Goal: Communication & Community: Answer question/provide support

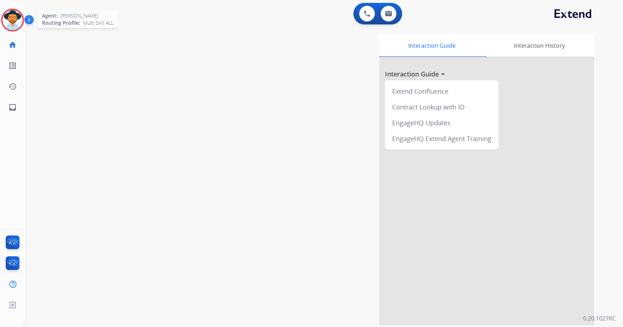
click at [9, 21] on img at bounding box center [13, 20] width 20 height 20
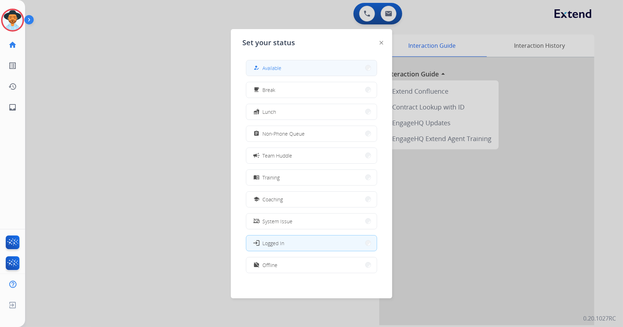
click at [293, 60] on button "how_to_reg Available" at bounding box center [311, 67] width 131 height 15
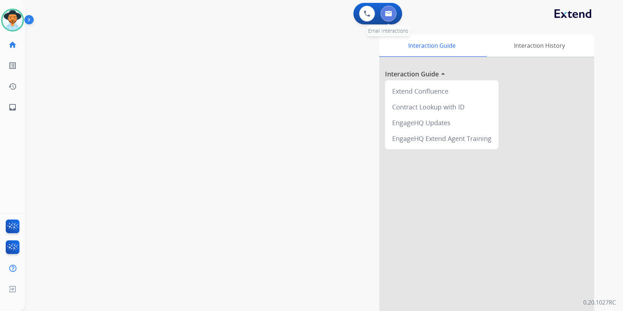
click at [394, 15] on button at bounding box center [389, 14] width 16 height 16
select select "**********"
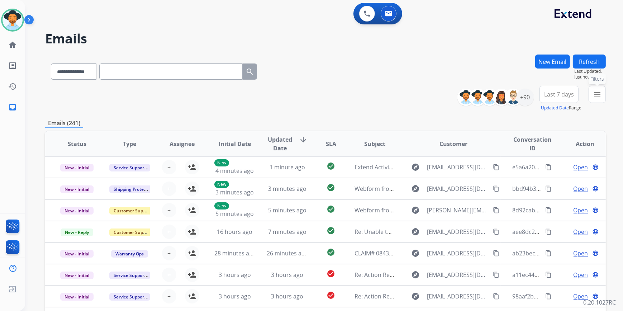
click at [591, 96] on button "menu Filters" at bounding box center [597, 94] width 17 height 17
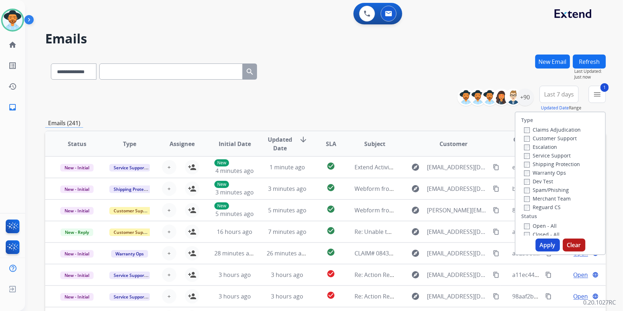
click at [547, 246] on button "Apply" at bounding box center [548, 245] width 24 height 13
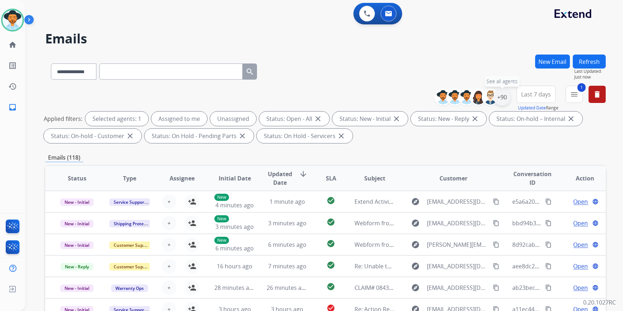
click at [500, 97] on div "+90" at bounding box center [502, 97] width 17 height 17
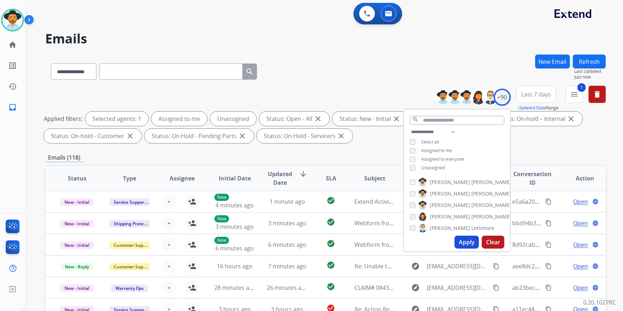
click at [415, 169] on div "Unassigned" at bounding box center [427, 168] width 35 height 6
click at [464, 244] on button "Apply" at bounding box center [467, 242] width 24 height 13
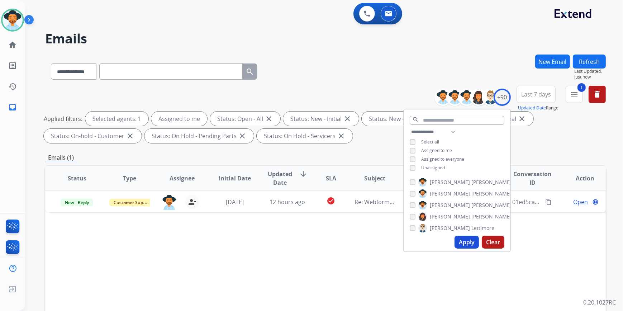
drag, startPoint x: 377, startPoint y: 248, endPoint x: 284, endPoint y: 223, distance: 96.2
click at [377, 248] on div "Status Type Assignee Initial Date Updated Date arrow_downward SLA Subject Custo…" at bounding box center [325, 285] width 561 height 240
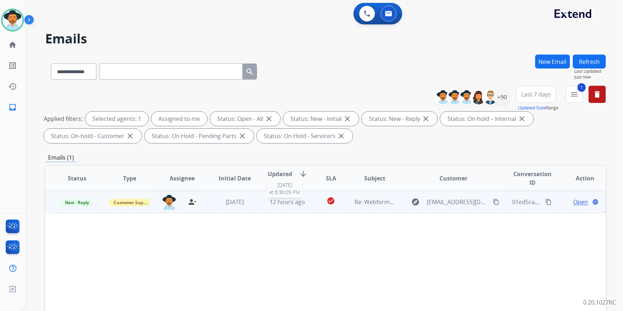
click at [283, 203] on span "12 hours ago" at bounding box center [288, 202] width 36 height 8
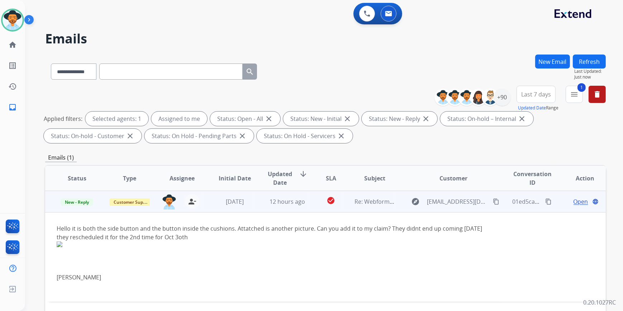
click at [577, 199] on span "Open" at bounding box center [581, 201] width 15 height 9
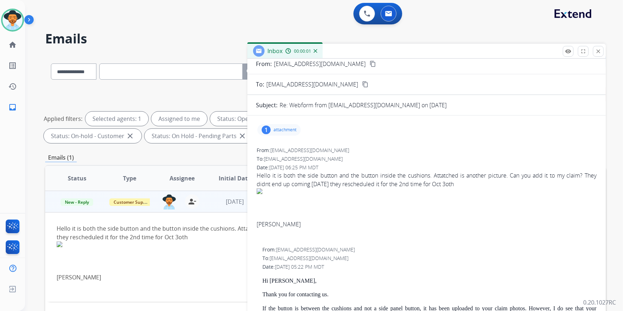
scroll to position [32, 0]
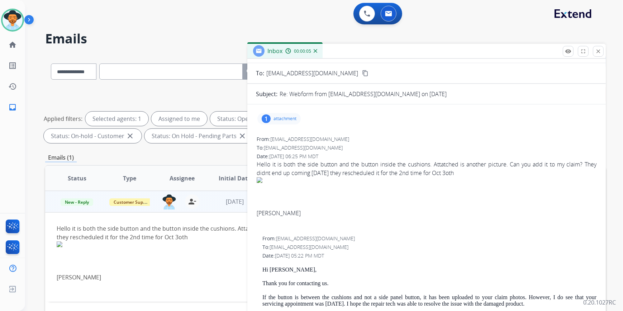
click at [292, 121] on p "attachment" at bounding box center [285, 119] width 23 height 6
click at [355, 132] on mat-icon "download" at bounding box center [354, 135] width 6 height 6
click at [599, 48] on mat-icon "close" at bounding box center [599, 51] width 6 height 6
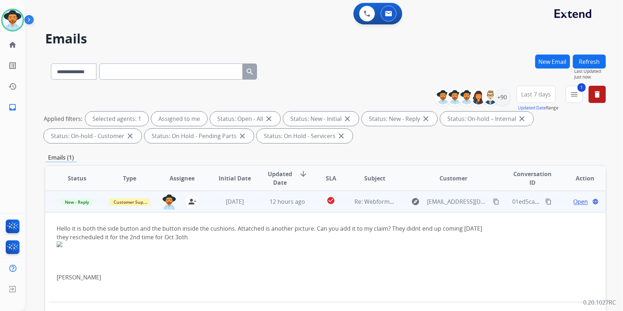
click at [493, 202] on mat-icon "content_copy" at bounding box center [496, 201] width 6 height 6
click at [581, 203] on span "Open" at bounding box center [581, 201] width 15 height 9
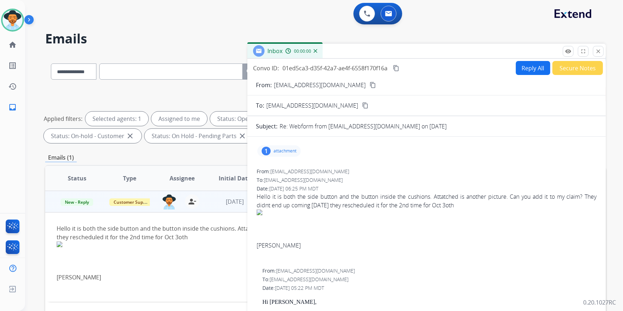
click at [529, 75] on form "From: jessicaannengelen@gmail.com content_copy To: support@extend.com content_c…" at bounding box center [427, 309] width 359 height 469
click at [529, 71] on button "Reply All" at bounding box center [533, 68] width 34 height 14
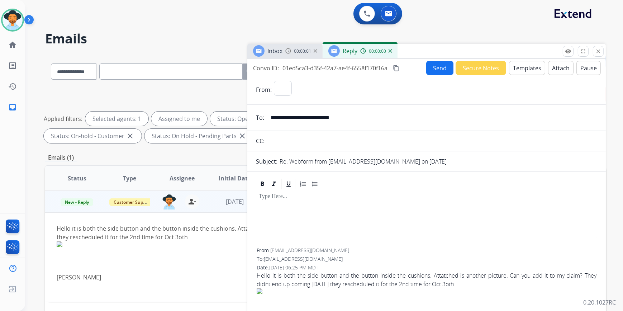
select select "**********"
click at [529, 68] on button "Templates" at bounding box center [527, 68] width 36 height 14
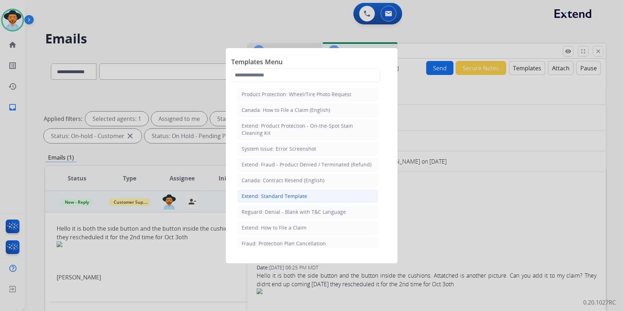
click at [290, 195] on div "Extend: Standard Template" at bounding box center [275, 196] width 66 height 7
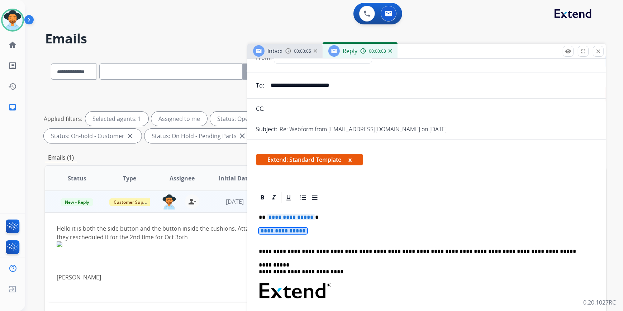
click at [294, 232] on span "**********" at bounding box center [283, 231] width 48 height 6
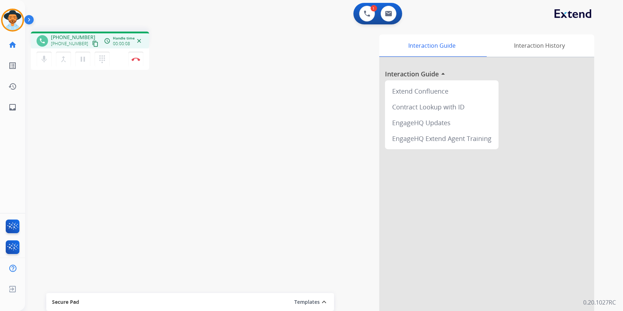
click at [92, 43] on mat-icon "content_copy" at bounding box center [95, 44] width 6 height 6
click at [92, 42] on mat-icon "content_copy" at bounding box center [95, 44] width 6 height 6
drag, startPoint x: 83, startPoint y: 60, endPoint x: 81, endPoint y: 68, distance: 7.7
click at [82, 61] on mat-icon "pause" at bounding box center [83, 59] width 9 height 9
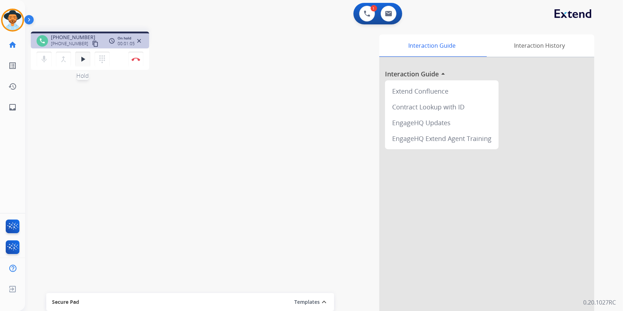
click at [86, 62] on mat-icon "play_arrow" at bounding box center [83, 59] width 9 height 9
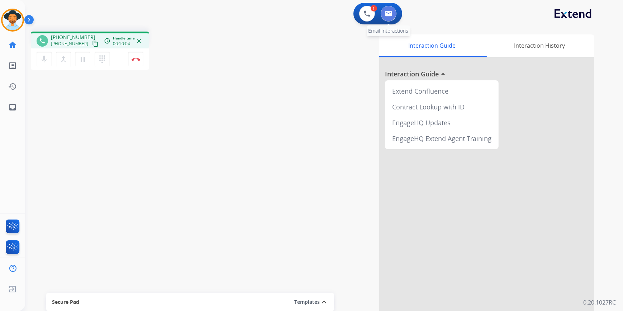
click at [390, 8] on button at bounding box center [389, 14] width 16 height 16
select select "**********"
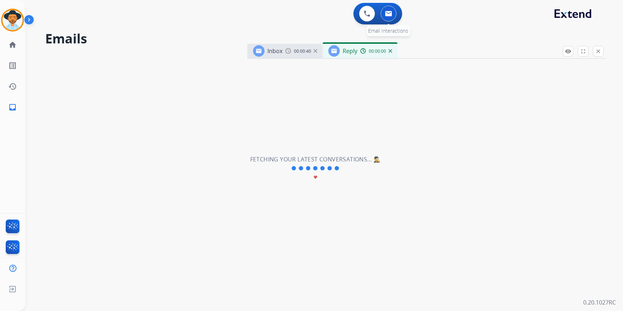
select select "**********"
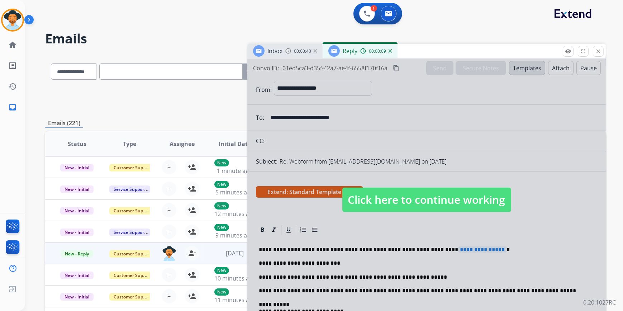
click at [401, 202] on span "Click here to continue working" at bounding box center [427, 200] width 169 height 24
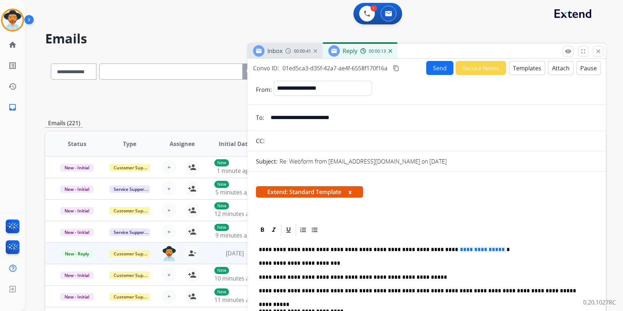
click at [391, 51] on img at bounding box center [391, 51] width 4 height 4
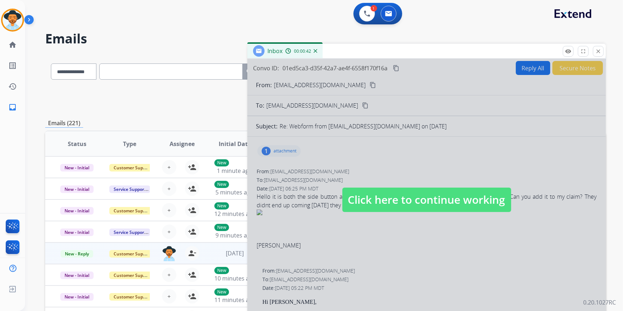
click at [316, 51] on img at bounding box center [316, 51] width 4 height 4
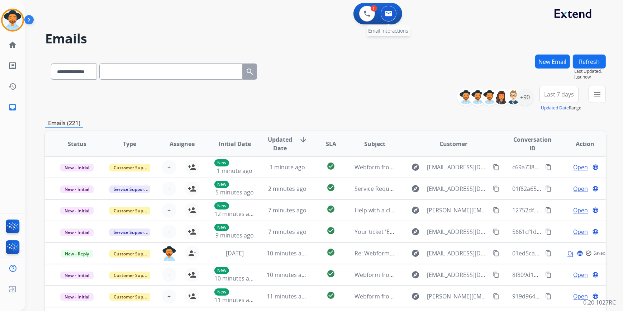
click at [387, 15] on img at bounding box center [388, 14] width 7 height 6
click at [89, 75] on select "**********" at bounding box center [73, 71] width 45 height 16
select select "**********"
click at [51, 63] on select "**********" at bounding box center [73, 71] width 45 height 16
paste input "**********"
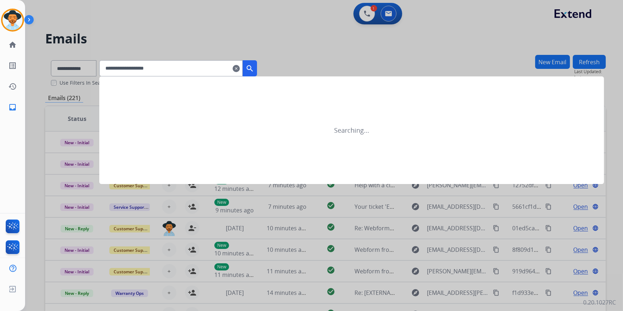
type input "**********"
click at [254, 66] on mat-icon "search" at bounding box center [250, 68] width 9 height 9
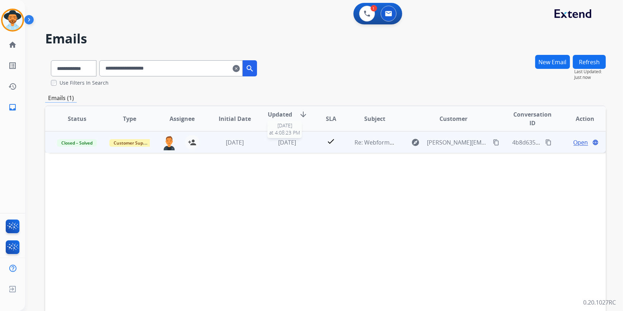
click at [267, 145] on div "2 days ago" at bounding box center [287, 142] width 41 height 9
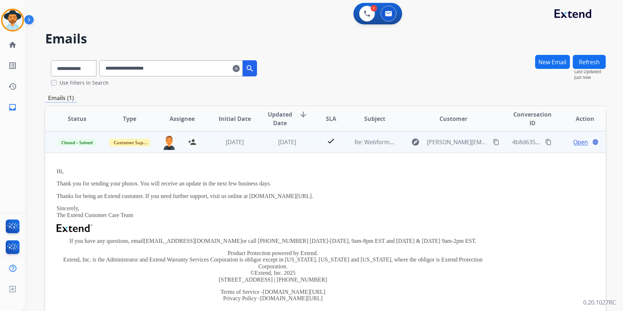
click at [575, 142] on span "Open" at bounding box center [581, 142] width 15 height 9
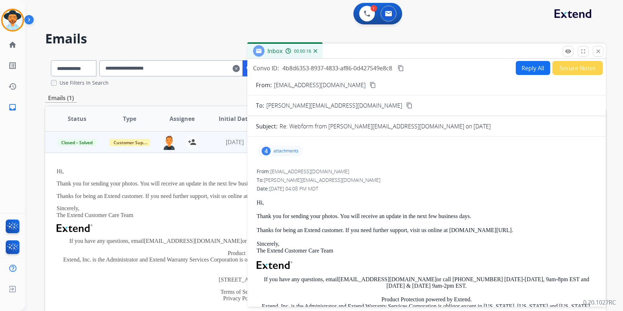
click at [287, 154] on div "4 attachments" at bounding box center [281, 150] width 46 height 11
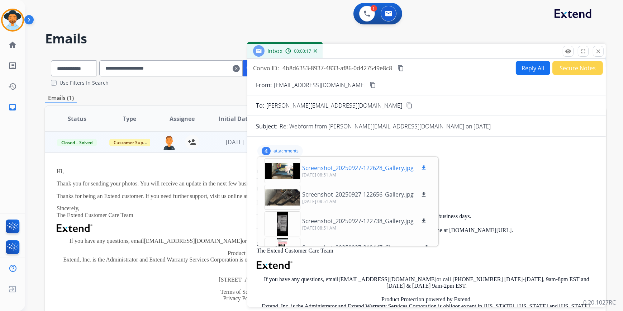
click at [286, 173] on div at bounding box center [283, 170] width 36 height 25
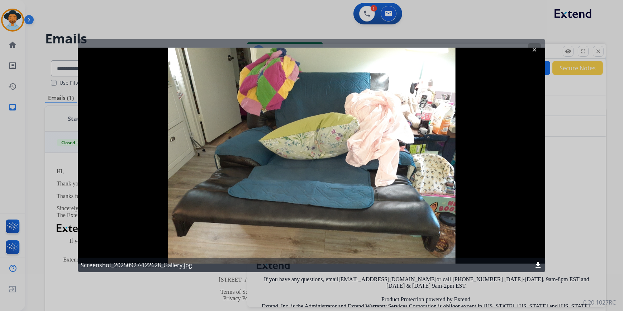
click at [538, 265] on mat-icon "download" at bounding box center [538, 265] width 9 height 9
click at [535, 47] on mat-icon "clear" at bounding box center [535, 49] width 6 height 6
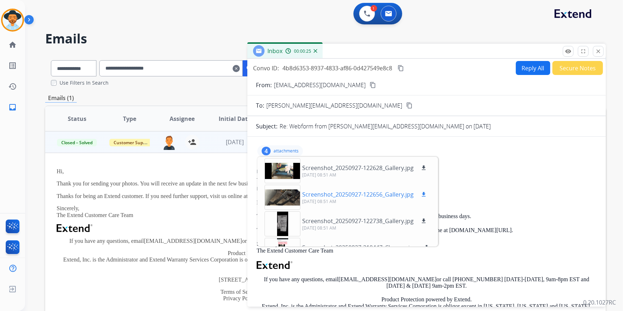
click at [294, 197] on div at bounding box center [283, 197] width 36 height 25
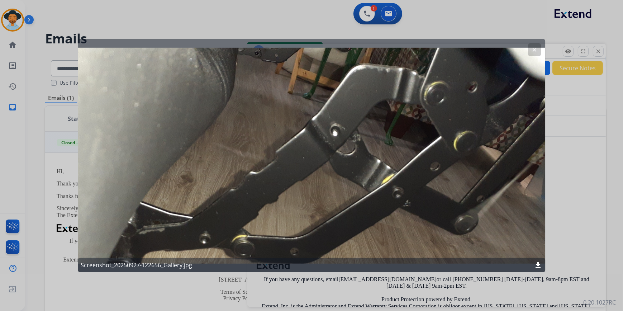
click at [540, 264] on mat-icon "download" at bounding box center [538, 265] width 9 height 9
click at [535, 60] on div "clear Screenshot_20250927-122656_Gallery.jpg download" at bounding box center [312, 155] width 468 height 233
click at [536, 54] on button "clear" at bounding box center [534, 49] width 13 height 13
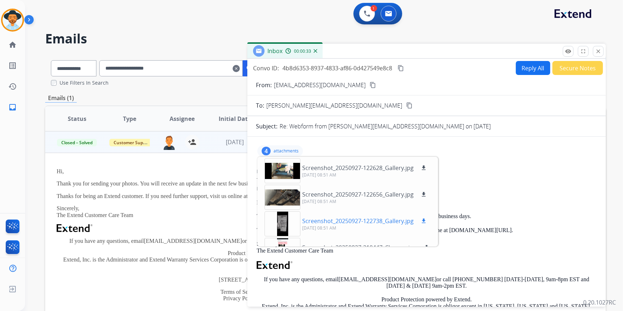
click at [429, 219] on div "Screenshot_20250927-122738_Gallery.jpg download 09/29/2025, 08:51 AM" at bounding box center [346, 223] width 175 height 25
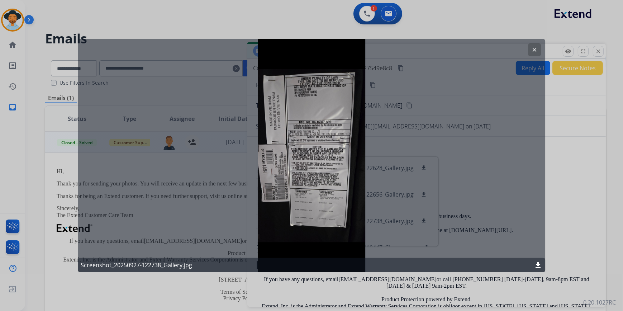
click at [539, 262] on mat-icon "download" at bounding box center [538, 265] width 9 height 9
drag, startPoint x: 575, startPoint y: 215, endPoint x: 571, endPoint y: 213, distance: 4.7
click at [574, 214] on div at bounding box center [311, 155] width 623 height 311
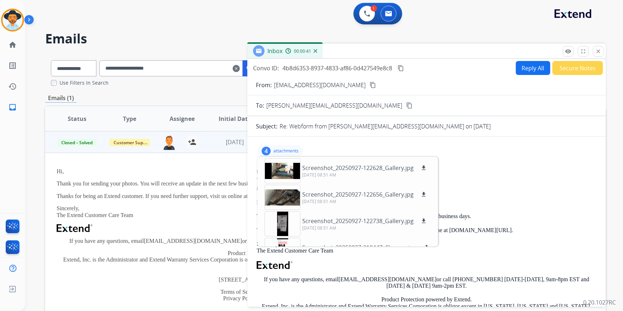
scroll to position [18, 0]
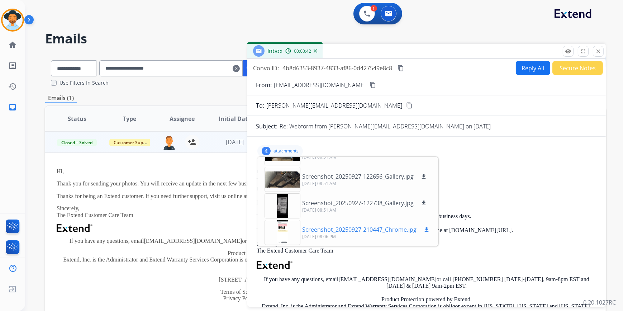
click at [289, 232] on div at bounding box center [283, 232] width 36 height 25
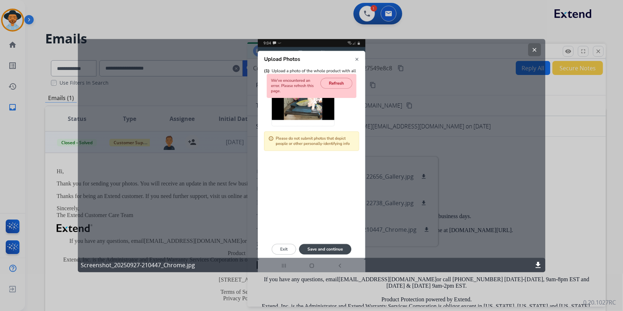
click at [537, 50] on mat-icon "clear" at bounding box center [535, 49] width 6 height 6
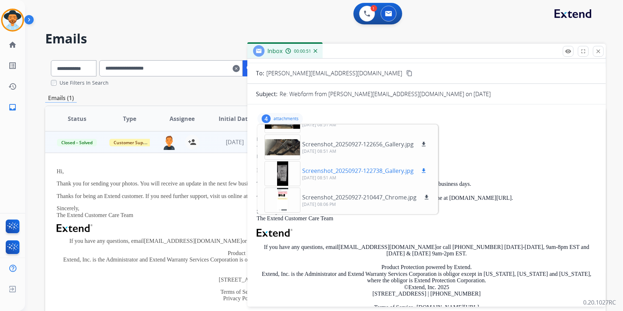
scroll to position [0, 0]
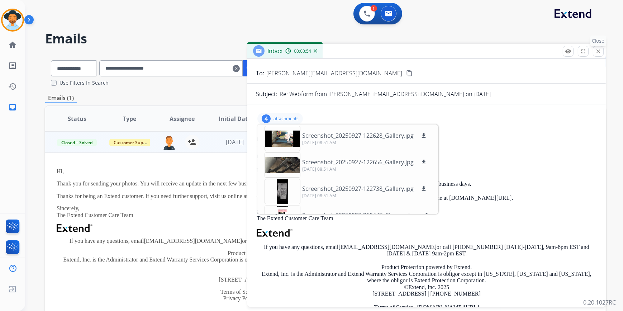
click at [598, 54] on button "close Close" at bounding box center [598, 51] width 11 height 11
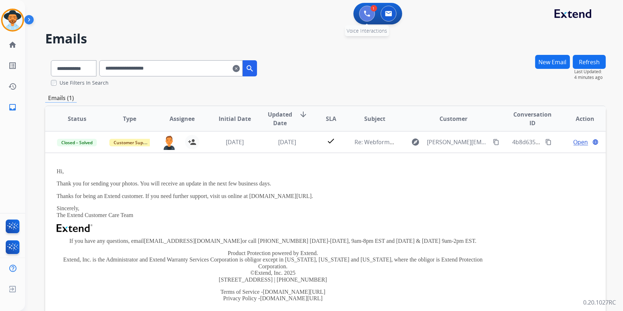
click at [363, 14] on button at bounding box center [367, 14] width 16 height 16
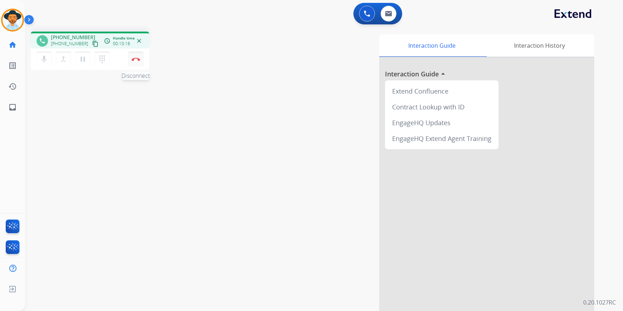
click at [133, 59] on img at bounding box center [136, 59] width 9 height 4
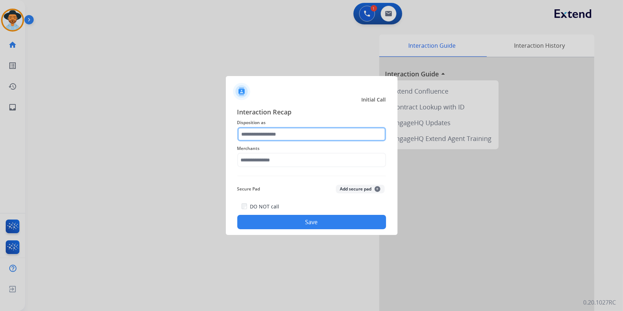
click at [279, 136] on input "text" at bounding box center [311, 134] width 149 height 14
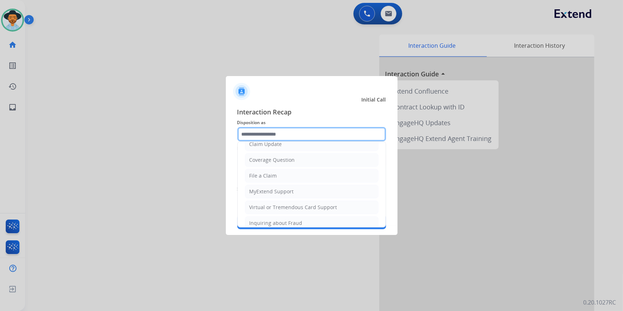
scroll to position [111, 0]
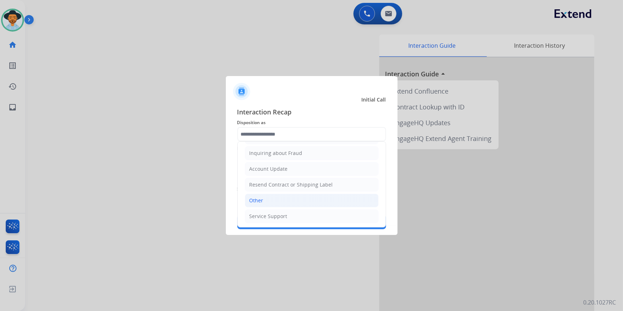
click at [262, 202] on div "Other" at bounding box center [257, 200] width 14 height 7
type input "*****"
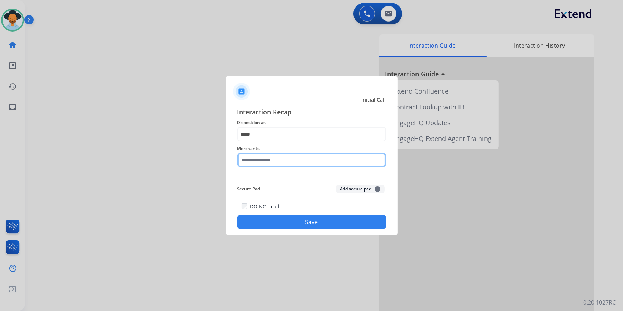
click at [269, 160] on input "text" at bounding box center [311, 160] width 149 height 14
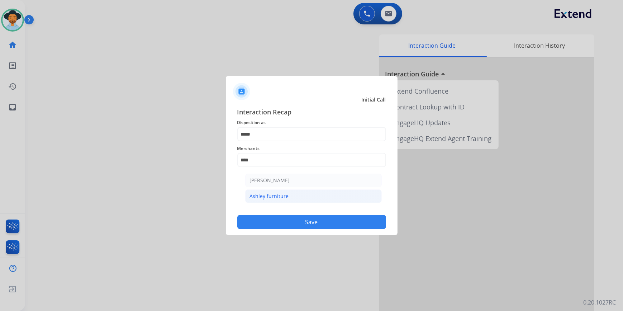
click at [273, 196] on div "Ashley furniture" at bounding box center [269, 196] width 39 height 7
type input "**********"
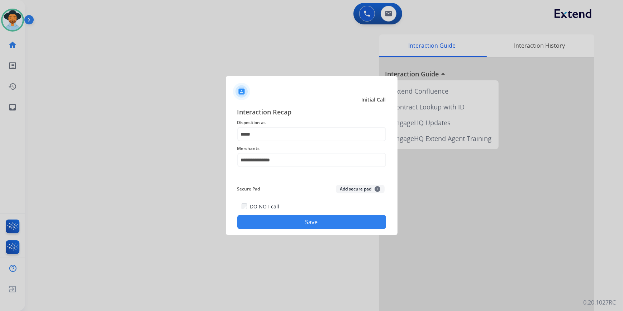
click at [299, 223] on button "Save" at bounding box center [311, 222] width 149 height 14
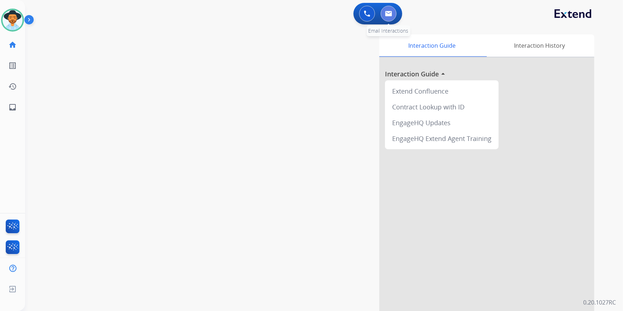
click at [390, 10] on button at bounding box center [389, 14] width 16 height 16
select select "**********"
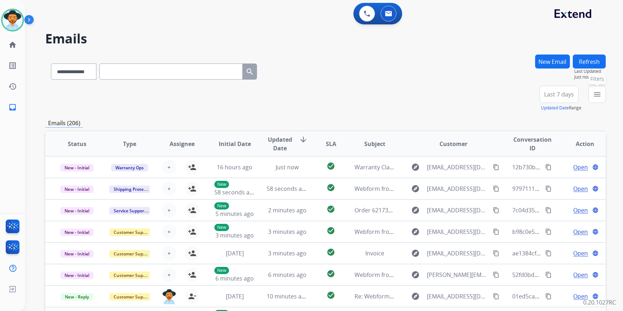
click at [593, 92] on button "menu Filters" at bounding box center [597, 94] width 17 height 17
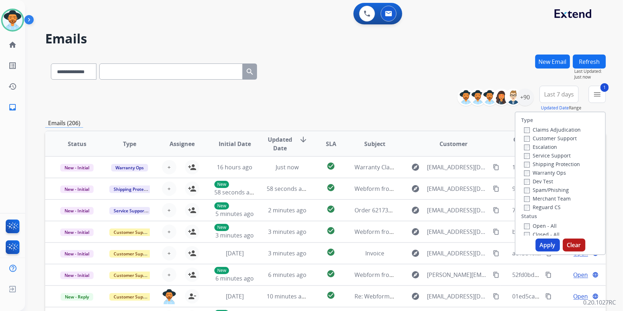
drag, startPoint x: 544, startPoint y: 246, endPoint x: 534, endPoint y: 239, distance: 12.6
click at [545, 246] on button "Apply" at bounding box center [548, 245] width 24 height 13
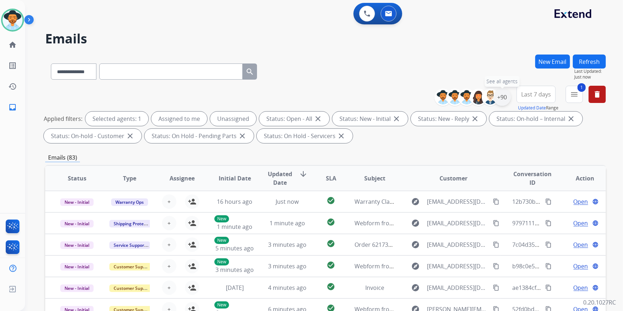
click at [505, 96] on div "+90" at bounding box center [502, 97] width 17 height 17
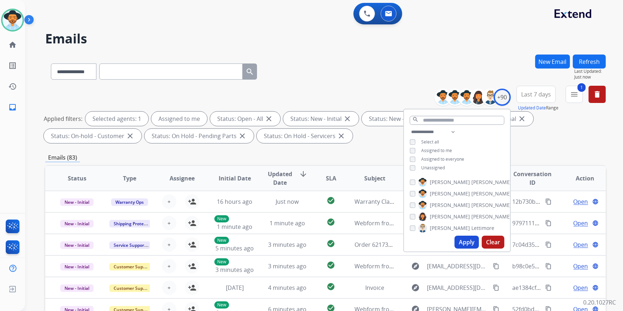
drag, startPoint x: 474, startPoint y: 251, endPoint x: 471, endPoint y: 244, distance: 7.9
click at [472, 247] on div "Apply Clear" at bounding box center [457, 242] width 106 height 19
click at [472, 242] on button "Apply" at bounding box center [467, 242] width 24 height 13
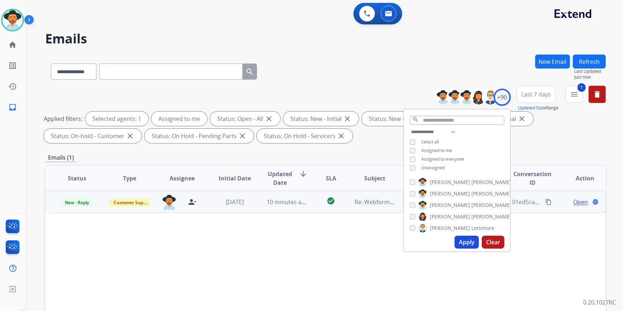
click at [299, 205] on span "10 minutes ago" at bounding box center [288, 202] width 42 height 8
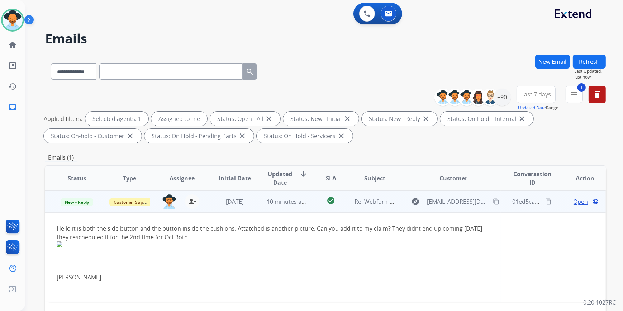
click at [574, 201] on span "Open" at bounding box center [581, 201] width 15 height 9
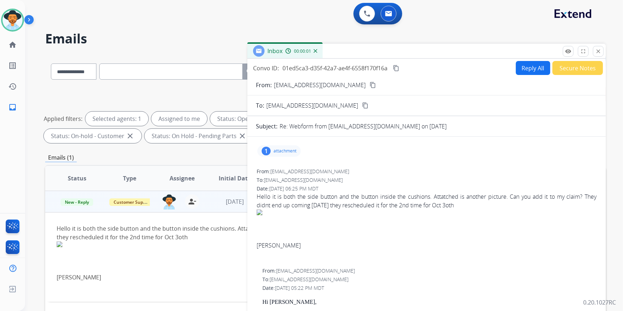
click at [531, 74] on button "Reply All" at bounding box center [533, 68] width 34 height 14
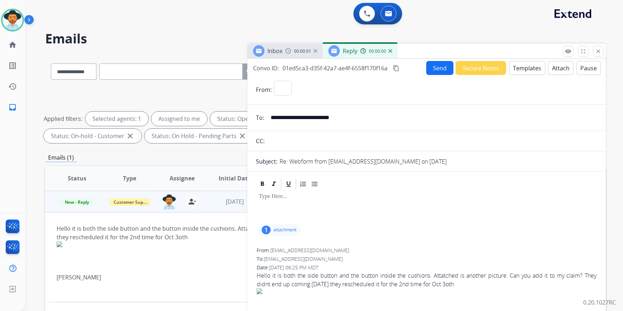
select select "**********"
click at [517, 63] on button "Templates" at bounding box center [527, 68] width 36 height 14
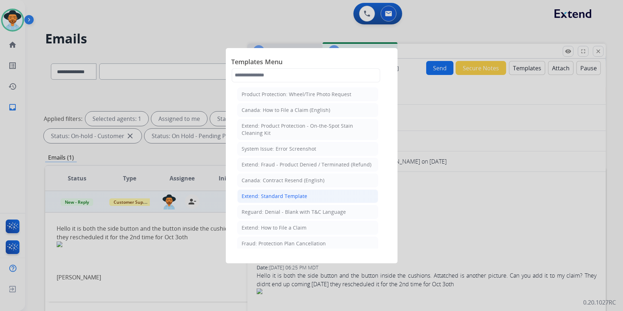
click at [301, 196] on div "Extend: Standard Template" at bounding box center [275, 196] width 66 height 7
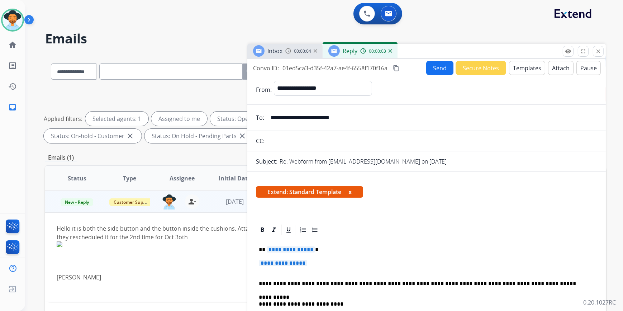
click at [287, 266] on span "**********" at bounding box center [283, 263] width 48 height 6
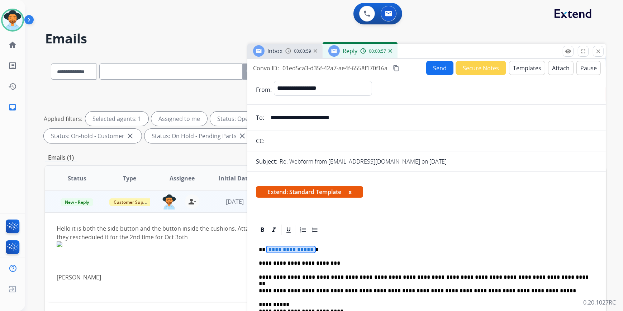
click at [287, 248] on span "**********" at bounding box center [291, 249] width 48 height 6
click at [440, 74] on button "Send" at bounding box center [440, 68] width 27 height 14
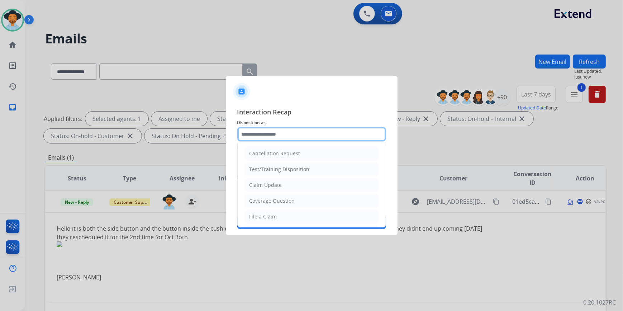
click at [280, 132] on input "text" at bounding box center [311, 134] width 149 height 14
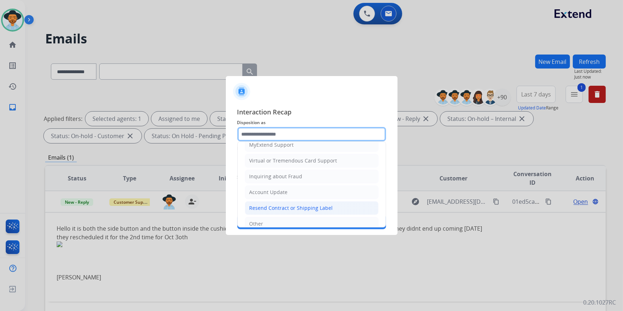
scroll to position [111, 0]
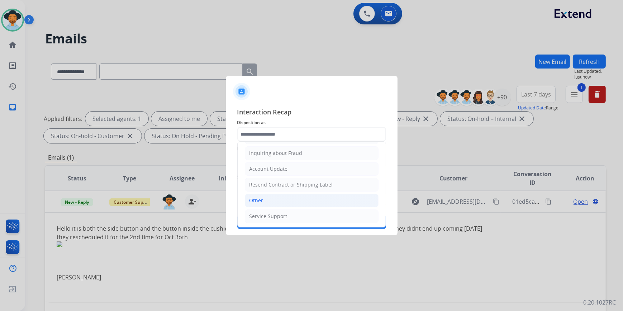
click at [273, 201] on li "Other" at bounding box center [312, 201] width 134 height 14
type input "*****"
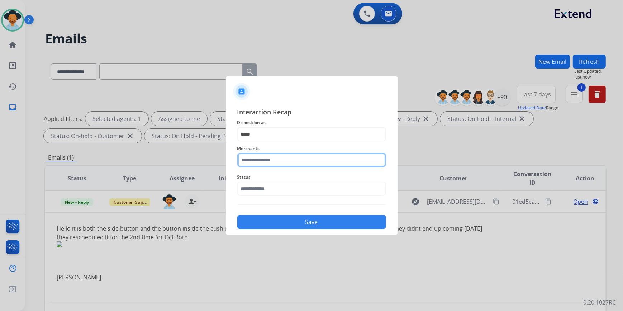
click at [302, 161] on input "text" at bounding box center [311, 160] width 149 height 14
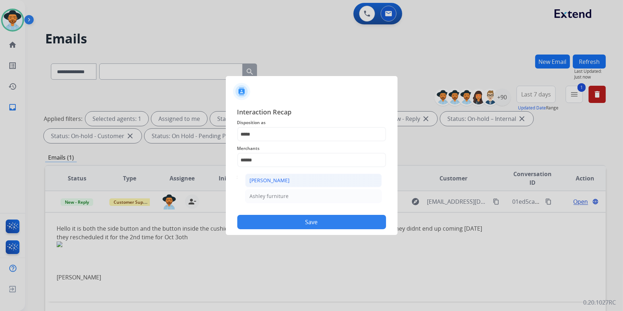
click at [289, 184] on div "[PERSON_NAME]" at bounding box center [270, 180] width 40 height 7
type input "**********"
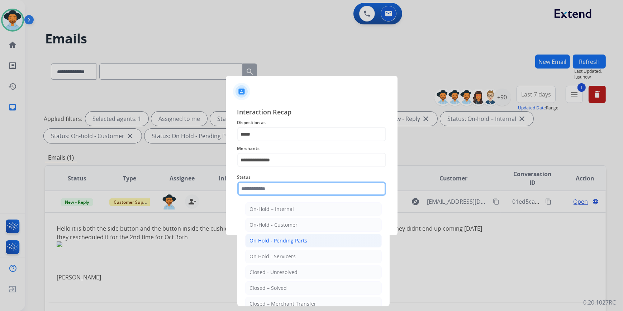
drag, startPoint x: 258, startPoint y: 187, endPoint x: 276, endPoint y: 237, distance: 53.8
click at [258, 187] on input "text" at bounding box center [311, 189] width 149 height 14
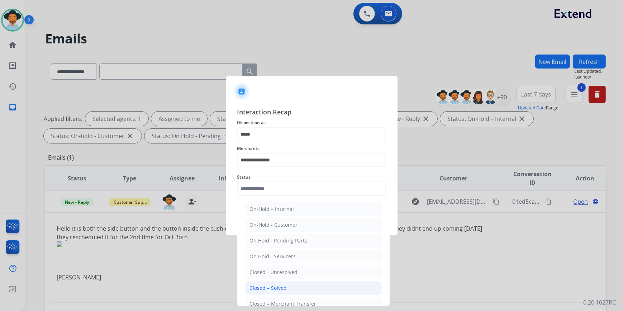
drag, startPoint x: 270, startPoint y: 285, endPoint x: 268, endPoint y: 273, distance: 12.7
click at [269, 285] on div "Closed – Solved" at bounding box center [268, 287] width 37 height 7
type input "**********"
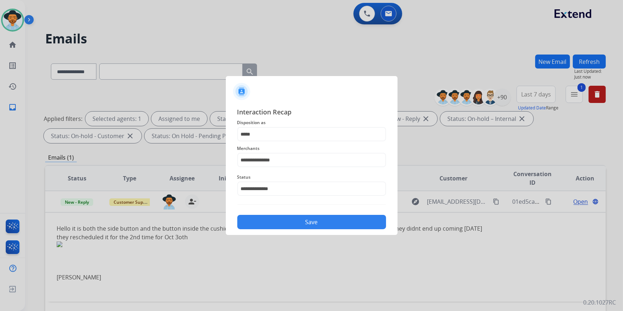
click at [267, 219] on button "Save" at bounding box center [311, 222] width 149 height 14
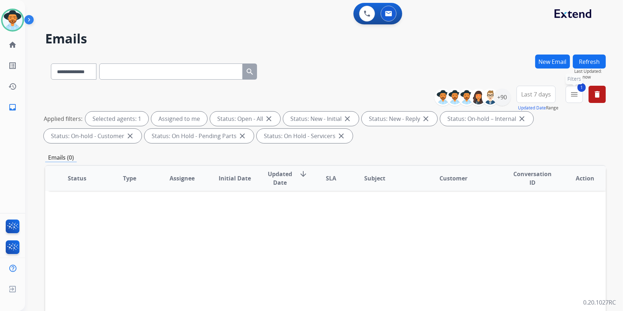
drag, startPoint x: 575, startPoint y: 100, endPoint x: 576, endPoint y: 103, distance: 3.7
click at [575, 100] on button "1 menu Filters" at bounding box center [574, 94] width 17 height 17
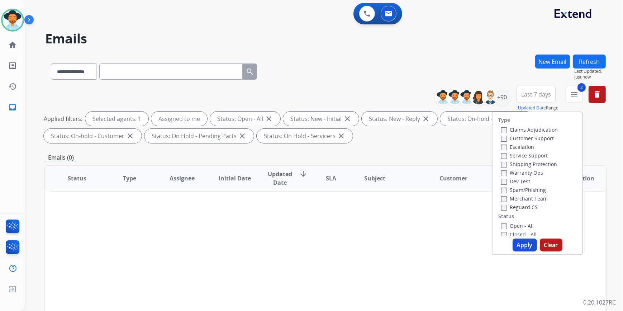
click at [520, 245] on button "Apply" at bounding box center [525, 245] width 24 height 13
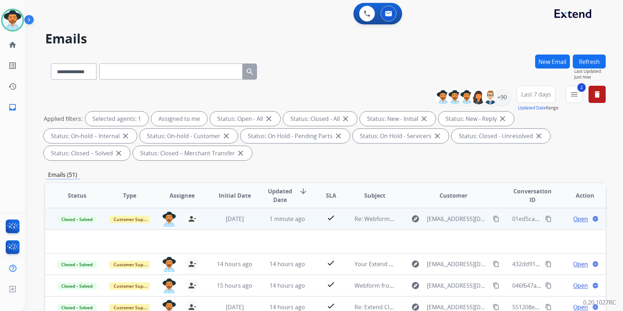
click at [546, 221] on mat-icon "content_copy" at bounding box center [549, 219] width 6 height 6
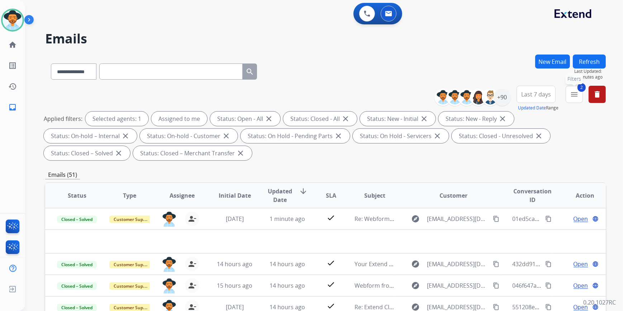
click at [574, 96] on mat-icon "menu" at bounding box center [574, 94] width 9 height 9
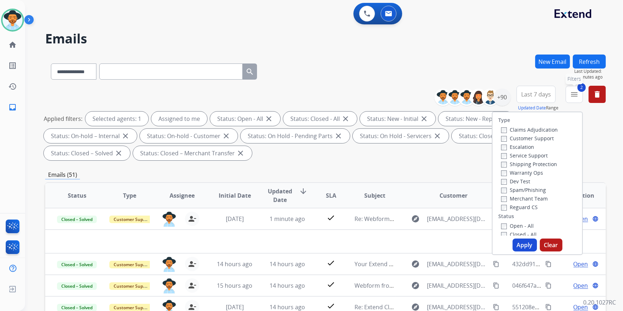
click at [574, 96] on mat-icon "menu" at bounding box center [574, 94] width 9 height 9
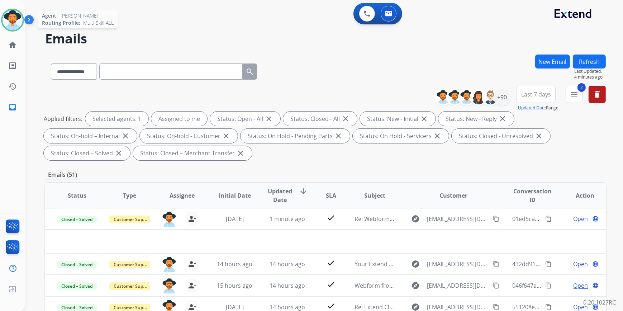
drag, startPoint x: 13, startPoint y: 20, endPoint x: 18, endPoint y: 24, distance: 6.7
click at [13, 20] on img at bounding box center [13, 20] width 20 height 20
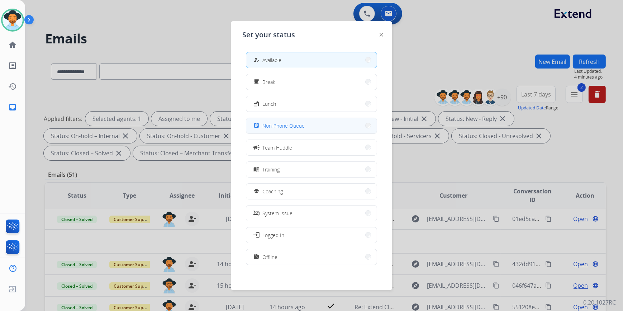
click at [292, 126] on span "Non-Phone Queue" at bounding box center [284, 126] width 42 height 8
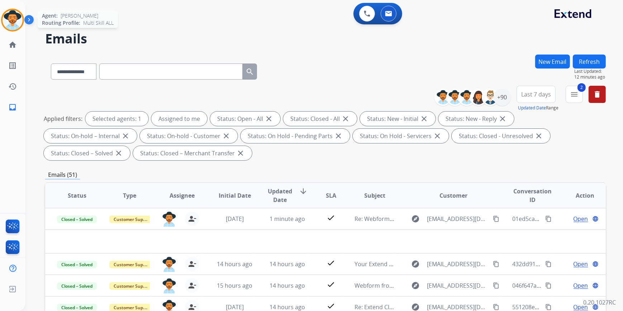
click at [17, 17] on img at bounding box center [13, 20] width 20 height 20
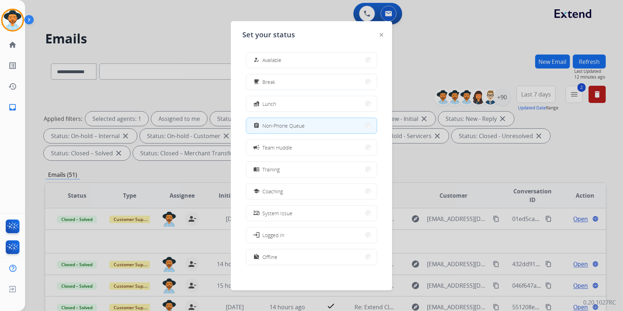
drag, startPoint x: 333, startPoint y: 65, endPoint x: 330, endPoint y: 66, distance: 3.9
click at [330, 65] on button "how_to_reg Available" at bounding box center [311, 59] width 131 height 15
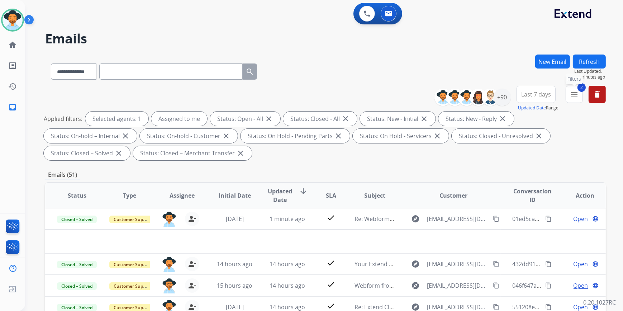
drag, startPoint x: 574, startPoint y: 93, endPoint x: 570, endPoint y: 98, distance: 6.2
click at [573, 93] on mat-icon "menu" at bounding box center [574, 94] width 9 height 9
click at [572, 93] on mat-icon "menu" at bounding box center [574, 94] width 9 height 9
click at [574, 93] on mat-icon "menu" at bounding box center [574, 94] width 9 height 9
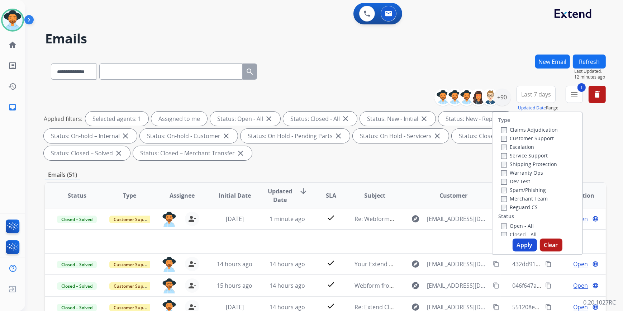
click at [517, 243] on button "Apply" at bounding box center [525, 245] width 24 height 13
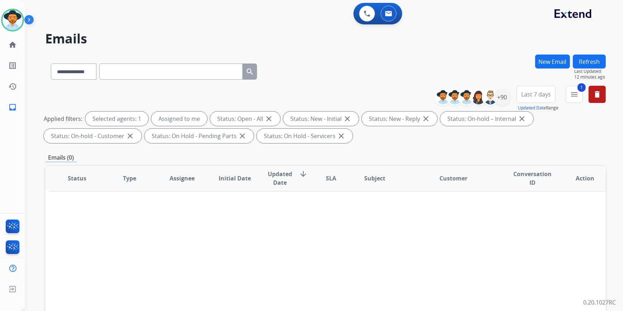
click at [592, 62] on button "Refresh" at bounding box center [589, 62] width 33 height 14
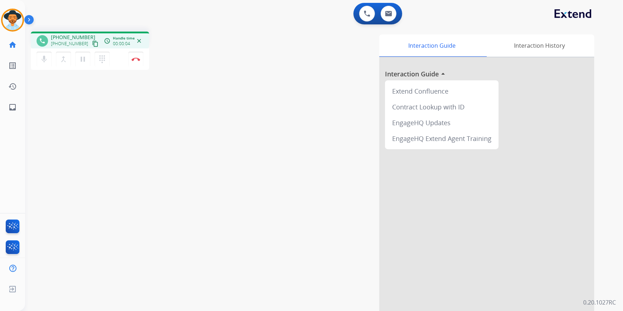
click at [91, 47] on button "content_copy" at bounding box center [95, 43] width 9 height 9
click at [82, 62] on mat-icon "pause" at bounding box center [83, 59] width 9 height 9
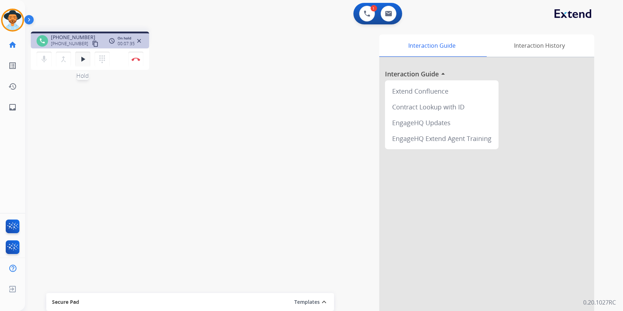
click at [80, 58] on mat-icon "play_arrow" at bounding box center [83, 59] width 9 height 9
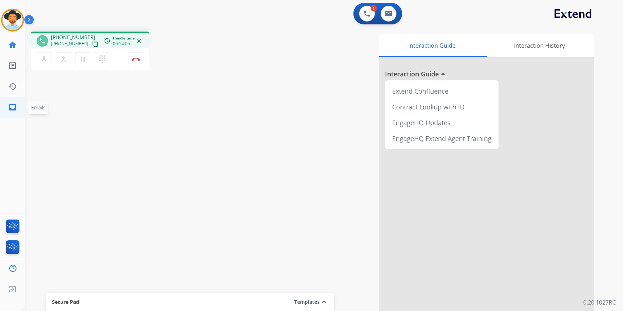
click at [9, 111] on link "inbox Emails" at bounding box center [13, 107] width 20 height 20
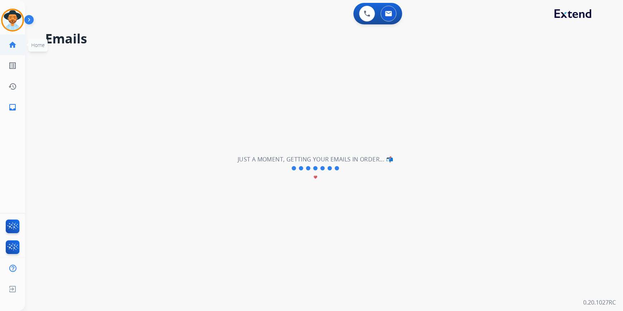
click at [17, 44] on link "home Home" at bounding box center [13, 45] width 20 height 20
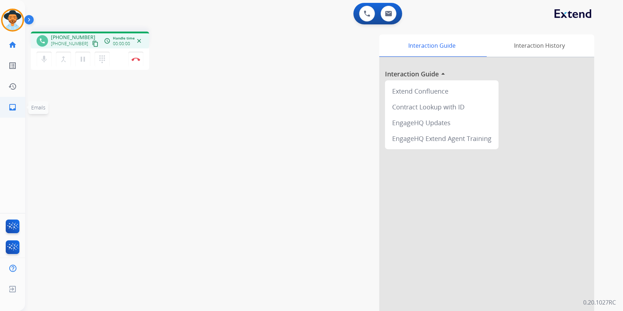
click at [16, 112] on link "inbox Emails" at bounding box center [13, 107] width 20 height 20
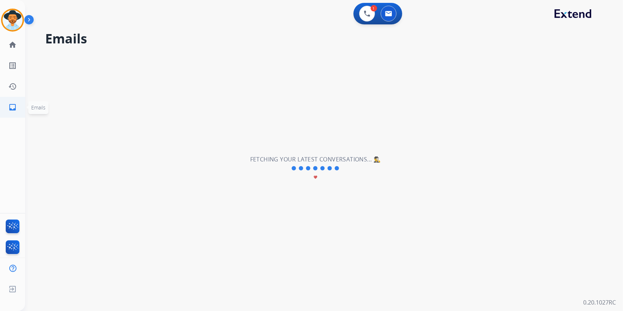
click at [13, 108] on mat-icon "inbox" at bounding box center [12, 107] width 9 height 9
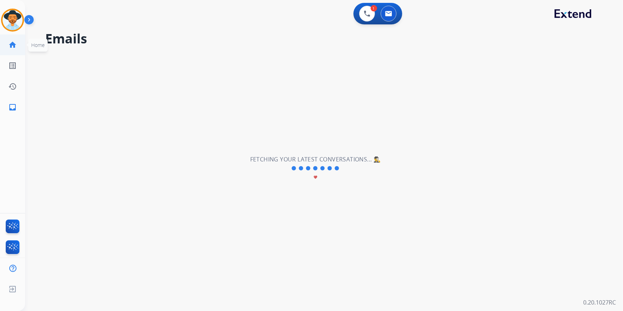
click at [10, 45] on mat-icon "home" at bounding box center [12, 45] width 9 height 9
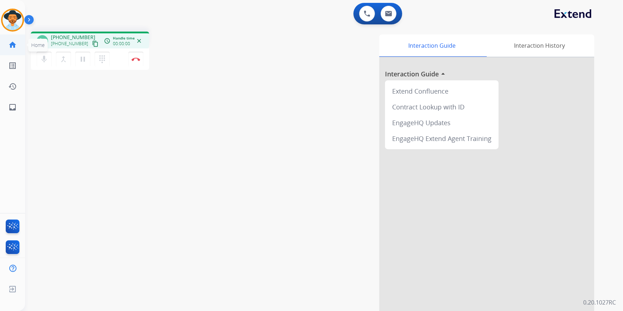
click at [13, 48] on mat-icon "home" at bounding box center [12, 45] width 9 height 9
click at [14, 105] on mat-icon "inbox" at bounding box center [12, 107] width 9 height 9
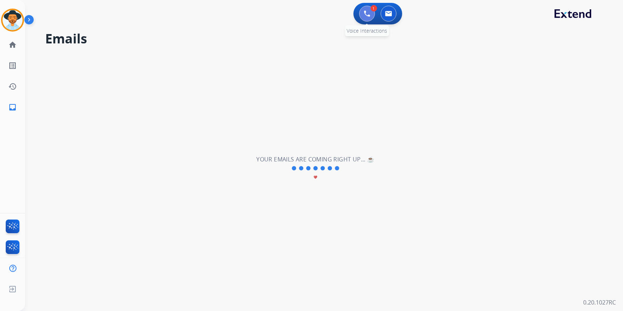
click at [367, 15] on img at bounding box center [367, 13] width 6 height 6
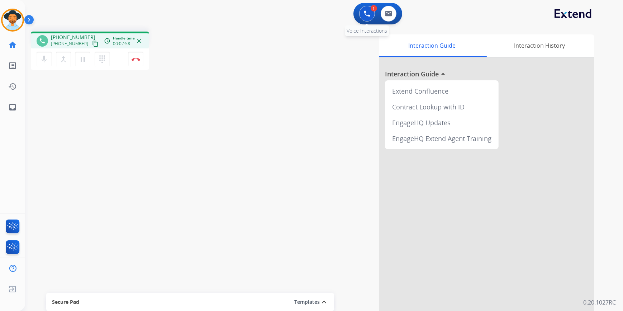
click at [367, 13] on img at bounding box center [367, 13] width 6 height 6
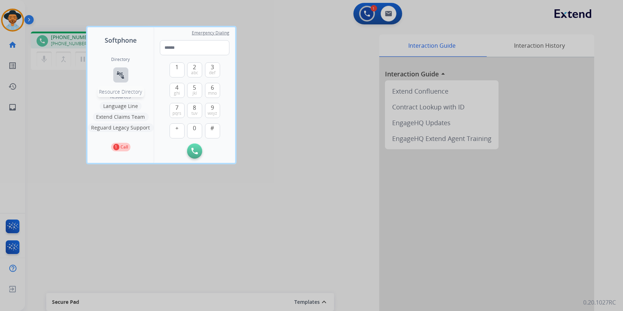
click at [117, 76] on mat-icon "connect_without_contact" at bounding box center [121, 75] width 9 height 9
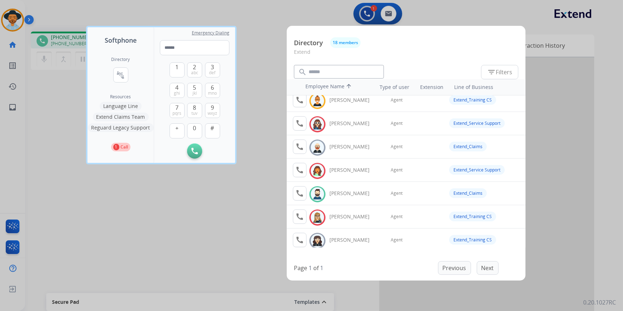
scroll to position [65, 0]
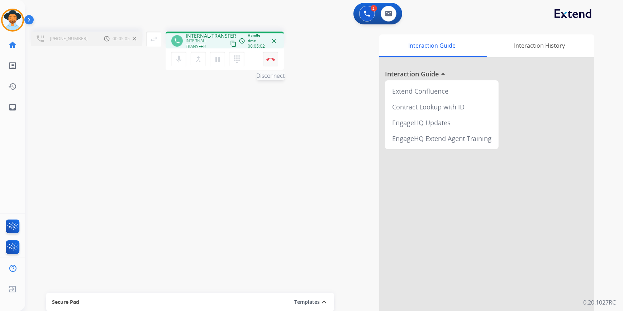
click at [273, 64] on button "Disconnect" at bounding box center [270, 59] width 15 height 15
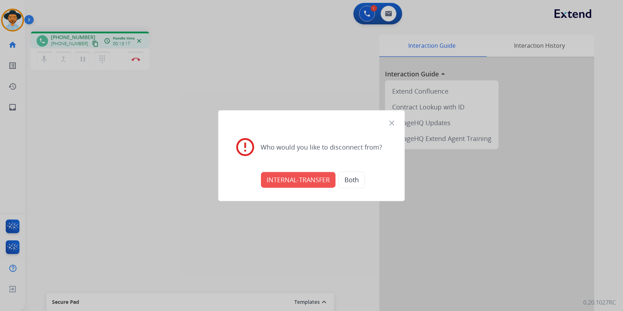
click at [391, 124] on mat-icon "close" at bounding box center [392, 123] width 9 height 9
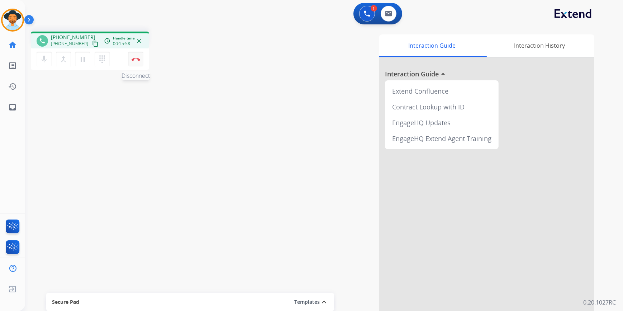
click at [138, 59] on img at bounding box center [136, 59] width 9 height 4
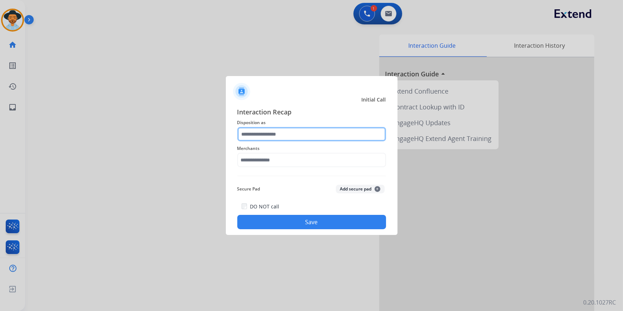
click at [286, 136] on input "text" at bounding box center [311, 134] width 149 height 14
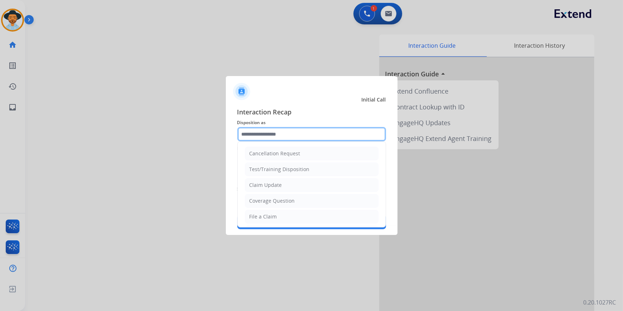
click at [264, 138] on input "text" at bounding box center [311, 134] width 149 height 14
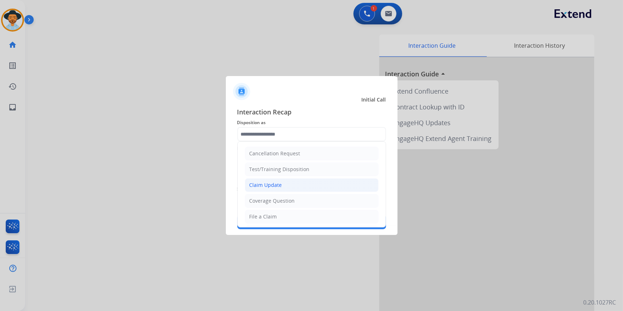
click at [264, 184] on div "Claim Update" at bounding box center [266, 185] width 33 height 7
type input "**********"
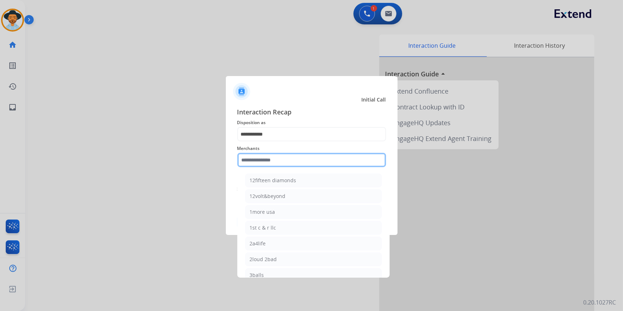
click at [269, 157] on input "text" at bounding box center [311, 160] width 149 height 14
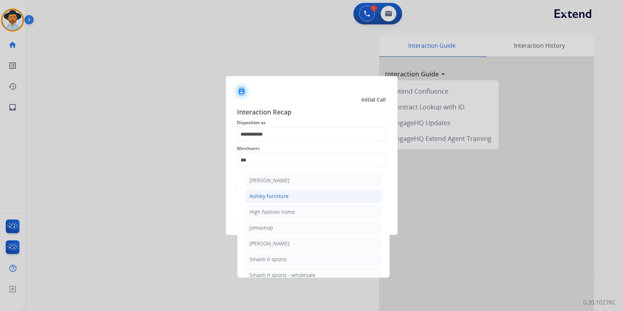
click at [288, 195] on li "Ashley furniture" at bounding box center [313, 196] width 137 height 14
type input "**********"
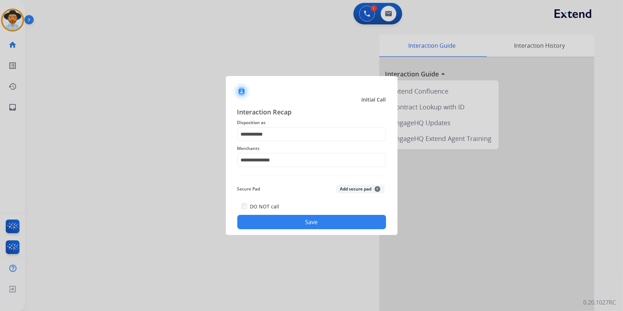
click at [336, 222] on button "Save" at bounding box center [311, 222] width 149 height 14
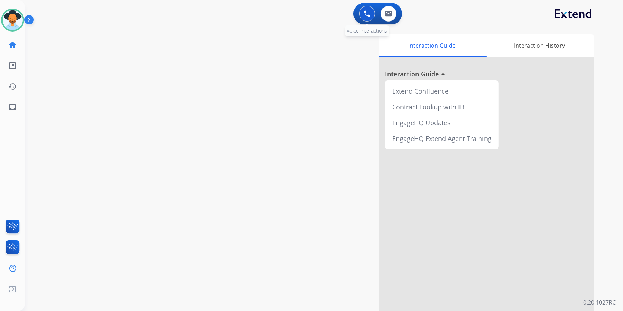
click at [370, 16] on button at bounding box center [367, 14] width 16 height 16
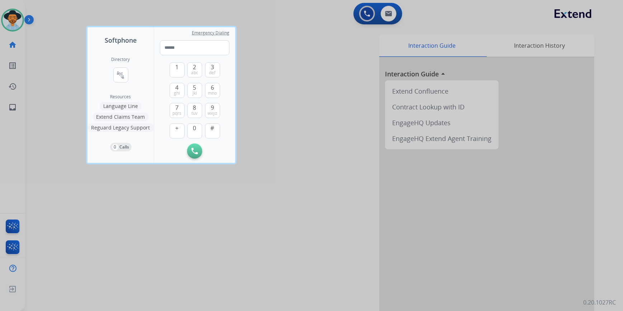
click at [120, 66] on div "Directory connect_without_contact Resource Directory" at bounding box center [121, 75] width 19 height 37
click at [118, 72] on mat-icon "connect_without_contact" at bounding box center [121, 75] width 9 height 9
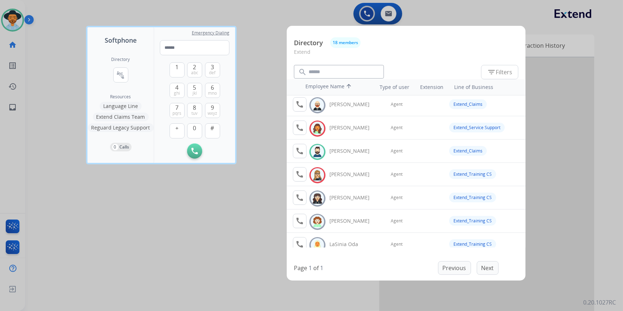
scroll to position [98, 0]
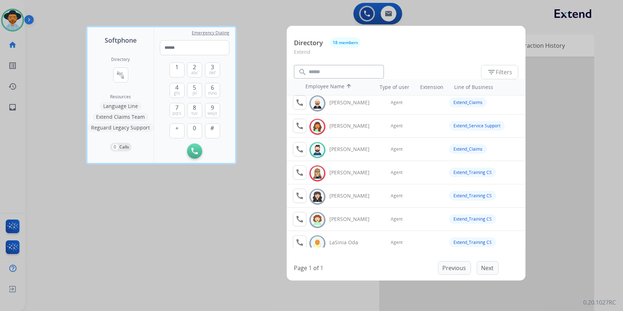
click at [272, 17] on div at bounding box center [311, 155] width 623 height 311
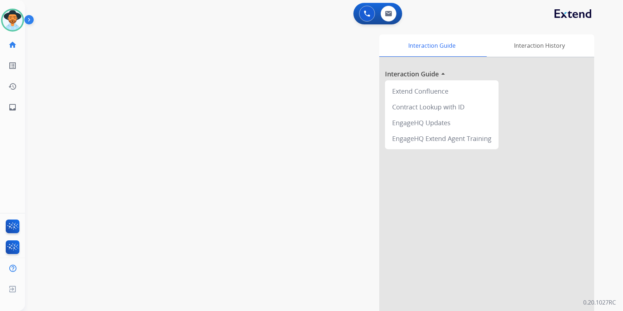
click at [399, 22] on app-action-bar "0 Voice Interactions 0 Email Interactions" at bounding box center [378, 14] width 49 height 22
click at [394, 15] on button at bounding box center [389, 14] width 16 height 16
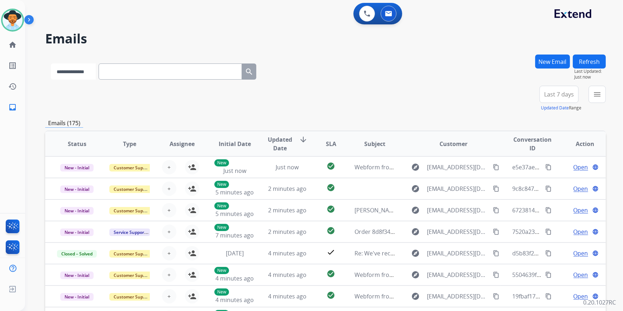
drag, startPoint x: 77, startPoint y: 65, endPoint x: 83, endPoint y: 75, distance: 12.4
click at [77, 65] on select "**********" at bounding box center [73, 71] width 45 height 16
select select "**********"
click at [51, 63] on select "**********" at bounding box center [73, 71] width 45 height 16
paste input "**********"
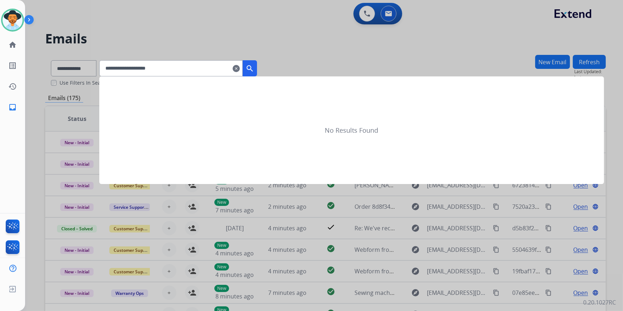
type input "**********"
click at [257, 67] on button "search" at bounding box center [250, 68] width 14 height 16
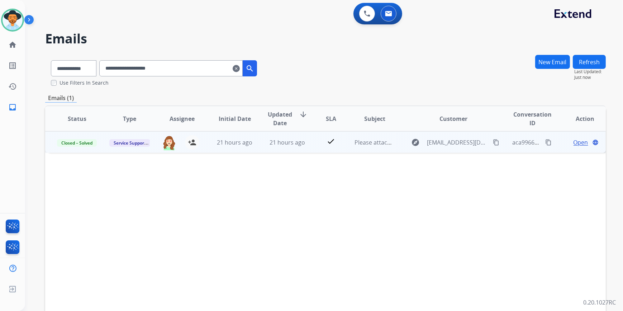
click at [258, 147] on td "21 hours ago" at bounding box center [281, 142] width 53 height 22
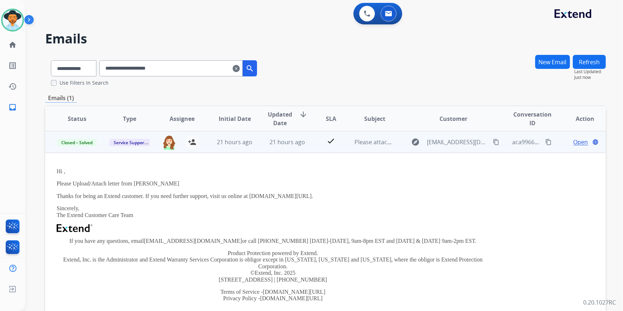
click at [574, 141] on span "Open" at bounding box center [581, 142] width 15 height 9
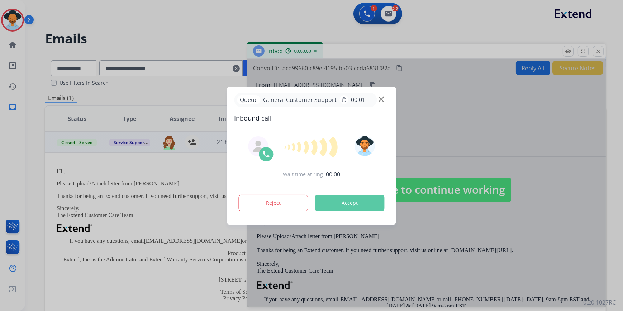
scroll to position [65, 0]
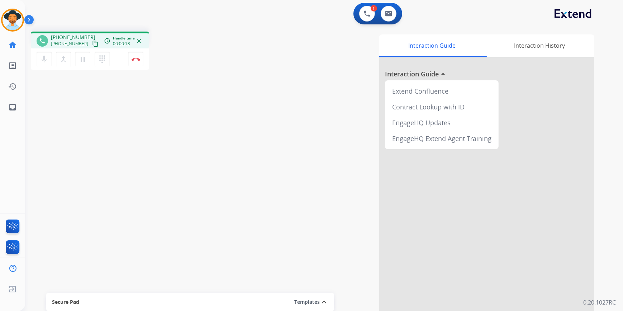
click at [92, 43] on mat-icon "content_copy" at bounding box center [95, 44] width 6 height 6
click at [235, 85] on div "Interaction Guide Interaction History Interaction Guide arrow_drop_up Extend Co…" at bounding box center [412, 179] width 365 height 291
click at [139, 60] on img at bounding box center [136, 59] width 9 height 4
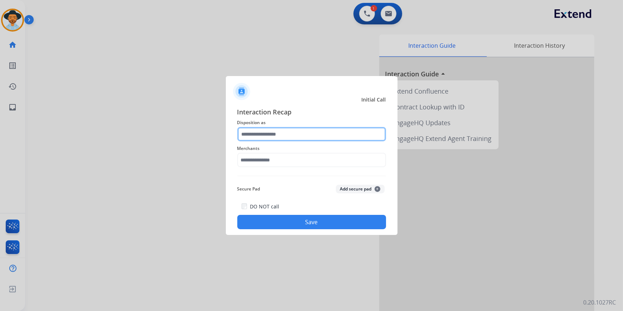
click at [260, 138] on input "text" at bounding box center [311, 134] width 149 height 14
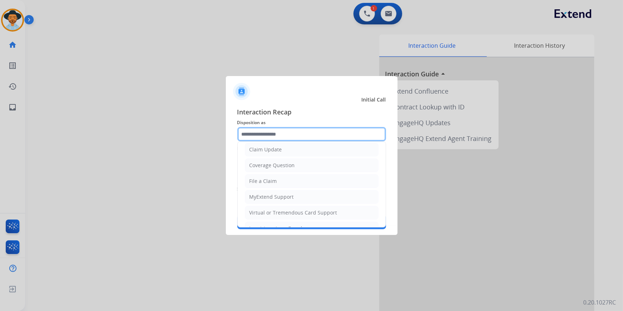
scroll to position [111, 0]
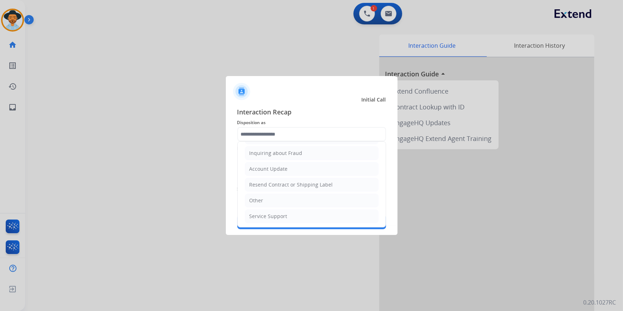
click at [289, 196] on li "Other" at bounding box center [312, 201] width 134 height 14
type input "*****"
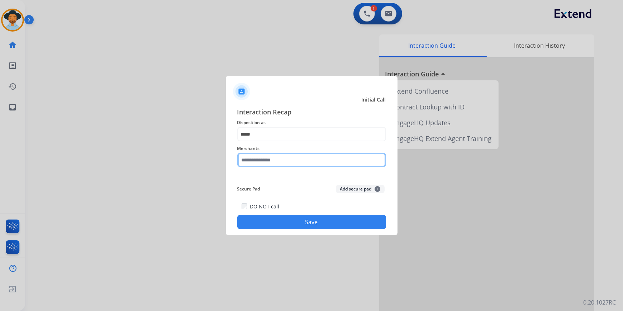
click at [274, 155] on input "text" at bounding box center [311, 160] width 149 height 14
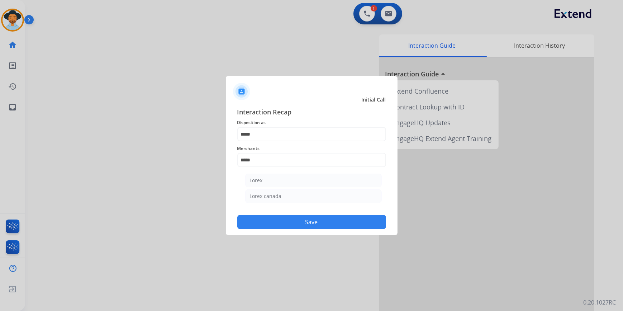
click at [288, 197] on li "Lorex canada" at bounding box center [313, 196] width 137 height 14
type input "**********"
click at [298, 228] on button "Save" at bounding box center [311, 222] width 149 height 14
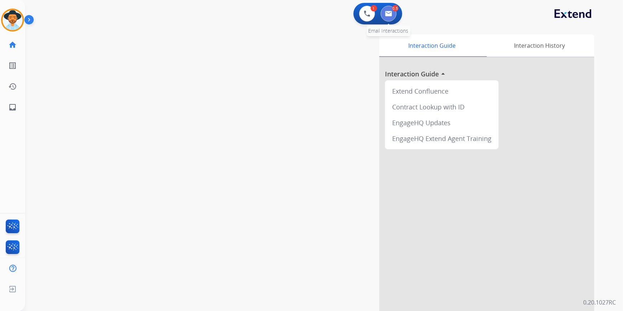
click at [391, 17] on button at bounding box center [389, 14] width 16 height 16
select select "**********"
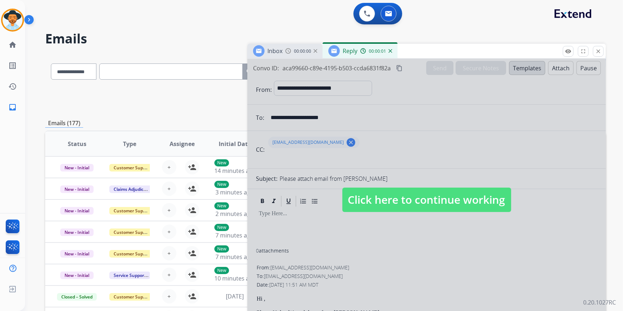
click at [412, 176] on div at bounding box center [427, 193] width 359 height 268
select select
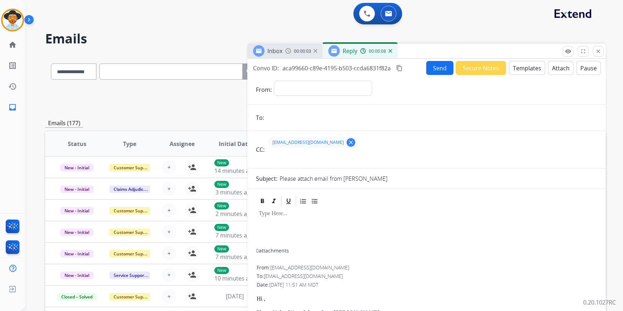
click at [393, 53] on div "Reply 00:00:08" at bounding box center [360, 51] width 75 height 14
click at [391, 52] on img at bounding box center [391, 51] width 4 height 4
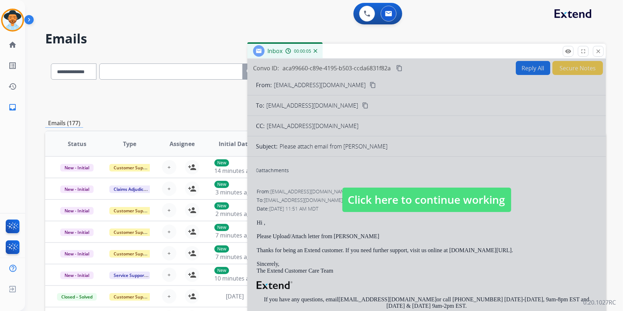
click at [317, 52] on img at bounding box center [316, 51] width 4 height 4
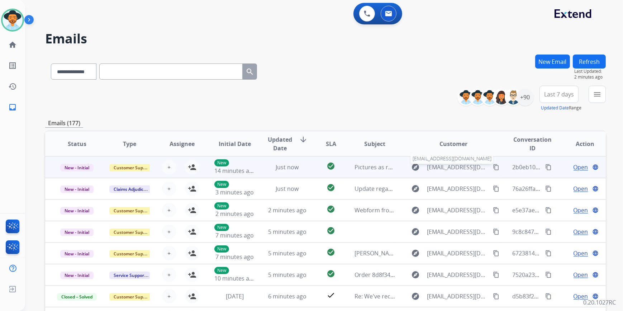
scroll to position [0, 0]
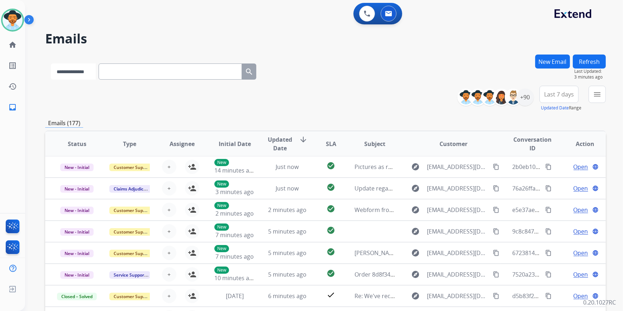
click at [84, 74] on select "**********" at bounding box center [73, 71] width 45 height 16
select select "**********"
click at [51, 63] on select "**********" at bounding box center [73, 71] width 45 height 16
paste input "**********"
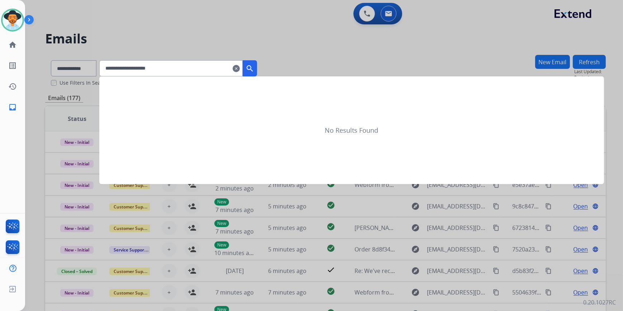
click at [254, 69] on mat-icon "search" at bounding box center [250, 68] width 9 height 9
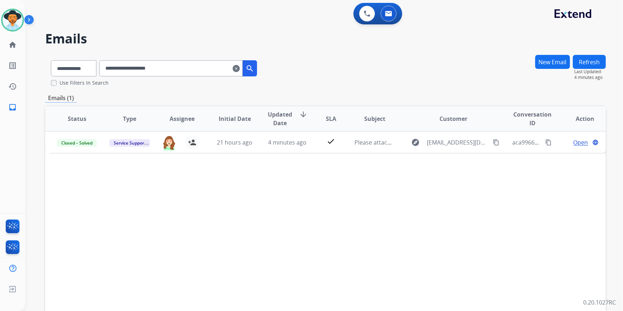
scroll to position [0, 0]
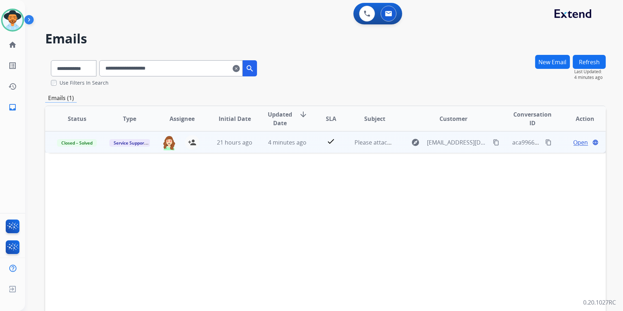
click at [298, 150] on td "4 minutes ago" at bounding box center [281, 142] width 53 height 22
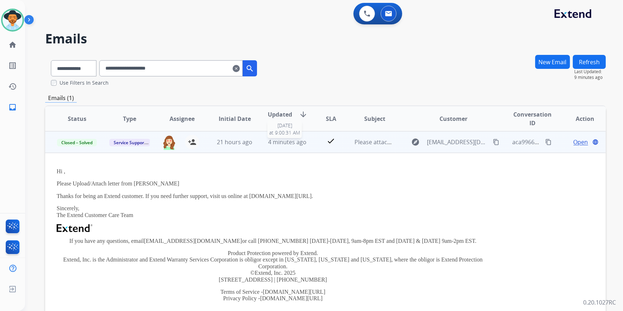
click at [291, 146] on span "4 minutes ago" at bounding box center [287, 142] width 38 height 8
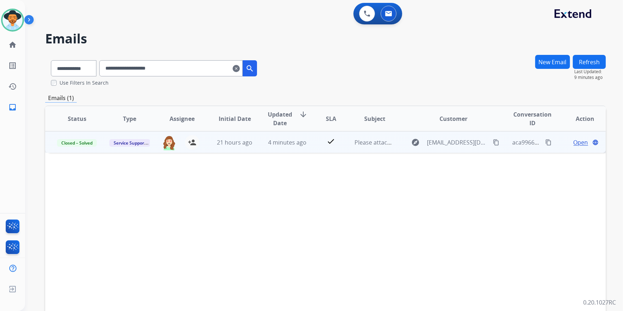
click at [308, 149] on td "check" at bounding box center [325, 142] width 35 height 22
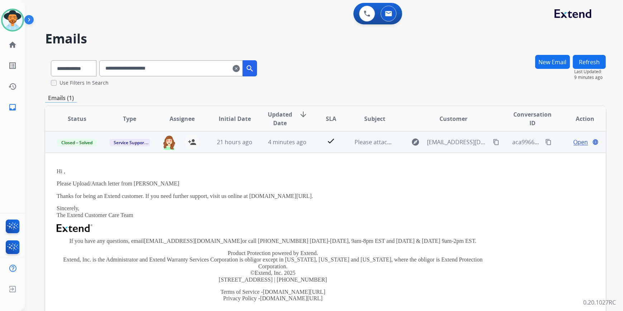
click at [281, 144] on span "4 minutes ago" at bounding box center [287, 142] width 38 height 8
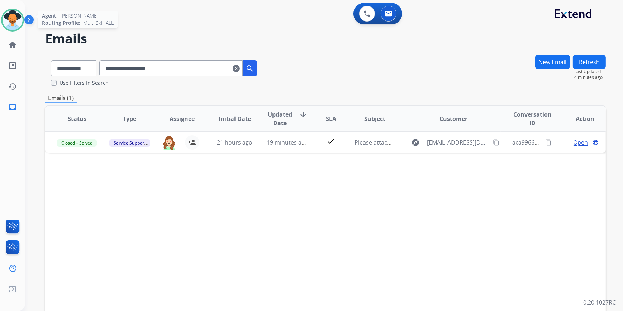
drag, startPoint x: 10, startPoint y: 15, endPoint x: 9, endPoint y: 19, distance: 4.9
click at [10, 14] on img at bounding box center [13, 20] width 20 height 20
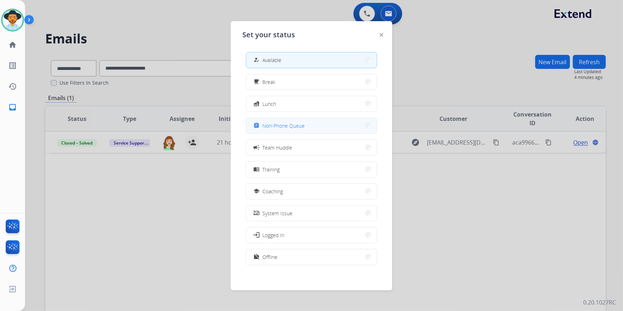
click at [316, 127] on button "assignment Non-Phone Queue" at bounding box center [311, 125] width 131 height 15
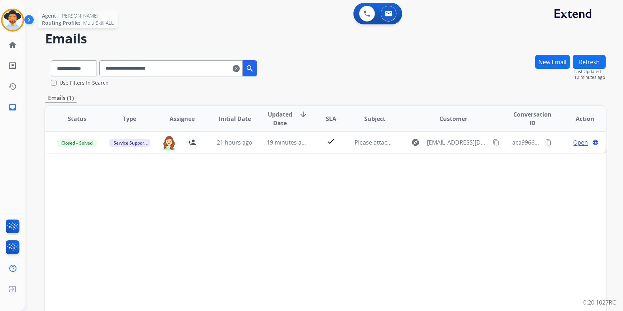
click at [14, 25] on img at bounding box center [13, 20] width 20 height 20
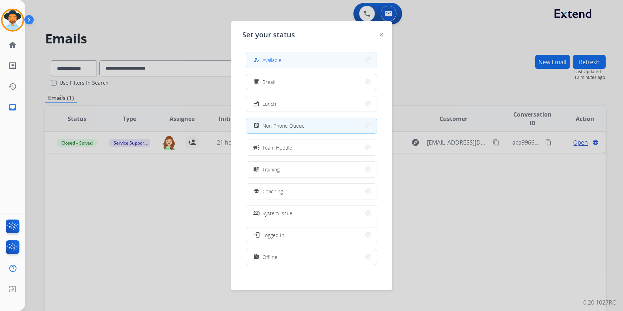
click at [282, 61] on span "Available" at bounding box center [272, 60] width 19 height 8
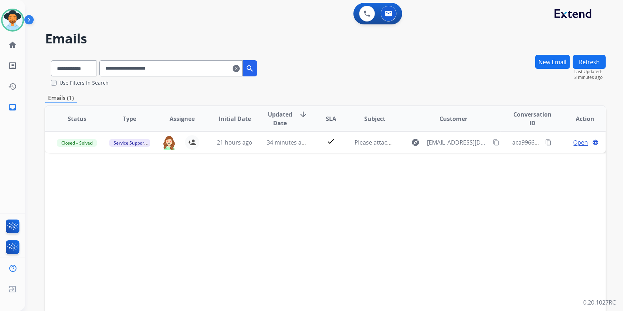
drag, startPoint x: 206, startPoint y: 69, endPoint x: 203, endPoint y: 72, distance: 4.1
click at [203, 72] on input "**********" at bounding box center [170, 68] width 143 height 16
drag, startPoint x: 190, startPoint y: 68, endPoint x: 119, endPoint y: 73, distance: 71.5
click at [119, 73] on input "**********" at bounding box center [170, 68] width 143 height 16
click at [184, 69] on input "**********" at bounding box center [170, 68] width 143 height 16
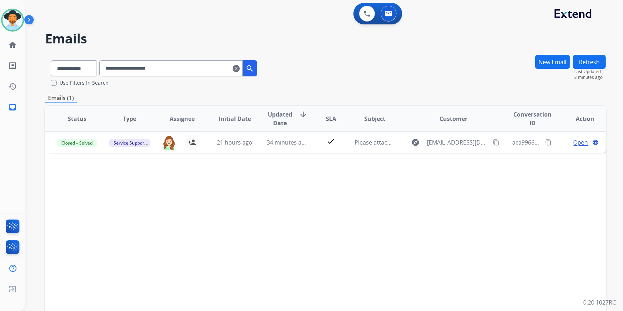
drag, startPoint x: 184, startPoint y: 69, endPoint x: 100, endPoint y: 72, distance: 84.0
click at [100, 72] on div "**********" at bounding box center [154, 67] width 218 height 25
paste input "******"
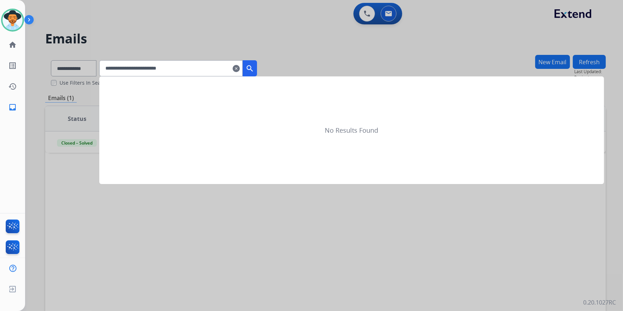
type input "**********"
click at [254, 69] on mat-icon "search" at bounding box center [250, 68] width 9 height 9
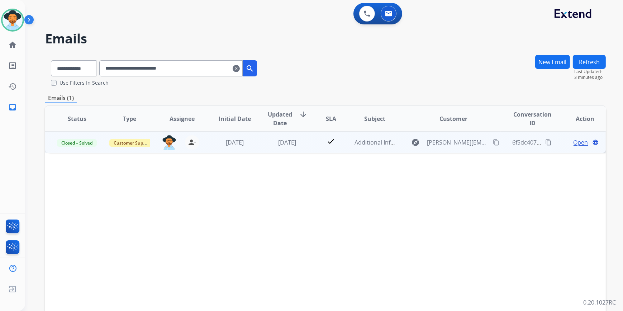
click at [301, 147] on td "3 days ago" at bounding box center [281, 142] width 53 height 22
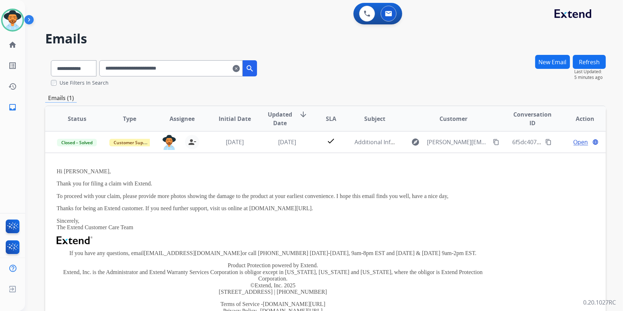
click at [240, 69] on mat-icon "clear" at bounding box center [236, 68] width 7 height 9
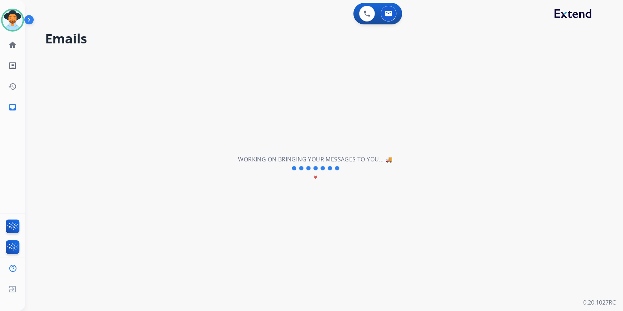
select select "**********"
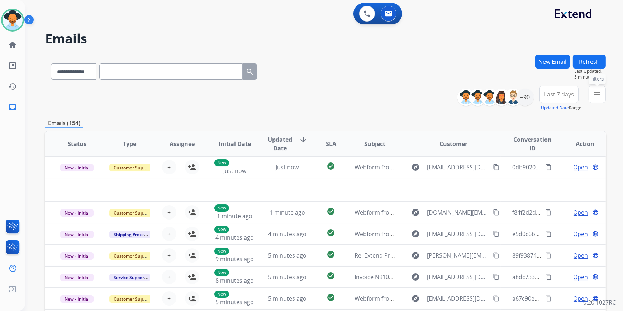
click at [594, 94] on mat-icon "menu" at bounding box center [597, 94] width 9 height 9
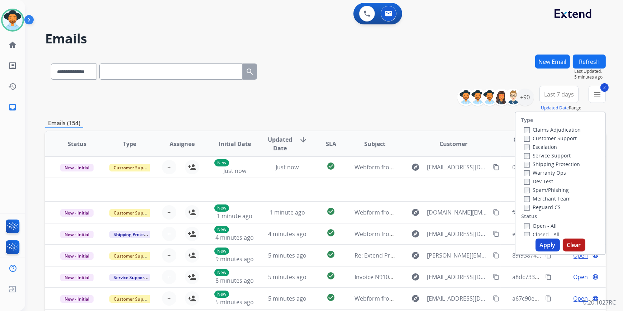
drag, startPoint x: 526, startPoint y: 209, endPoint x: 528, endPoint y: 216, distance: 7.4
click at [526, 209] on label "Reguard CS" at bounding box center [542, 207] width 37 height 7
click at [522, 228] on div "Open - All Closed - All New - Initial New - Reply On-hold – Internal On-hold - …" at bounding box center [561, 272] width 78 height 103
click at [541, 246] on button "Apply" at bounding box center [548, 245] width 24 height 13
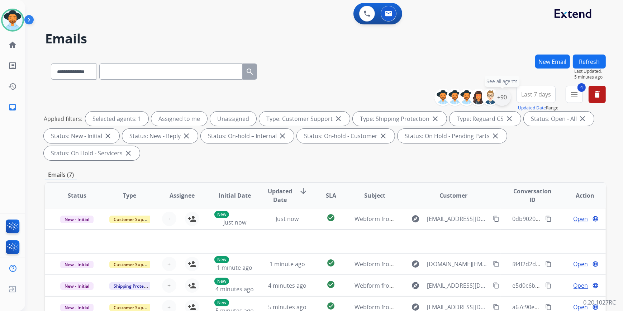
click at [503, 97] on div "+90" at bounding box center [502, 97] width 17 height 17
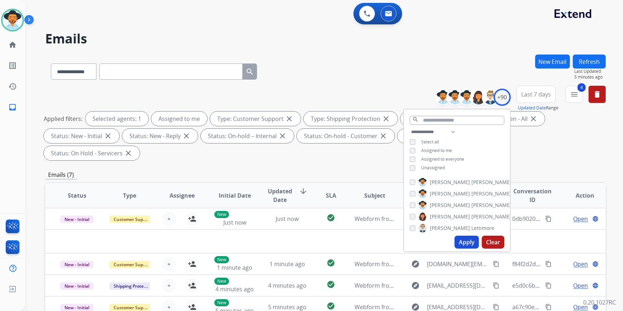
click at [476, 248] on div "Apply Clear" at bounding box center [457, 242] width 106 height 19
click at [472, 246] on button "Apply" at bounding box center [467, 242] width 24 height 13
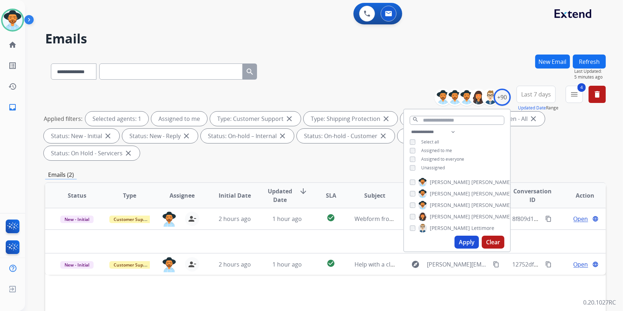
click at [378, 293] on div "Status Type Assignee Initial Date Updated Date arrow_downward SLA Subject Custo…" at bounding box center [325, 302] width 561 height 240
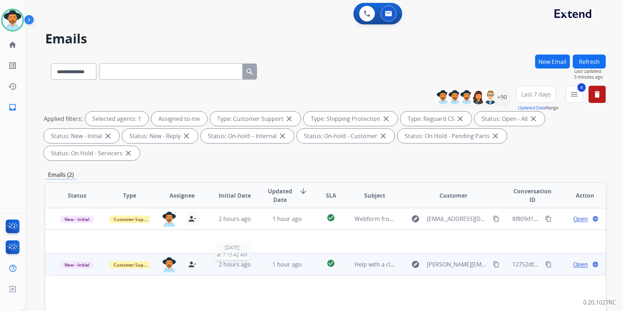
click at [250, 260] on div "2 hours ago" at bounding box center [235, 264] width 41 height 9
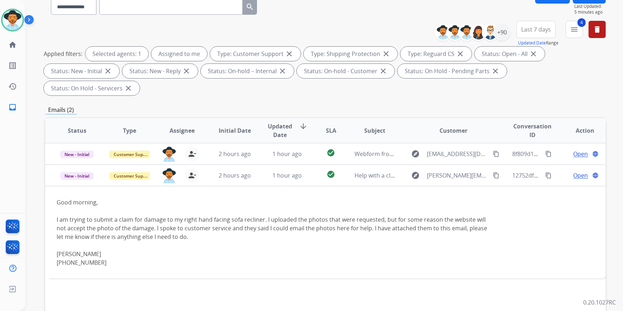
scroll to position [98, 0]
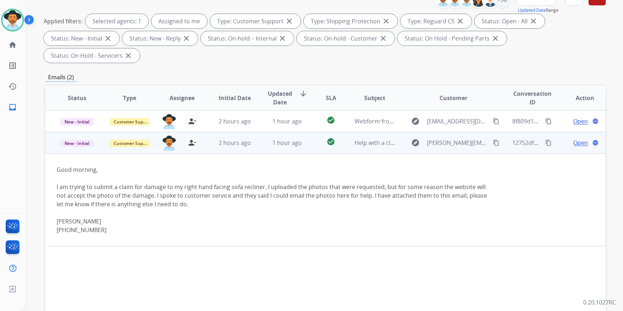
click at [581, 138] on span "Open" at bounding box center [581, 142] width 15 height 9
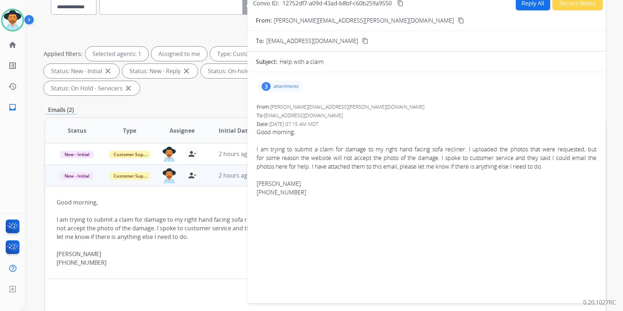
scroll to position [0, 0]
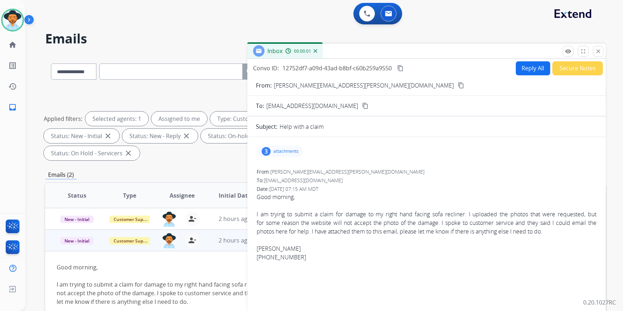
click at [291, 149] on p "attachments" at bounding box center [286, 152] width 25 height 6
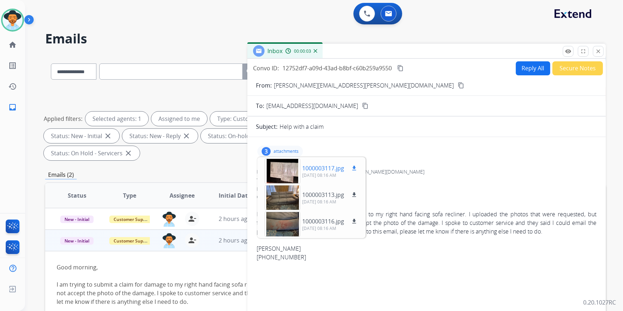
click at [355, 168] on mat-icon "download" at bounding box center [354, 168] width 6 height 6
click at [356, 193] on mat-icon "download" at bounding box center [354, 195] width 6 height 6
click at [356, 221] on mat-icon "download" at bounding box center [354, 221] width 6 height 6
click at [418, 256] on div "727-282-2931" at bounding box center [427, 257] width 340 height 9
click at [541, 71] on button "Reply All" at bounding box center [533, 68] width 34 height 14
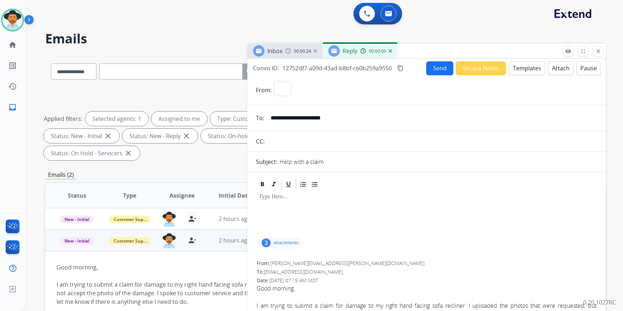
click at [528, 57] on div "Inbox 00:00:24 Reply 00:00:00" at bounding box center [427, 51] width 359 height 15
select select "**********"
click at [531, 68] on button "Templates" at bounding box center [527, 68] width 36 height 14
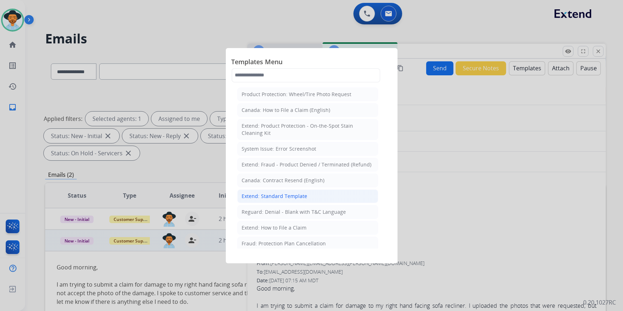
click at [296, 195] on div "Extend: Standard Template" at bounding box center [275, 196] width 66 height 7
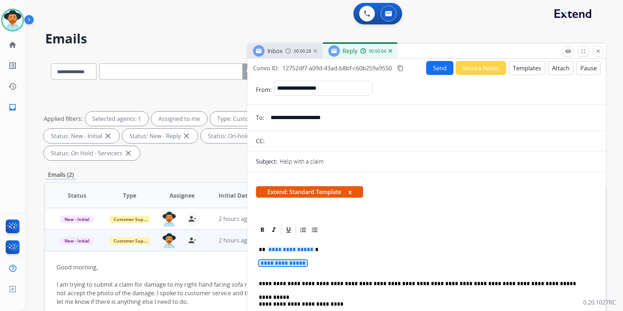
click at [298, 261] on span "**********" at bounding box center [283, 263] width 48 height 6
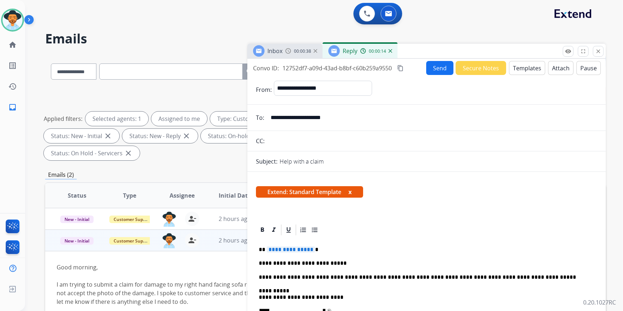
click at [292, 263] on p "**********" at bounding box center [424, 263] width 330 height 6
click at [333, 263] on p "**********" at bounding box center [424, 263] width 330 height 6
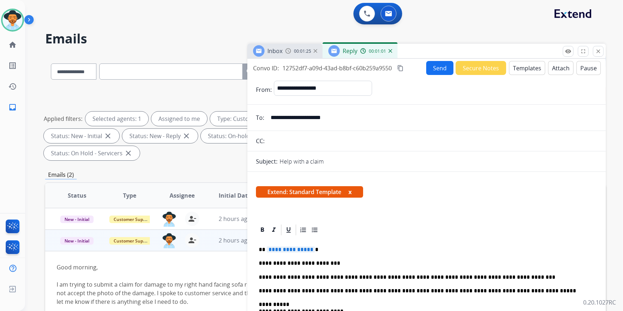
click at [274, 249] on span "**********" at bounding box center [291, 249] width 48 height 6
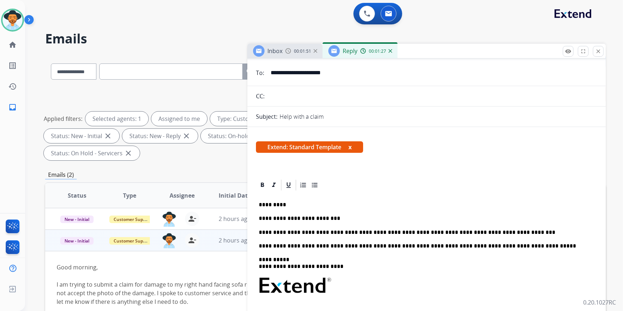
scroll to position [29, 0]
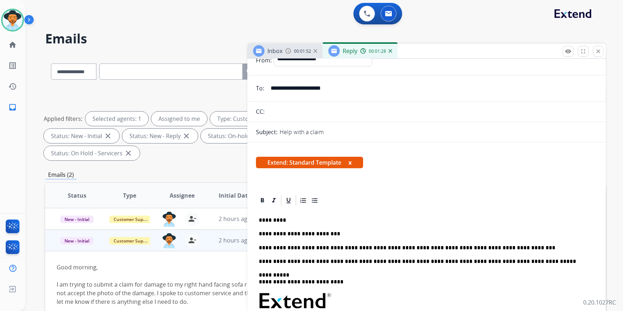
click at [498, 245] on p "**********" at bounding box center [424, 248] width 330 height 6
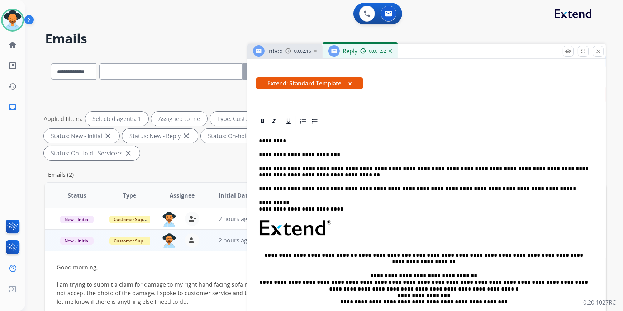
scroll to position [0, 0]
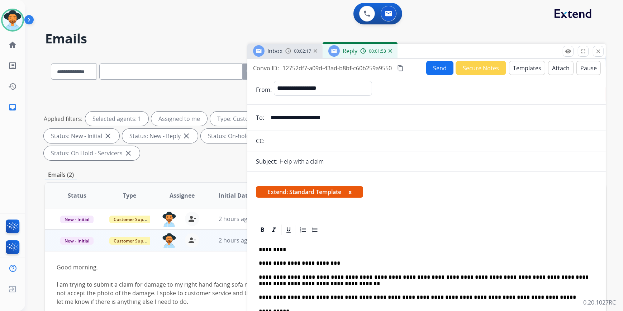
click at [433, 69] on button "Send" at bounding box center [440, 68] width 27 height 14
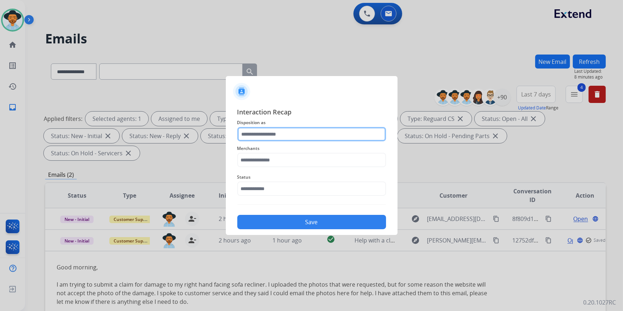
click at [271, 136] on input "text" at bounding box center [311, 134] width 149 height 14
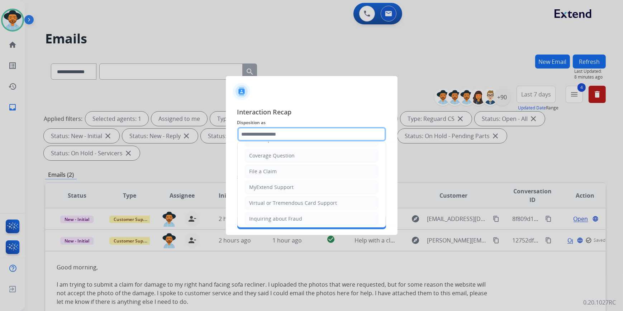
scroll to position [111, 0]
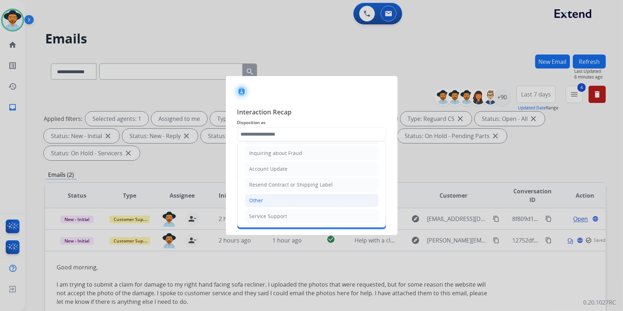
click at [262, 197] on div "Other" at bounding box center [257, 200] width 14 height 7
type input "*****"
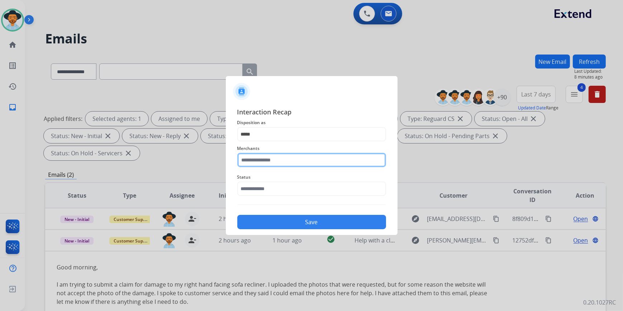
click at [272, 163] on input "text" at bounding box center [311, 160] width 149 height 14
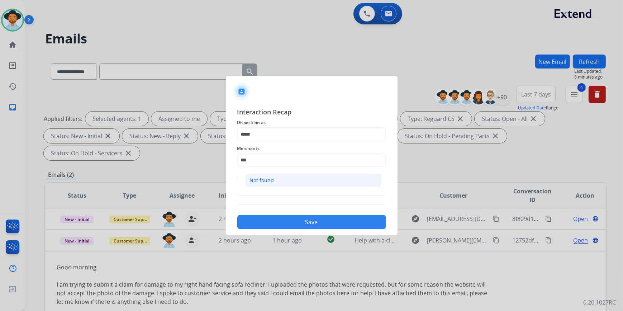
click at [264, 179] on div "Not found" at bounding box center [262, 180] width 24 height 7
type input "*********"
click at [262, 194] on input "text" at bounding box center [311, 189] width 149 height 14
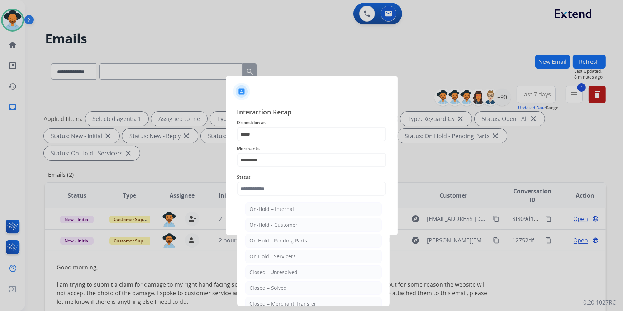
drag, startPoint x: 258, startPoint y: 287, endPoint x: 261, endPoint y: 281, distance: 6.6
click at [258, 287] on div "Closed – Solved" at bounding box center [268, 287] width 37 height 7
type input "**********"
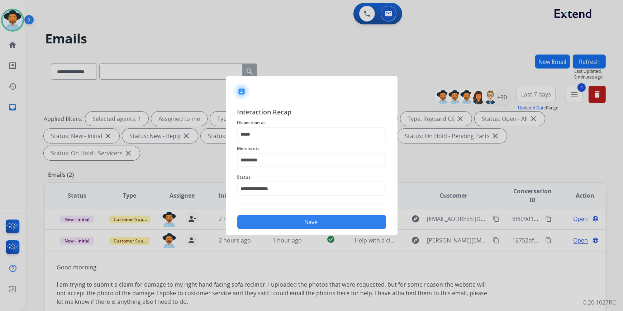
click at [267, 213] on div "Save" at bounding box center [311, 220] width 149 height 19
click at [267, 217] on button "Save" at bounding box center [311, 222] width 149 height 14
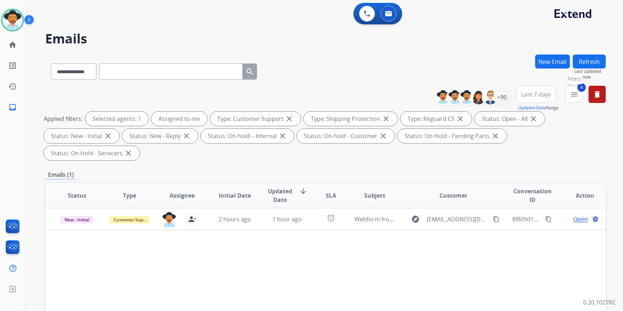
click at [574, 99] on button "4 menu Filters" at bounding box center [574, 94] width 17 height 17
click at [576, 96] on mat-icon "menu" at bounding box center [574, 94] width 9 height 9
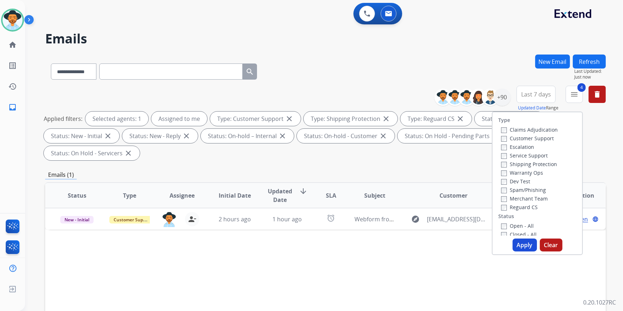
click at [503, 235] on label "Closed - All" at bounding box center [520, 234] width 36 height 7
click at [518, 243] on button "Apply" at bounding box center [525, 245] width 24 height 13
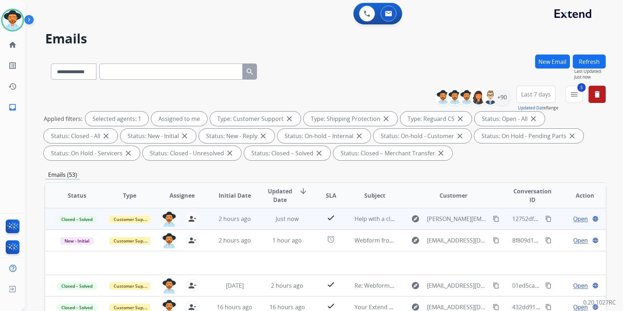
click at [494, 218] on mat-icon "content_copy" at bounding box center [496, 219] width 6 height 6
click at [546, 216] on mat-icon "content_copy" at bounding box center [549, 219] width 6 height 6
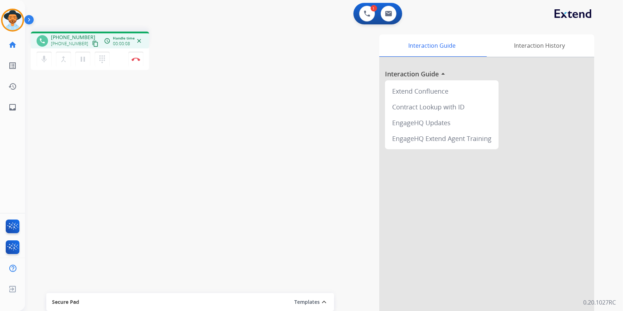
drag, startPoint x: 83, startPoint y: 44, endPoint x: 89, endPoint y: 42, distance: 6.7
click at [91, 43] on button "content_copy" at bounding box center [95, 43] width 9 height 9
click at [133, 60] on img at bounding box center [136, 59] width 9 height 4
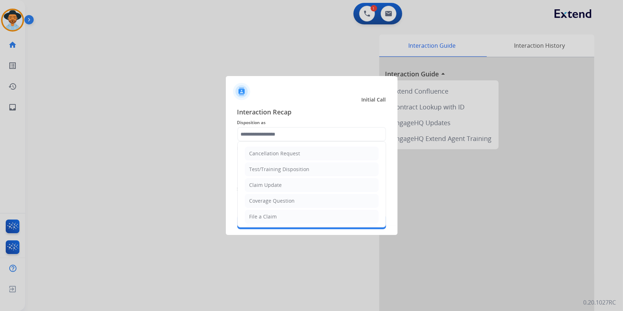
click at [286, 138] on input "text" at bounding box center [311, 134] width 149 height 14
click at [285, 197] on li "Virtual or Tremendous Card Support" at bounding box center [312, 203] width 134 height 14
type input "**********"
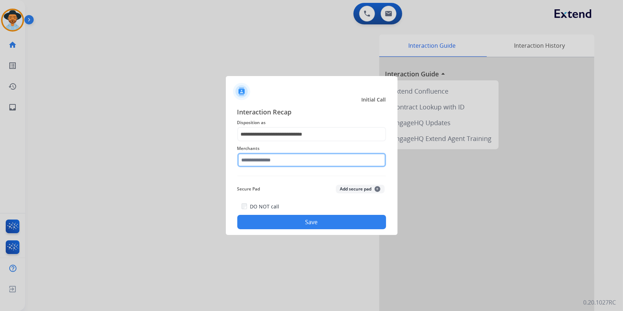
click at [269, 155] on input "text" at bounding box center [311, 160] width 149 height 14
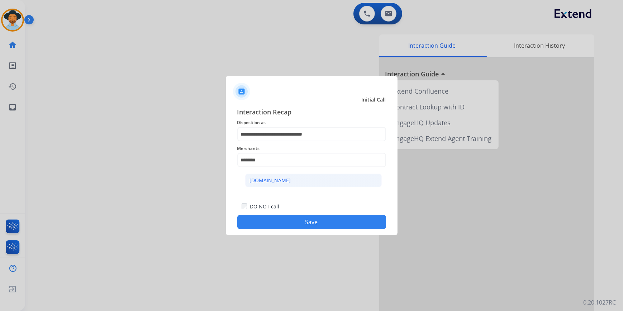
click at [279, 178] on div "[DOMAIN_NAME]" at bounding box center [270, 180] width 41 height 7
type input "**********"
click at [276, 212] on div "DO NOT call Save" at bounding box center [311, 215] width 149 height 27
click at [278, 221] on button "Save" at bounding box center [311, 222] width 149 height 14
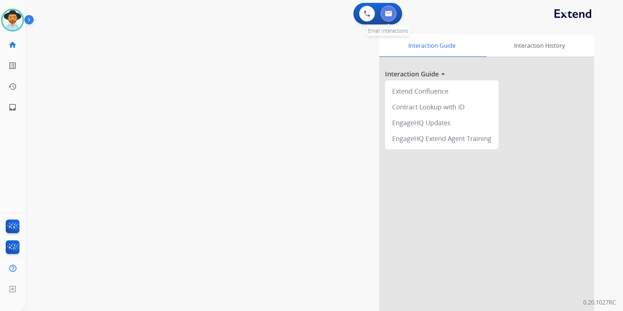
click at [388, 10] on button at bounding box center [389, 14] width 16 height 16
select select "**********"
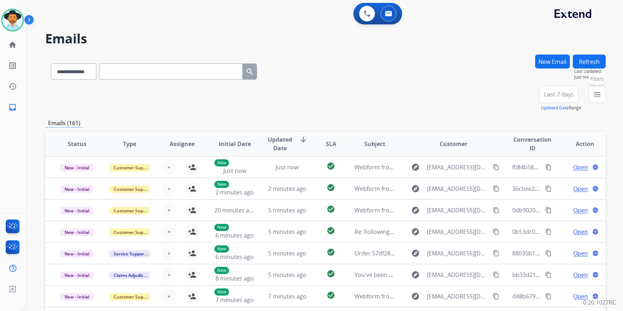
click at [595, 94] on mat-icon "menu" at bounding box center [597, 94] width 9 height 9
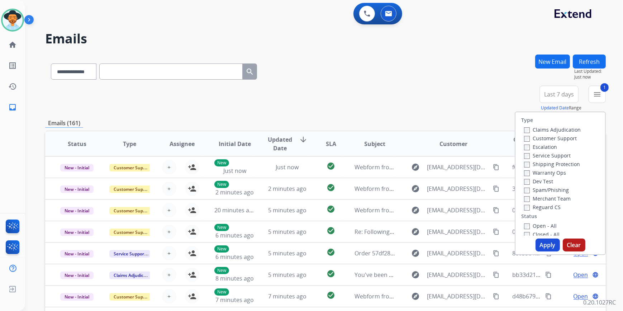
click at [546, 248] on button "Apply" at bounding box center [548, 245] width 24 height 13
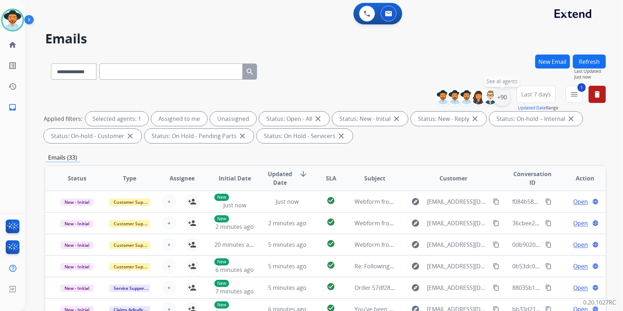
click at [504, 92] on div "+90" at bounding box center [502, 97] width 17 height 17
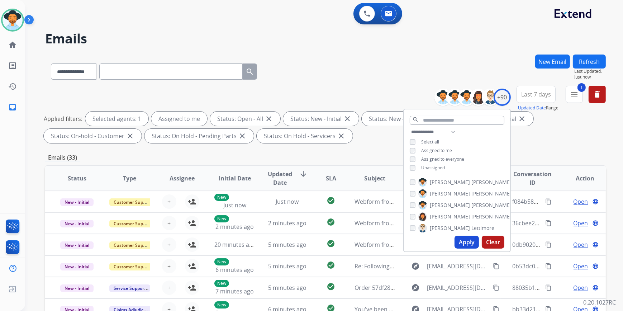
click at [466, 244] on button "Apply" at bounding box center [467, 242] width 24 height 13
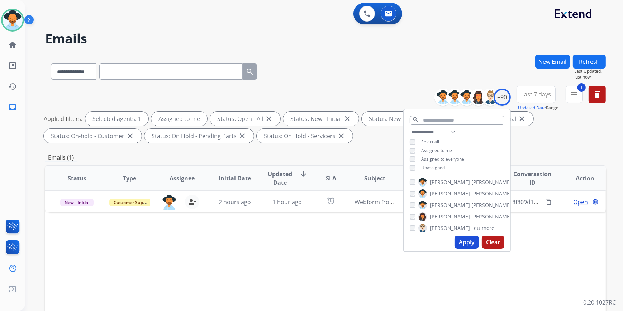
click at [323, 283] on div "Status Type Assignee Initial Date Updated Date arrow_downward SLA Subject Custo…" at bounding box center [325, 285] width 561 height 240
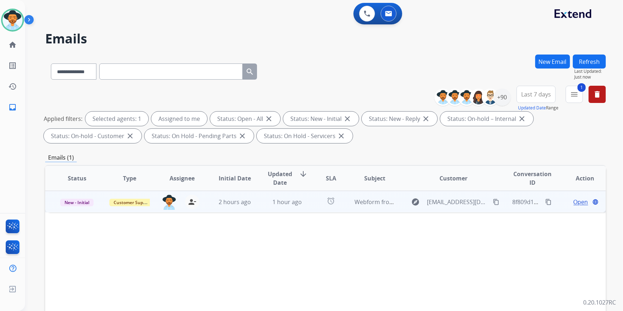
click at [568, 204] on div "Open language" at bounding box center [585, 202] width 41 height 9
click at [578, 204] on span "Open" at bounding box center [581, 201] width 15 height 9
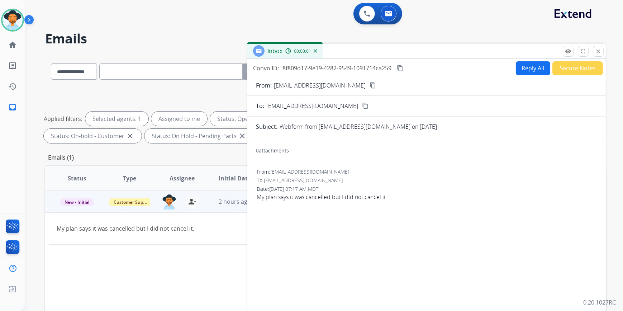
click at [370, 88] on mat-icon "content_copy" at bounding box center [373, 85] width 6 height 6
click at [600, 50] on mat-icon "close" at bounding box center [599, 51] width 6 height 6
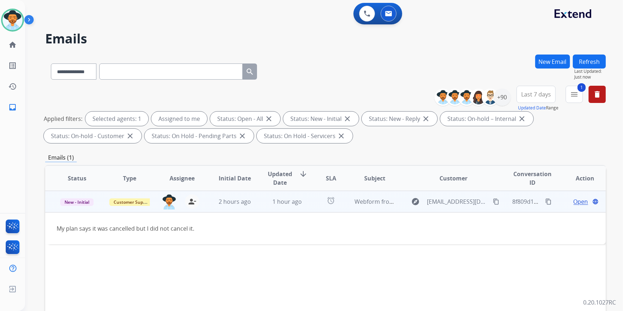
click at [576, 201] on span "Open" at bounding box center [581, 201] width 15 height 9
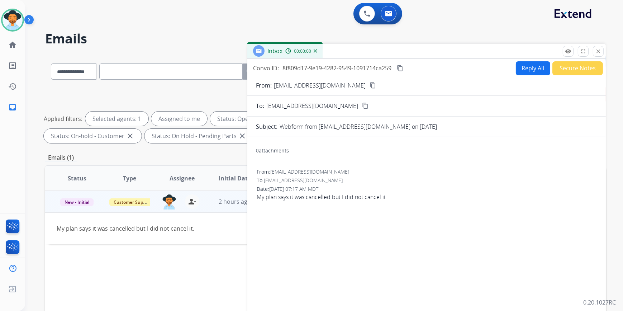
click at [535, 73] on button "Reply All" at bounding box center [533, 68] width 34 height 14
select select "**********"
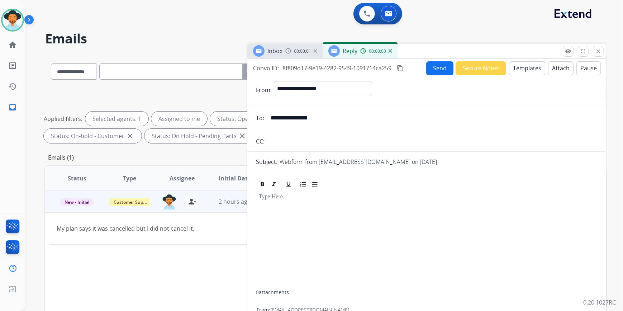
click at [531, 66] on button "Templates" at bounding box center [527, 68] width 36 height 14
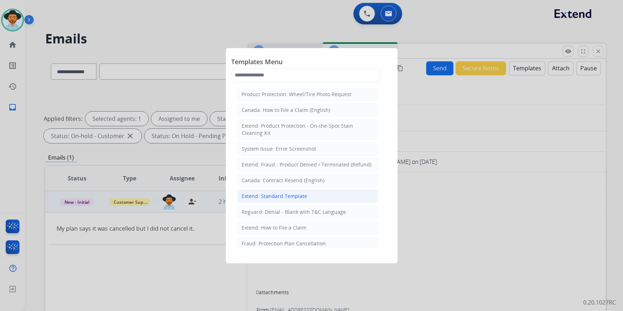
click at [269, 195] on div "Extend: Standard Template" at bounding box center [275, 196] width 66 height 7
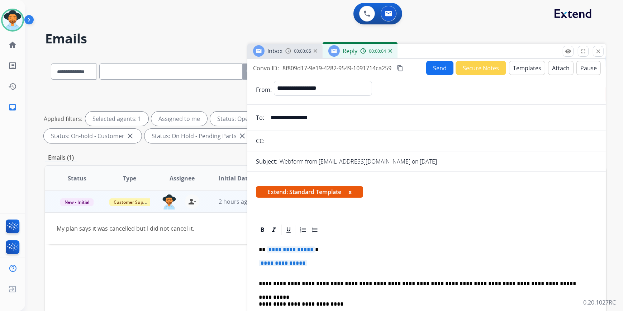
click at [287, 263] on span "**********" at bounding box center [283, 263] width 48 height 6
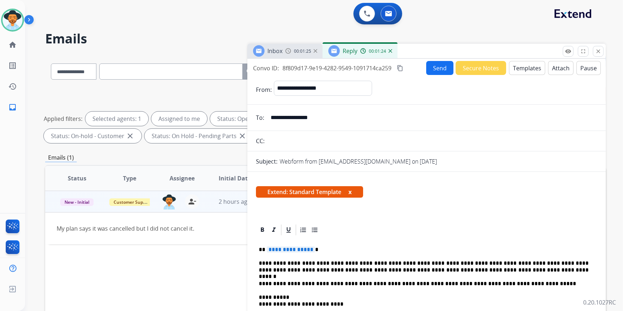
click at [289, 251] on span "**********" at bounding box center [291, 249] width 48 height 6
click at [432, 65] on button "Send" at bounding box center [440, 68] width 27 height 14
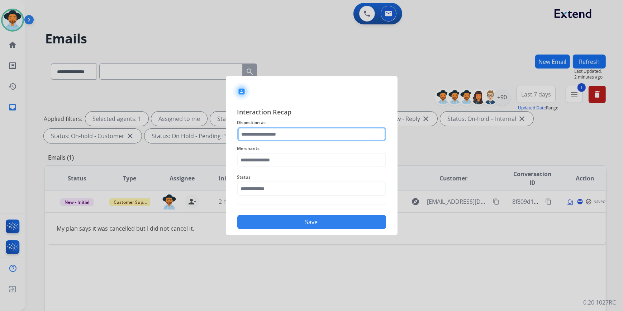
click at [284, 133] on input "text" at bounding box center [311, 134] width 149 height 14
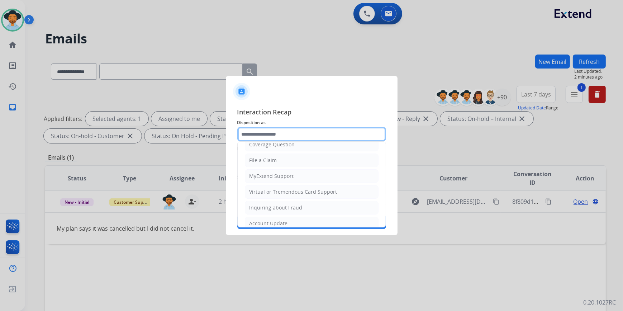
scroll to position [111, 0]
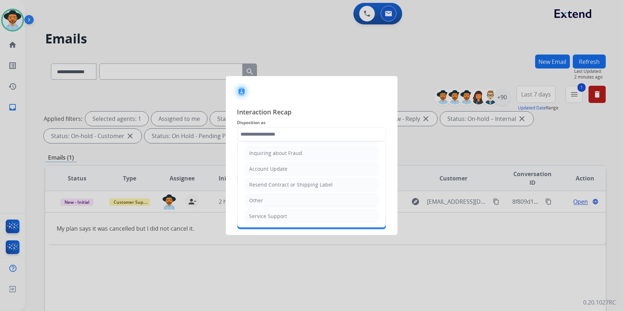
click at [274, 192] on ul "Cancellation Request Test/Training Disposition Claim Update Coverage Question F…" at bounding box center [312, 129] width 148 height 197
click at [278, 198] on div "Status" at bounding box center [311, 184] width 149 height 29
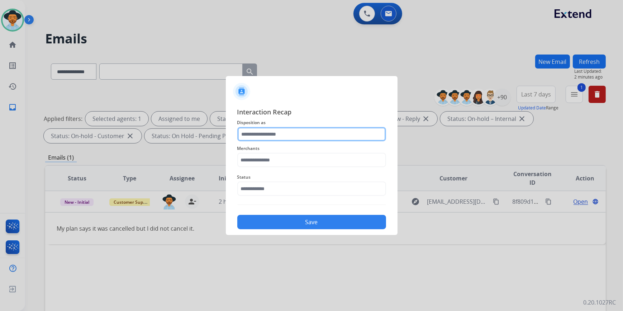
click at [274, 133] on input "text" at bounding box center [311, 134] width 149 height 14
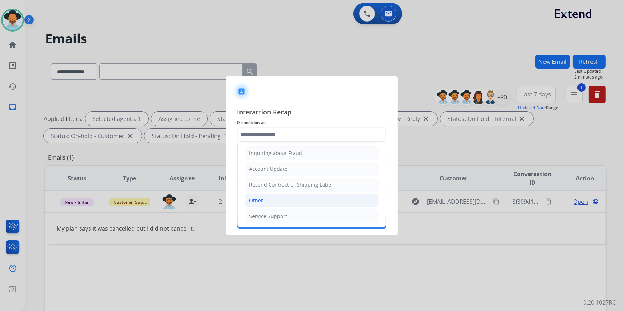
click at [265, 202] on li "Other" at bounding box center [312, 201] width 134 height 14
type input "*****"
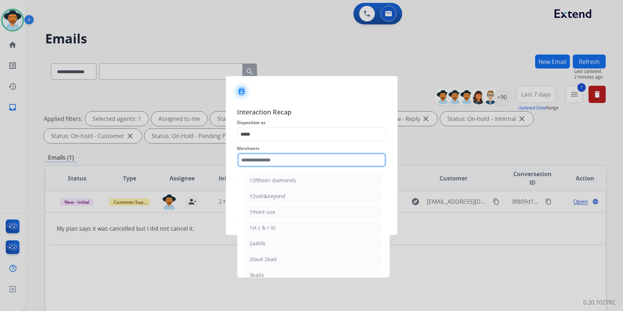
click at [264, 161] on input "text" at bounding box center [311, 160] width 149 height 14
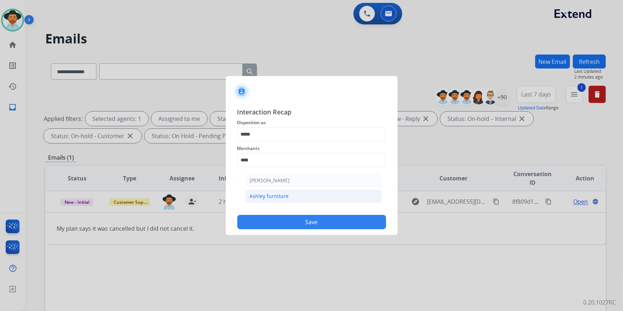
click at [269, 197] on div "Ashley furniture" at bounding box center [269, 196] width 39 height 7
type input "**********"
click at [264, 188] on input "text" at bounding box center [311, 189] width 149 height 14
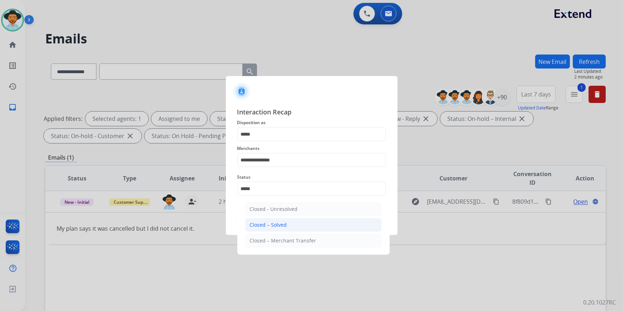
click at [275, 224] on div "Closed – Solved" at bounding box center [268, 224] width 37 height 7
type input "**********"
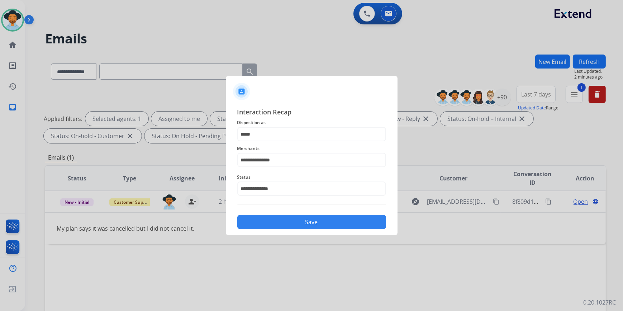
click at [281, 221] on button "Save" at bounding box center [311, 222] width 149 height 14
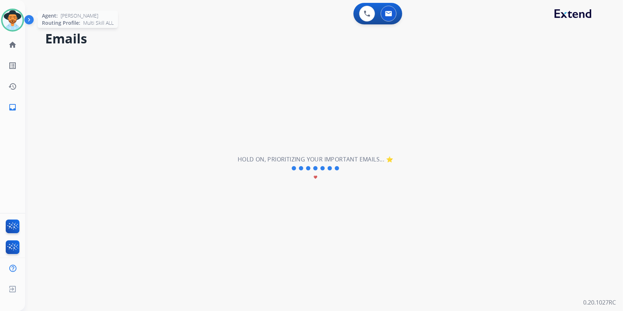
click at [16, 18] on img at bounding box center [13, 20] width 20 height 20
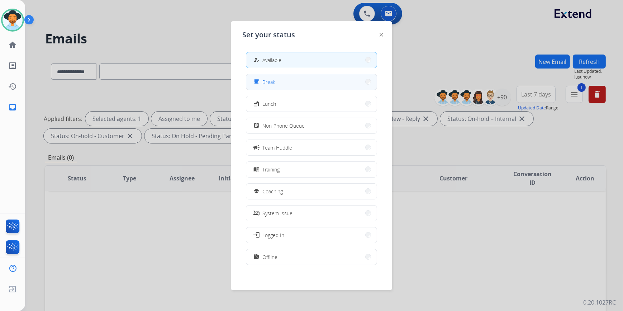
click at [268, 87] on button "free_breakfast Break" at bounding box center [311, 81] width 131 height 15
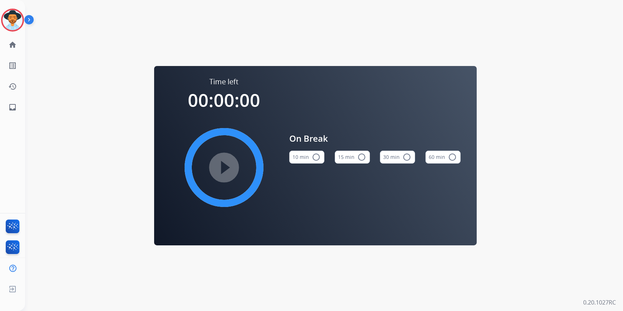
click at [360, 156] on mat-icon "radio_button_unchecked" at bounding box center [362, 157] width 9 height 9
click at [222, 168] on mat-icon "play_circle_filled" at bounding box center [224, 167] width 9 height 9
click at [14, 14] on img at bounding box center [13, 20] width 20 height 20
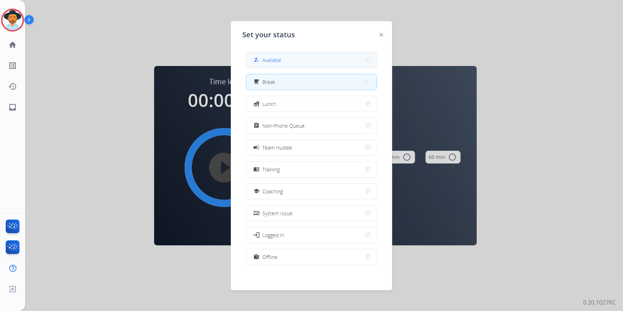
click at [317, 57] on button "how_to_reg Available" at bounding box center [311, 59] width 131 height 15
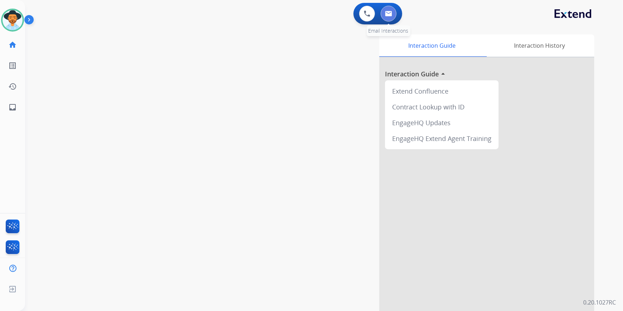
click at [392, 13] on img at bounding box center [388, 14] width 7 height 6
select select "**********"
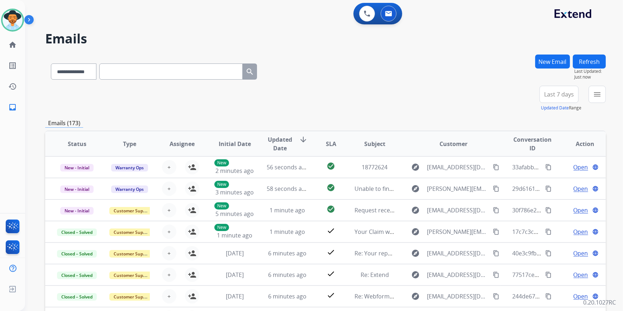
click at [608, 97] on div "**********" at bounding box center [324, 155] width 598 height 311
click at [600, 95] on mat-icon "menu" at bounding box center [597, 94] width 9 height 9
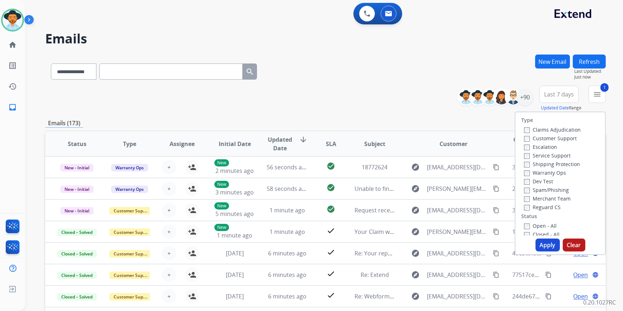
click at [541, 243] on button "Apply" at bounding box center [548, 245] width 24 height 13
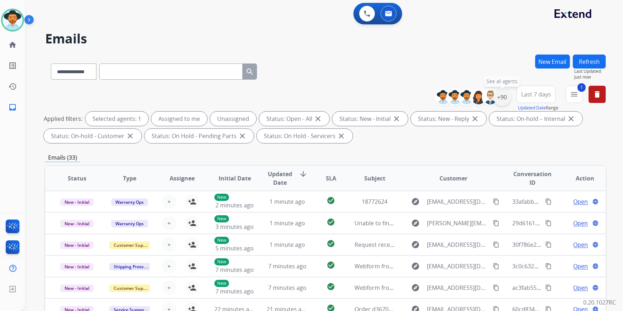
click at [507, 92] on div "+90" at bounding box center [502, 97] width 17 height 17
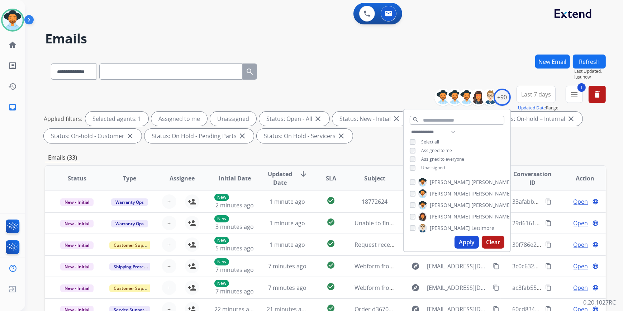
click at [415, 168] on div "Unassigned" at bounding box center [427, 168] width 35 height 6
click at [469, 248] on button "Apply" at bounding box center [467, 242] width 24 height 13
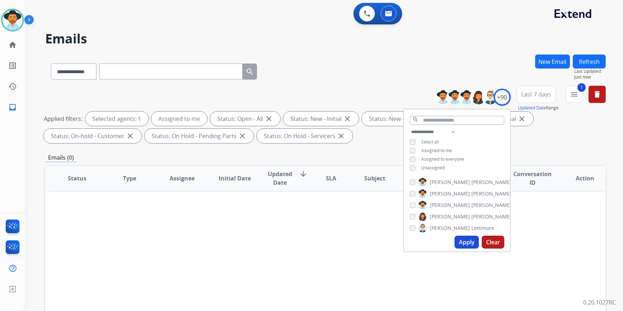
click at [395, 272] on div "Status Type Assignee Initial Date Updated Date arrow_downward SLA Subject Custo…" at bounding box center [325, 285] width 561 height 240
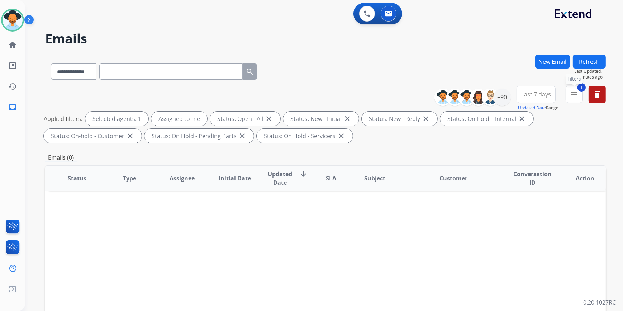
click at [579, 99] on button "1 menu Filters" at bounding box center [574, 94] width 17 height 17
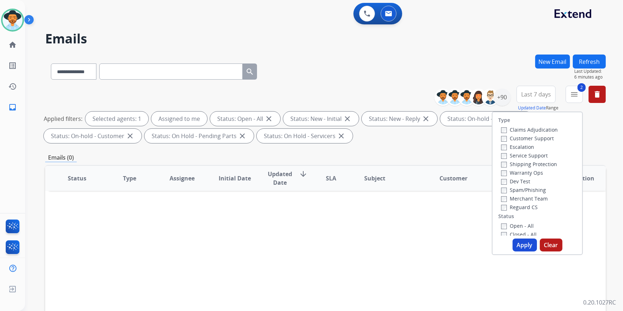
click at [504, 165] on label "Shipping Protection" at bounding box center [530, 164] width 56 height 7
click at [519, 245] on button "Apply" at bounding box center [525, 245] width 24 height 13
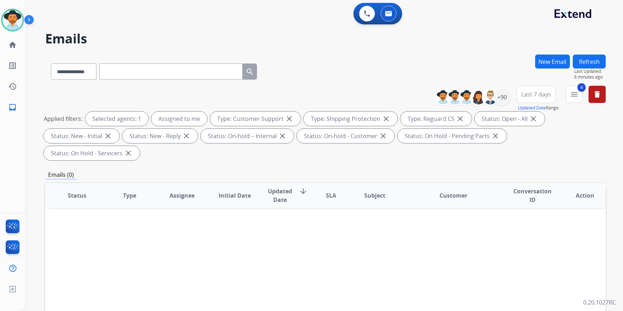
drag, startPoint x: 540, startPoint y: 94, endPoint x: 517, endPoint y: 98, distance: 22.8
click at [540, 94] on span "Last 7 days" at bounding box center [537, 94] width 30 height 3
click at [499, 99] on div "+90" at bounding box center [502, 97] width 17 height 17
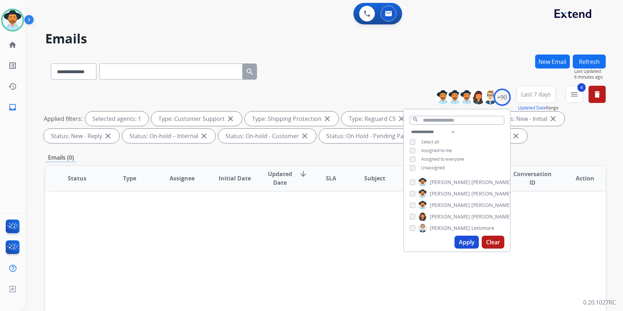
click at [415, 167] on div "Unassigned" at bounding box center [427, 168] width 35 height 6
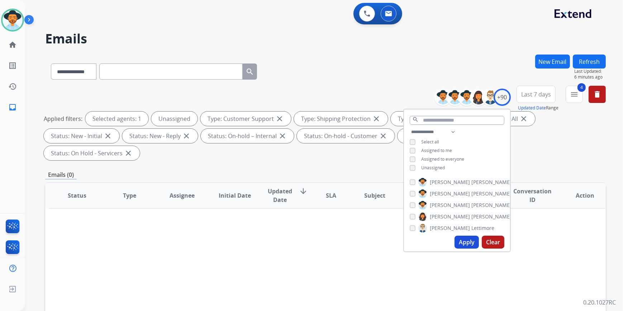
click at [469, 249] on div "Apply Clear" at bounding box center [457, 242] width 106 height 19
drag, startPoint x: 469, startPoint y: 249, endPoint x: 465, endPoint y: 245, distance: 6.1
click at [465, 245] on button "Apply" at bounding box center [467, 242] width 24 height 13
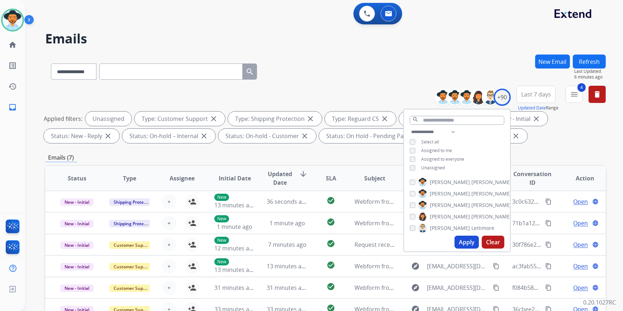
click at [387, 66] on div "**********" at bounding box center [325, 70] width 561 height 31
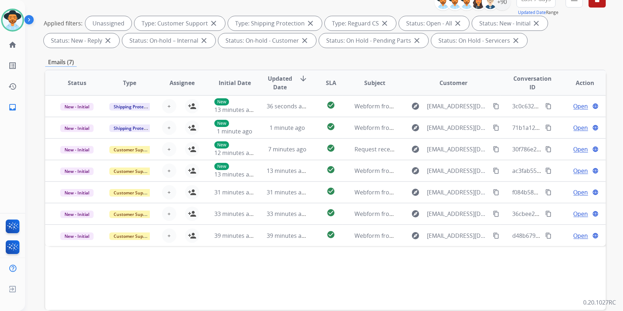
scroll to position [131, 0]
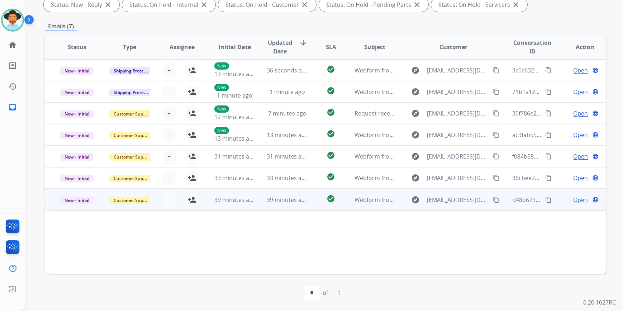
click at [287, 204] on td "39 minutes ago" at bounding box center [281, 200] width 53 height 22
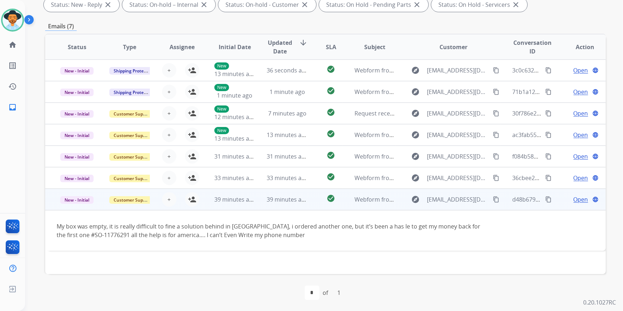
click at [578, 197] on span "Open" at bounding box center [581, 199] width 15 height 9
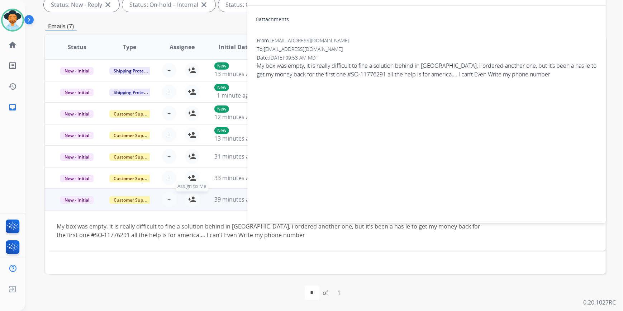
click at [192, 200] on mat-icon "person_add" at bounding box center [192, 199] width 9 height 9
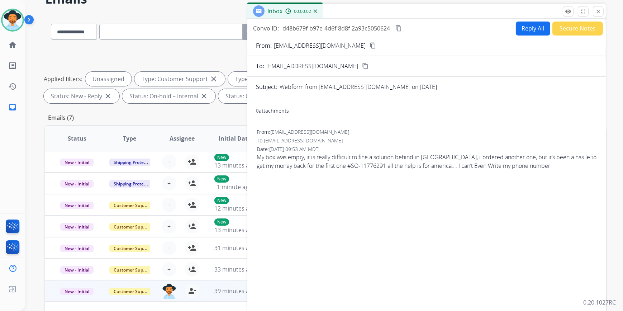
scroll to position [0, 0]
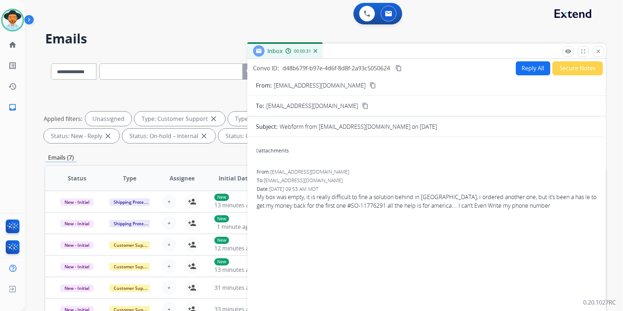
click at [370, 84] on mat-icon "content_copy" at bounding box center [373, 85] width 6 height 6
click at [599, 54] on mat-icon "close" at bounding box center [599, 51] width 6 height 6
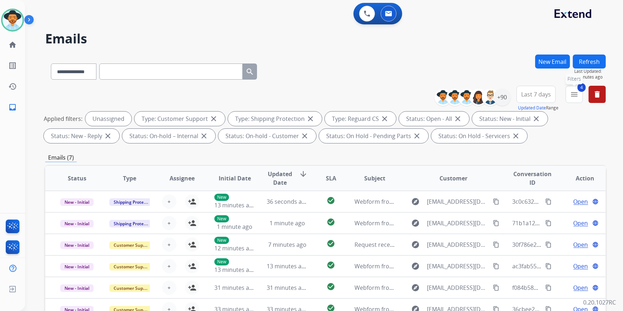
click at [574, 100] on button "4 menu Filters" at bounding box center [574, 94] width 17 height 17
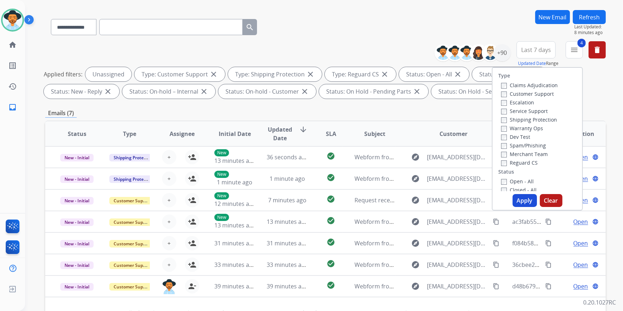
scroll to position [131, 0]
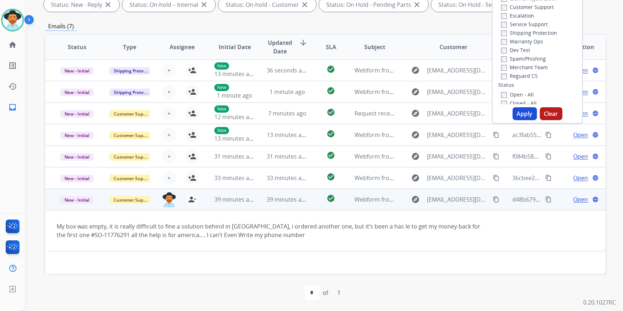
click at [574, 201] on span "Open" at bounding box center [581, 199] width 15 height 9
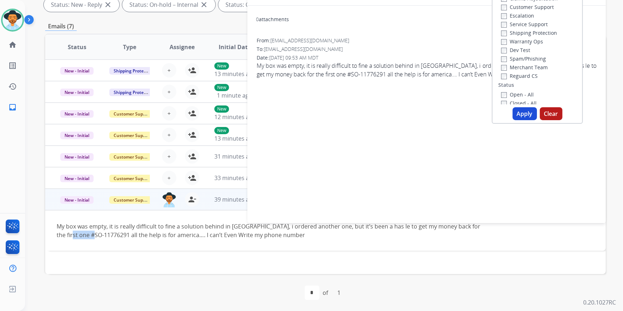
drag, startPoint x: 70, startPoint y: 234, endPoint x: 95, endPoint y: 239, distance: 25.7
click at [95, 239] on td "My box was empty, it is really difficult to fine a solution behind in [GEOGRAPH…" at bounding box center [273, 230] width 456 height 41
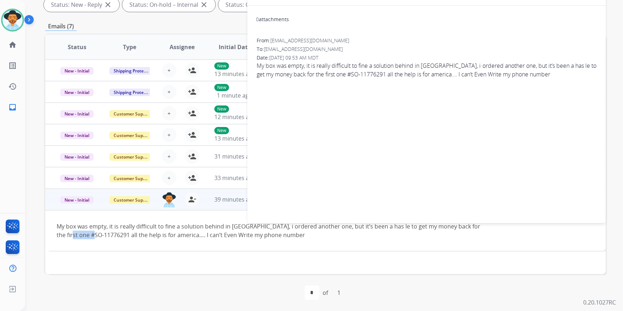
copy div "11776291"
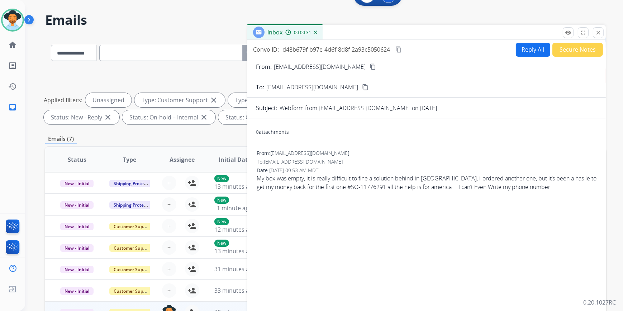
scroll to position [0, 0]
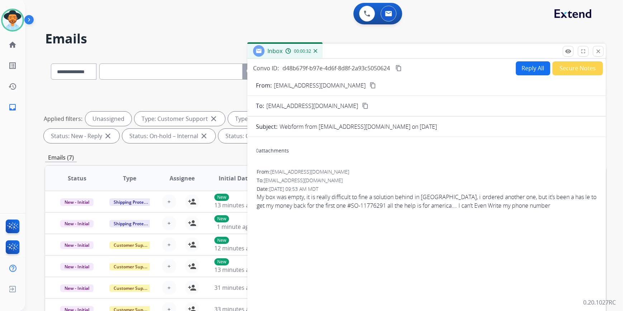
click at [516, 69] on button "Reply All" at bounding box center [533, 68] width 34 height 14
select select "**********"
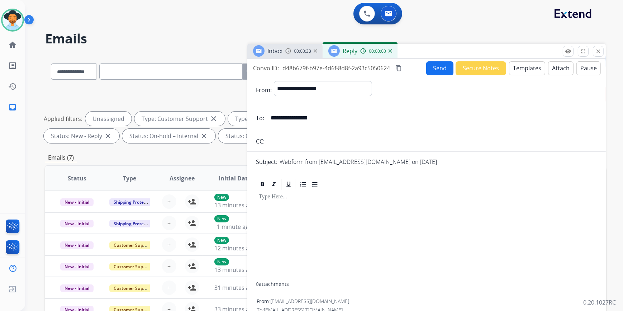
click at [519, 66] on button "Templates" at bounding box center [527, 68] width 36 height 14
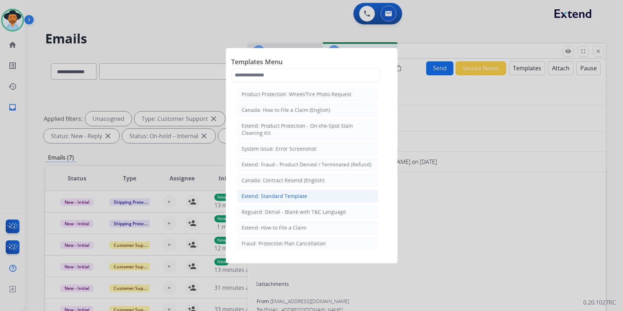
click at [289, 196] on div "Extend: Standard Template" at bounding box center [275, 196] width 66 height 7
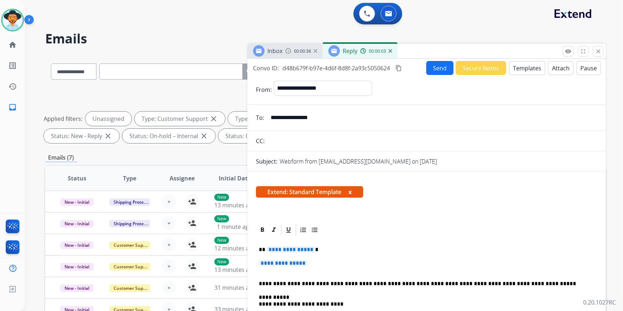
click at [528, 69] on button "Templates" at bounding box center [527, 68] width 36 height 14
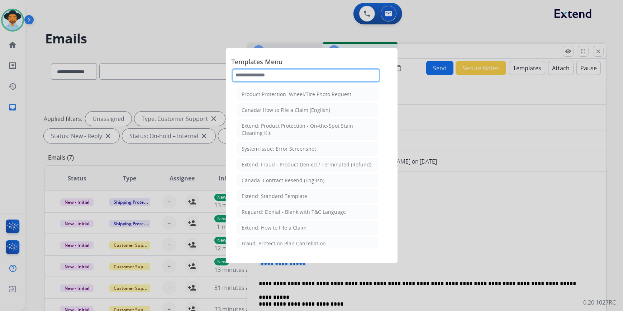
click at [312, 73] on input "text" at bounding box center [306, 75] width 149 height 14
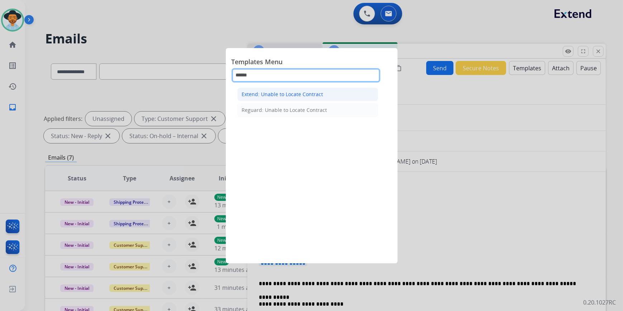
type input "******"
click at [295, 98] on li "Extend: Unable to Locate Contract" at bounding box center [307, 95] width 141 height 14
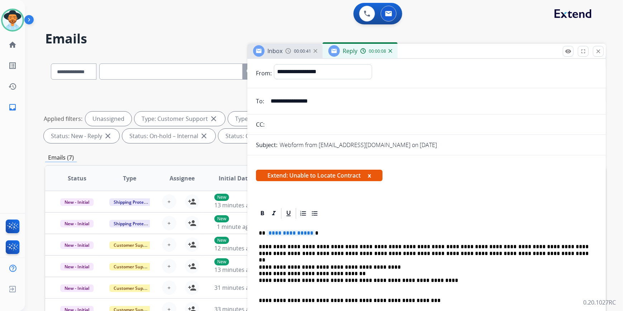
scroll to position [32, 0]
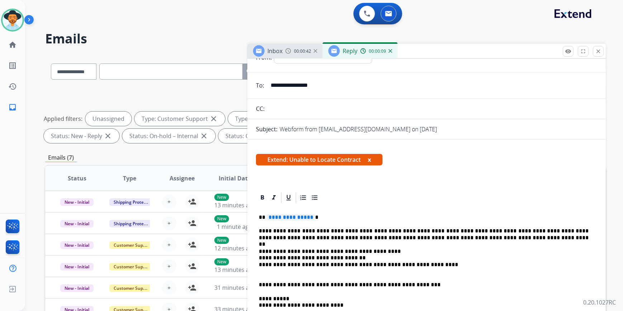
click at [290, 215] on span "**********" at bounding box center [291, 217] width 48 height 6
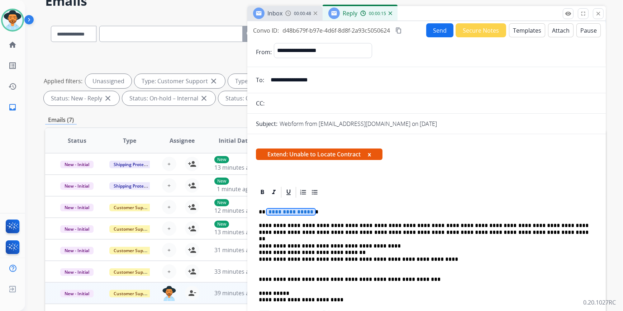
scroll to position [33, 0]
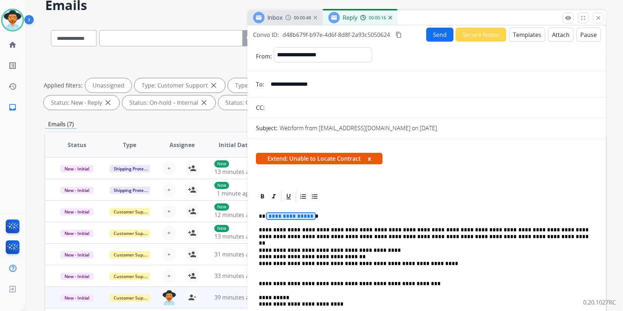
click at [309, 217] on span "**********" at bounding box center [291, 216] width 48 height 6
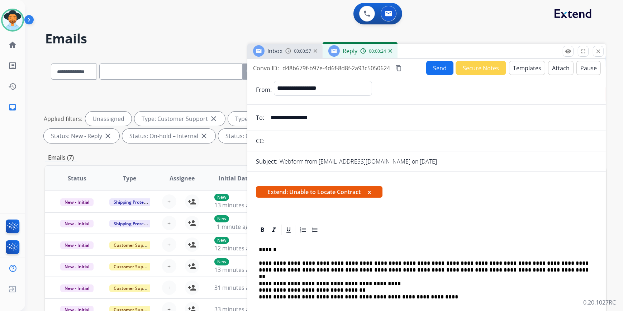
scroll to position [0, 0]
click at [437, 65] on button "Send" at bounding box center [440, 68] width 27 height 14
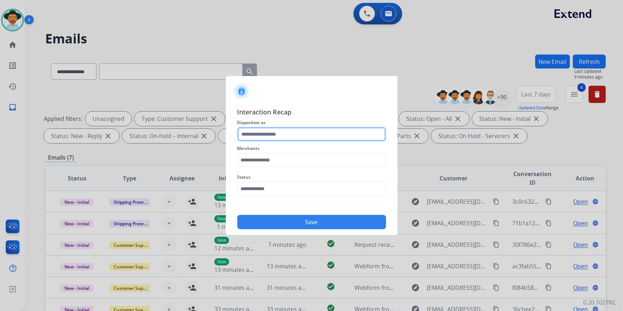
click at [272, 136] on input "text" at bounding box center [311, 134] width 149 height 14
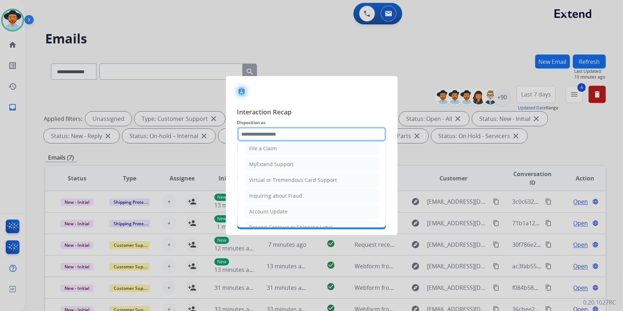
scroll to position [111, 0]
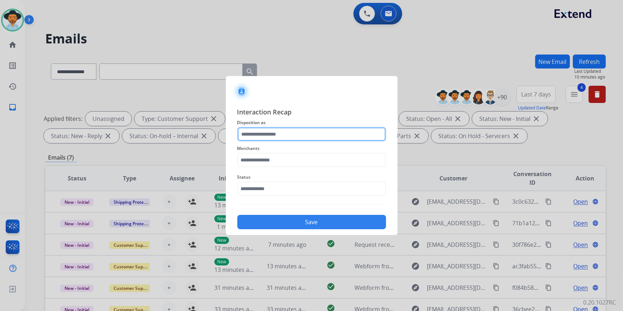
click at [267, 137] on input "text" at bounding box center [311, 134] width 149 height 14
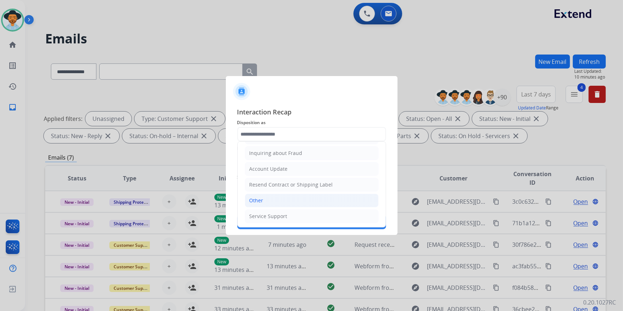
click at [264, 200] on li "Other" at bounding box center [312, 201] width 134 height 14
type input "*****"
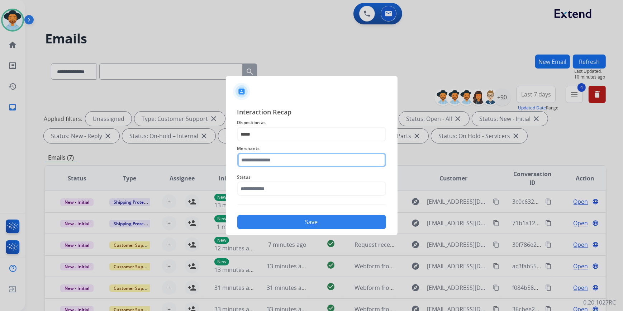
click at [281, 164] on input "text" at bounding box center [311, 160] width 149 height 14
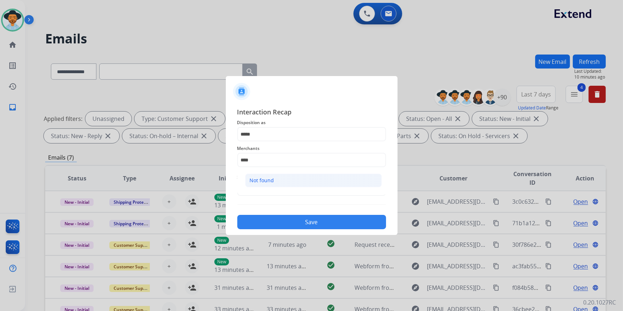
click at [268, 182] on div "Not found" at bounding box center [262, 180] width 24 height 7
type input "*********"
click at [260, 192] on input "text" at bounding box center [311, 189] width 149 height 14
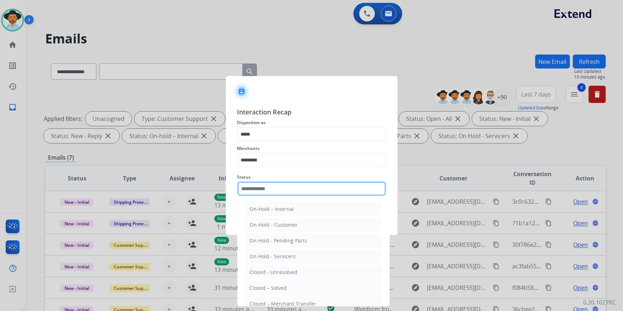
type input "*"
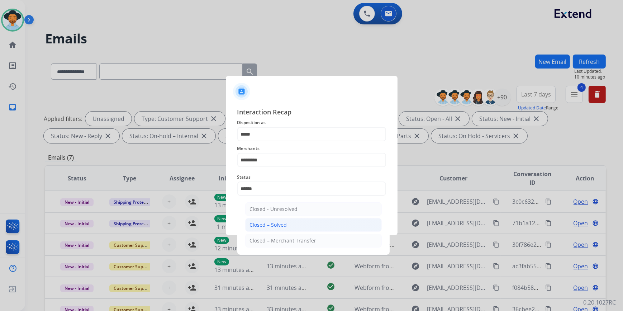
click at [306, 222] on li "Closed – Solved" at bounding box center [313, 225] width 137 height 14
type input "**********"
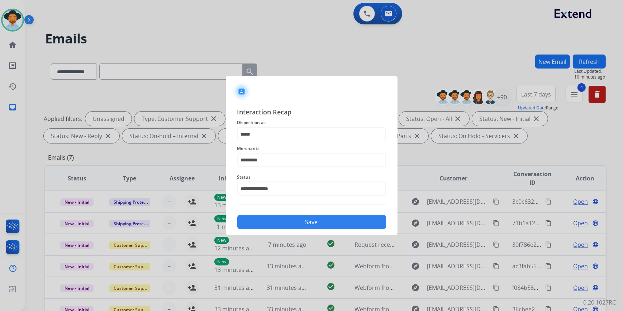
drag, startPoint x: 308, startPoint y: 224, endPoint x: 307, endPoint y: 229, distance: 5.1
click at [308, 226] on button "Save" at bounding box center [311, 222] width 149 height 14
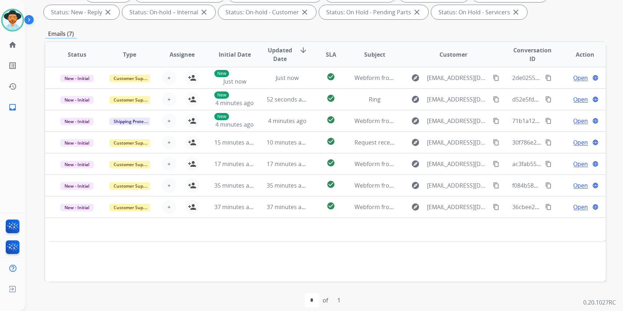
scroll to position [131, 0]
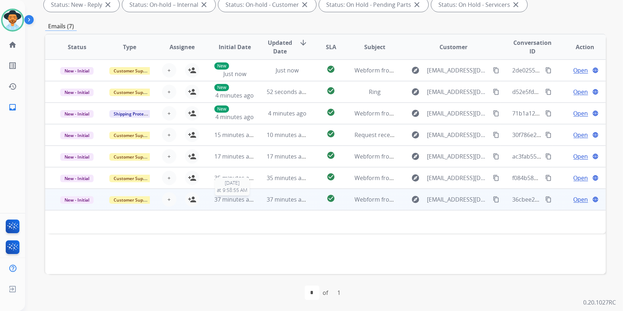
click at [251, 200] on span "37 minutes ago" at bounding box center [236, 200] width 42 height 8
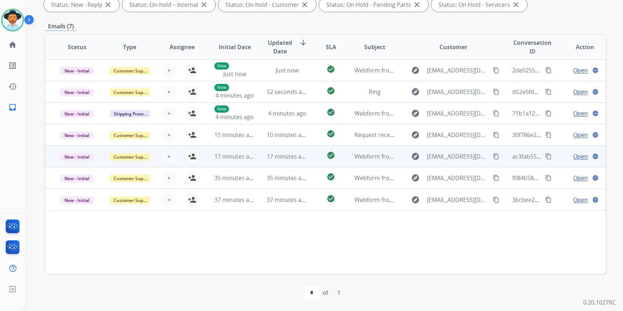
click at [240, 161] on td "17 minutes ago" at bounding box center [229, 157] width 53 height 22
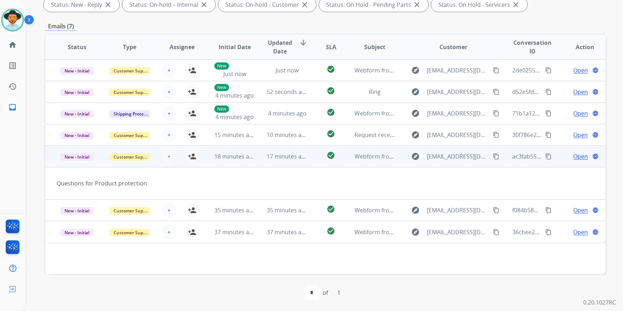
click at [577, 157] on span "Open" at bounding box center [581, 156] width 15 height 9
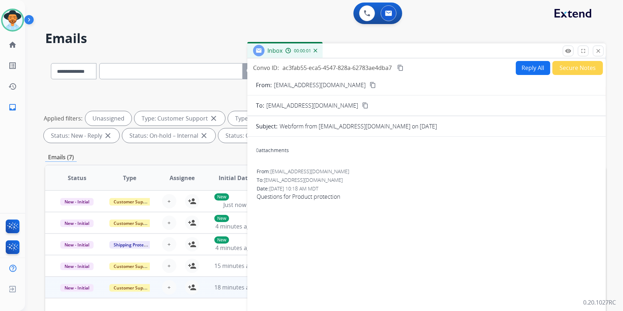
scroll to position [0, 0]
click at [370, 83] on mat-icon "content_copy" at bounding box center [373, 85] width 6 height 6
click at [550, 253] on div "0 attachments From: gailfrc@yahoo.com To: support@extend.com Date: 10/03/2025 -…" at bounding box center [427, 244] width 359 height 203
click at [523, 70] on button "Reply All" at bounding box center [533, 68] width 34 height 14
select select "**********"
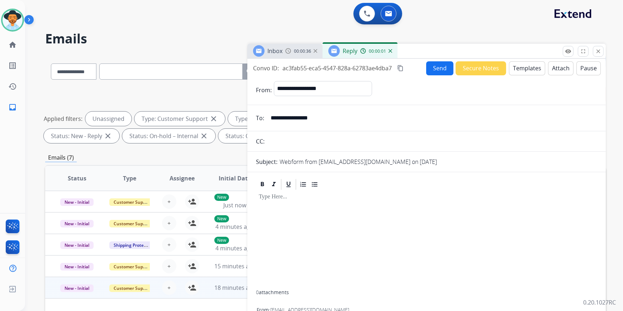
click at [530, 68] on button "Templates" at bounding box center [527, 68] width 36 height 14
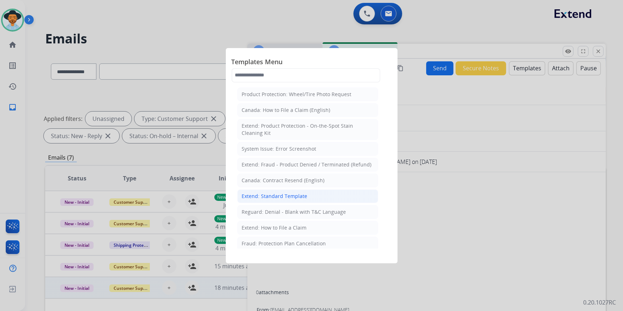
click at [265, 196] on div "Extend: Standard Template" at bounding box center [275, 196] width 66 height 7
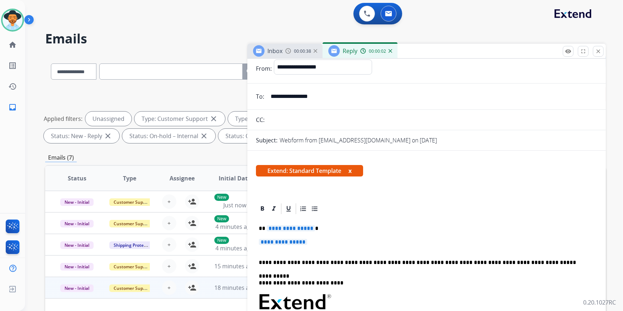
scroll to position [32, 0]
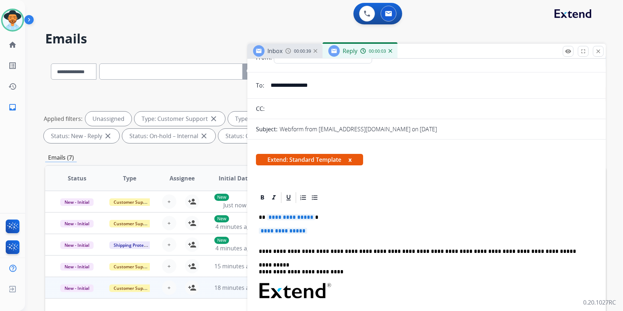
click at [286, 226] on div "**********" at bounding box center [427, 310] width 342 height 212
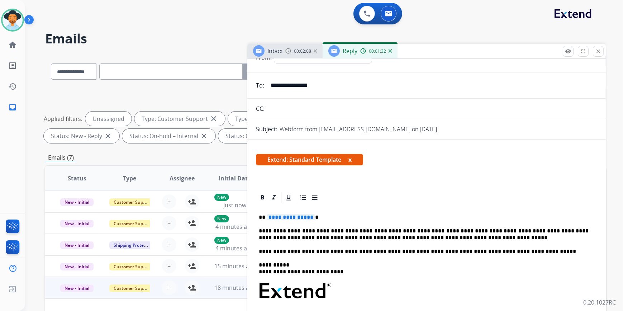
click at [333, 217] on p "**********" at bounding box center [424, 217] width 330 height 6
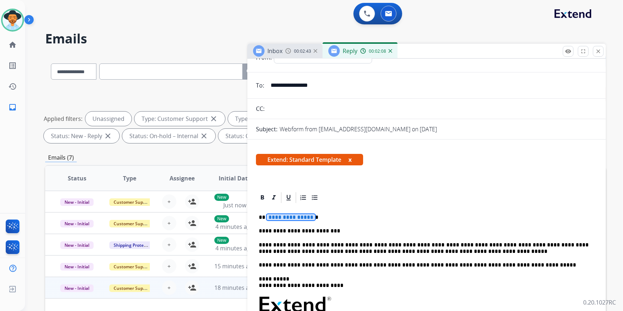
click at [279, 219] on span "**********" at bounding box center [291, 217] width 48 height 6
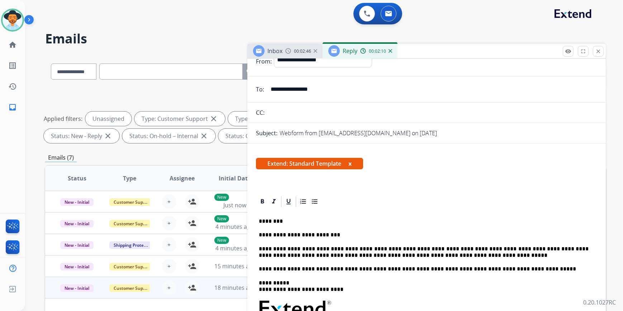
scroll to position [0, 0]
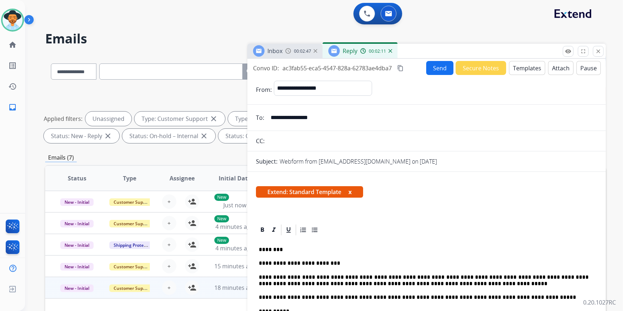
click at [434, 61] on button "Send" at bounding box center [440, 68] width 27 height 14
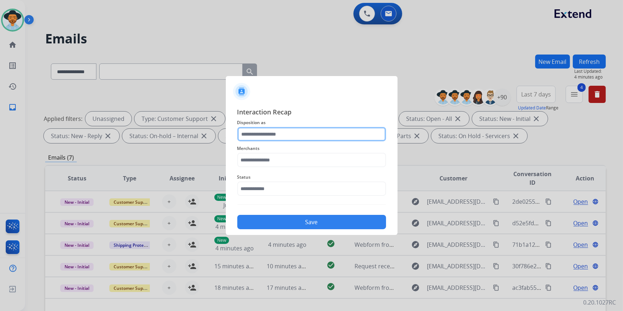
click at [271, 138] on input "text" at bounding box center [311, 134] width 149 height 14
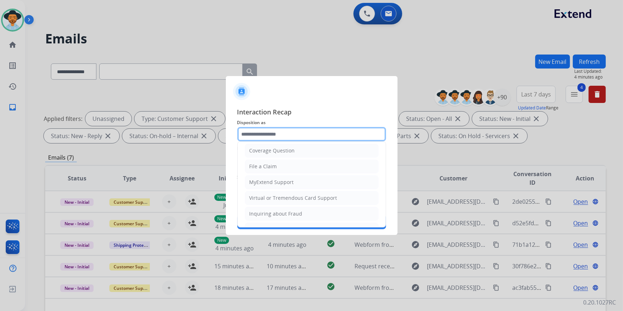
scroll to position [111, 0]
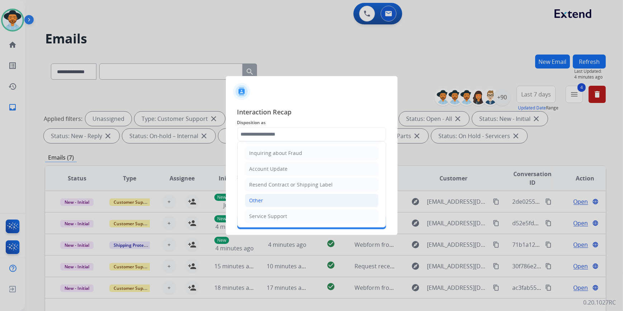
click at [262, 198] on div "Other" at bounding box center [257, 200] width 14 height 7
type input "*****"
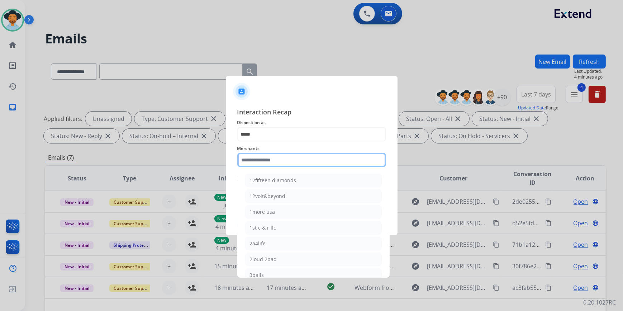
click at [264, 159] on input "text" at bounding box center [311, 160] width 149 height 14
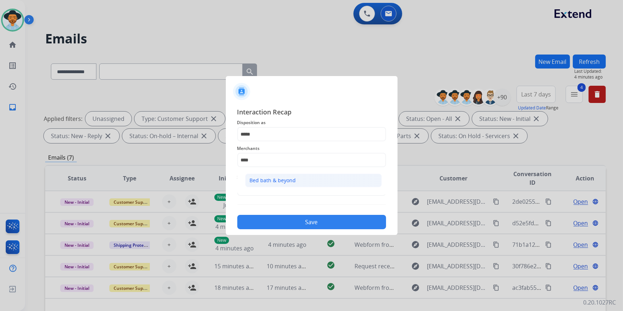
click at [289, 178] on div "Bed bath & beyond" at bounding box center [273, 180] width 46 height 7
type input "**********"
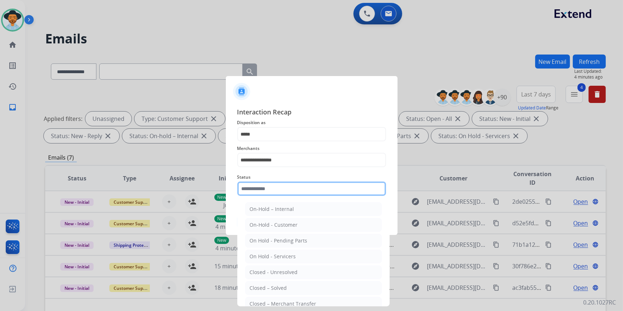
click at [279, 188] on input "text" at bounding box center [311, 189] width 149 height 14
drag, startPoint x: 277, startPoint y: 286, endPoint x: 283, endPoint y: 239, distance: 47.1
click at [277, 285] on div "Closed – Solved" at bounding box center [268, 287] width 37 height 7
type input "**********"
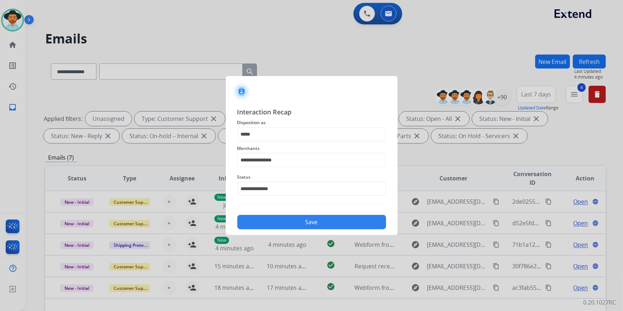
click at [291, 222] on button "Save" at bounding box center [311, 222] width 149 height 14
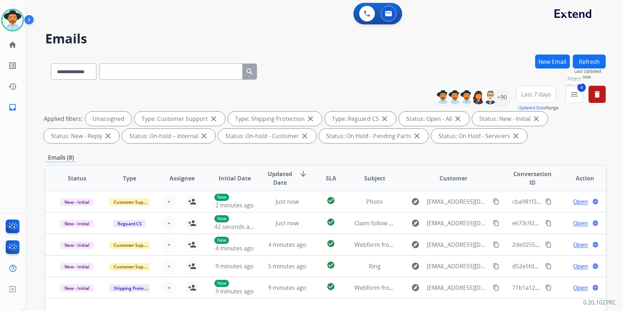
click at [576, 96] on mat-icon "menu" at bounding box center [574, 94] width 9 height 9
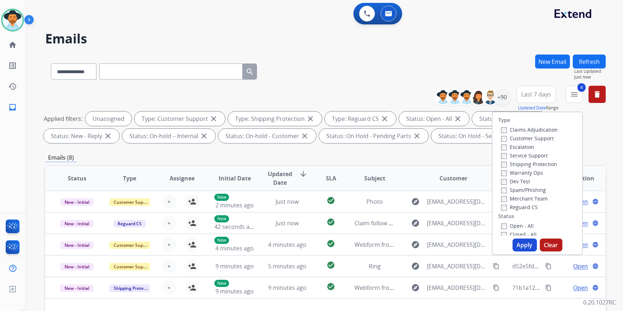
click at [504, 234] on label "Closed - All" at bounding box center [520, 234] width 36 height 7
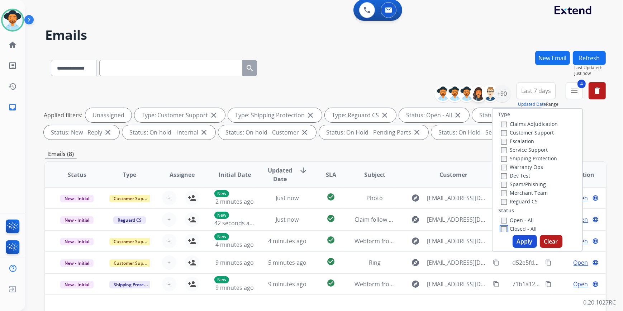
scroll to position [0, 0]
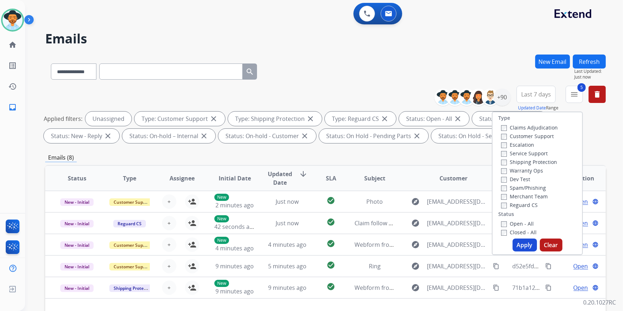
click at [517, 245] on button "Apply" at bounding box center [525, 245] width 24 height 13
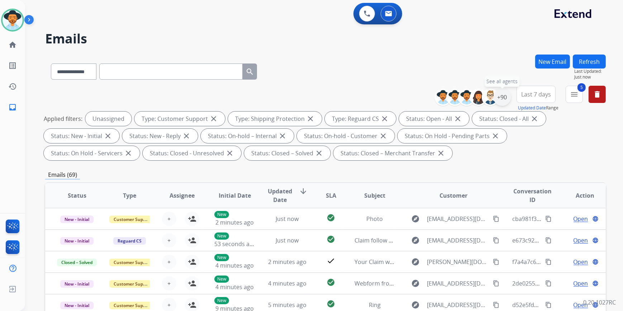
click at [502, 97] on div "+90" at bounding box center [502, 97] width 17 height 17
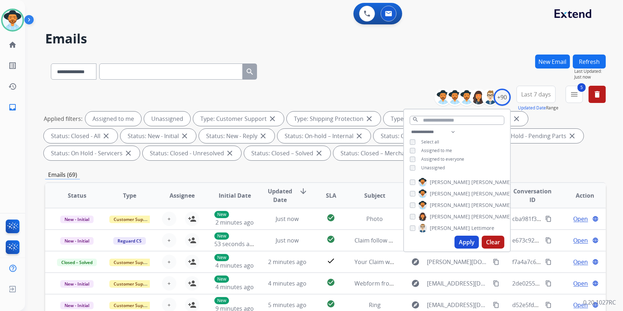
click at [457, 244] on button "Apply" at bounding box center [467, 242] width 24 height 13
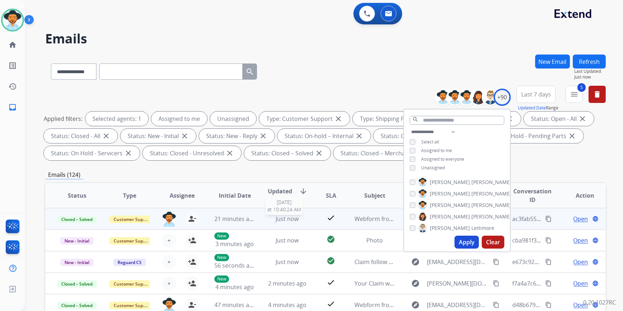
click at [288, 220] on span "Just now" at bounding box center [287, 219] width 23 height 8
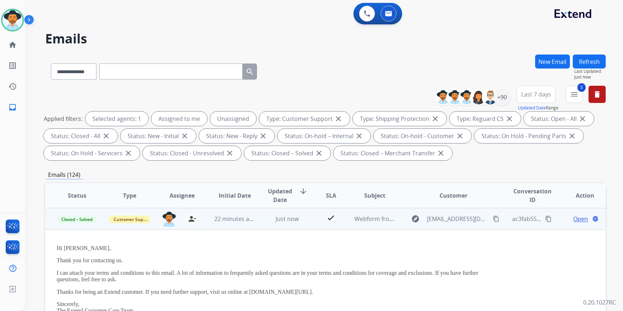
click at [579, 218] on span "Open" at bounding box center [581, 219] width 15 height 9
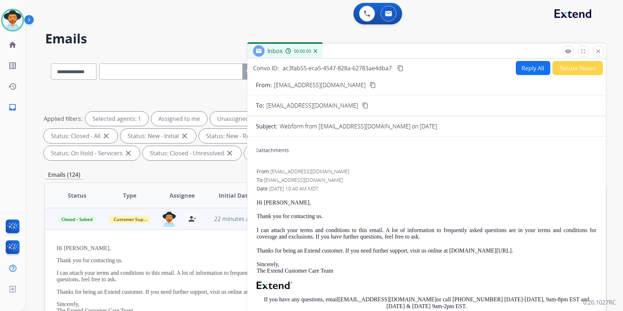
click at [525, 63] on button "Reply All" at bounding box center [533, 68] width 34 height 14
select select "**********"
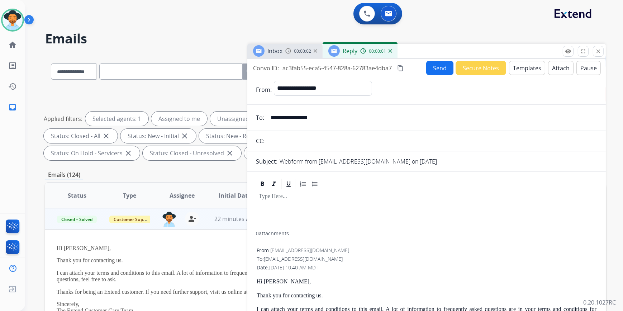
click at [519, 70] on button "Templates" at bounding box center [527, 68] width 36 height 14
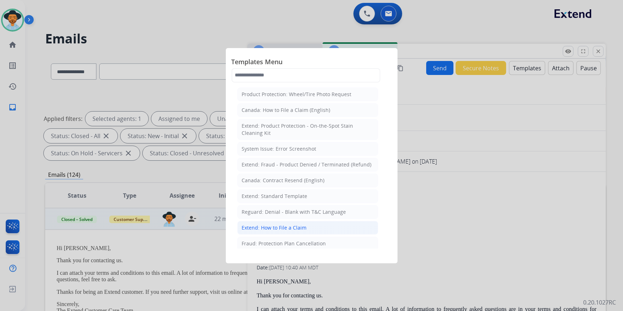
click at [283, 230] on div "Extend: How to File a Claim" at bounding box center [274, 227] width 65 height 7
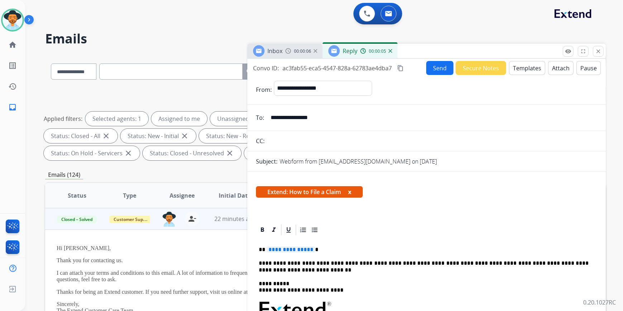
click at [520, 66] on button "Templates" at bounding box center [527, 68] width 36 height 14
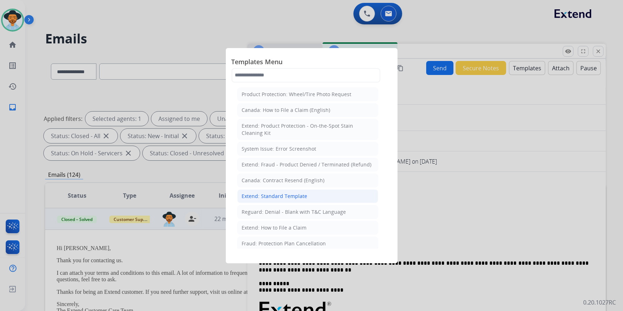
click at [296, 197] on div "Extend: Standard Template" at bounding box center [275, 196] width 66 height 7
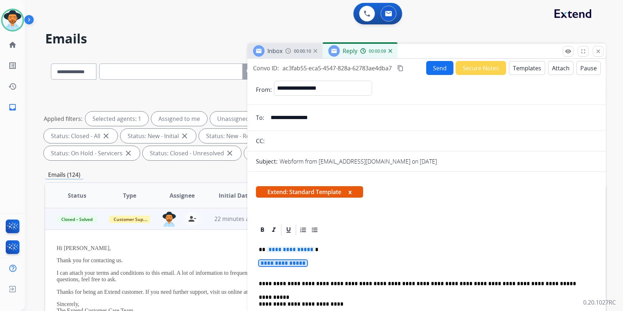
click at [286, 264] on span "**********" at bounding box center [283, 263] width 48 height 6
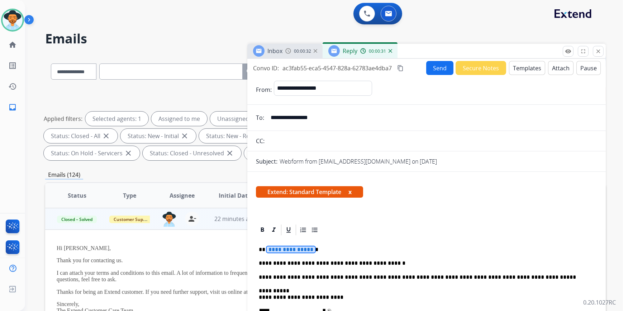
click at [281, 248] on span "**********" at bounding box center [291, 249] width 48 height 6
click at [555, 67] on button "Attach" at bounding box center [561, 68] width 25 height 14
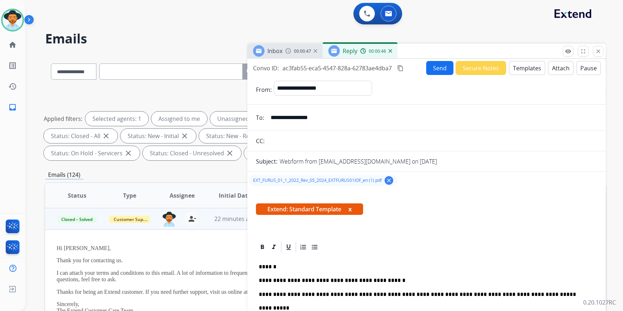
click at [432, 69] on button "Send" at bounding box center [440, 68] width 27 height 14
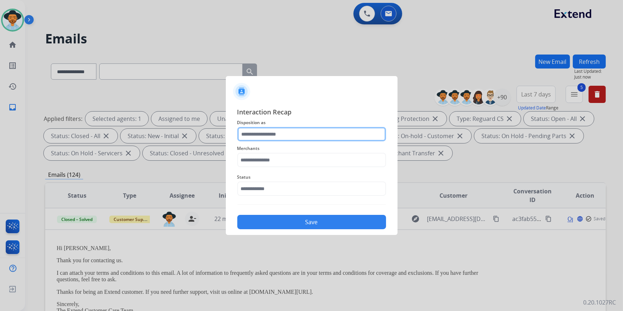
click at [265, 133] on input "text" at bounding box center [311, 134] width 149 height 14
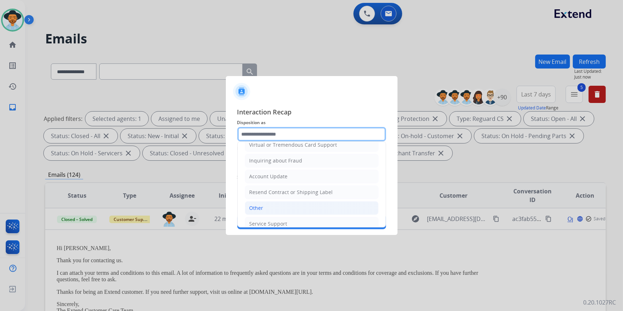
scroll to position [111, 0]
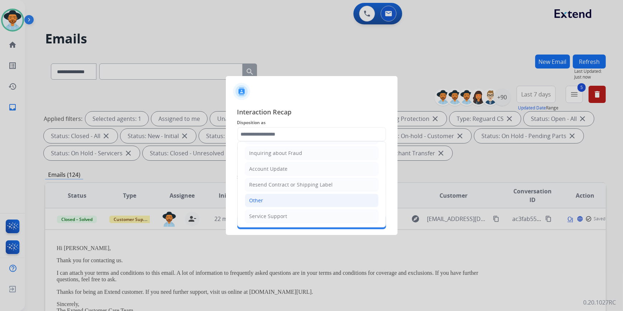
click at [264, 199] on li "Other" at bounding box center [312, 201] width 134 height 14
type input "*****"
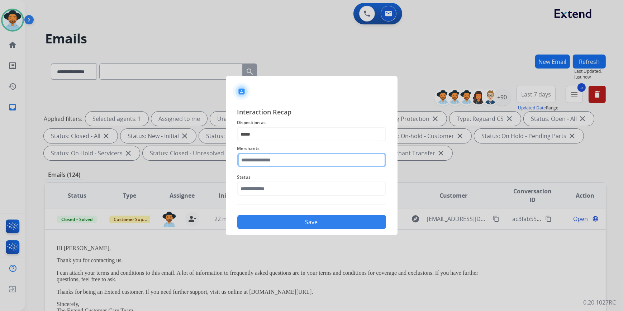
click at [262, 161] on input "text" at bounding box center [311, 160] width 149 height 14
type input "*"
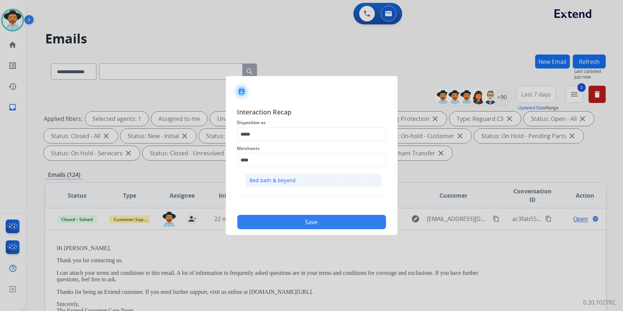
click at [266, 180] on div "Bed bath & beyond" at bounding box center [273, 180] width 46 height 7
type input "**********"
click at [259, 188] on input "text" at bounding box center [311, 189] width 149 height 14
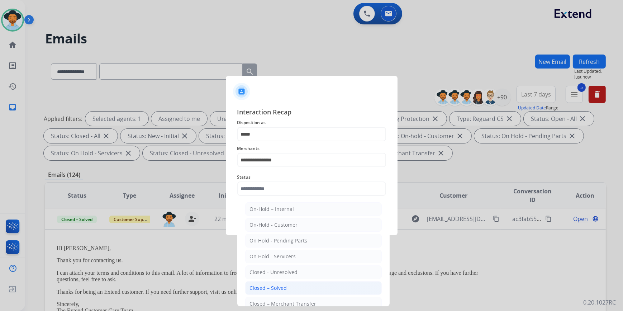
click at [273, 285] on div "Closed – Solved" at bounding box center [268, 287] width 37 height 7
type input "**********"
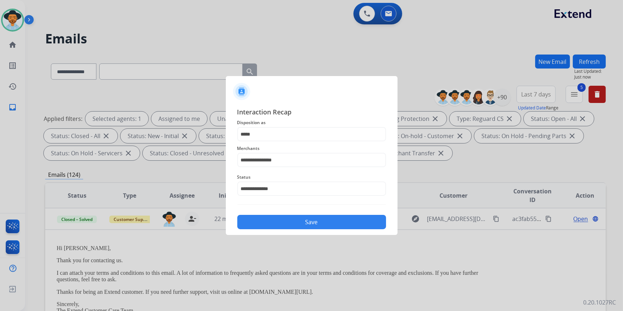
click at [287, 222] on button "Save" at bounding box center [311, 222] width 149 height 14
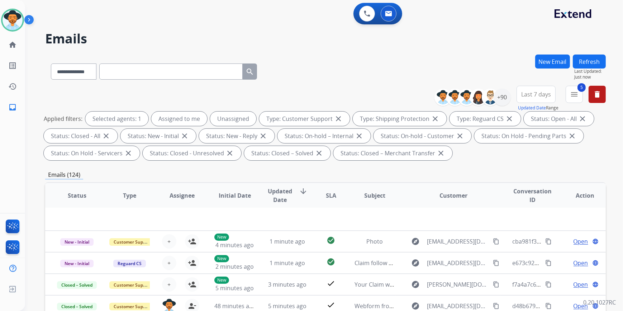
scroll to position [24, 0]
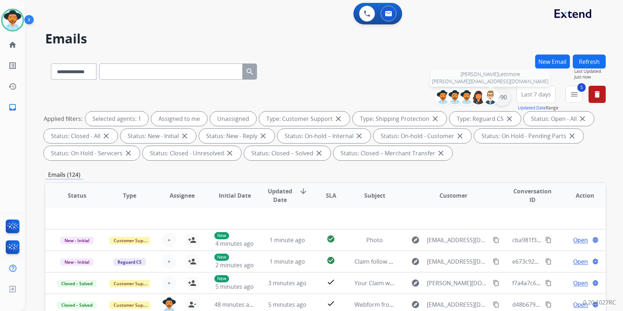
click at [499, 95] on div "+90" at bounding box center [502, 97] width 17 height 17
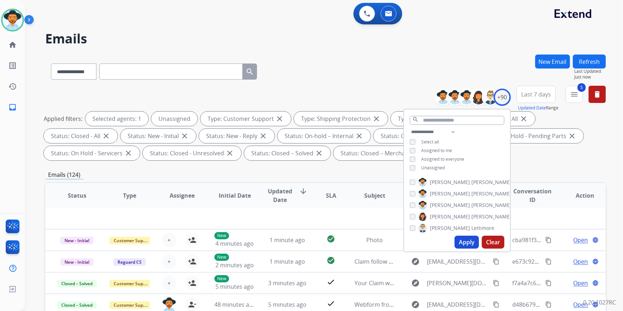
drag, startPoint x: 461, startPoint y: 240, endPoint x: 471, endPoint y: 229, distance: 14.8
click at [462, 240] on button "Apply" at bounding box center [467, 242] width 24 height 13
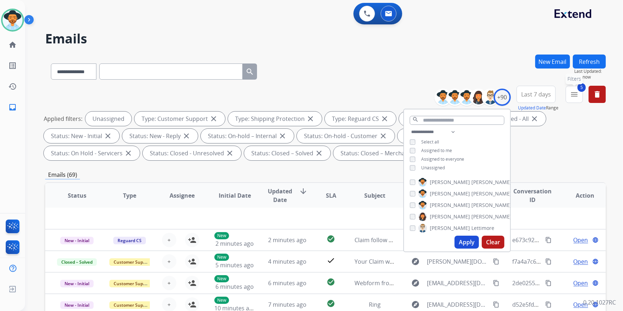
click at [572, 97] on mat-icon "menu" at bounding box center [574, 94] width 9 height 9
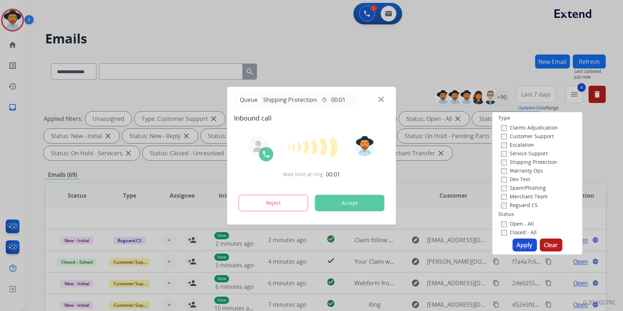
click at [433, 63] on div at bounding box center [311, 155] width 623 height 311
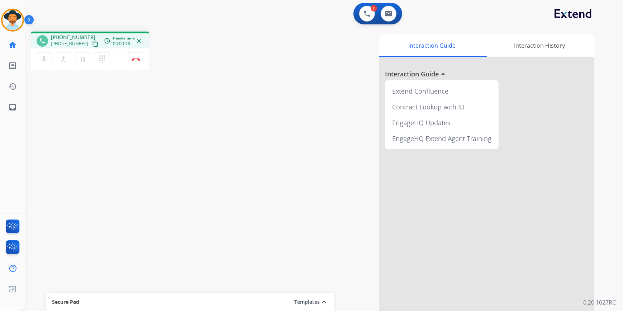
click at [92, 41] on mat-icon "content_copy" at bounding box center [95, 44] width 6 height 6
click at [137, 59] on img at bounding box center [136, 59] width 9 height 4
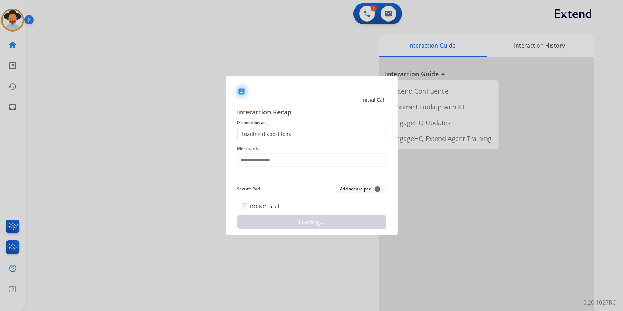
click at [283, 131] on div "Loading dispositions..." at bounding box center [267, 134] width 58 height 7
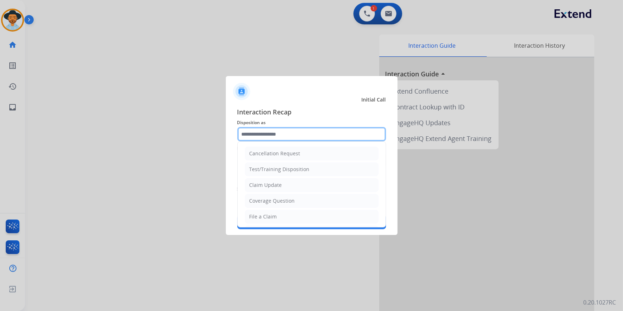
click at [283, 131] on input "text" at bounding box center [311, 134] width 149 height 14
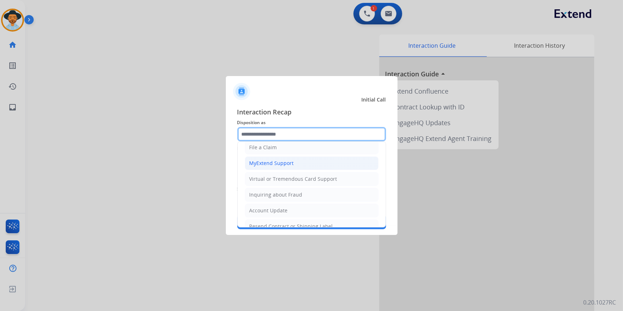
scroll to position [32, 0]
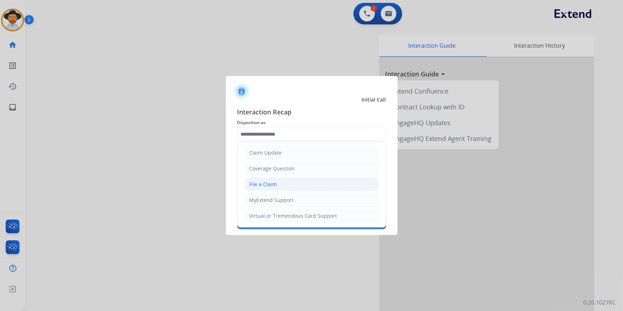
click at [274, 184] on div "File a Claim" at bounding box center [264, 184] width 28 height 7
type input "**********"
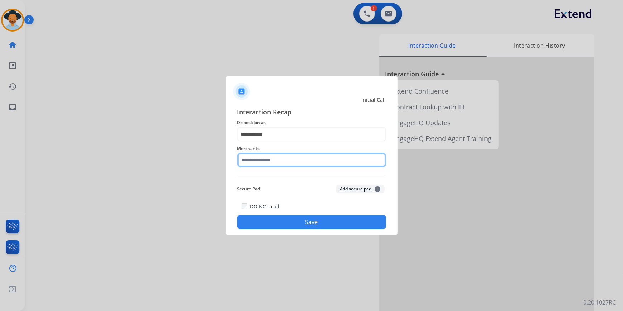
click at [273, 157] on input "text" at bounding box center [311, 160] width 149 height 14
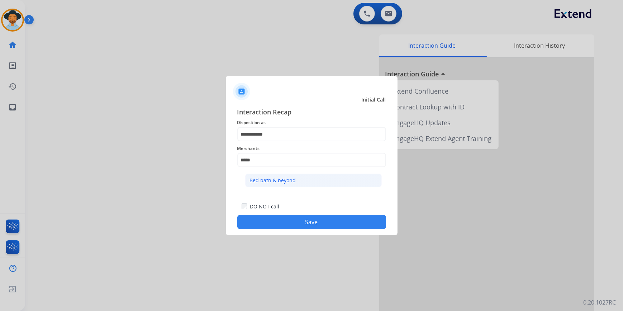
click at [297, 179] on li "Bed bath & beyond" at bounding box center [313, 181] width 137 height 14
type input "**********"
click at [291, 216] on button "Save" at bounding box center [311, 222] width 149 height 14
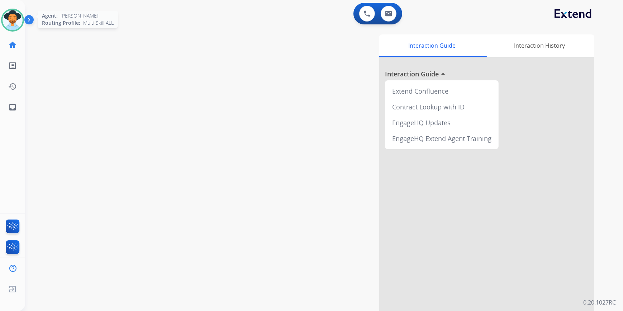
click at [10, 19] on img at bounding box center [13, 20] width 20 height 20
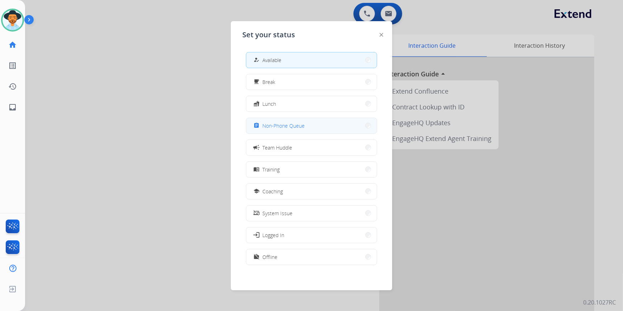
click at [288, 124] on span "Non-Phone Queue" at bounding box center [284, 126] width 42 height 8
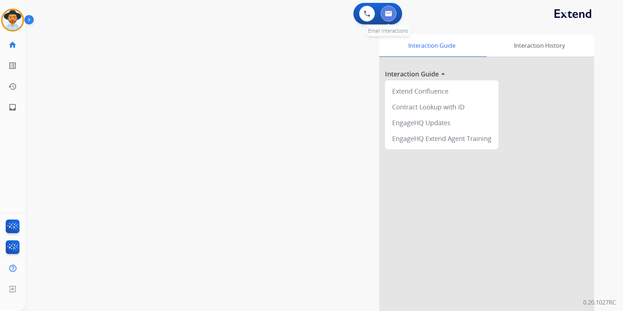
click at [395, 13] on button at bounding box center [389, 14] width 16 height 16
select select "**********"
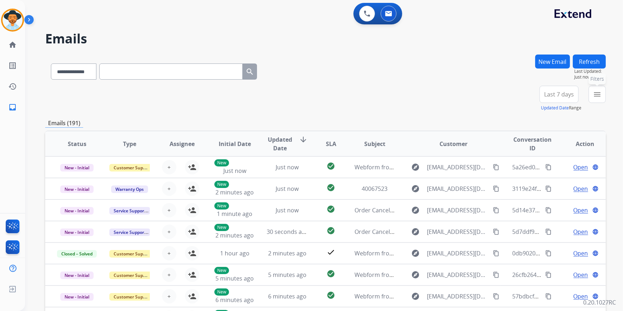
click at [603, 96] on button "menu Filters" at bounding box center [597, 94] width 17 height 17
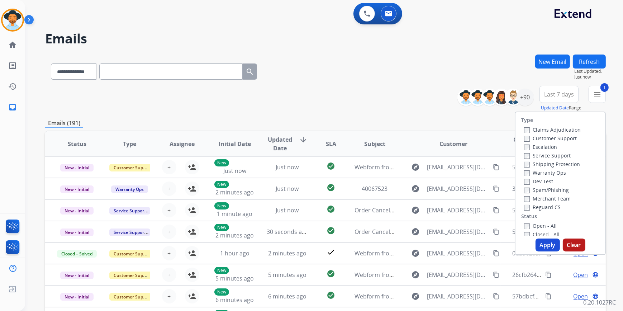
drag, startPoint x: 516, startPoint y: 133, endPoint x: 521, endPoint y: 135, distance: 4.7
click at [517, 133] on div "Type Claims Adjudication Customer Support Escalation Service Support Shipping P…" at bounding box center [561, 173] width 90 height 123
click at [541, 245] on button "Apply" at bounding box center [548, 245] width 24 height 13
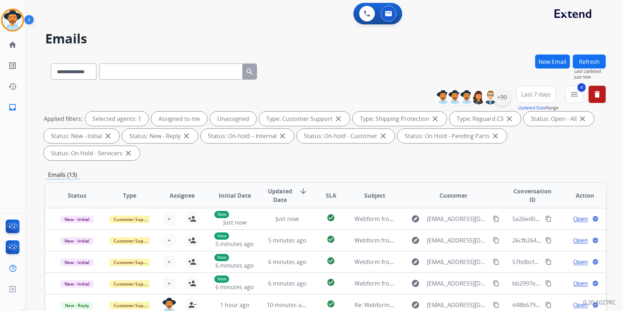
click at [501, 97] on div "+90" at bounding box center [502, 97] width 17 height 17
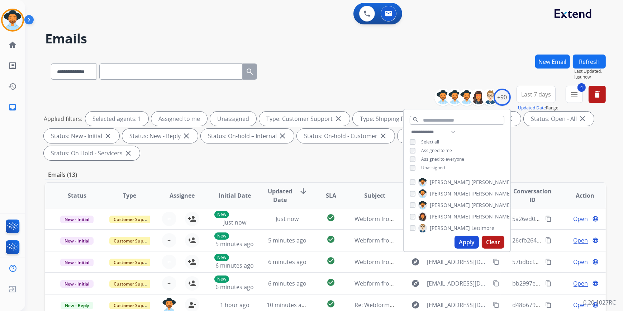
click at [409, 171] on div "**********" at bounding box center [457, 151] width 106 height 46
click at [467, 244] on button "Apply" at bounding box center [467, 242] width 24 height 13
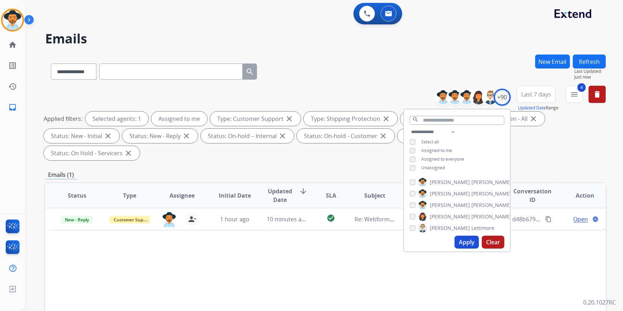
drag, startPoint x: 262, startPoint y: 270, endPoint x: 274, endPoint y: 230, distance: 41.5
click at [262, 270] on div "Status Type Assignee Initial Date Updated Date arrow_downward SLA Subject Custo…" at bounding box center [325, 302] width 561 height 240
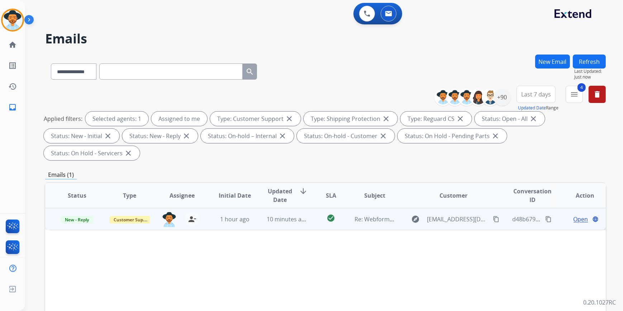
click at [288, 215] on span "10 minutes ago" at bounding box center [288, 219] width 42 height 8
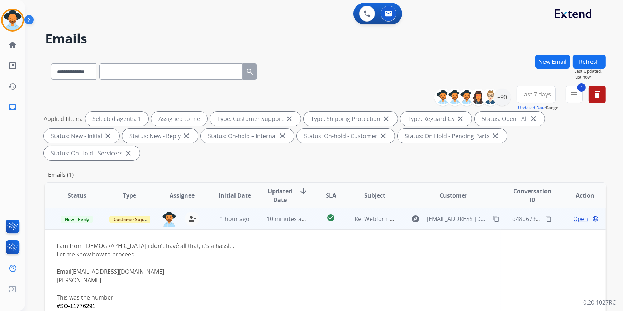
click at [574, 215] on span "Open" at bounding box center [581, 219] width 15 height 9
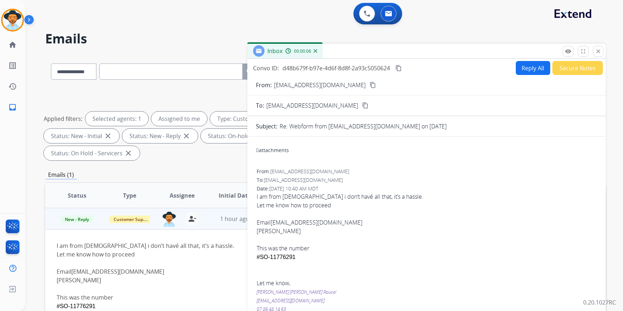
click at [518, 71] on button "Reply All" at bounding box center [533, 68] width 34 height 14
select select "**********"
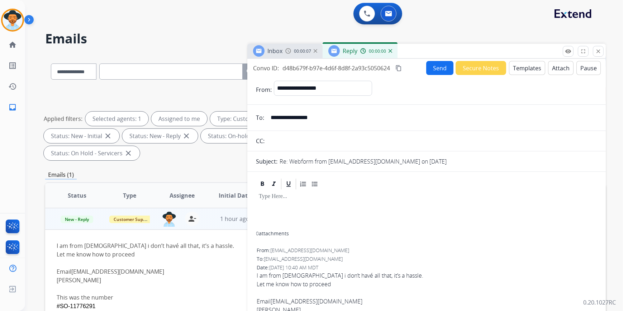
click at [519, 71] on button "Templates" at bounding box center [527, 68] width 36 height 14
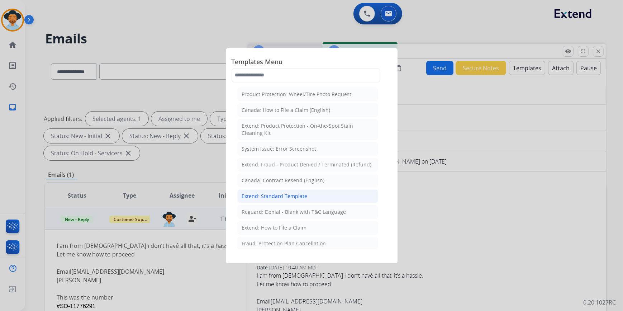
click at [280, 196] on div "Extend: Standard Template" at bounding box center [275, 196] width 66 height 7
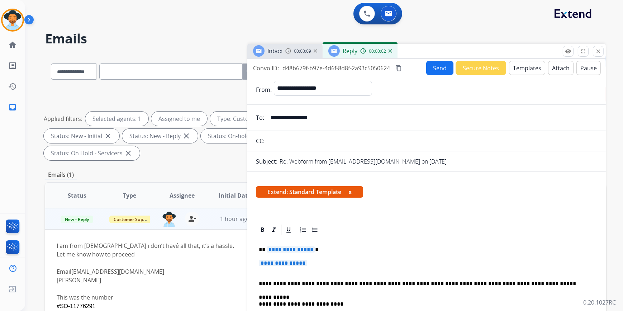
click at [282, 264] on span "**********" at bounding box center [283, 263] width 48 height 6
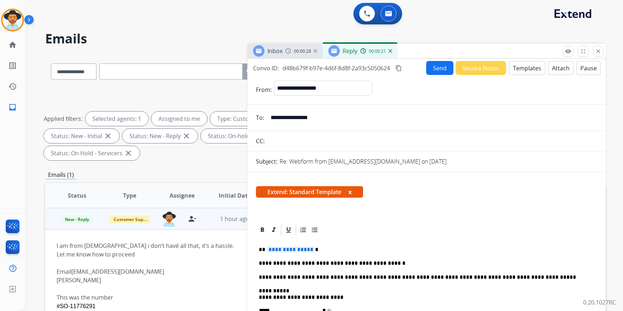
click at [287, 247] on span "**********" at bounding box center [291, 249] width 48 height 6
click at [392, 261] on p "**********" at bounding box center [424, 263] width 330 height 6
click at [434, 72] on button "Send" at bounding box center [440, 68] width 27 height 14
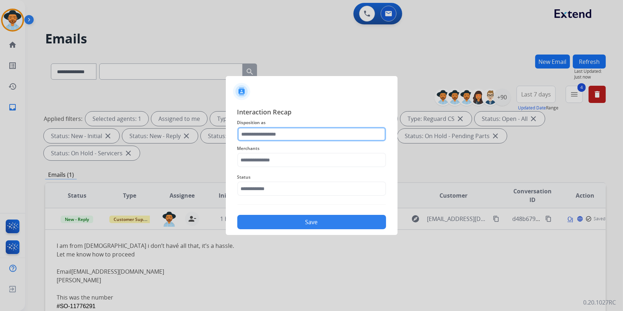
click at [255, 137] on input "text" at bounding box center [311, 134] width 149 height 14
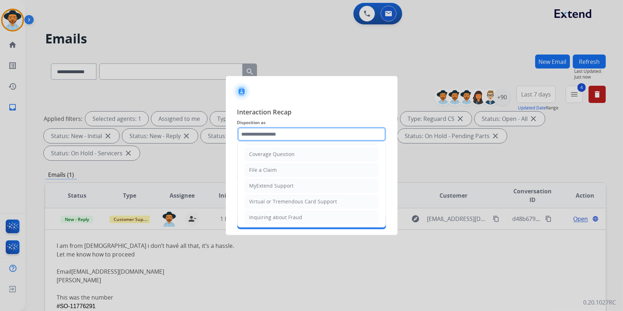
scroll to position [111, 0]
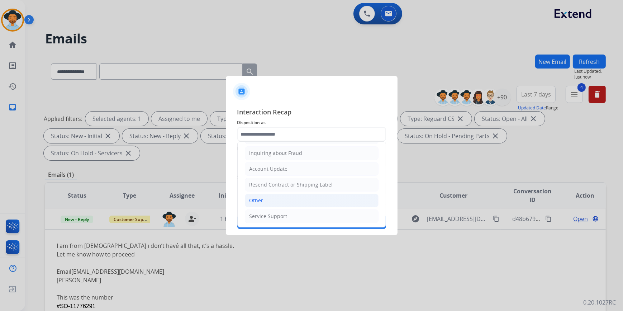
click at [267, 201] on li "Other" at bounding box center [312, 201] width 134 height 14
type input "*****"
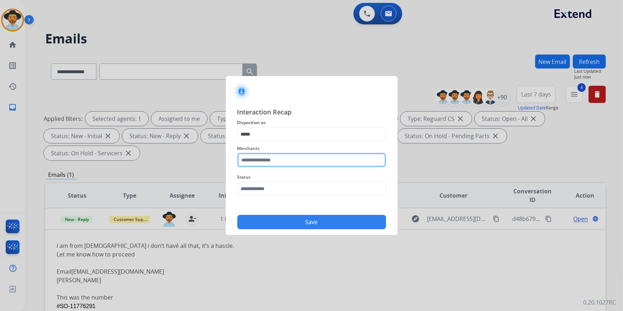
click at [269, 157] on input "text" at bounding box center [311, 160] width 149 height 14
click at [280, 176] on li "Not found" at bounding box center [313, 181] width 137 height 14
type input "*********"
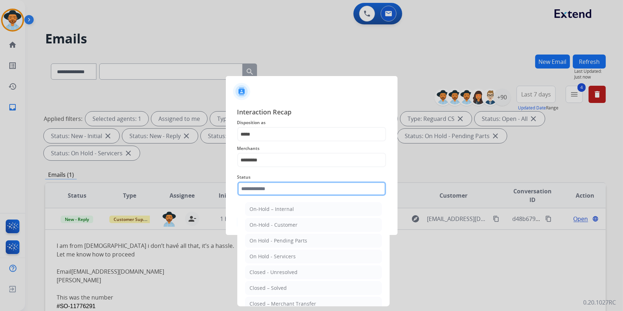
click at [275, 190] on input "text" at bounding box center [311, 189] width 149 height 14
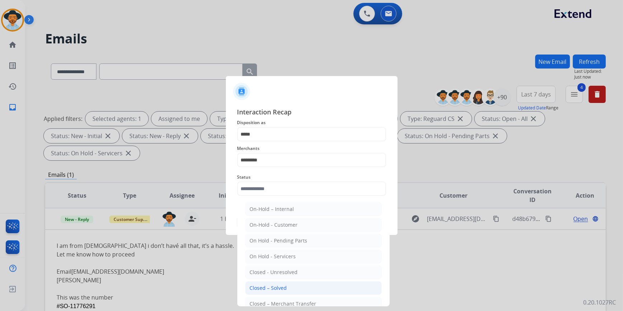
click at [277, 287] on div "Closed – Solved" at bounding box center [268, 287] width 37 height 7
type input "**********"
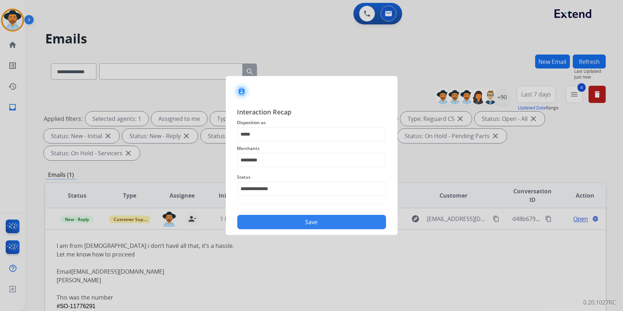
click at [310, 218] on button "Save" at bounding box center [311, 222] width 149 height 14
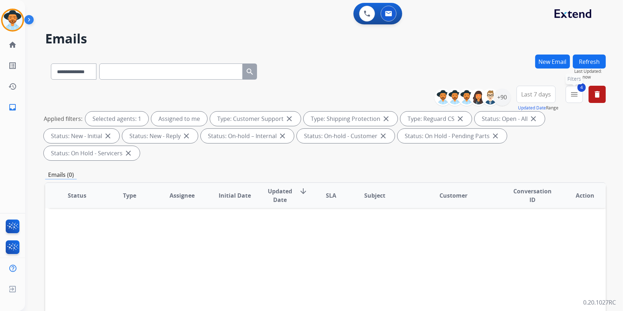
click at [572, 89] on button "4 menu Filters" at bounding box center [574, 94] width 17 height 17
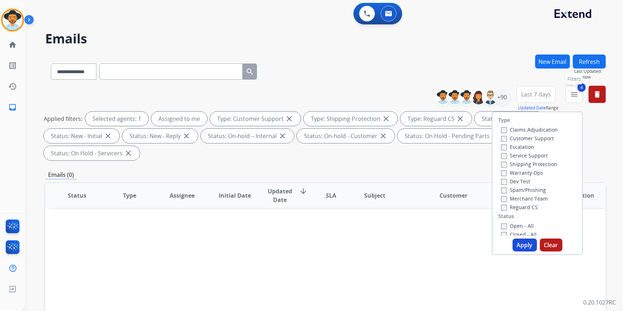
click at [572, 89] on button "4 menu Filters" at bounding box center [574, 94] width 17 height 17
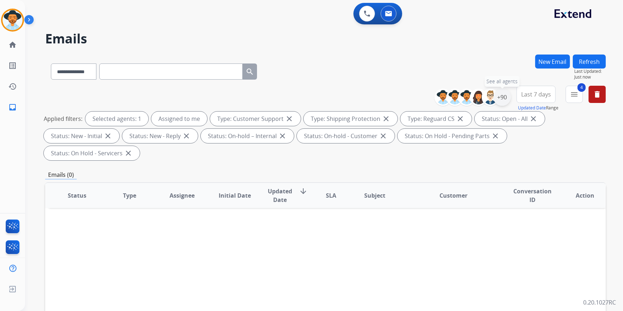
click at [499, 97] on div "+90" at bounding box center [502, 97] width 17 height 17
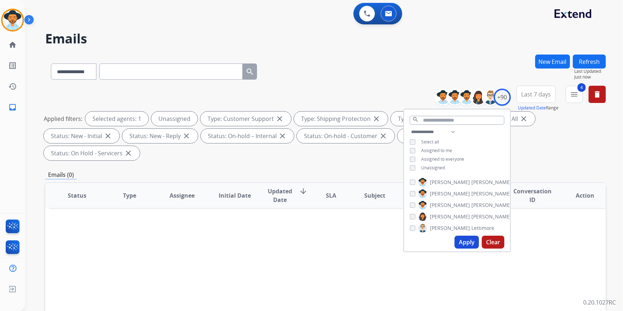
click at [464, 244] on button "Apply" at bounding box center [467, 242] width 24 height 13
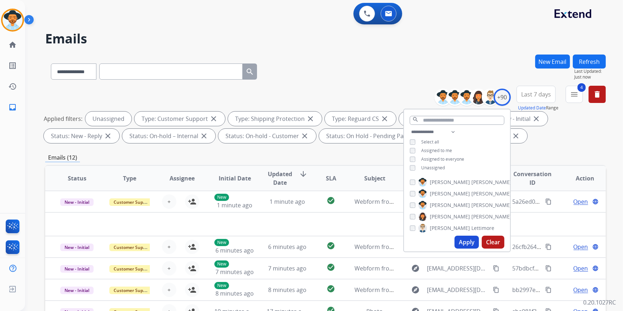
click at [320, 47] on div "**********" at bounding box center [315, 181] width 581 height 311
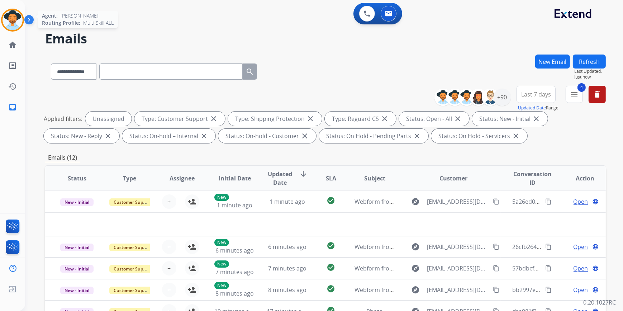
click at [11, 19] on img at bounding box center [13, 20] width 20 height 20
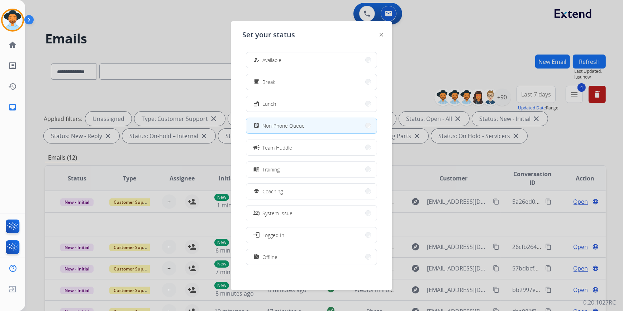
click at [263, 55] on button "how_to_reg Available" at bounding box center [311, 59] width 131 height 15
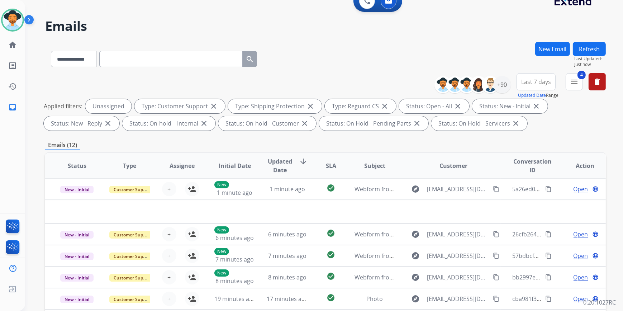
scroll to position [1, 0]
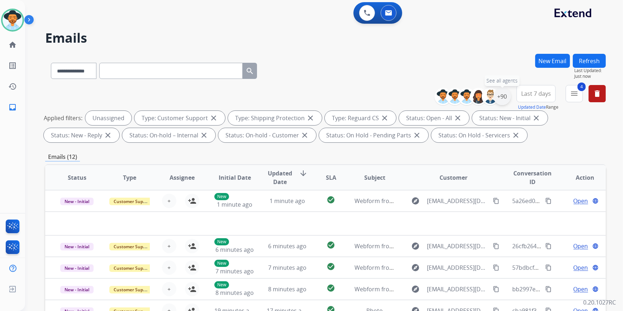
click at [507, 96] on div "+90" at bounding box center [502, 96] width 17 height 17
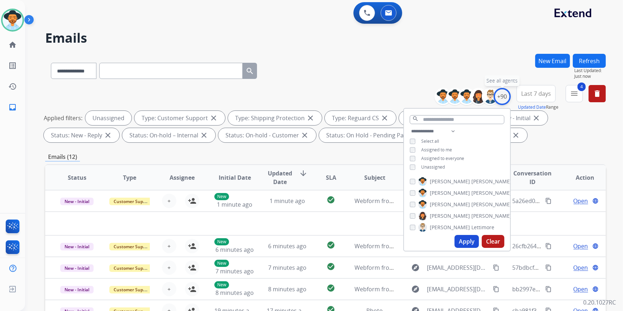
click at [507, 96] on div "+90" at bounding box center [502, 96] width 17 height 17
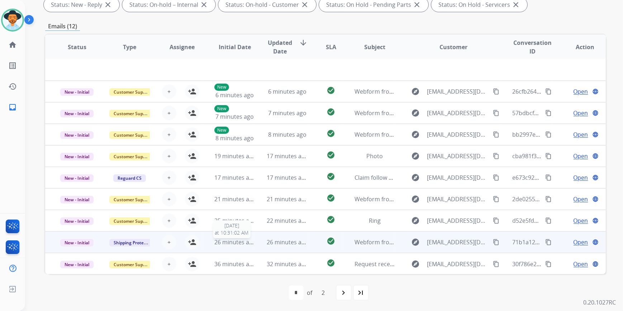
scroll to position [0, 0]
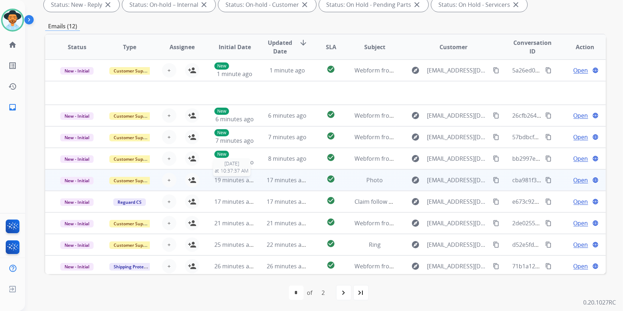
click at [245, 177] on span "19 minutes ago" at bounding box center [236, 180] width 42 height 8
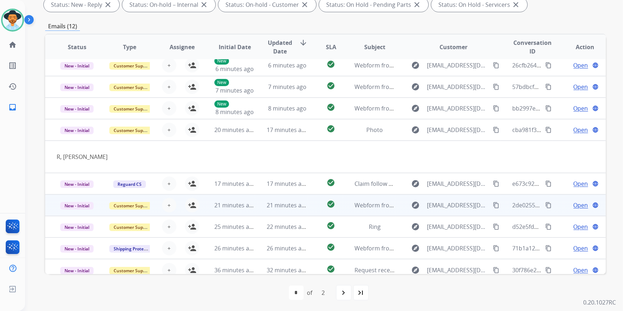
scroll to position [33, 0]
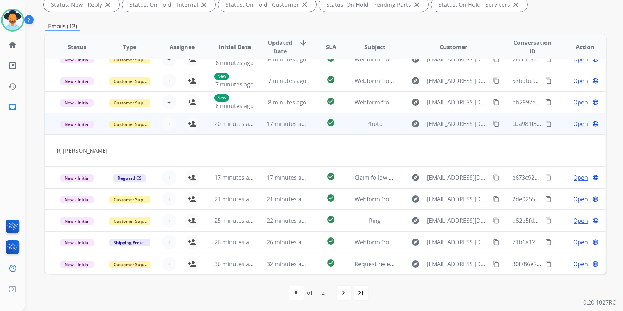
click at [578, 120] on span "Open" at bounding box center [581, 123] width 15 height 9
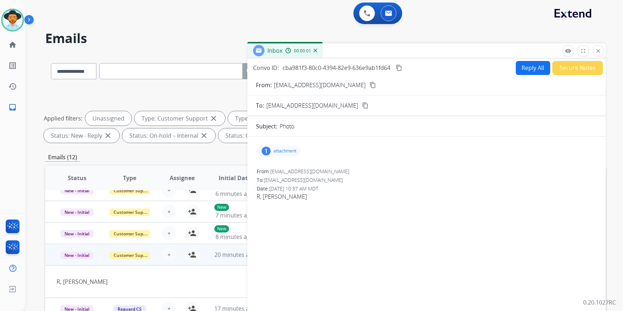
scroll to position [0, 0]
click at [276, 154] on div "1 attachment" at bounding box center [279, 151] width 43 height 11
click at [303, 171] on p "View recent photos.jpeg" at bounding box center [334, 168] width 65 height 9
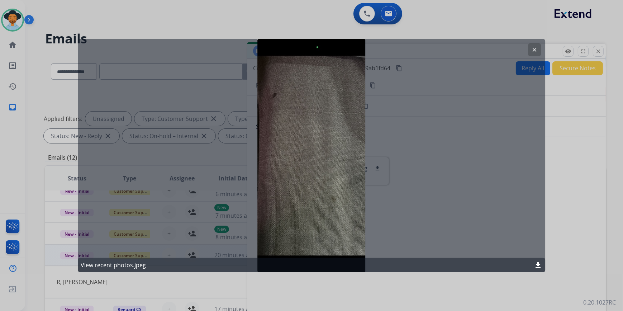
click at [535, 263] on mat-icon "download" at bounding box center [538, 265] width 9 height 9
click at [537, 43] on button "clear" at bounding box center [534, 49] width 13 height 13
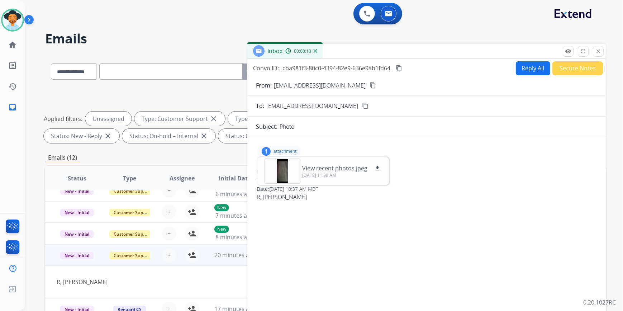
click at [285, 150] on p "attachment" at bounding box center [285, 152] width 23 height 6
click at [370, 85] on mat-icon "content_copy" at bounding box center [373, 85] width 6 height 6
click at [599, 50] on mat-icon "close" at bounding box center [599, 51] width 6 height 6
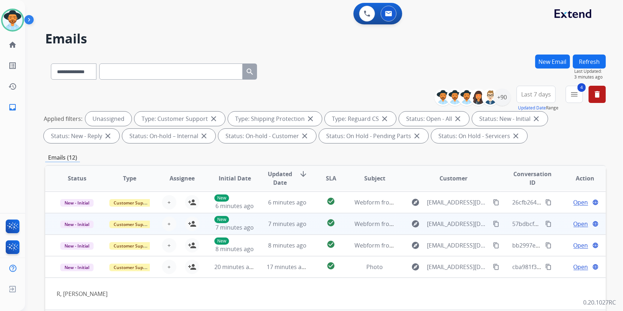
scroll to position [33, 0]
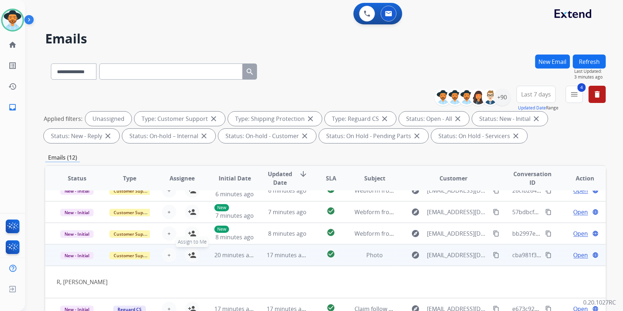
click at [194, 256] on mat-icon "person_add" at bounding box center [192, 255] width 9 height 9
click at [577, 257] on span "Open" at bounding box center [581, 255] width 15 height 9
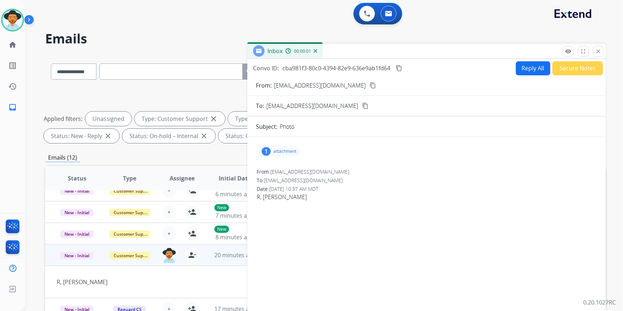
click at [517, 71] on button "Reply All" at bounding box center [533, 68] width 34 height 14
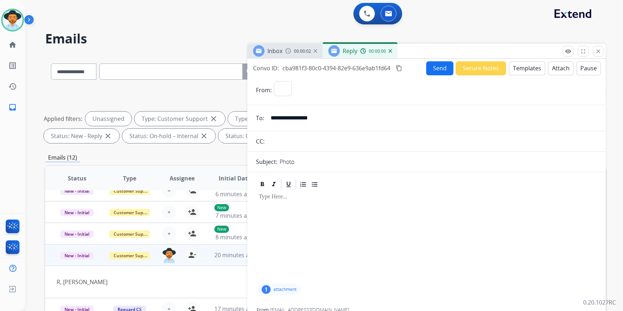
select select "**********"
click at [520, 71] on button "Templates" at bounding box center [527, 68] width 36 height 14
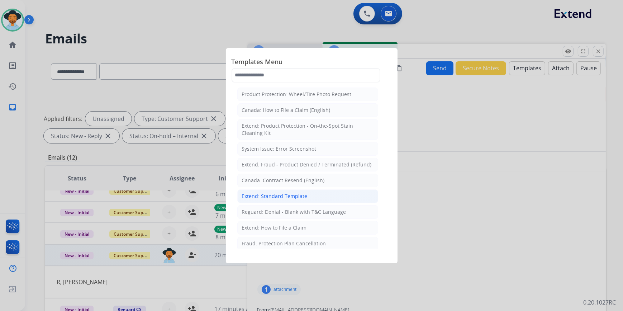
click at [273, 196] on div "Extend: Standard Template" at bounding box center [275, 196] width 66 height 7
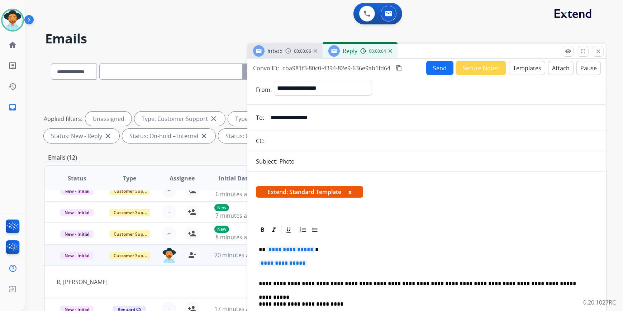
scroll to position [65, 0]
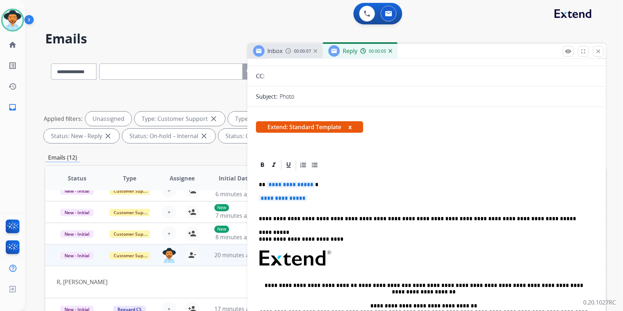
click at [291, 200] on span "**********" at bounding box center [283, 198] width 48 height 6
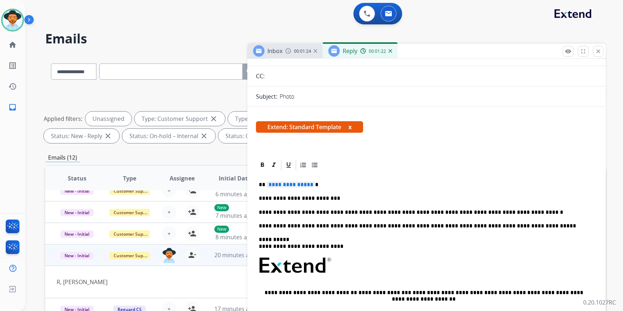
click at [512, 211] on p "**********" at bounding box center [424, 212] width 330 height 6
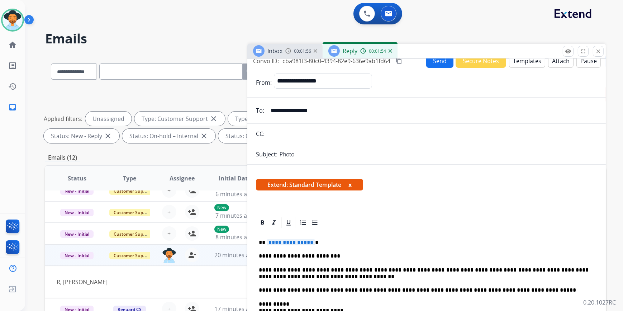
scroll to position [0, 0]
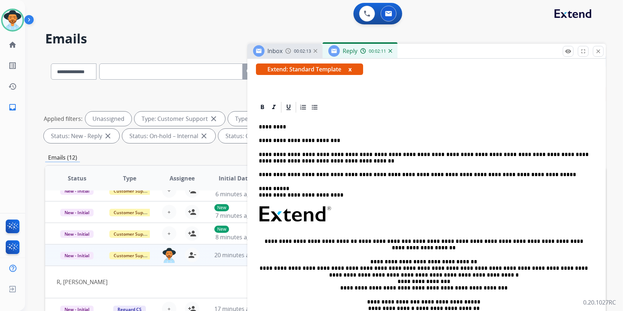
scroll to position [130, 0]
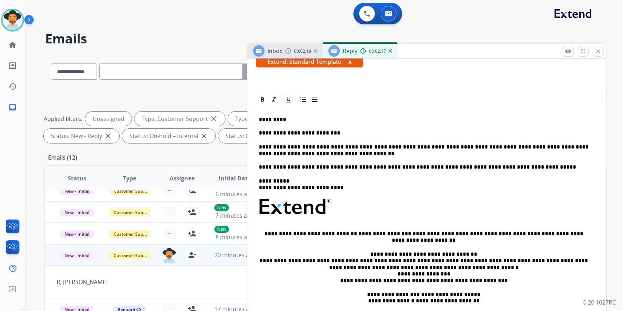
drag, startPoint x: 259, startPoint y: 146, endPoint x: 264, endPoint y: 148, distance: 4.9
click at [259, 147] on p "**********" at bounding box center [424, 150] width 330 height 13
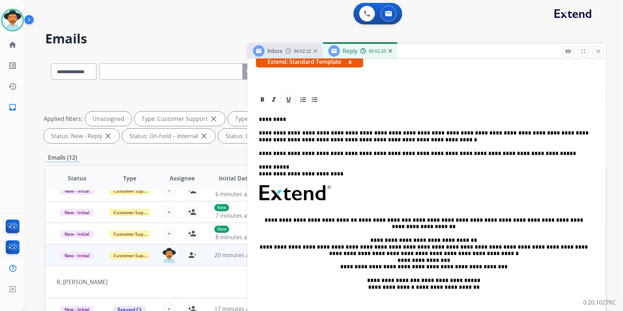
click at [433, 132] on p "**********" at bounding box center [424, 136] width 330 height 13
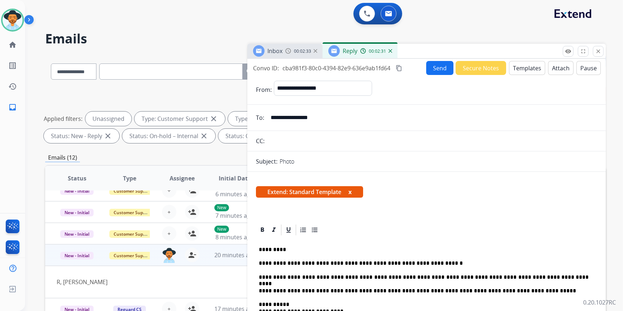
scroll to position [0, 0]
click at [397, 67] on mat-icon "content_copy" at bounding box center [399, 68] width 6 height 6
click at [440, 70] on button "Send" at bounding box center [440, 68] width 27 height 14
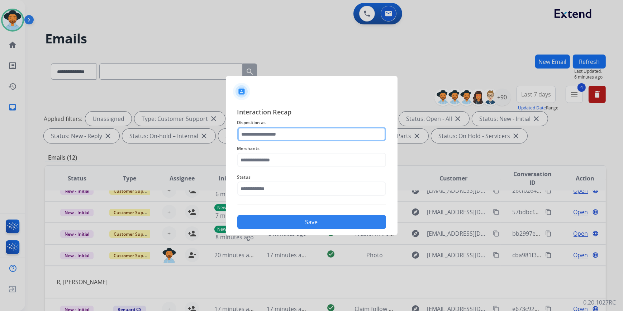
click at [270, 130] on input "text" at bounding box center [311, 134] width 149 height 14
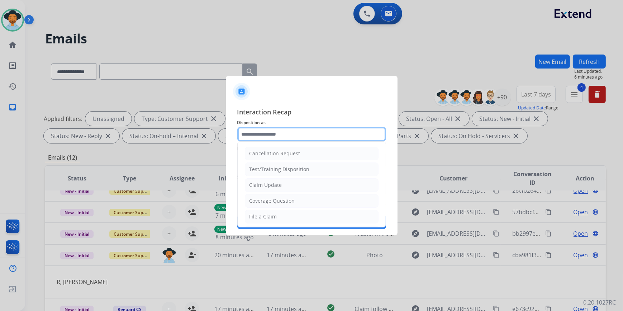
scroll to position [32, 0]
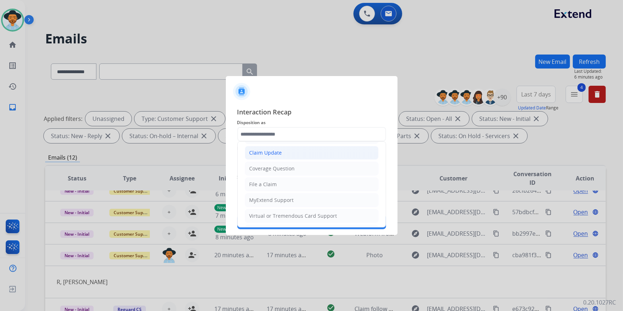
click at [286, 155] on li "Claim Update" at bounding box center [312, 153] width 134 height 14
type input "**********"
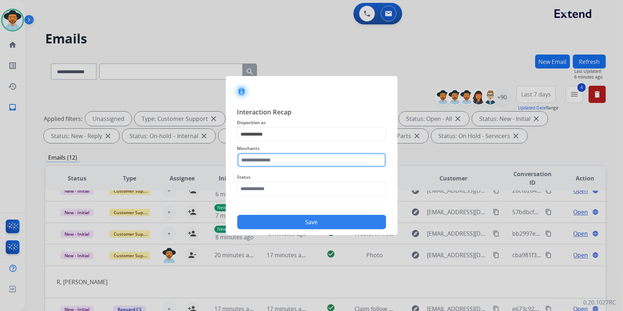
click at [274, 158] on input "text" at bounding box center [311, 160] width 149 height 14
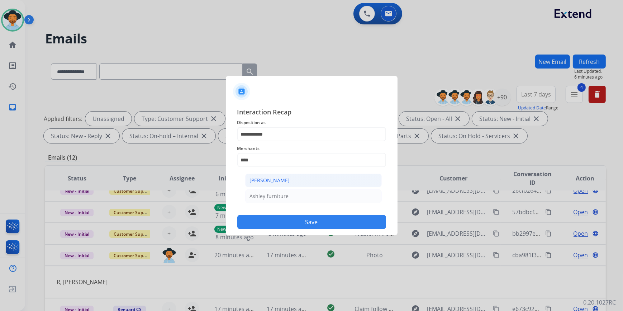
click at [294, 182] on li "[PERSON_NAME]" at bounding box center [313, 181] width 137 height 14
type input "**********"
click at [272, 189] on input "text" at bounding box center [311, 189] width 149 height 14
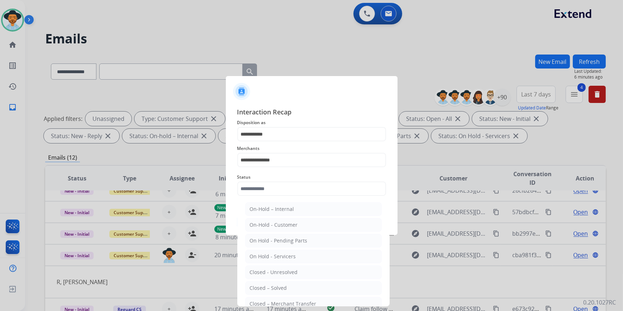
click at [265, 283] on li "Closed – Solved" at bounding box center [313, 288] width 137 height 14
type input "**********"
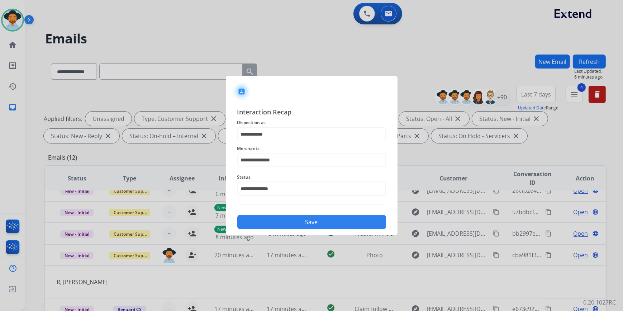
click at [288, 218] on button "Save" at bounding box center [311, 222] width 149 height 14
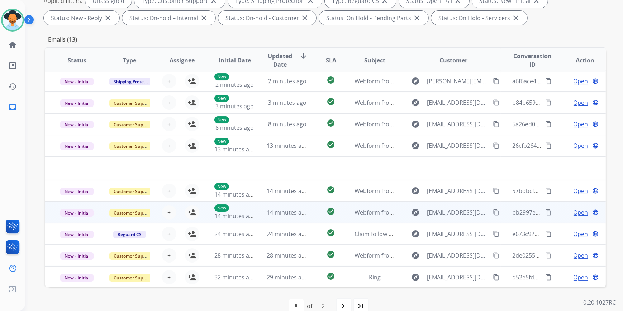
scroll to position [131, 0]
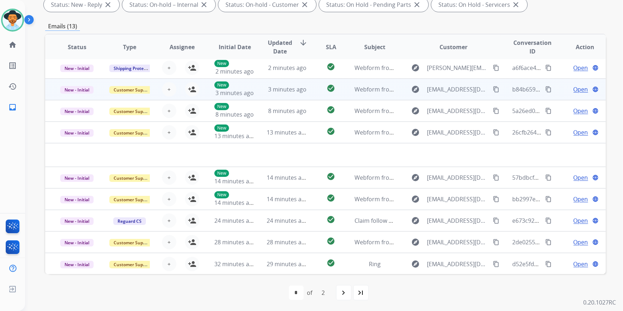
click at [286, 90] on span "3 minutes ago" at bounding box center [287, 89] width 38 height 8
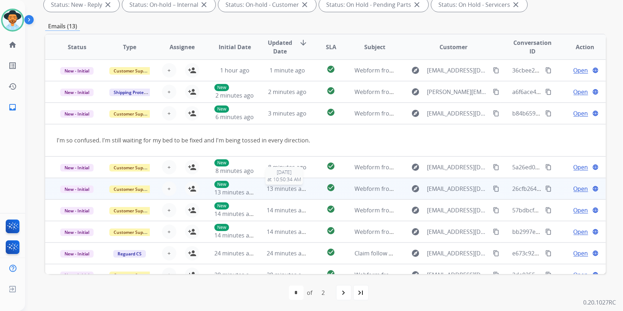
scroll to position [0, 0]
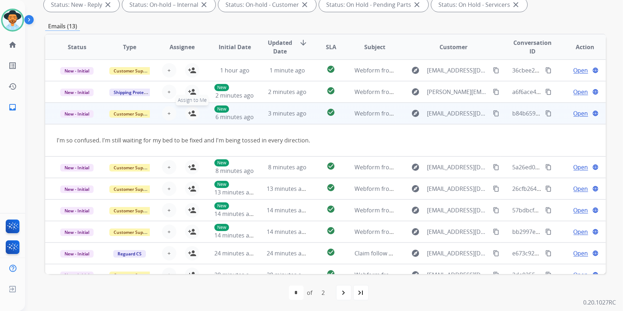
click at [188, 111] on mat-icon "person_add" at bounding box center [192, 113] width 9 height 9
click at [493, 112] on mat-icon "content_copy" at bounding box center [496, 113] width 6 height 6
click at [579, 116] on span "Open" at bounding box center [581, 113] width 15 height 9
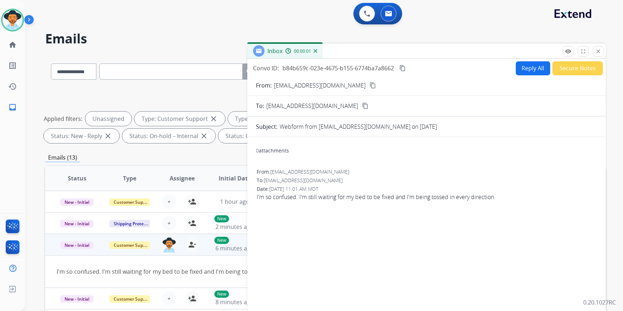
click at [533, 65] on button "Reply All" at bounding box center [533, 68] width 34 height 14
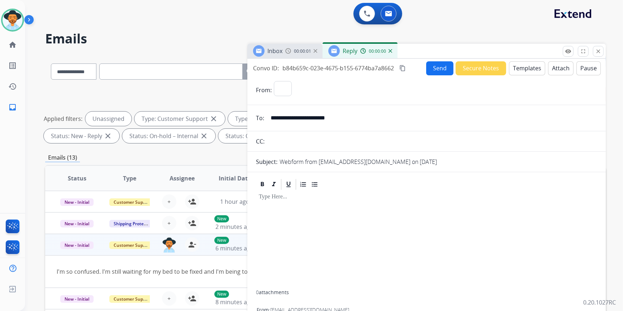
select select "**********"
click at [521, 67] on button "Templates" at bounding box center [527, 68] width 36 height 14
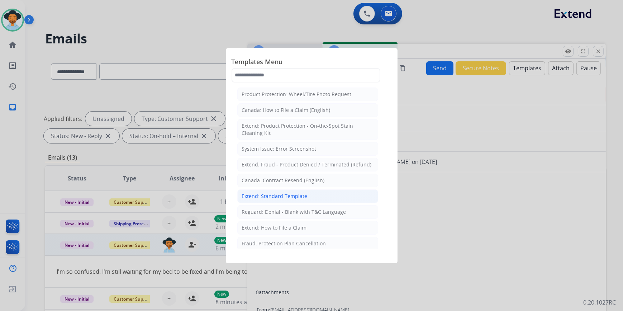
click at [288, 196] on div "Extend: Standard Template" at bounding box center [275, 196] width 66 height 7
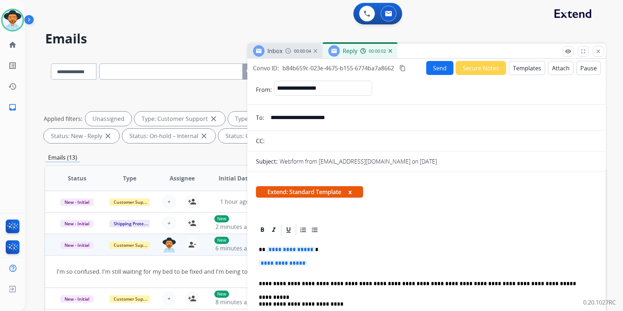
click at [290, 265] on span "**********" at bounding box center [283, 263] width 48 height 6
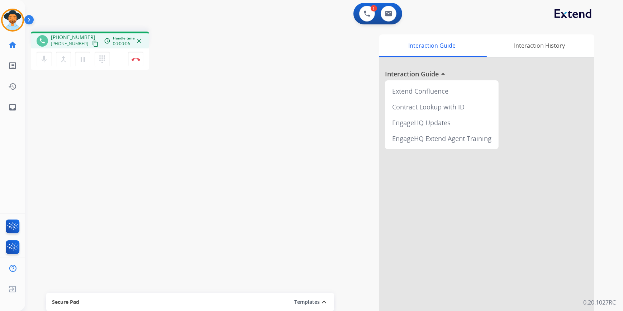
click at [91, 39] on button "content_copy" at bounding box center [95, 43] width 9 height 9
click at [133, 56] on button "Disconnect" at bounding box center [135, 59] width 15 height 15
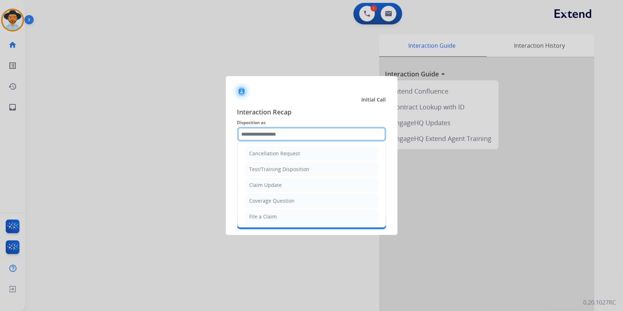
click at [311, 138] on input "text" at bounding box center [311, 134] width 149 height 14
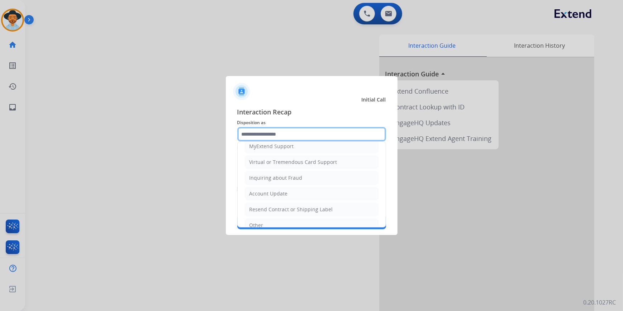
scroll to position [111, 0]
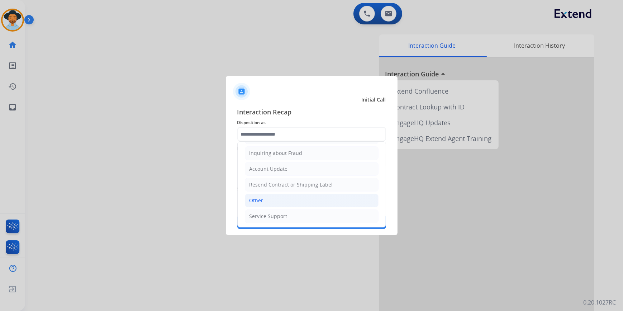
click at [287, 198] on li "Other" at bounding box center [312, 201] width 134 height 14
type input "*****"
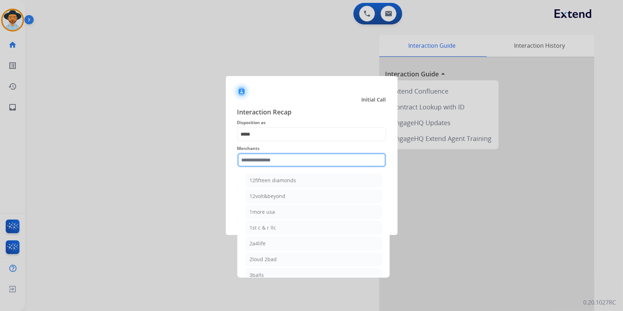
click at [273, 159] on input "text" at bounding box center [311, 160] width 149 height 14
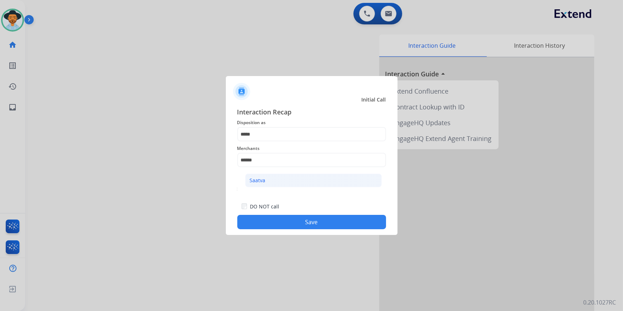
click at [274, 180] on li "Saatva" at bounding box center [313, 181] width 137 height 14
type input "******"
click at [280, 225] on button "Save" at bounding box center [311, 222] width 149 height 14
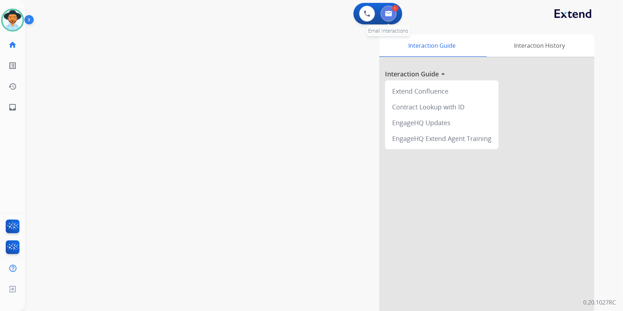
click at [391, 18] on button at bounding box center [389, 14] width 16 height 16
select select "**********"
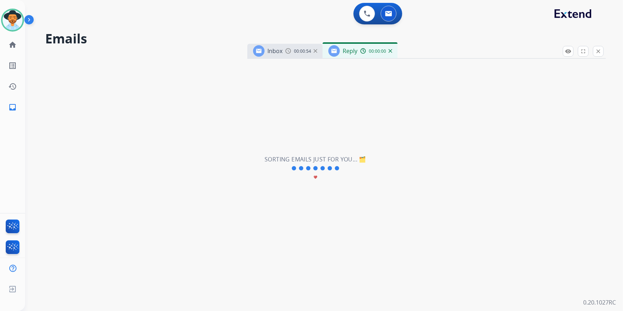
select select "**********"
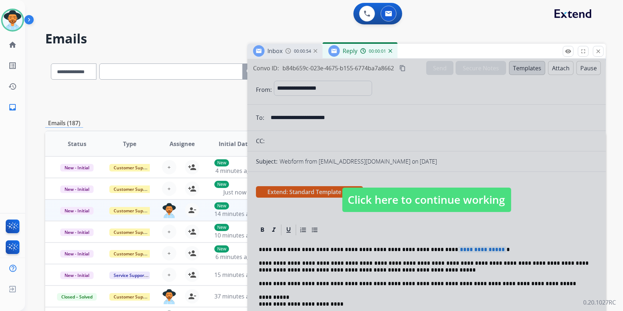
click at [396, 196] on span "Click here to continue working" at bounding box center [427, 200] width 169 height 24
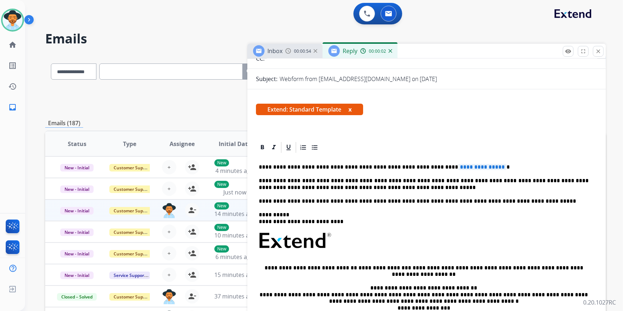
scroll to position [98, 0]
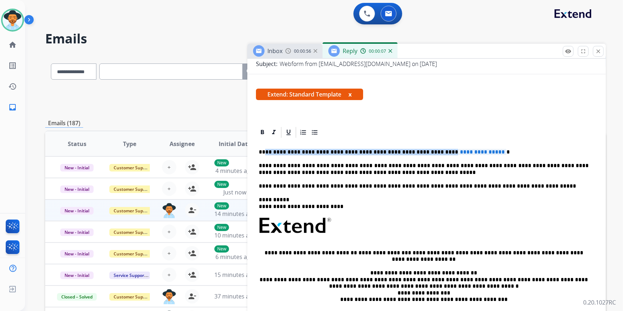
drag, startPoint x: 427, startPoint y: 152, endPoint x: 264, endPoint y: 144, distance: 163.1
click at [264, 144] on div "**********" at bounding box center [427, 245] width 342 height 212
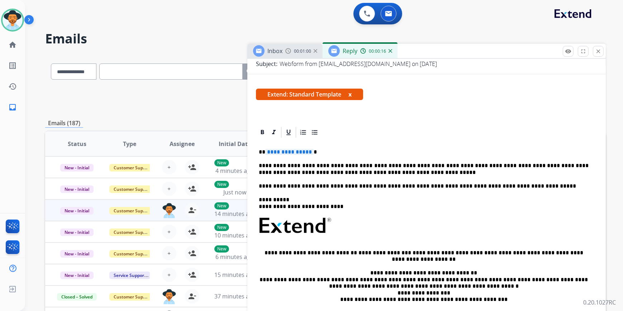
click at [304, 152] on span "**********" at bounding box center [289, 152] width 48 height 6
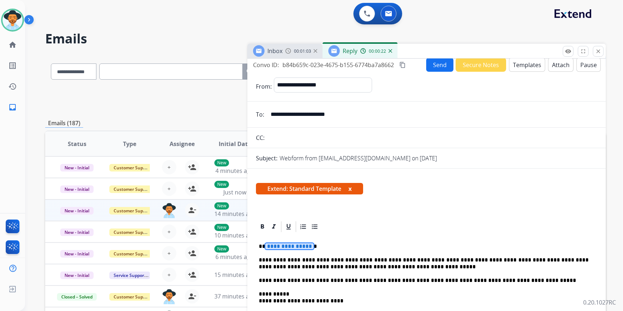
scroll to position [0, 0]
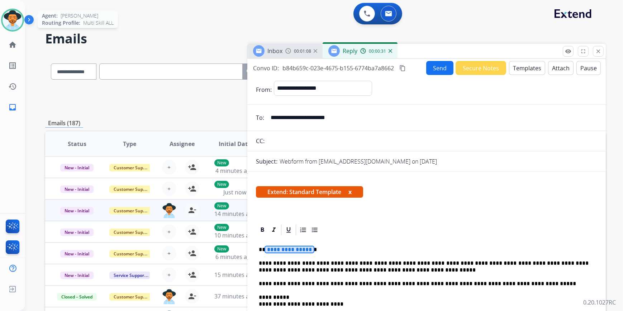
click at [10, 24] on img at bounding box center [13, 20] width 20 height 20
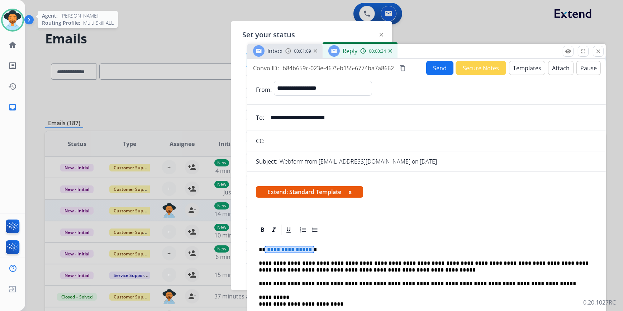
click at [10, 17] on img at bounding box center [13, 20] width 20 height 20
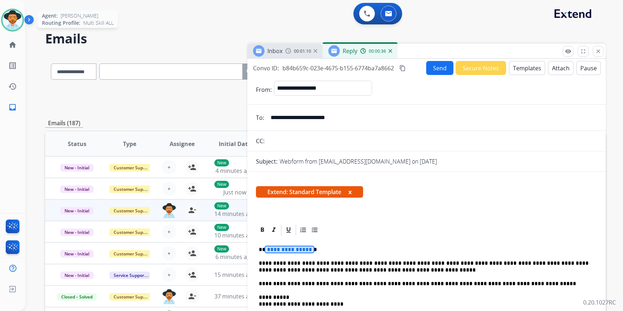
click at [9, 19] on img at bounding box center [13, 20] width 20 height 20
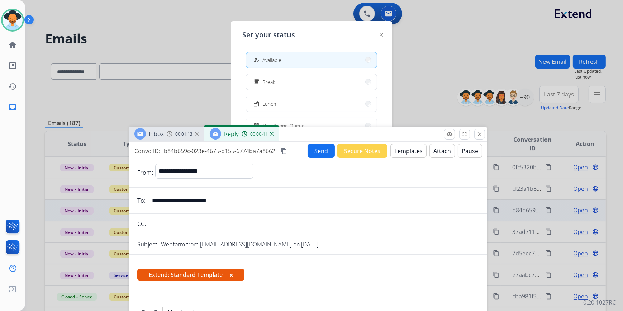
drag, startPoint x: 426, startPoint y: 52, endPoint x: 307, endPoint y: 135, distance: 144.8
click at [307, 135] on div "Inbox 00:01:13 Reply 00:00:41" at bounding box center [308, 134] width 359 height 15
click at [290, 120] on button "assignment Non-Phone Queue" at bounding box center [311, 125] width 131 height 15
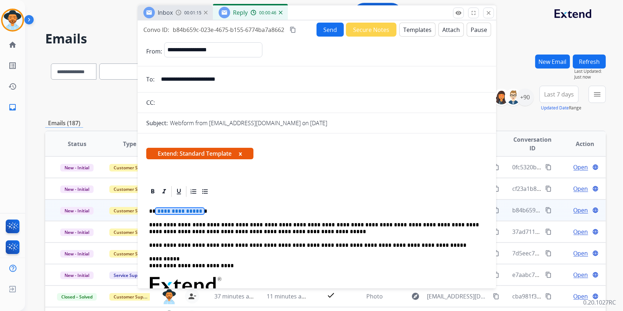
drag, startPoint x: 304, startPoint y: 131, endPoint x: 291, endPoint y: 15, distance: 116.2
click at [304, 0] on html "**********" at bounding box center [311, 155] width 623 height 311
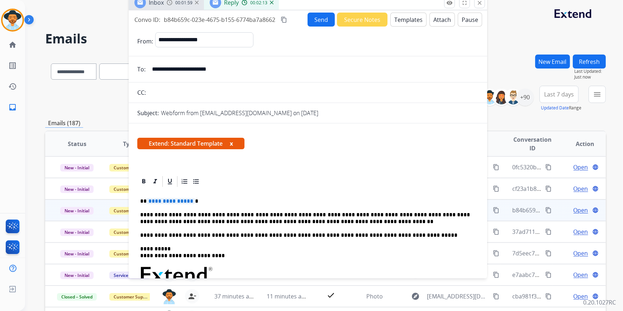
drag, startPoint x: 166, startPoint y: 203, endPoint x: 168, endPoint y: 200, distance: 4.1
click at [166, 202] on span "**********" at bounding box center [171, 201] width 48 height 6
drag, startPoint x: 164, startPoint y: 201, endPoint x: 147, endPoint y: 201, distance: 16.9
click at [147, 201] on p "** ****** *" at bounding box center [305, 201] width 330 height 6
click at [144, 184] on icon at bounding box center [143, 181] width 7 height 7
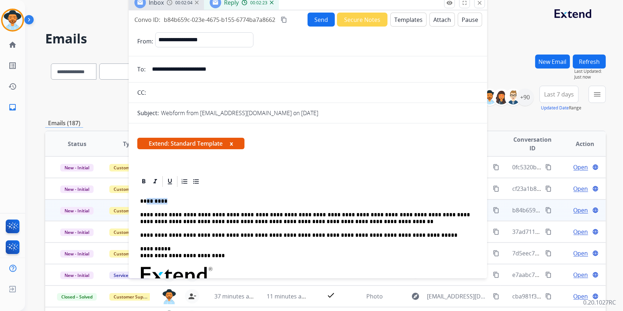
click at [185, 202] on p "*********" at bounding box center [305, 201] width 330 height 6
click at [228, 213] on p "**********" at bounding box center [305, 218] width 330 height 13
drag, startPoint x: 312, startPoint y: 216, endPoint x: 318, endPoint y: 211, distance: 7.2
click at [312, 20] on button "Send" at bounding box center [321, 20] width 27 height 14
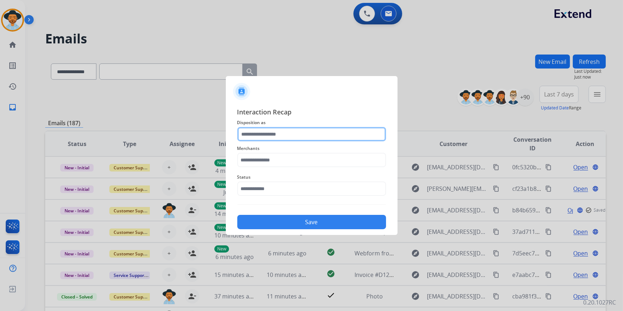
click at [283, 131] on input "text" at bounding box center [311, 134] width 149 height 14
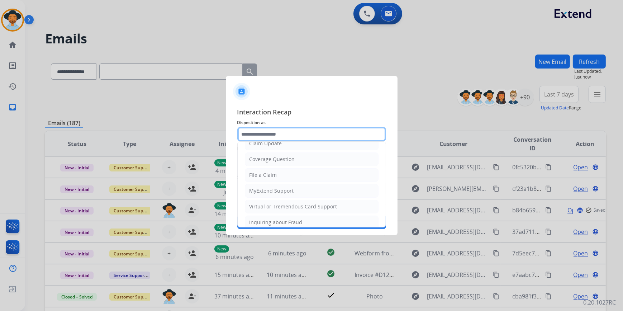
scroll to position [111, 0]
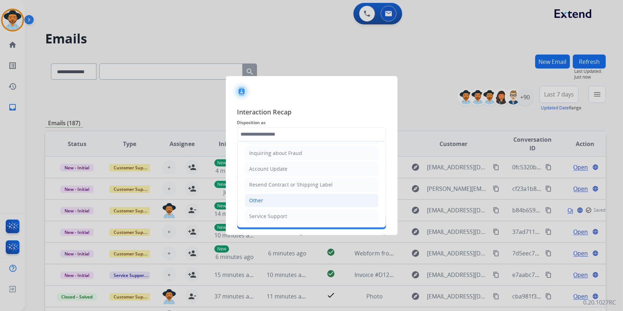
click at [261, 200] on div "Other" at bounding box center [257, 200] width 14 height 7
type input "*****"
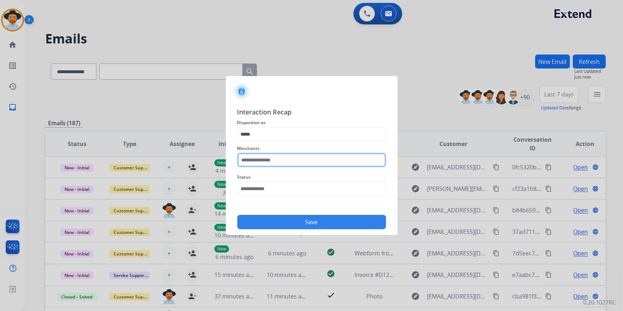
click at [281, 155] on input "text" at bounding box center [311, 160] width 149 height 14
click at [277, 179] on li "Nectar" at bounding box center [313, 181] width 137 height 14
type input "******"
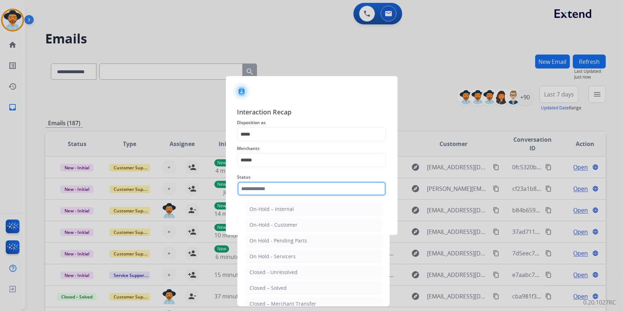
click at [262, 185] on input "text" at bounding box center [311, 189] width 149 height 14
click at [271, 282] on li "Closed – Solved" at bounding box center [313, 288] width 137 height 14
type input "**********"
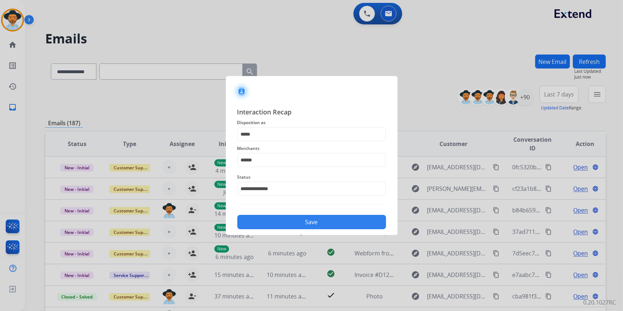
click at [277, 227] on button "Save" at bounding box center [311, 222] width 149 height 14
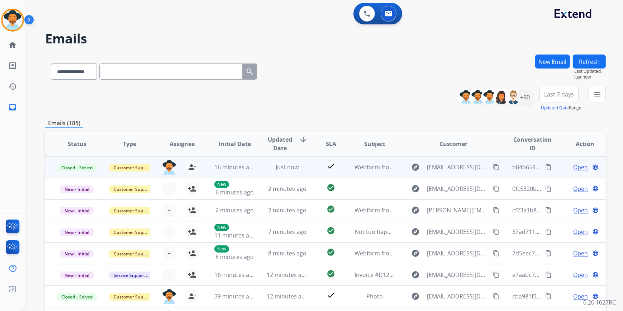
click at [546, 168] on mat-icon "content_copy" at bounding box center [549, 167] width 6 height 6
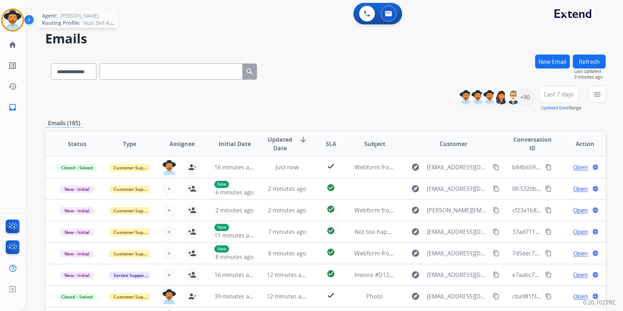
click at [12, 22] on img at bounding box center [13, 20] width 20 height 20
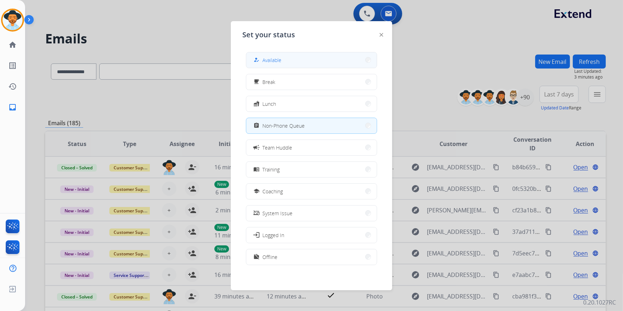
click at [297, 59] on button "how_to_reg Available" at bounding box center [311, 59] width 131 height 15
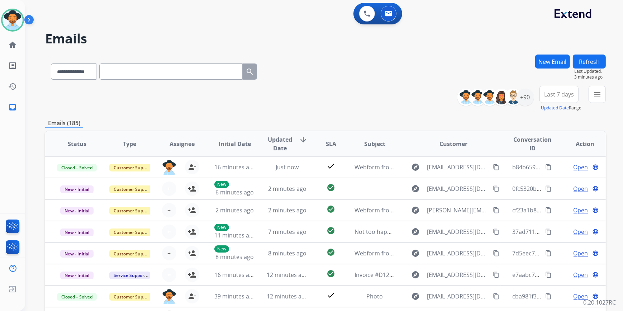
click at [586, 59] on button "Refresh" at bounding box center [589, 62] width 33 height 14
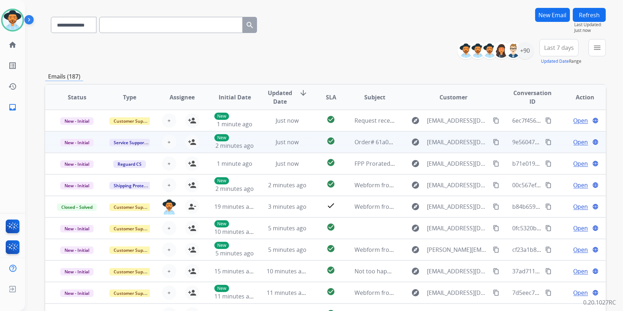
scroll to position [0, 0]
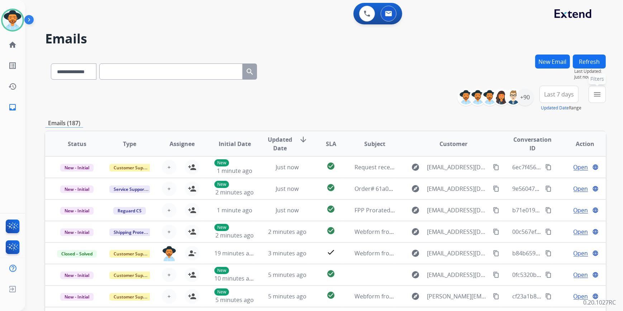
click at [603, 93] on button "menu Filters" at bounding box center [597, 94] width 17 height 17
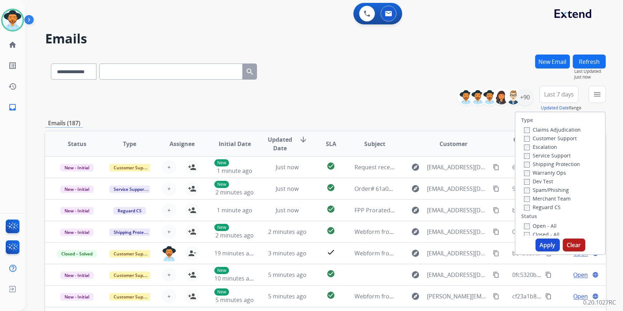
click at [526, 138] on label "Customer Support" at bounding box center [550, 138] width 53 height 7
click at [522, 206] on div "Claims Adjudication Customer Support Escalation Service Support Shipping Protec…" at bounding box center [552, 168] width 60 height 86
click at [542, 243] on button "Apply" at bounding box center [548, 245] width 24 height 13
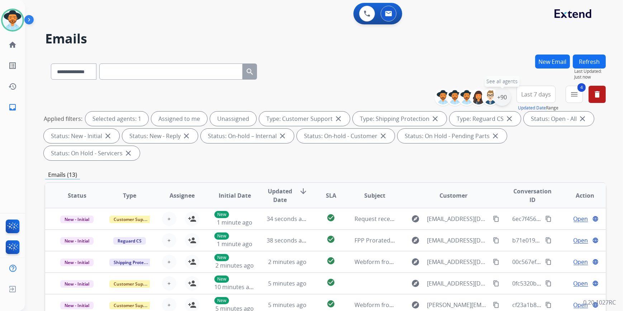
click at [510, 97] on div "+90" at bounding box center [502, 97] width 17 height 17
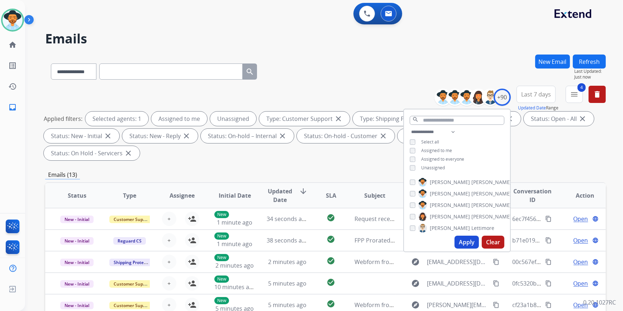
click at [468, 244] on button "Apply" at bounding box center [467, 242] width 24 height 13
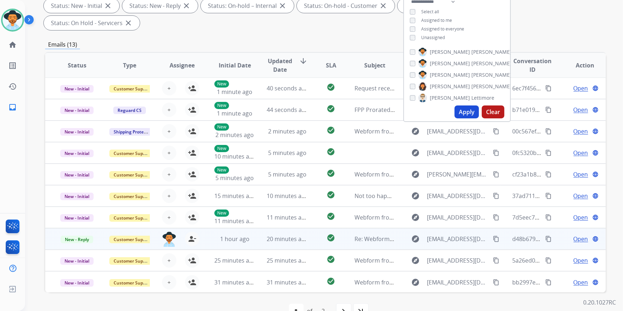
scroll to position [131, 0]
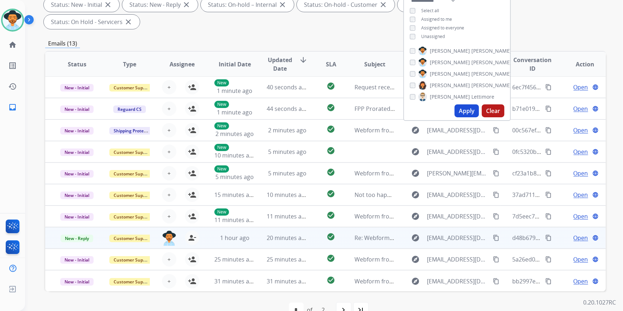
click at [314, 227] on td "check_circle" at bounding box center [325, 238] width 35 height 22
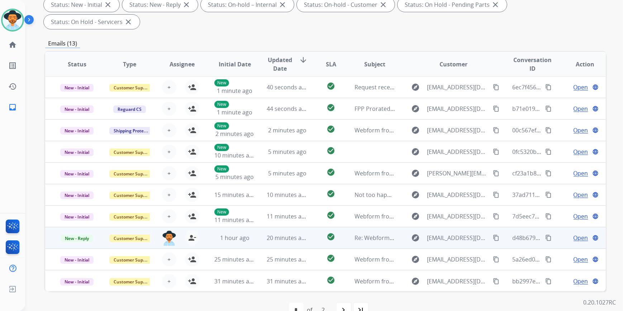
drag, startPoint x: 314, startPoint y: 221, endPoint x: 311, endPoint y: 224, distance: 4.1
click at [311, 227] on td "check_circle" at bounding box center [325, 238] width 35 height 22
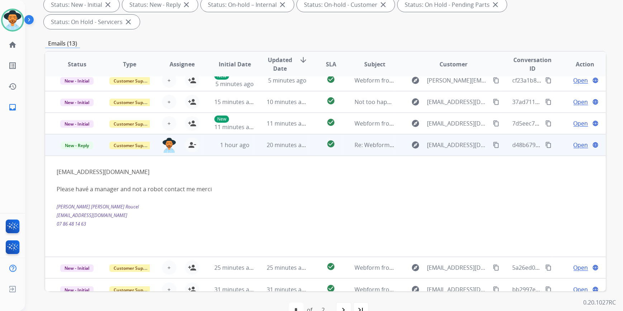
scroll to position [102, 0]
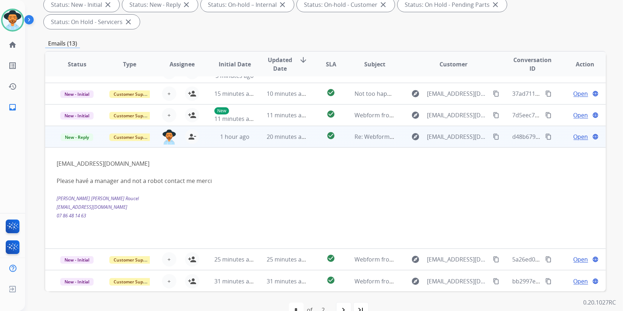
click at [574, 132] on span "Open" at bounding box center [581, 136] width 15 height 9
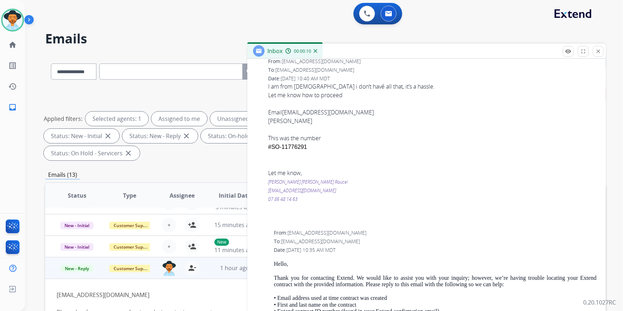
scroll to position [424, 0]
click at [353, 196] on div "07 86 48 14 63" at bounding box center [432, 198] width 329 height 9
click at [303, 188] on em "[EMAIL_ADDRESS][DOMAIN_NAME]" at bounding box center [302, 190] width 68 height 6
click at [443, 194] on div "07 86 48 14 63" at bounding box center [432, 198] width 329 height 9
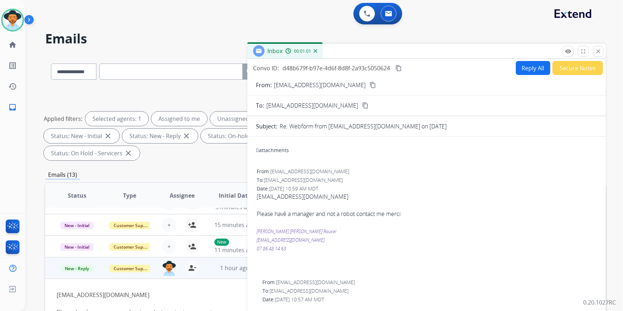
scroll to position [0, 0]
click at [279, 194] on link "[EMAIL_ADDRESS][DOMAIN_NAME]" at bounding box center [303, 197] width 92 height 8
click at [451, 188] on div "Date: [DATE] 10:59 AM MDT" at bounding box center [427, 188] width 340 height 7
click at [536, 66] on button "Reply All" at bounding box center [533, 68] width 34 height 14
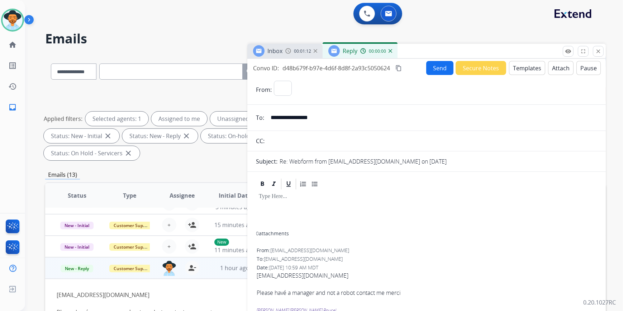
select select "**********"
click at [522, 63] on button "Templates" at bounding box center [527, 68] width 36 height 14
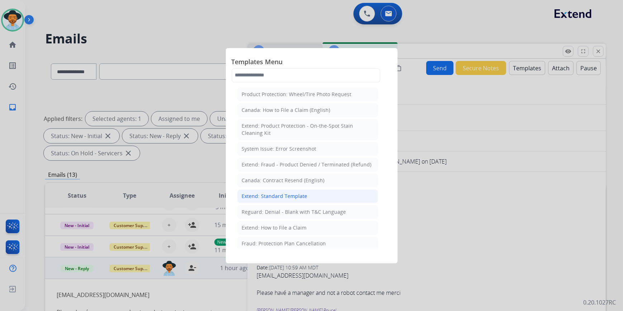
click at [290, 194] on div "Extend: Standard Template" at bounding box center [275, 196] width 66 height 7
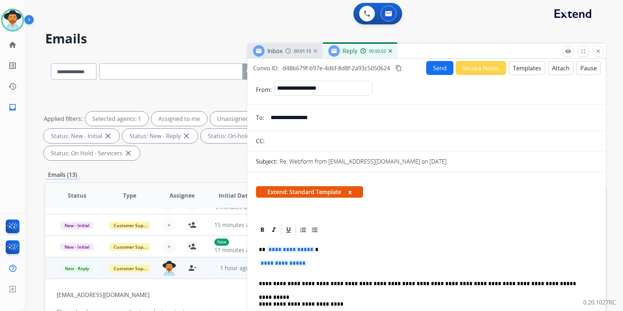
click at [279, 265] on span "**********" at bounding box center [283, 263] width 48 height 6
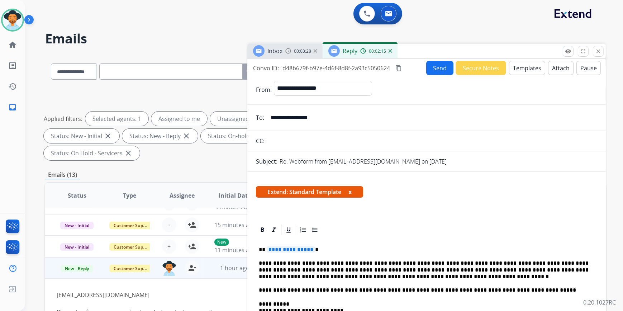
click at [285, 251] on span "**********" at bounding box center [291, 249] width 48 height 6
click at [427, 67] on button "Send" at bounding box center [440, 68] width 27 height 14
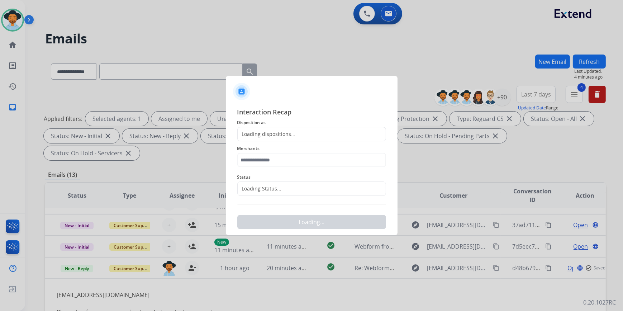
click at [289, 123] on span "Disposition as" at bounding box center [311, 122] width 149 height 9
click at [288, 127] on div "Loading dispositions..." at bounding box center [311, 134] width 149 height 14
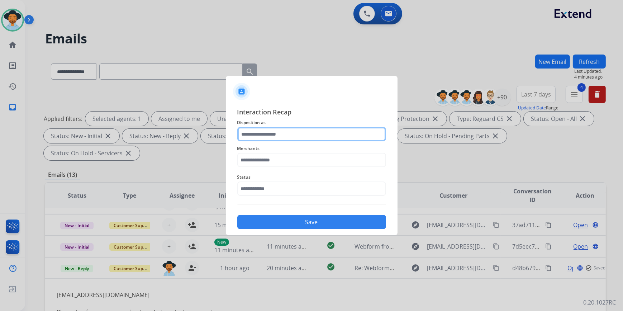
click at [288, 132] on input "text" at bounding box center [311, 134] width 149 height 14
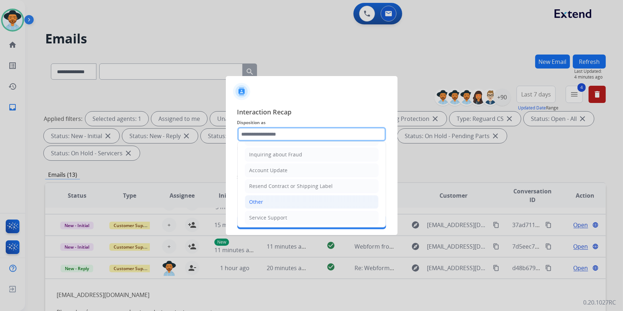
scroll to position [111, 0]
click at [264, 196] on li "Other" at bounding box center [312, 201] width 134 height 14
type input "*****"
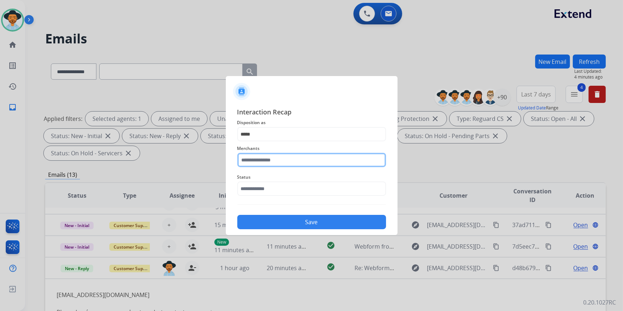
click at [257, 157] on input "text" at bounding box center [311, 160] width 149 height 14
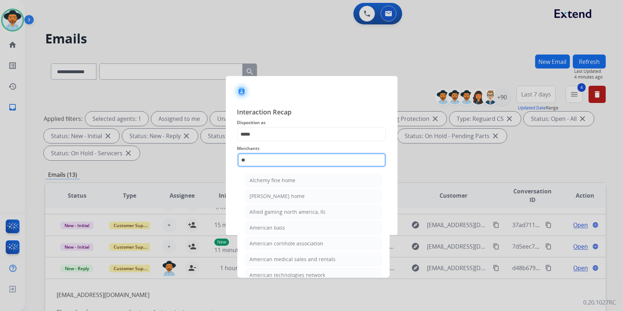
type input "*"
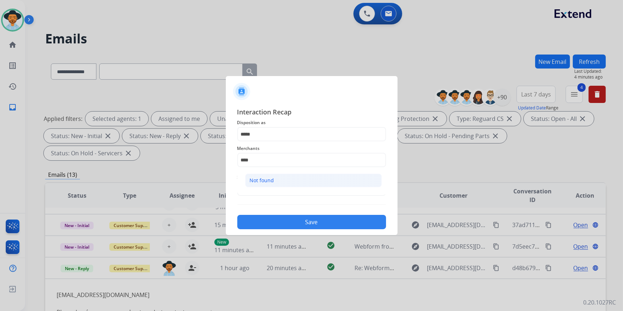
click at [261, 177] on div "Not found" at bounding box center [262, 180] width 24 height 7
type input "*********"
click at [260, 189] on input "text" at bounding box center [311, 189] width 149 height 14
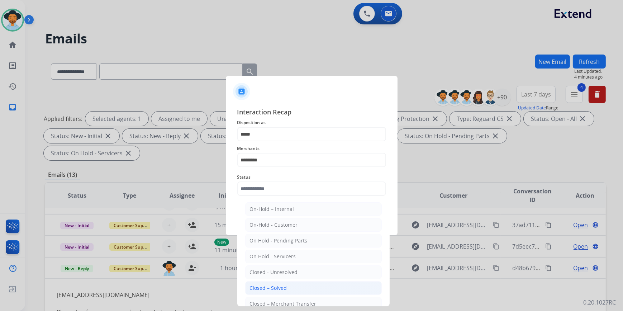
click at [275, 287] on div "Closed – Solved" at bounding box center [268, 287] width 37 height 7
type input "**********"
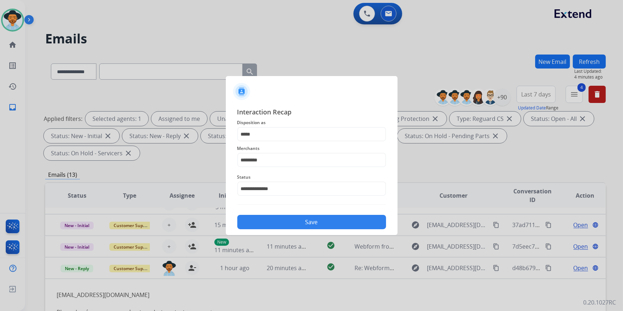
click at [269, 214] on div "Save" at bounding box center [311, 220] width 149 height 19
click at [263, 222] on button "Save" at bounding box center [311, 222] width 149 height 14
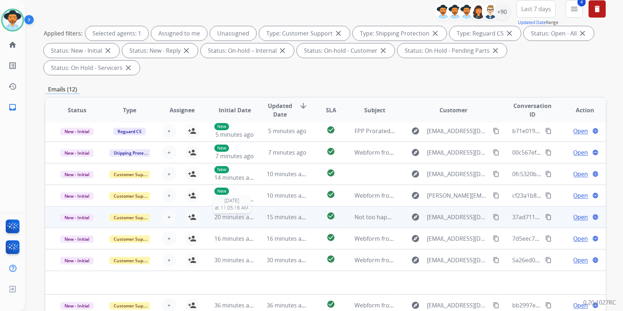
scroll to position [98, 0]
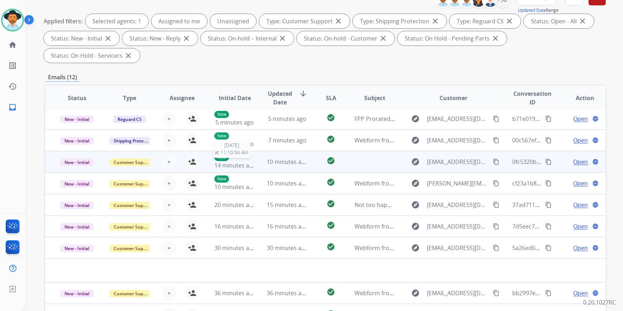
click at [243, 154] on div "New 14 minutes ago" at bounding box center [235, 162] width 41 height 16
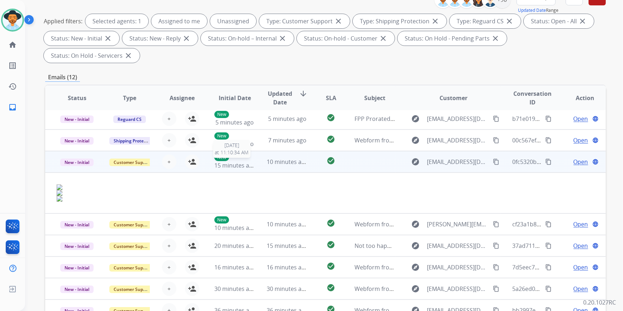
scroll to position [41, 0]
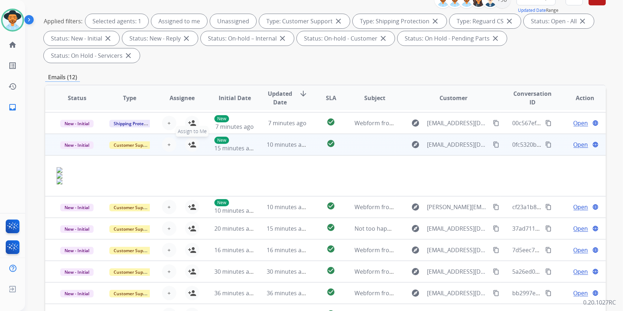
click at [194, 140] on mat-icon "person_add" at bounding box center [192, 144] width 9 height 9
click at [576, 140] on span "Open" at bounding box center [581, 144] width 15 height 9
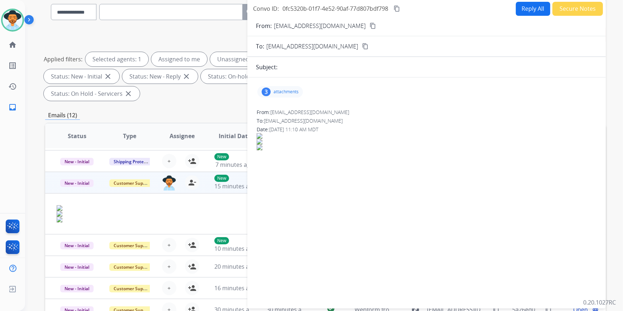
scroll to position [0, 0]
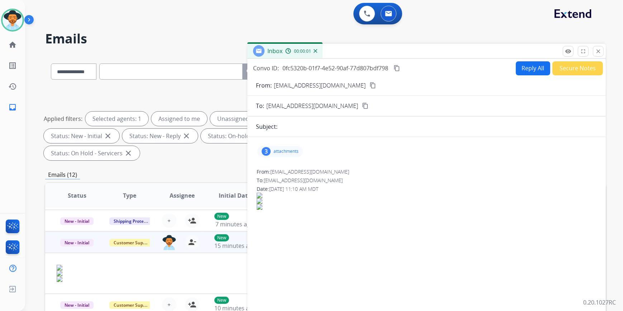
click at [281, 147] on div "3 attachments" at bounding box center [281, 151] width 46 height 11
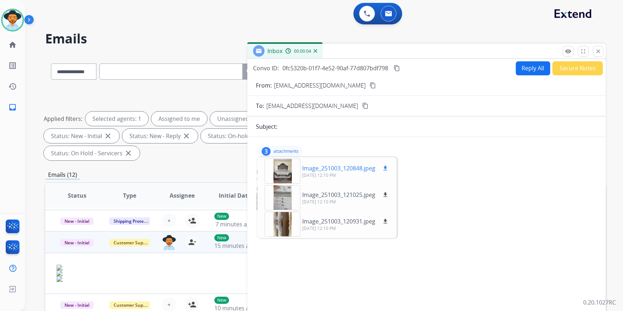
click at [386, 168] on mat-icon "download" at bounding box center [385, 168] width 6 height 6
click at [388, 192] on mat-icon "download" at bounding box center [385, 195] width 6 height 6
click at [387, 223] on mat-icon "download" at bounding box center [385, 221] width 6 height 6
click at [370, 84] on mat-icon "content_copy" at bounding box center [373, 85] width 6 height 6
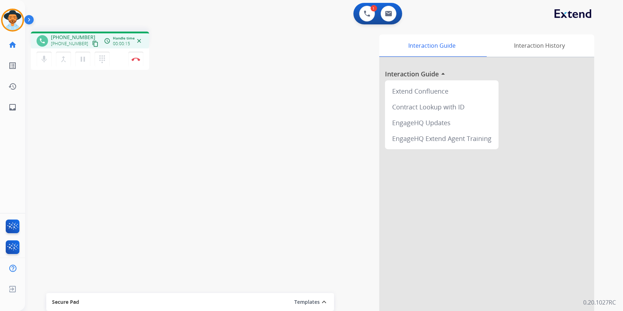
click at [92, 43] on mat-icon "content_copy" at bounding box center [95, 44] width 6 height 6
click at [136, 61] on button "Disconnect" at bounding box center [135, 59] width 15 height 15
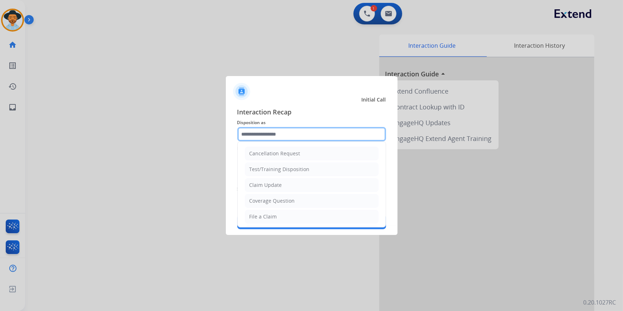
click at [277, 130] on input "text" at bounding box center [311, 134] width 149 height 14
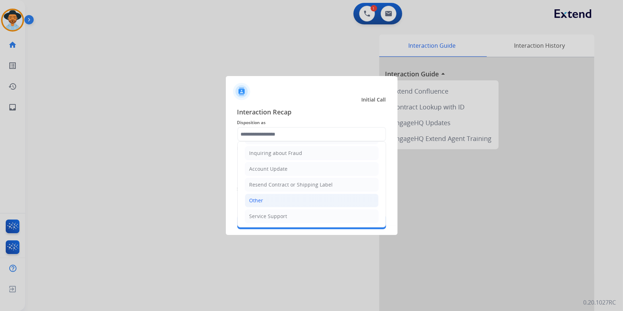
click at [276, 202] on li "Other" at bounding box center [312, 201] width 134 height 14
type input "*****"
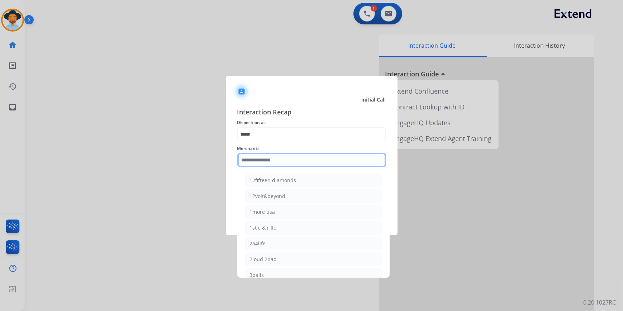
click at [277, 163] on input "text" at bounding box center [311, 160] width 149 height 14
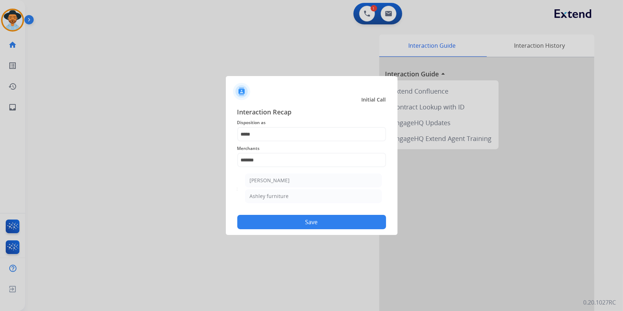
click at [278, 172] on ul "[PERSON_NAME] [PERSON_NAME] furniture" at bounding box center [313, 190] width 141 height 40
click at [276, 178] on div "[PERSON_NAME]" at bounding box center [270, 180] width 40 height 7
type input "**********"
click at [283, 218] on button "Save" at bounding box center [311, 222] width 149 height 14
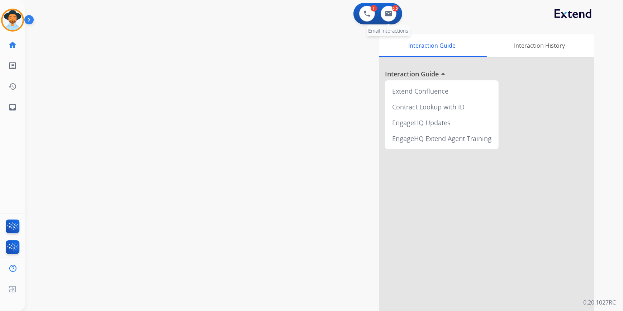
click at [395, 20] on div "0.5 Email Interactions" at bounding box center [389, 14] width 22 height 16
click at [394, 17] on button at bounding box center [389, 14] width 16 height 16
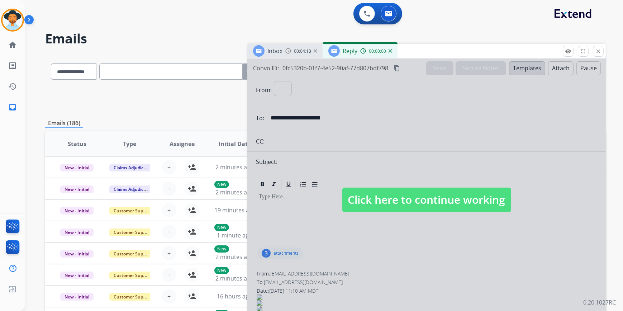
select select "**********"
click at [381, 206] on span "Click here to continue working" at bounding box center [427, 200] width 169 height 24
select select
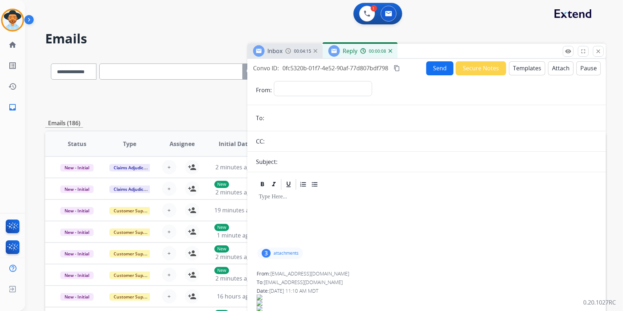
click at [391, 52] on img at bounding box center [391, 51] width 4 height 4
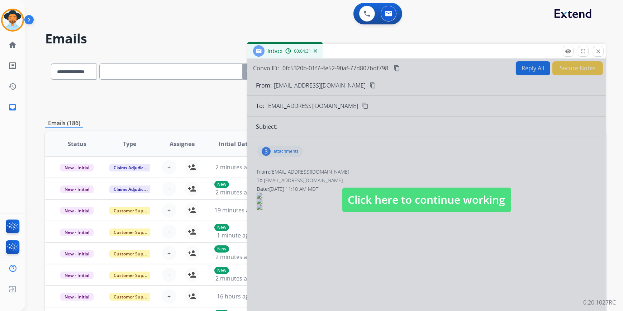
click at [392, 196] on span "Click here to continue working" at bounding box center [427, 200] width 169 height 24
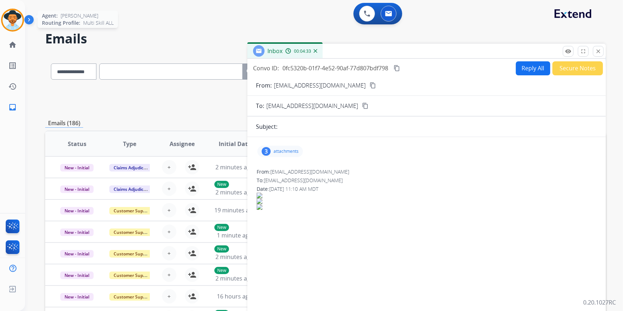
click at [18, 22] on img at bounding box center [13, 20] width 20 height 20
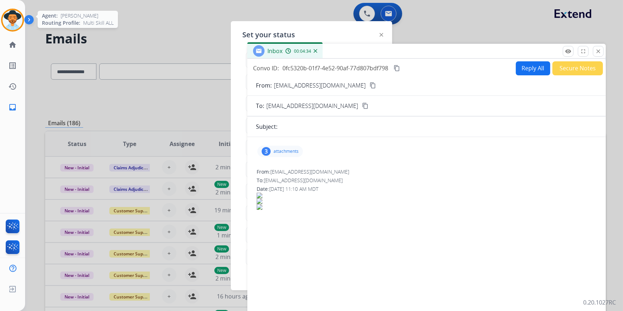
click at [10, 18] on img at bounding box center [13, 20] width 20 height 20
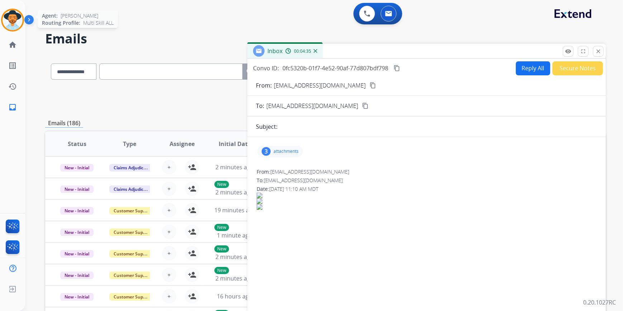
click at [13, 19] on img at bounding box center [13, 20] width 20 height 20
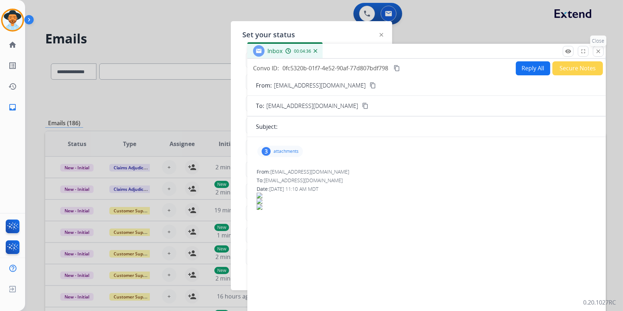
click at [598, 49] on mat-icon "close" at bounding box center [599, 51] width 6 height 6
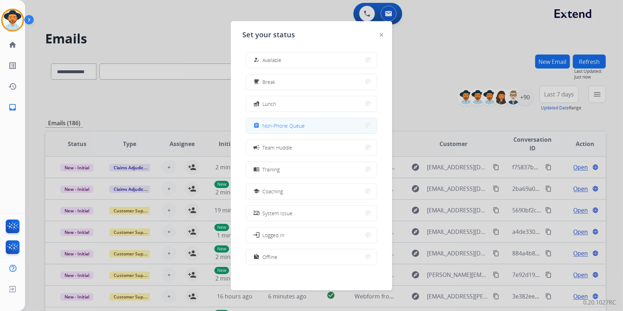
click at [306, 122] on button "assignment Non-Phone Queue" at bounding box center [311, 125] width 131 height 15
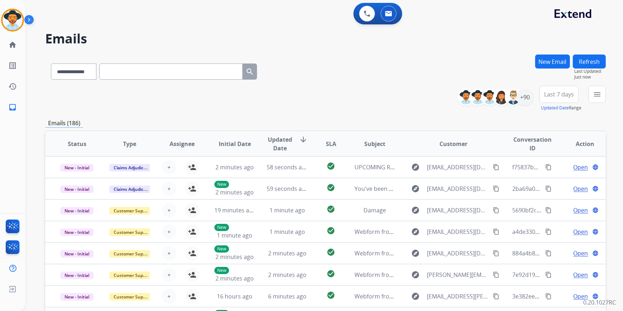
drag, startPoint x: 450, startPoint y: 99, endPoint x: 445, endPoint y: 103, distance: 5.6
click at [450, 99] on div "**********" at bounding box center [325, 99] width 561 height 26
click at [596, 96] on mat-icon "menu" at bounding box center [597, 94] width 9 height 9
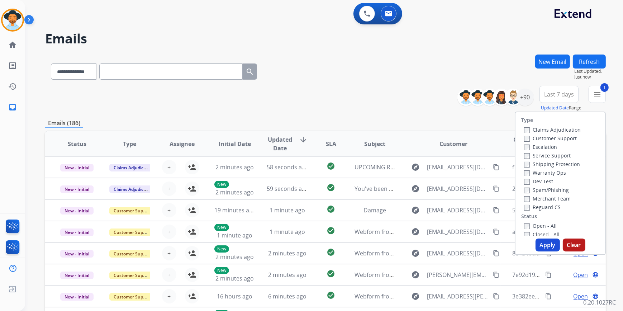
click at [549, 247] on button "Apply" at bounding box center [548, 245] width 24 height 13
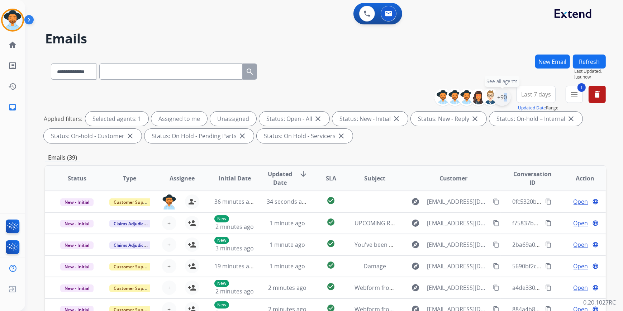
click at [502, 98] on div "+90" at bounding box center [502, 97] width 17 height 17
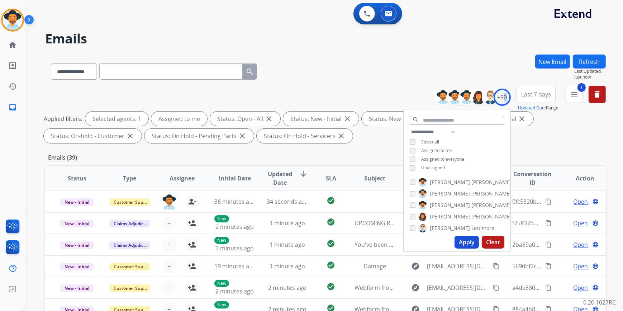
click at [467, 248] on button "Apply" at bounding box center [467, 242] width 24 height 13
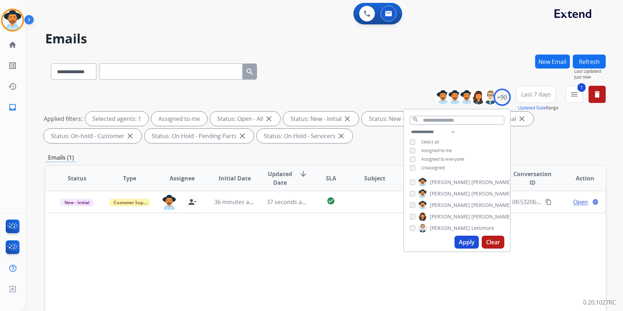
click at [381, 250] on div "Status Type Assignee Initial Date Updated Date arrow_downward SLA Subject Custo…" at bounding box center [325, 285] width 561 height 240
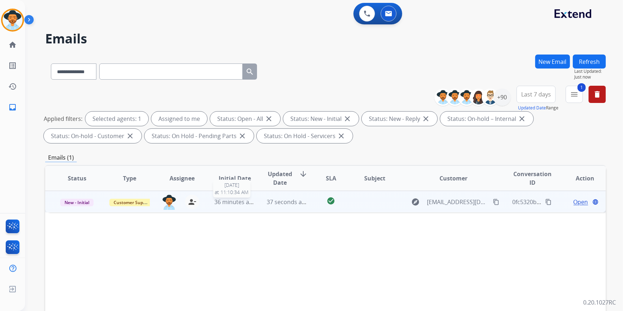
click at [238, 201] on span "36 minutes ago" at bounding box center [236, 202] width 42 height 8
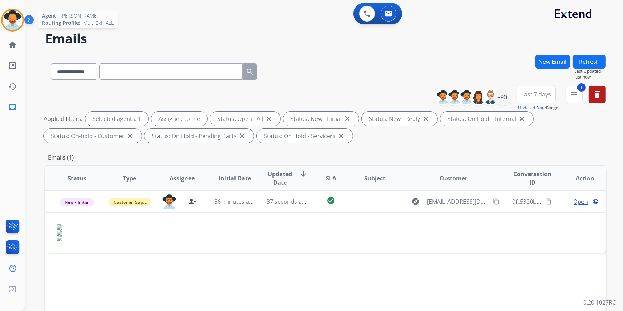
click at [15, 21] on img at bounding box center [13, 20] width 20 height 20
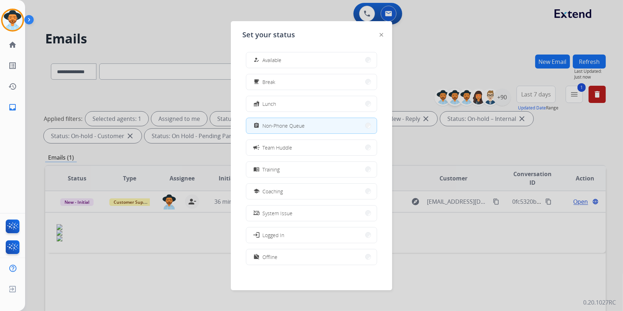
click at [460, 96] on div at bounding box center [311, 155] width 623 height 311
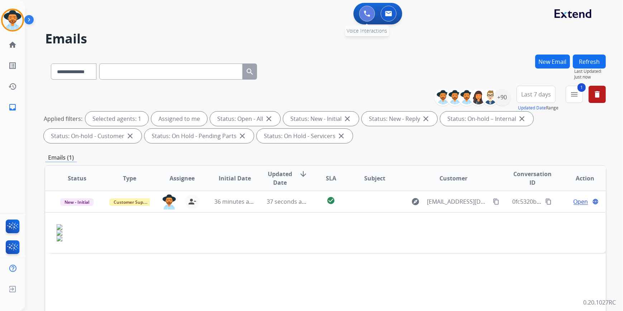
click at [363, 8] on button at bounding box center [367, 14] width 16 height 16
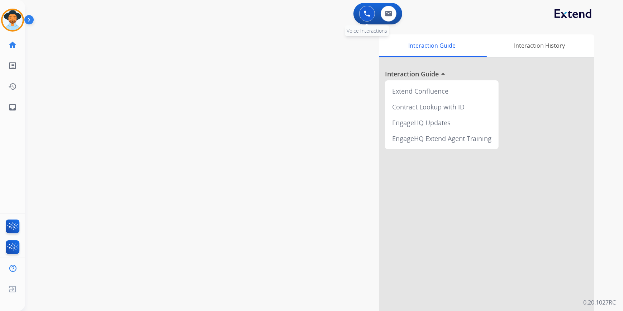
click at [364, 19] on button at bounding box center [367, 14] width 16 height 16
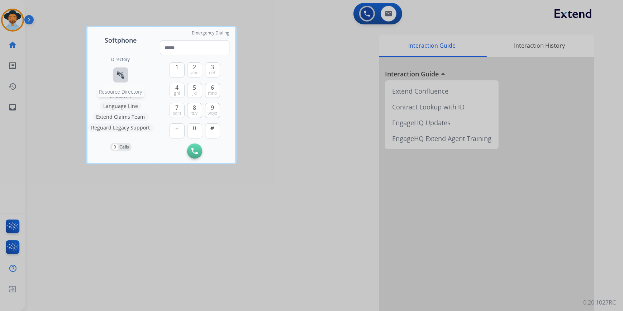
click at [122, 78] on mat-icon "connect_without_contact" at bounding box center [121, 75] width 9 height 9
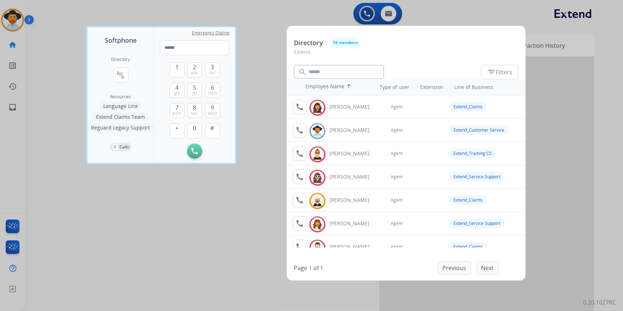
drag, startPoint x: 139, startPoint y: 220, endPoint x: 136, endPoint y: 214, distance: 6.6
click at [138, 219] on div at bounding box center [311, 155] width 623 height 311
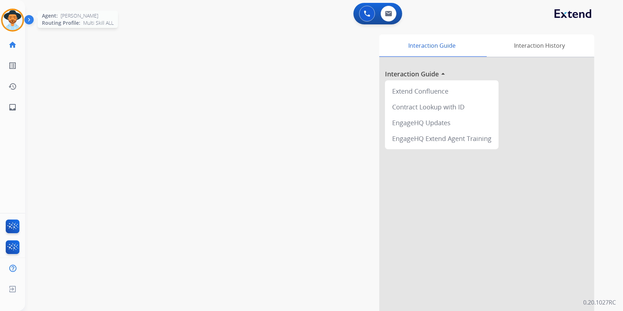
click at [12, 23] on img at bounding box center [13, 20] width 20 height 20
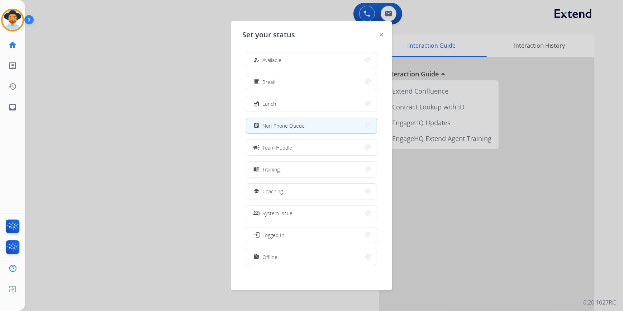
click at [145, 157] on div at bounding box center [311, 155] width 623 height 311
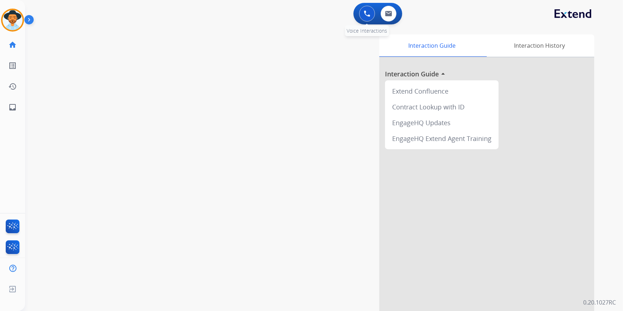
click at [364, 10] on img at bounding box center [367, 13] width 6 height 6
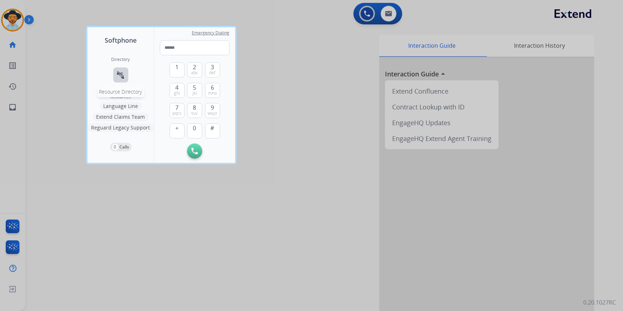
click at [115, 75] on button "connect_without_contact Resource Directory" at bounding box center [120, 74] width 15 height 15
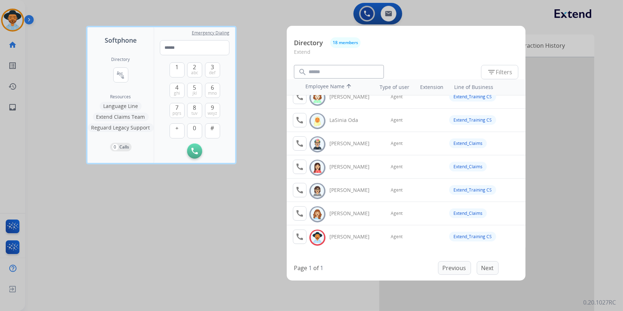
scroll to position [228, 0]
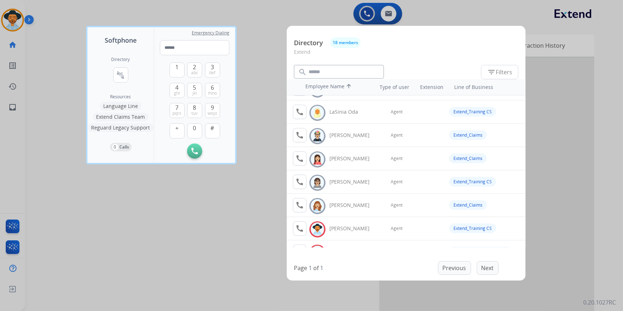
click at [258, 220] on div at bounding box center [311, 155] width 623 height 311
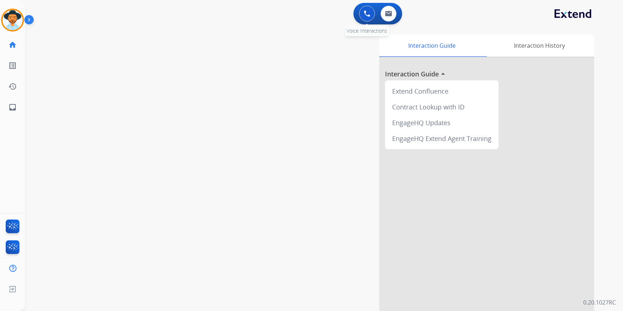
click at [371, 15] on button at bounding box center [367, 14] width 16 height 16
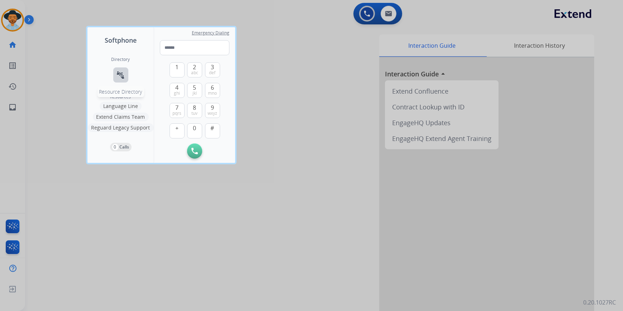
click at [116, 79] on button "connect_without_contact Resource Directory" at bounding box center [120, 74] width 15 height 15
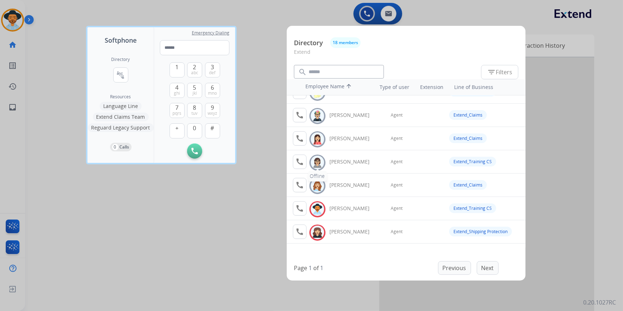
scroll to position [273, 0]
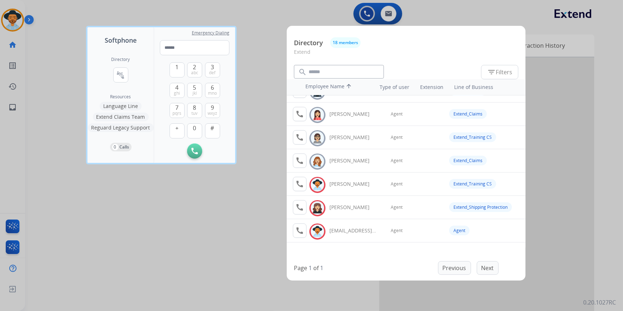
click at [246, 206] on div at bounding box center [311, 155] width 623 height 311
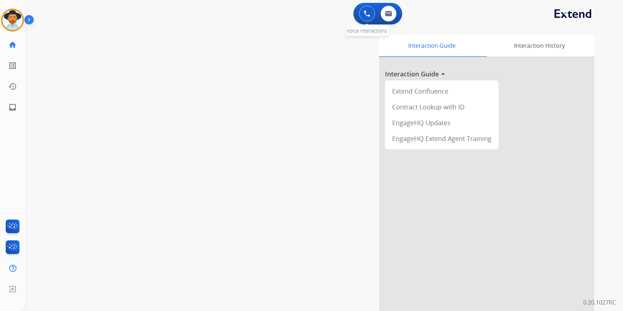
click at [365, 18] on button at bounding box center [367, 14] width 16 height 16
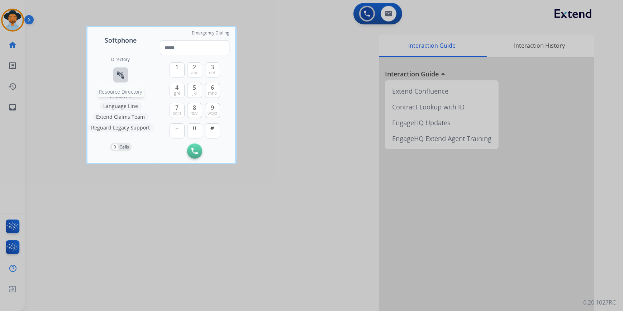
click at [126, 69] on button "connect_without_contact Resource Directory" at bounding box center [120, 74] width 15 height 15
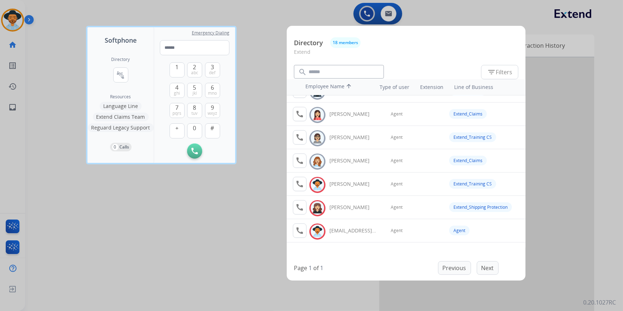
click at [222, 269] on div at bounding box center [311, 155] width 623 height 311
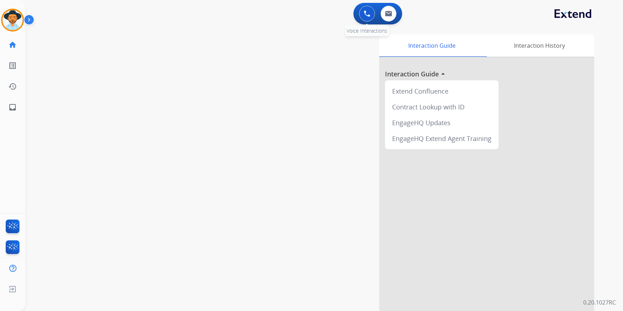
click at [366, 11] on img at bounding box center [367, 13] width 6 height 6
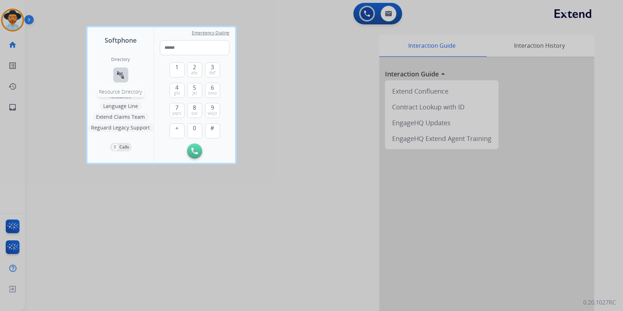
click at [123, 76] on mat-icon "connect_without_contact" at bounding box center [121, 75] width 9 height 9
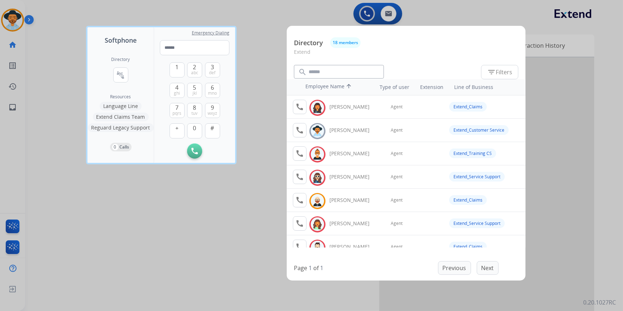
scroll to position [0, 0]
click at [189, 258] on div at bounding box center [311, 155] width 623 height 311
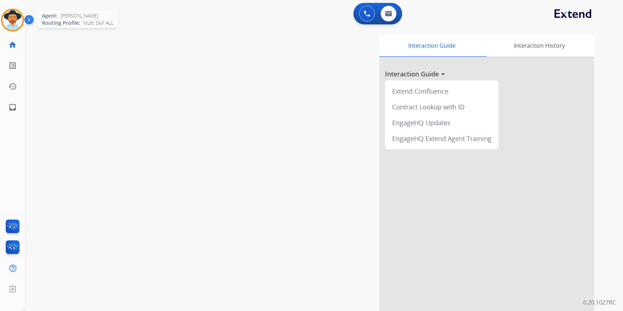
click at [8, 24] on img at bounding box center [13, 20] width 20 height 20
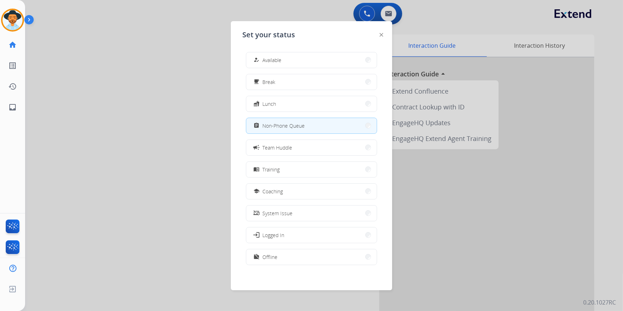
click at [104, 117] on div at bounding box center [311, 155] width 623 height 311
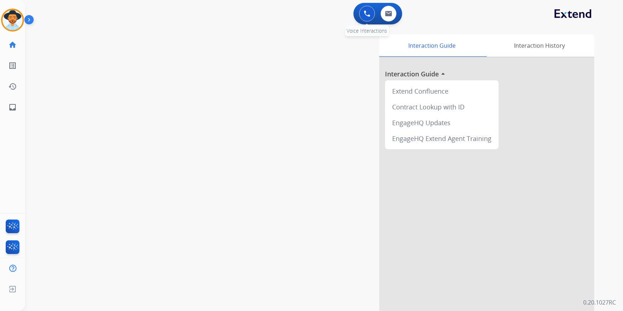
click at [366, 18] on button at bounding box center [367, 14] width 16 height 16
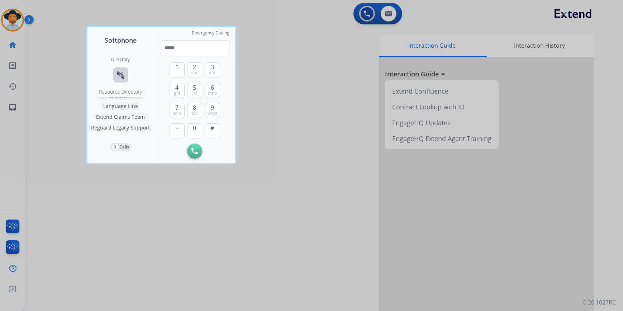
click at [123, 75] on mat-icon "connect_without_contact" at bounding box center [121, 75] width 9 height 9
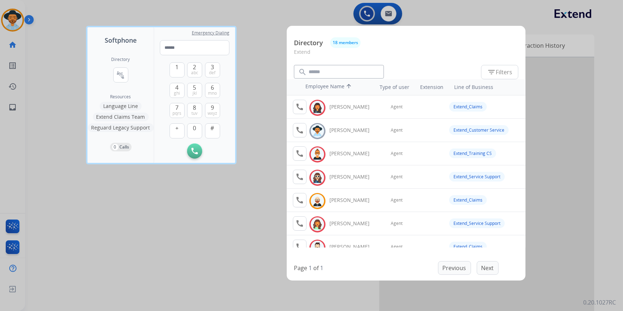
click at [215, 206] on div at bounding box center [311, 155] width 623 height 311
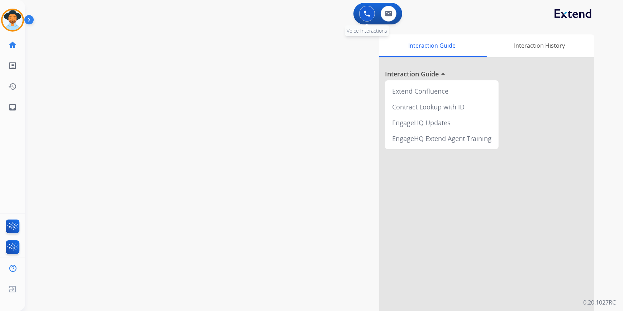
click at [363, 14] on button at bounding box center [367, 14] width 16 height 16
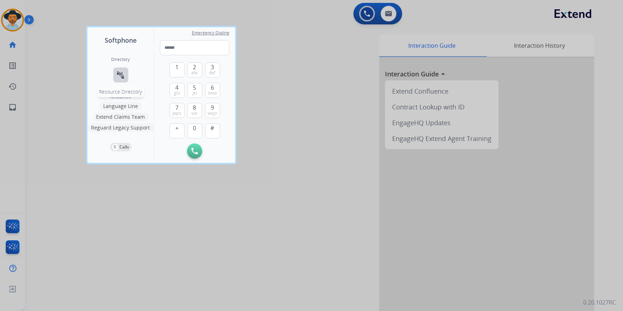
click at [115, 69] on button "connect_without_contact Resource Directory" at bounding box center [120, 74] width 15 height 15
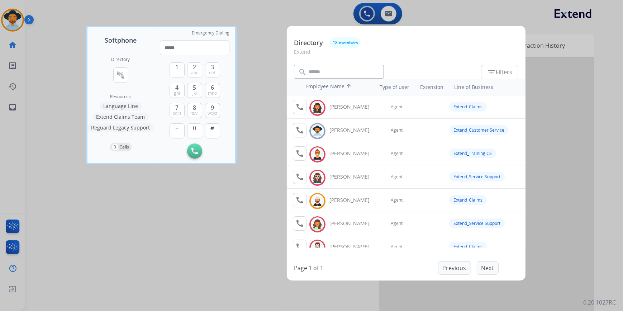
click at [213, 233] on div at bounding box center [311, 155] width 623 height 311
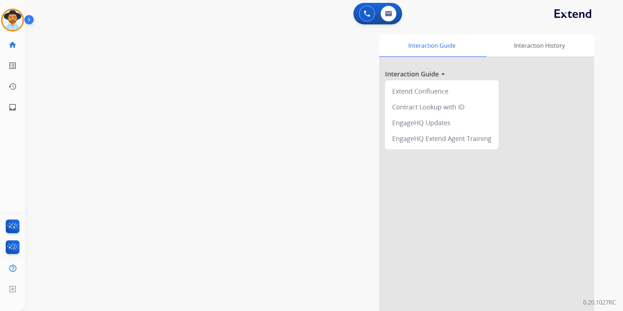
click at [355, 5] on app-action-bar "0 Voice Interactions 0 Email Interactions" at bounding box center [378, 14] width 49 height 22
click at [362, 15] on button at bounding box center [367, 14] width 16 height 16
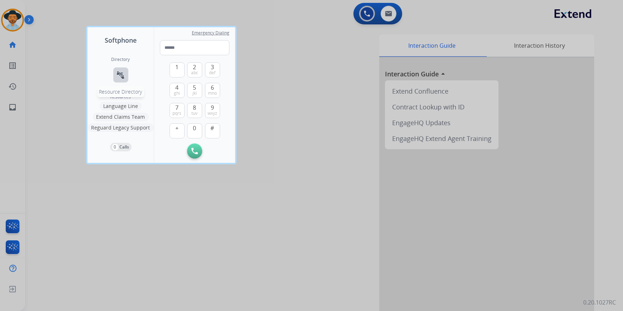
click at [124, 75] on mat-icon "connect_without_contact" at bounding box center [121, 75] width 9 height 9
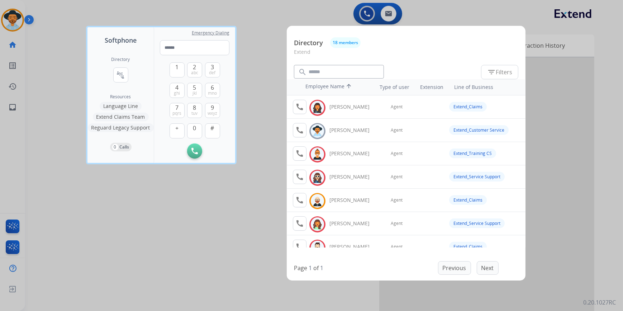
click at [191, 215] on div at bounding box center [311, 155] width 623 height 311
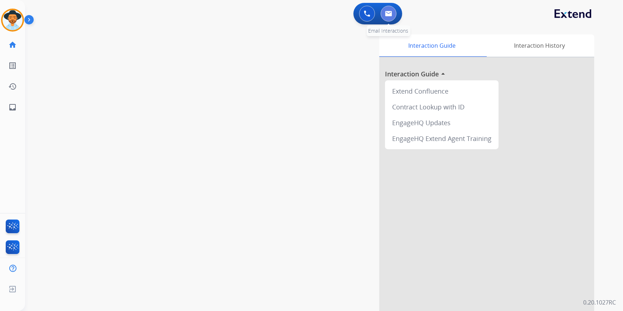
click at [391, 13] on img at bounding box center [388, 14] width 7 height 6
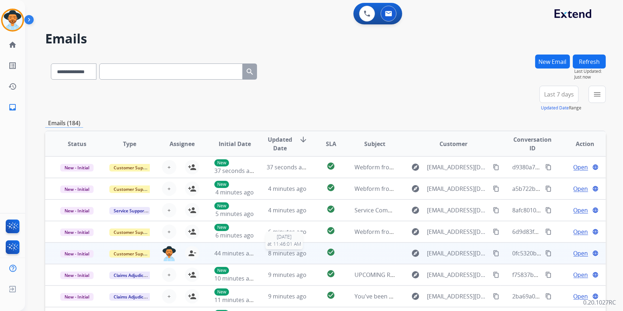
click at [291, 255] on span "8 minutes ago" at bounding box center [287, 253] width 38 height 8
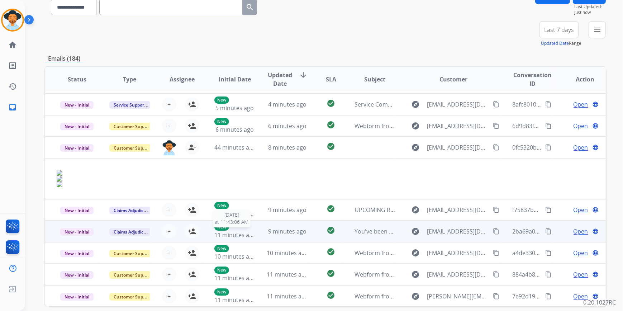
scroll to position [65, 0]
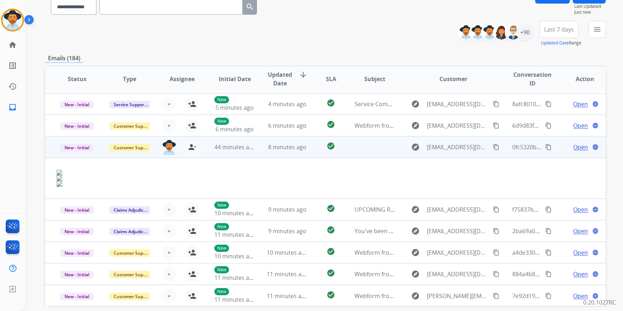
click at [575, 150] on span "Open" at bounding box center [581, 147] width 15 height 9
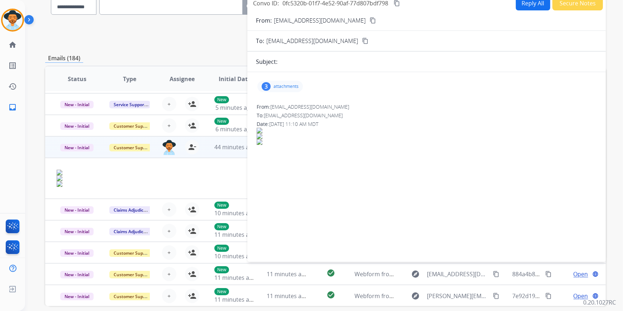
click at [536, 9] on button "Reply All" at bounding box center [533, 3] width 34 height 14
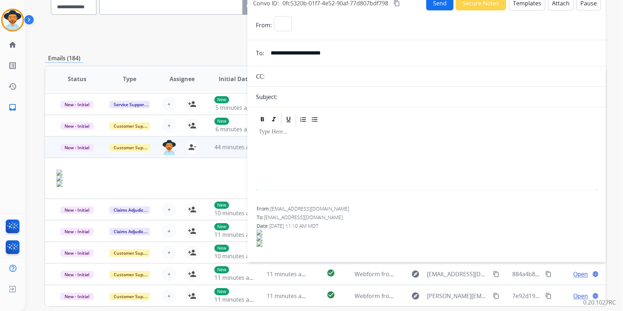
select select "**********"
click at [521, 10] on form "**********" at bounding box center [427, 134] width 359 height 249
click at [523, 7] on button "Templates" at bounding box center [527, 3] width 36 height 14
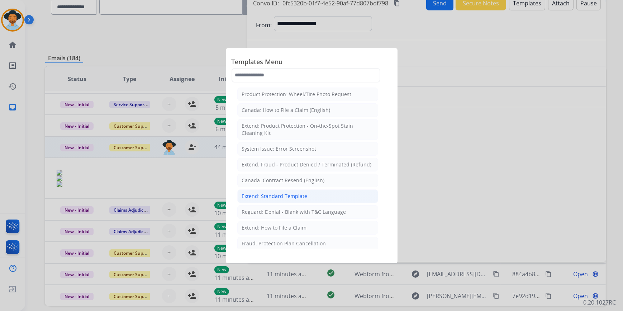
click at [297, 196] on div "Extend: Standard Template" at bounding box center [275, 196] width 66 height 7
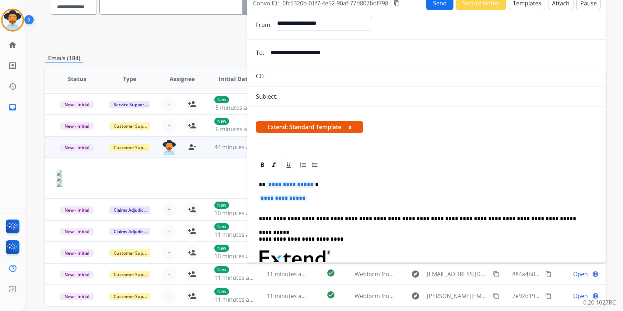
click at [278, 201] on span "**********" at bounding box center [283, 198] width 48 height 6
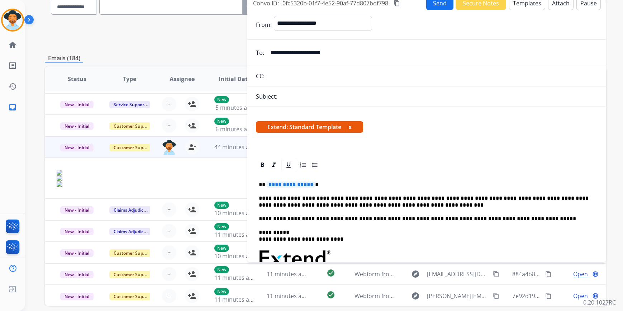
click at [305, 183] on span "**********" at bounding box center [291, 185] width 48 height 6
click at [283, 187] on span "**********" at bounding box center [291, 185] width 48 height 6
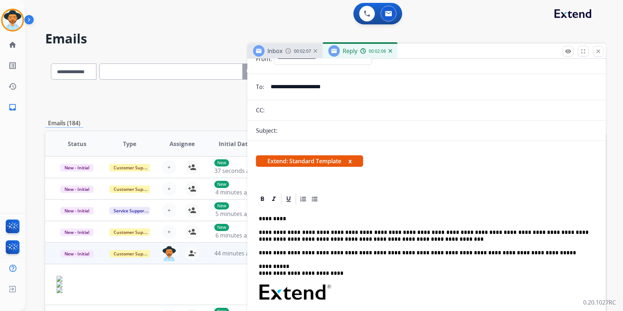
scroll to position [0, 0]
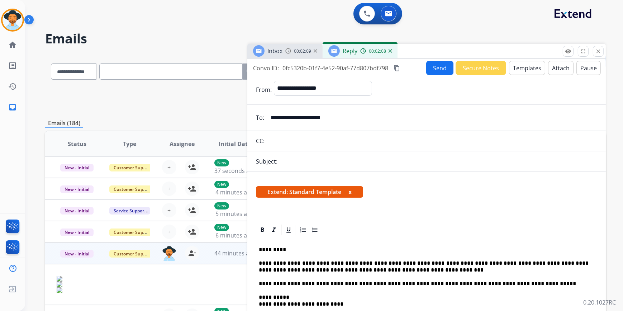
click at [437, 66] on button "Send" at bounding box center [440, 68] width 27 height 14
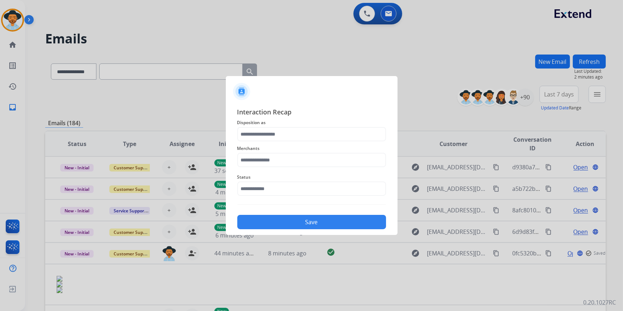
click at [349, 119] on span "Disposition as" at bounding box center [311, 122] width 149 height 9
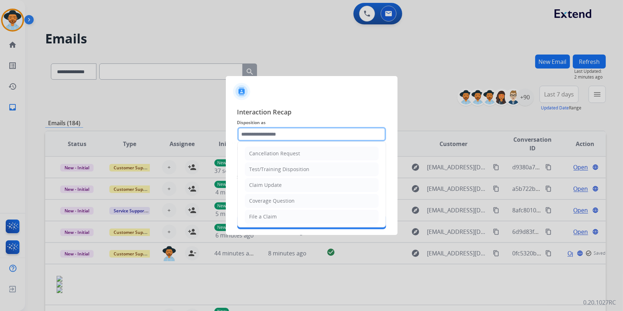
click at [337, 129] on input "text" at bounding box center [311, 134] width 149 height 14
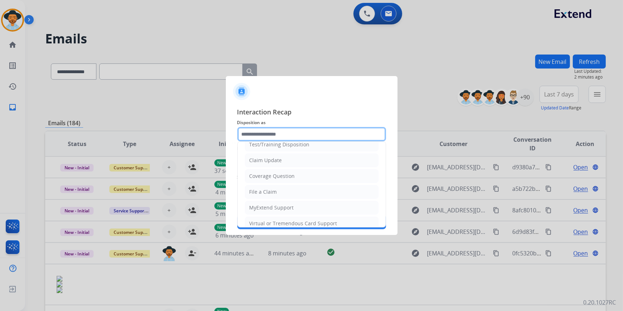
scroll to position [111, 0]
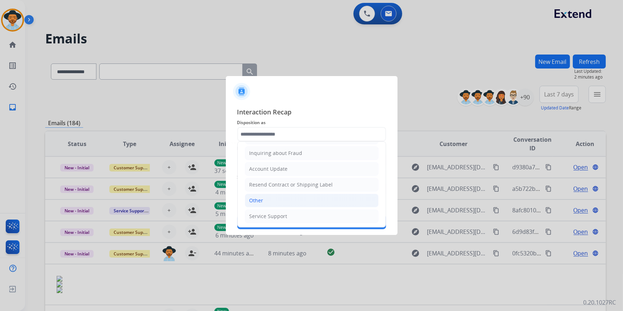
click at [267, 199] on li "Other" at bounding box center [312, 201] width 134 height 14
type input "*****"
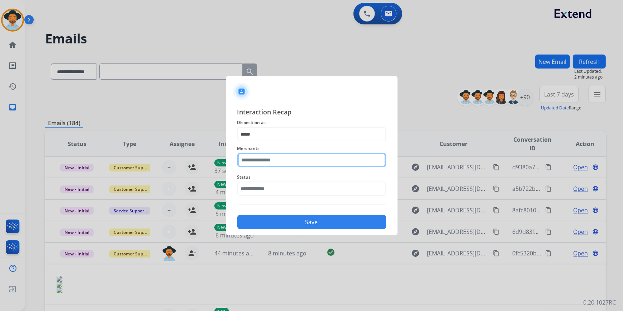
click at [265, 160] on input "text" at bounding box center [311, 160] width 149 height 14
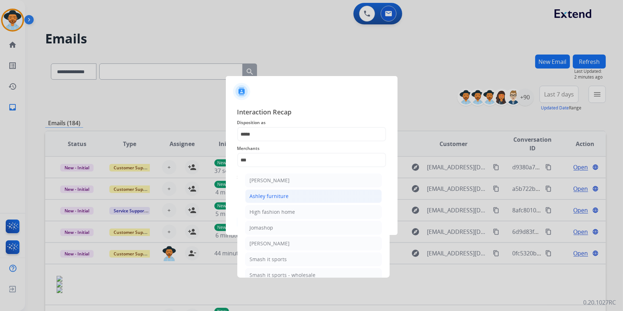
click at [288, 202] on li "Ashley furniture" at bounding box center [313, 196] width 137 height 14
type input "**********"
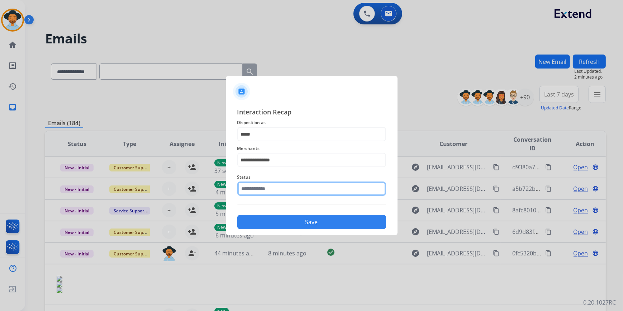
click at [269, 187] on input "text" at bounding box center [311, 189] width 149 height 14
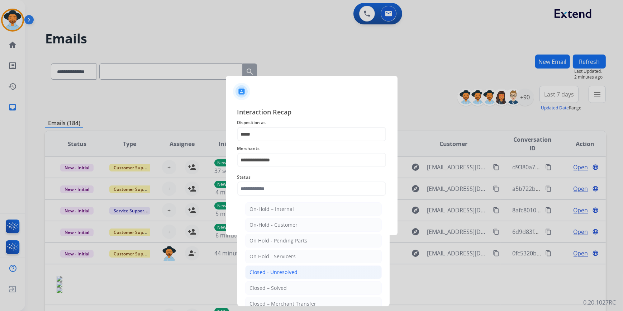
click at [259, 278] on li "Closed - Unresolved" at bounding box center [313, 272] width 137 height 14
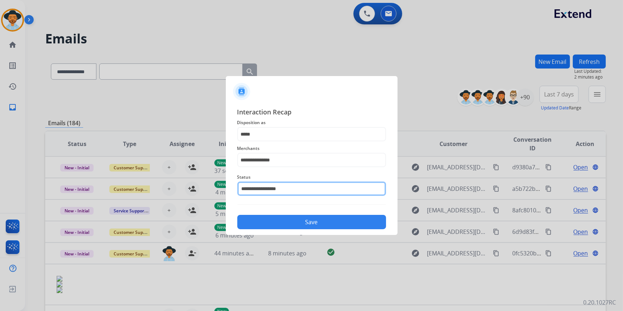
click at [314, 187] on input "**********" at bounding box center [311, 189] width 149 height 14
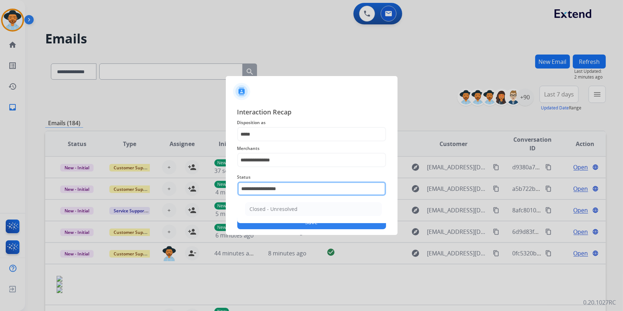
drag, startPoint x: 308, startPoint y: 187, endPoint x: 258, endPoint y: 183, distance: 49.7
click at [258, 183] on input "**********" at bounding box center [311, 189] width 149 height 14
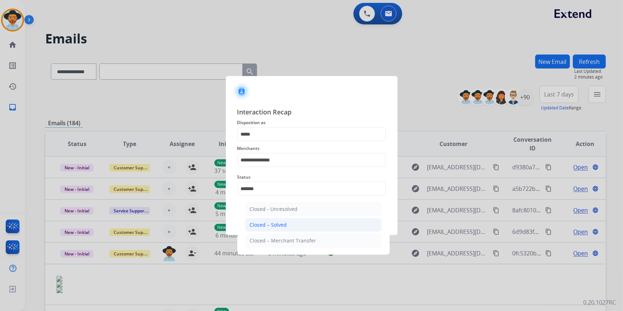
click at [283, 223] on div "Closed – Solved" at bounding box center [268, 224] width 37 height 7
type input "**********"
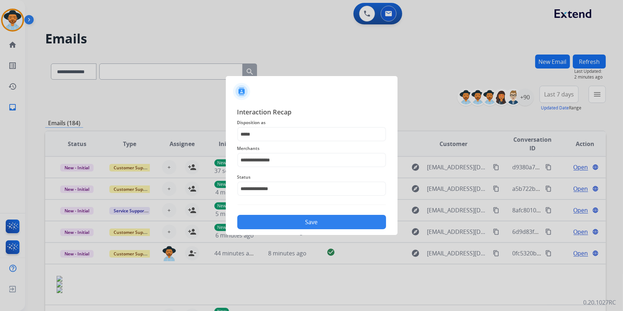
click at [281, 226] on button "Save" at bounding box center [311, 222] width 149 height 14
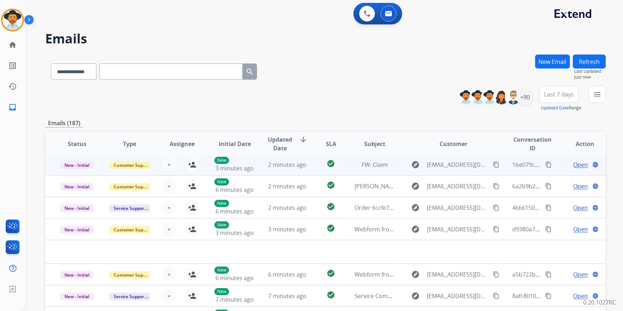
scroll to position [0, 0]
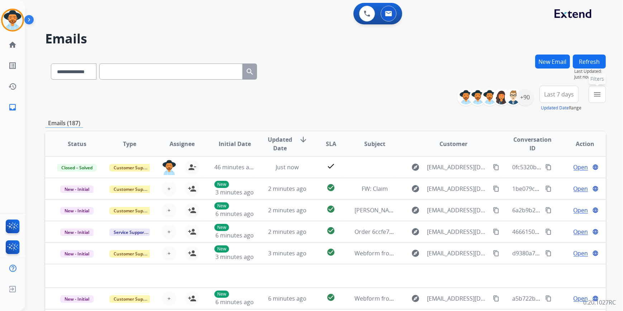
click at [600, 95] on mat-icon "menu" at bounding box center [597, 94] width 9 height 9
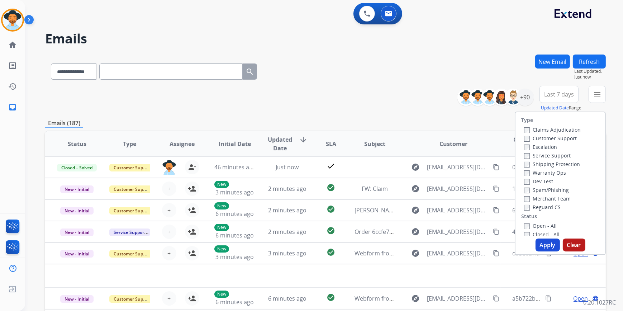
click at [526, 142] on div "Customer Support" at bounding box center [552, 138] width 57 height 9
click at [527, 165] on label "Shipping Protection" at bounding box center [552, 164] width 56 height 7
click at [527, 207] on label "Reguard CS" at bounding box center [542, 207] width 37 height 7
click at [526, 229] on label "Open - All" at bounding box center [540, 225] width 33 height 7
click at [545, 247] on button "Apply" at bounding box center [548, 245] width 24 height 13
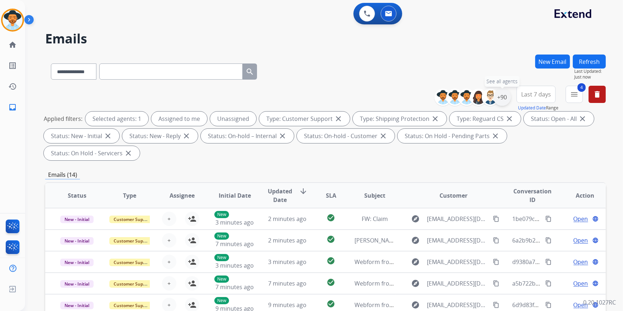
click at [503, 98] on div "+90" at bounding box center [502, 97] width 17 height 17
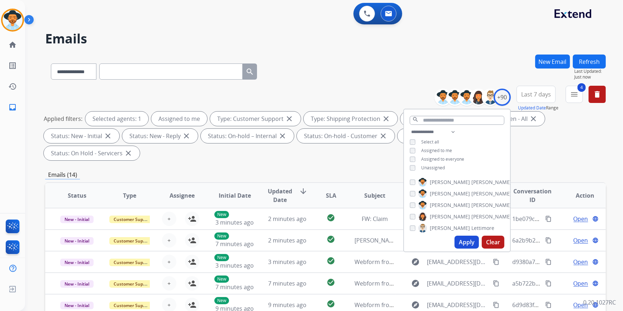
click at [466, 244] on button "Apply" at bounding box center [467, 242] width 24 height 13
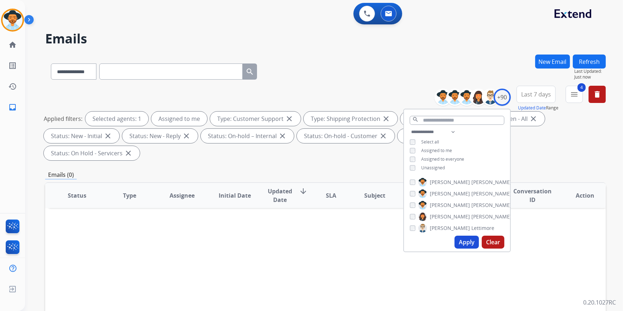
click at [306, 262] on div "Status Type Assignee Initial Date Updated Date arrow_downward SLA Subject Custo…" at bounding box center [325, 302] width 561 height 240
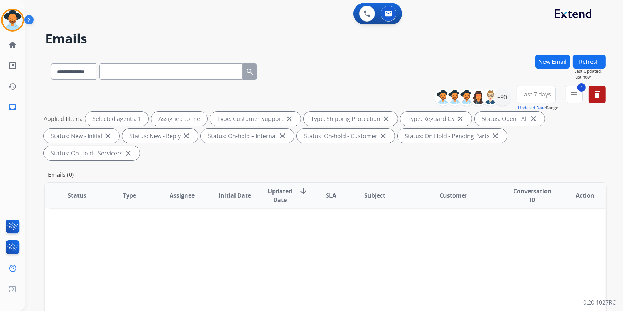
click at [576, 100] on button "4 menu" at bounding box center [574, 94] width 17 height 17
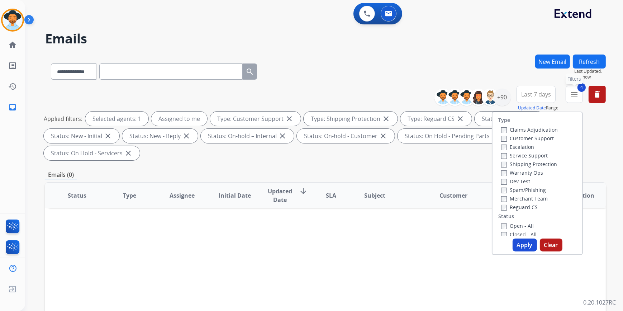
click at [576, 100] on button "4 menu Filters" at bounding box center [574, 94] width 17 height 17
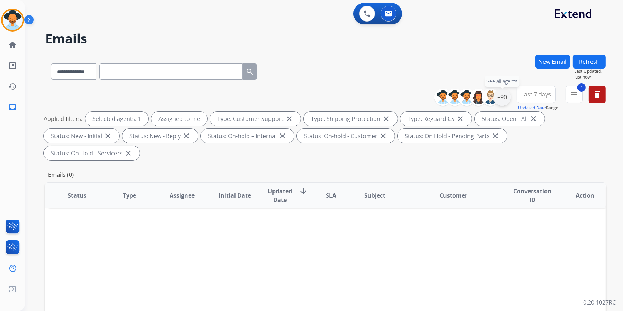
click at [507, 97] on div "+90" at bounding box center [502, 97] width 17 height 17
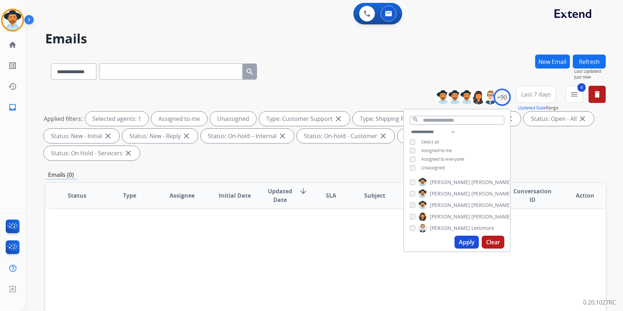
click at [468, 245] on button "Apply" at bounding box center [467, 242] width 24 height 13
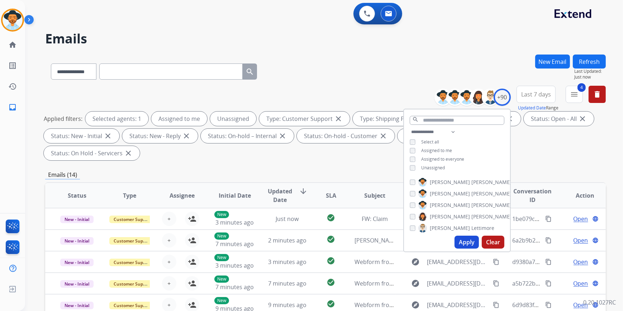
click at [316, 170] on div "Emails (14)" at bounding box center [325, 174] width 561 height 9
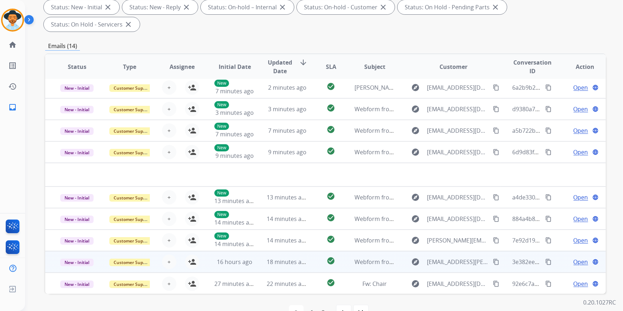
scroll to position [131, 0]
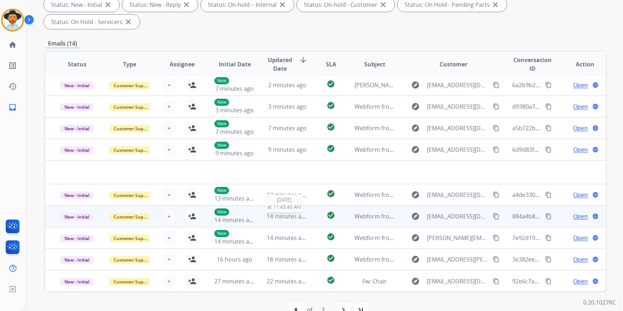
click at [285, 212] on span "14 minutes ago" at bounding box center [288, 216] width 42 height 8
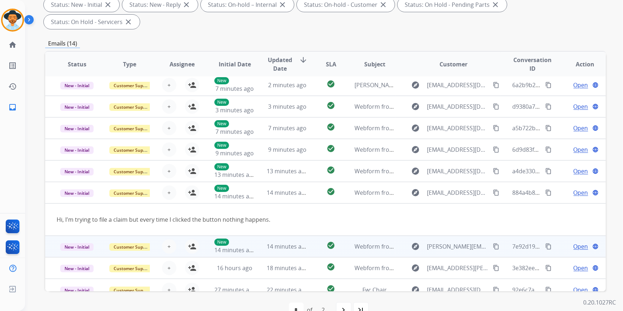
scroll to position [33, 0]
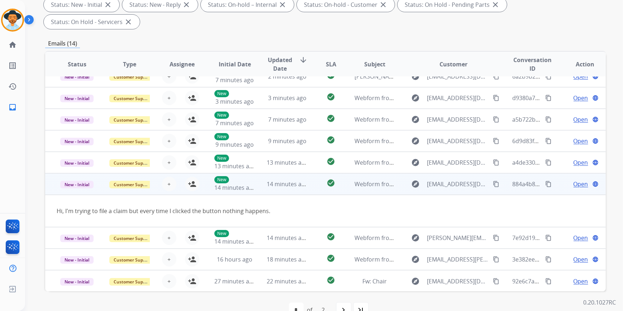
click at [575, 180] on span "Open" at bounding box center [581, 184] width 15 height 9
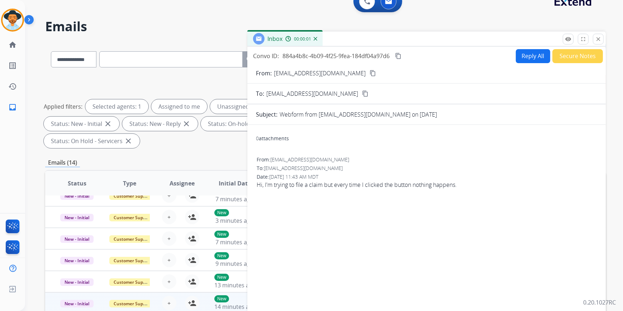
scroll to position [0, 0]
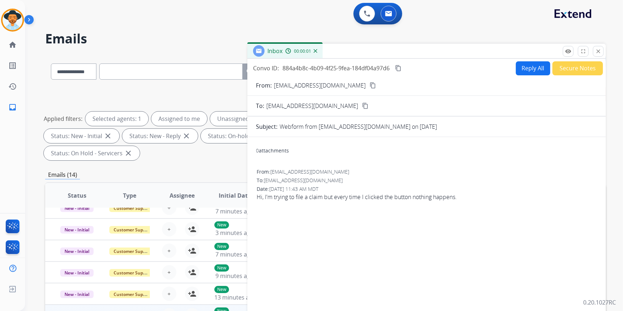
click at [525, 71] on button "Reply All" at bounding box center [533, 68] width 34 height 14
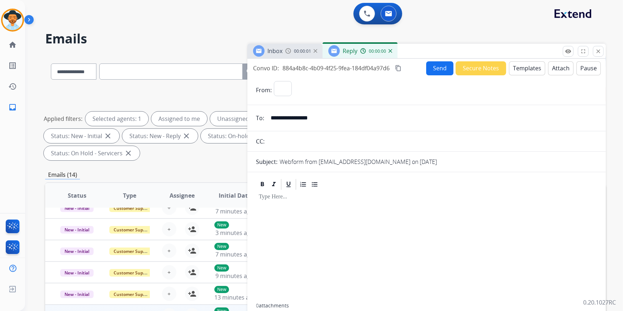
select select "**********"
click at [527, 70] on button "Templates" at bounding box center [527, 68] width 36 height 14
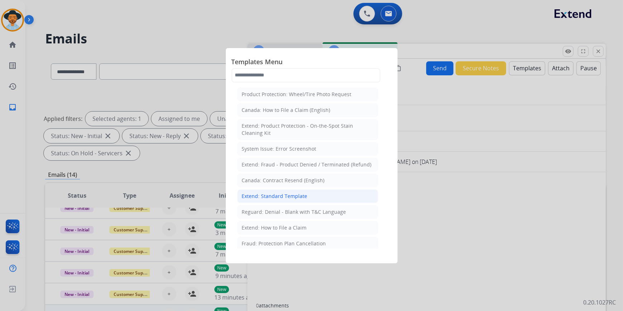
click at [291, 196] on div "Extend: Standard Template" at bounding box center [275, 196] width 66 height 7
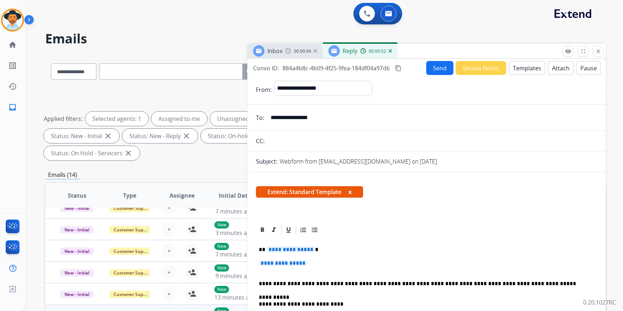
click at [276, 263] on span "**********" at bounding box center [283, 263] width 48 height 6
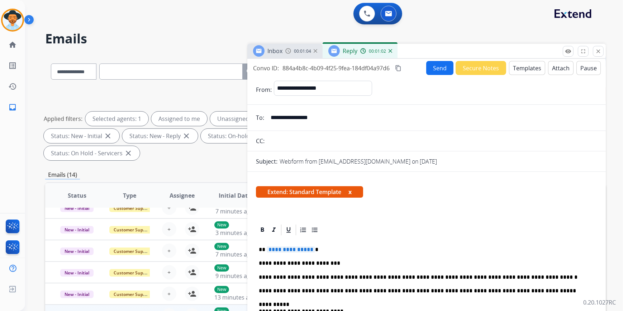
click at [295, 251] on span "**********" at bounding box center [291, 249] width 48 height 6
click at [441, 69] on button "Send" at bounding box center [440, 68] width 27 height 14
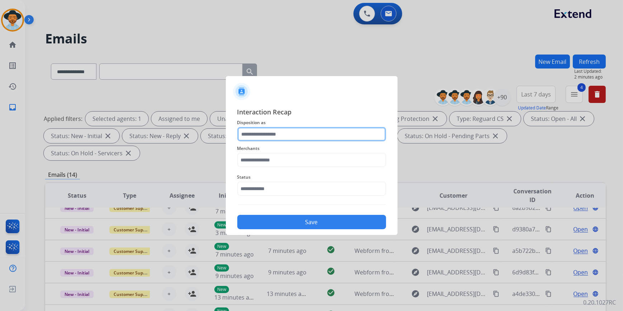
click at [305, 130] on input "text" at bounding box center [311, 134] width 149 height 14
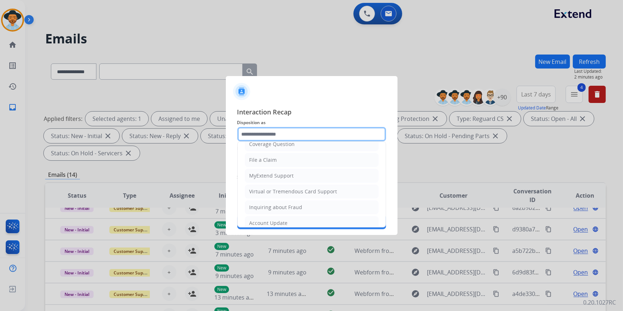
scroll to position [111, 0]
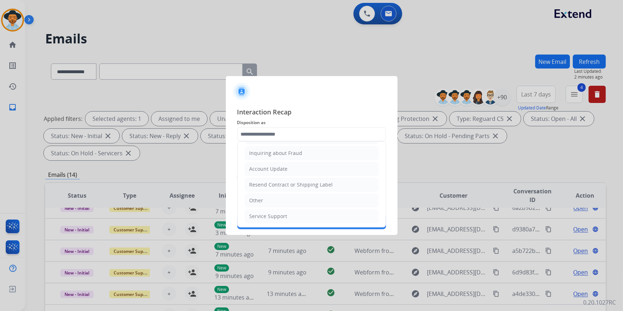
click at [253, 200] on div "Other" at bounding box center [257, 200] width 14 height 7
type input "*****"
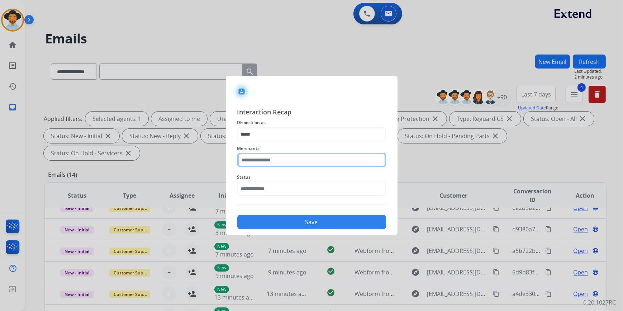
click at [257, 163] on input "text" at bounding box center [311, 160] width 149 height 14
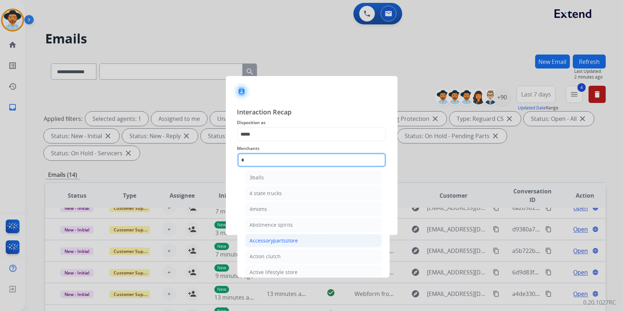
scroll to position [0, 0]
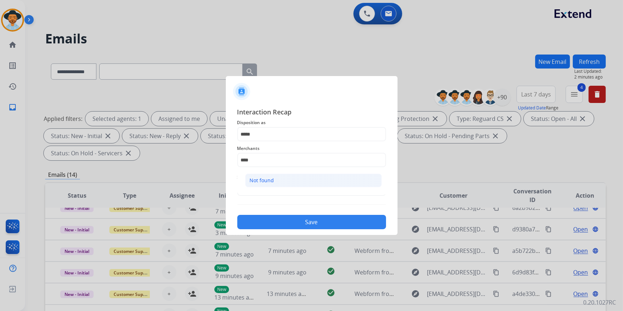
click at [264, 185] on li "Not found" at bounding box center [313, 181] width 137 height 14
type input "*********"
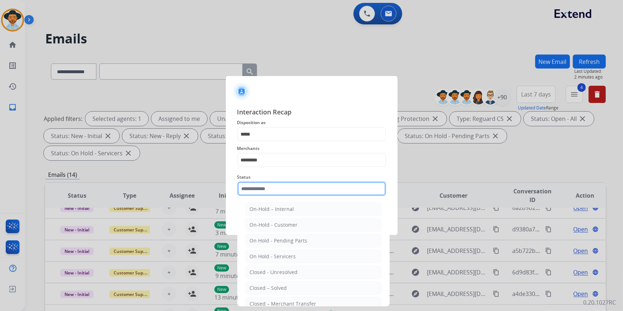
click at [262, 193] on input "text" at bounding box center [311, 189] width 149 height 14
click at [267, 287] on div "Closed – Solved" at bounding box center [268, 287] width 37 height 7
type input "**********"
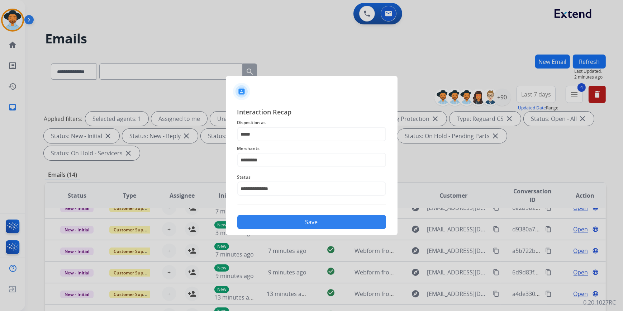
click at [272, 226] on button "Save" at bounding box center [311, 222] width 149 height 14
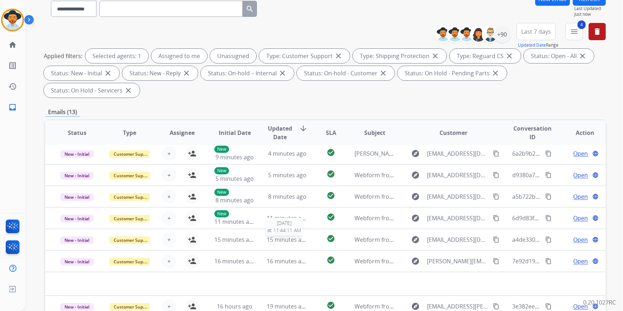
scroll to position [131, 0]
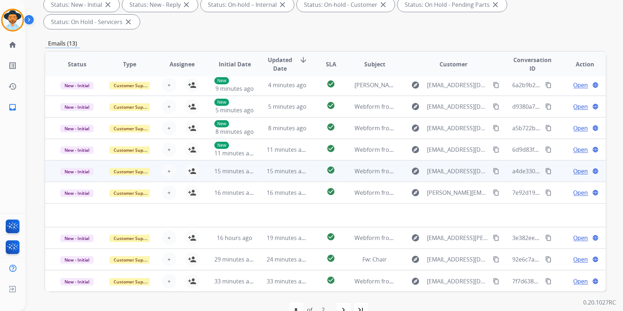
click at [267, 160] on td "15 minutes ago" at bounding box center [281, 171] width 53 height 22
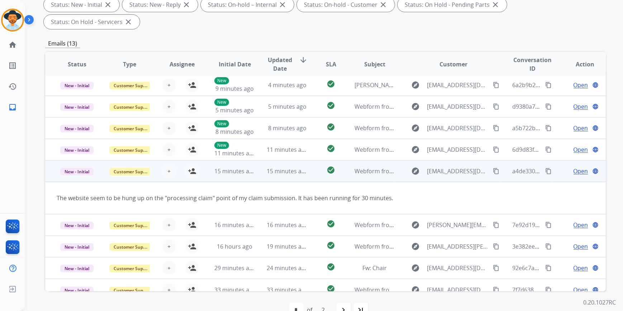
scroll to position [33, 0]
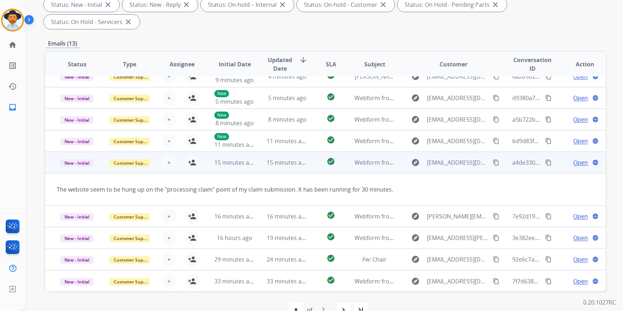
click at [574, 158] on span "Open" at bounding box center [581, 162] width 15 height 9
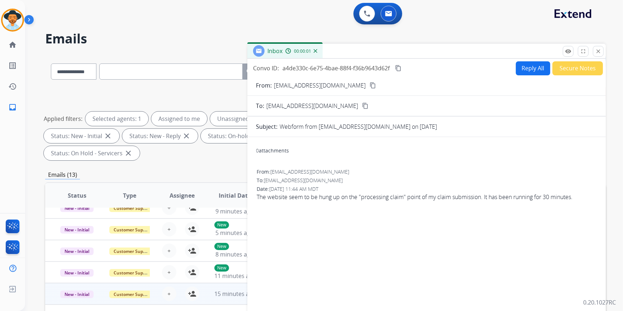
scroll to position [0, 0]
click at [518, 67] on button "Reply All" at bounding box center [533, 68] width 34 height 14
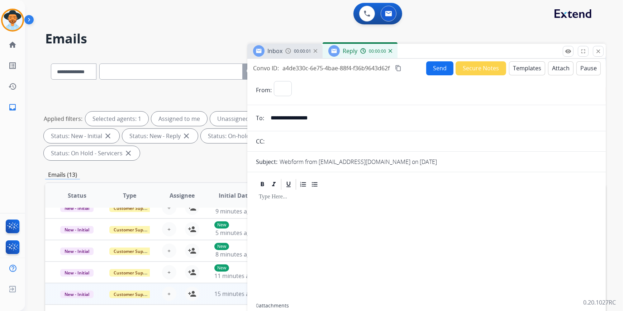
select select "**********"
click at [519, 68] on button "Templates" at bounding box center [527, 68] width 36 height 14
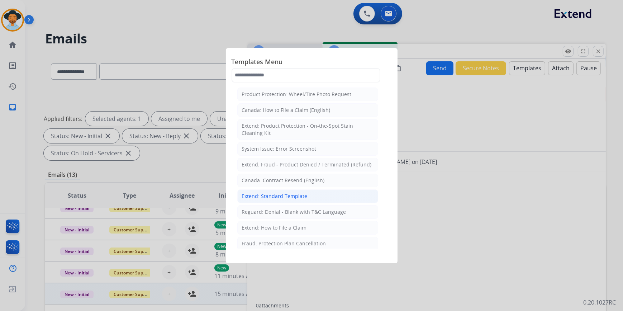
click at [295, 193] on div "Extend: Standard Template" at bounding box center [275, 196] width 66 height 7
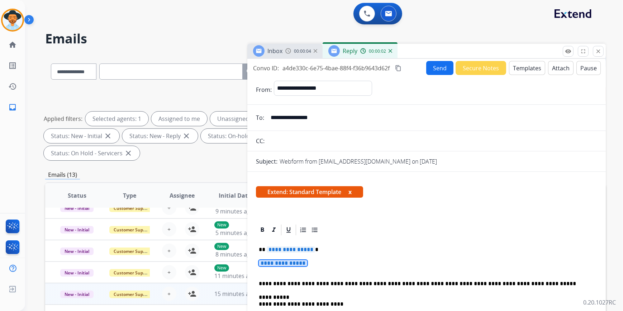
click at [276, 264] on span "**********" at bounding box center [283, 263] width 48 height 6
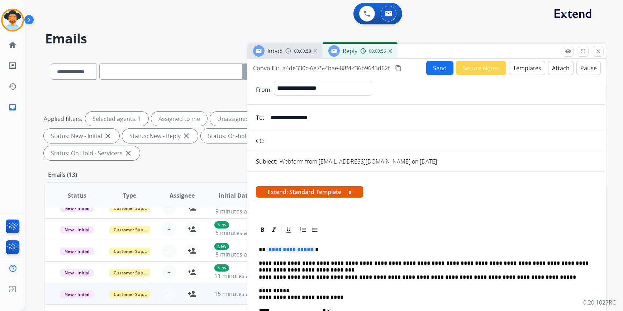
click at [281, 249] on span "**********" at bounding box center [291, 249] width 48 height 6
click at [441, 70] on button "Send" at bounding box center [440, 68] width 27 height 14
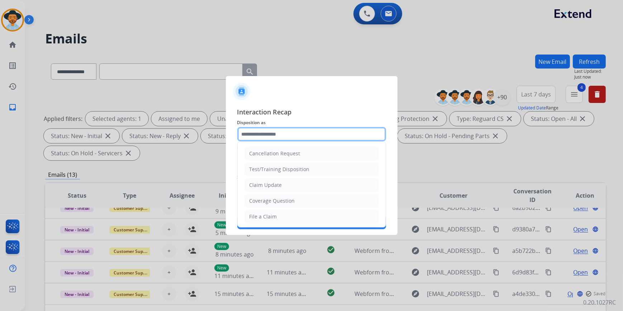
click at [264, 130] on input "text" at bounding box center [311, 134] width 149 height 14
type input "*"
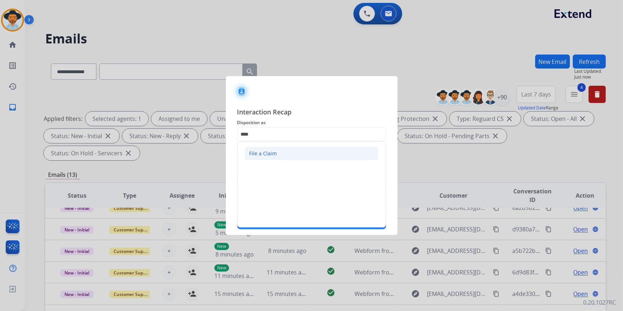
click at [285, 151] on li "File a Claim" at bounding box center [312, 154] width 134 height 14
type input "**********"
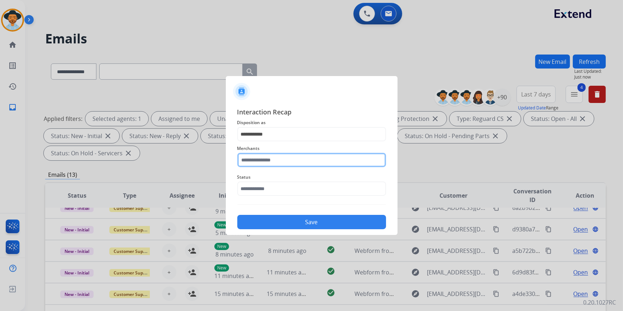
click at [272, 163] on input "text" at bounding box center [311, 160] width 149 height 14
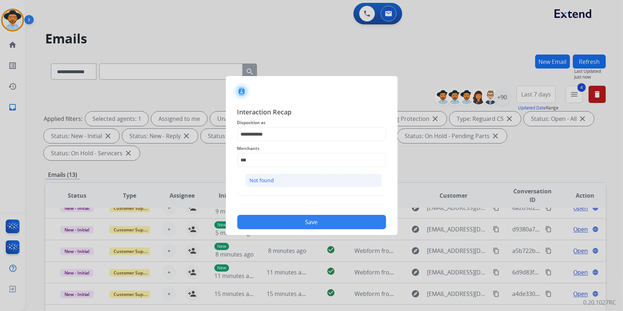
click at [276, 177] on li "Not found" at bounding box center [313, 181] width 137 height 14
type input "*********"
click at [261, 174] on span "Status" at bounding box center [311, 177] width 149 height 9
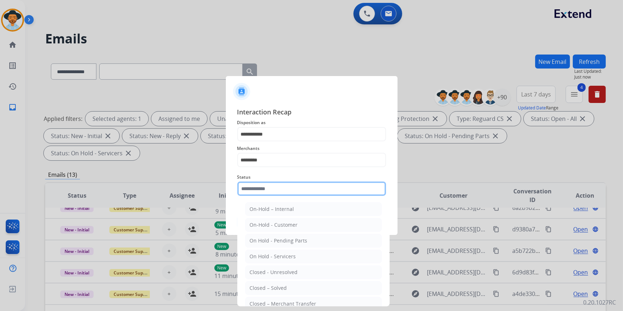
click at [262, 182] on input "text" at bounding box center [311, 189] width 149 height 14
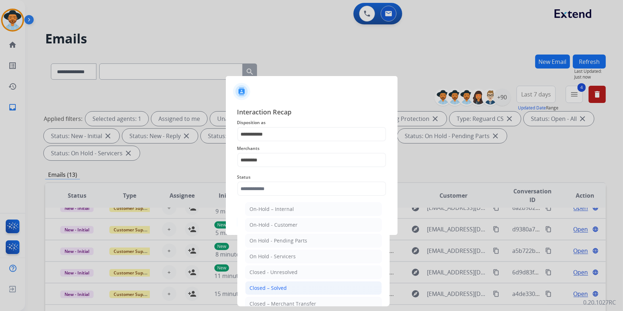
click at [273, 289] on div "Closed – Solved" at bounding box center [268, 287] width 37 height 7
type input "**********"
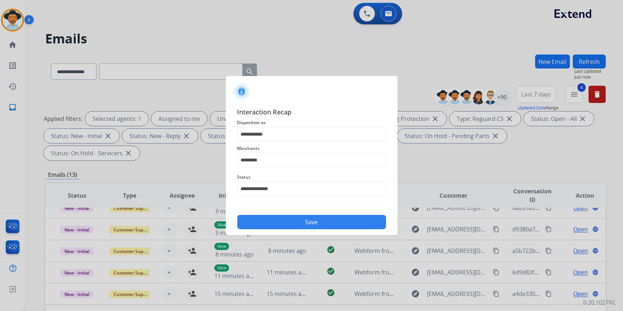
click at [280, 229] on div "**********" at bounding box center [312, 168] width 172 height 134
click at [281, 224] on button "Save" at bounding box center [311, 222] width 149 height 14
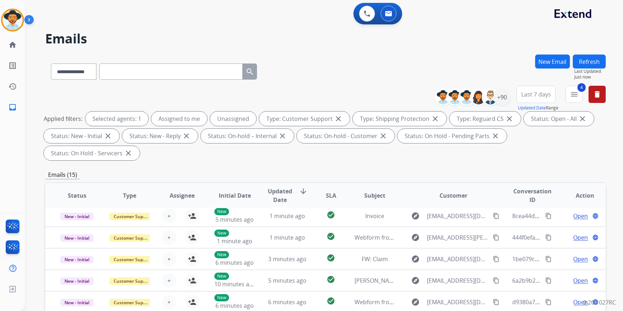
scroll to position [24, 0]
click at [14, 20] on img at bounding box center [13, 20] width 20 height 20
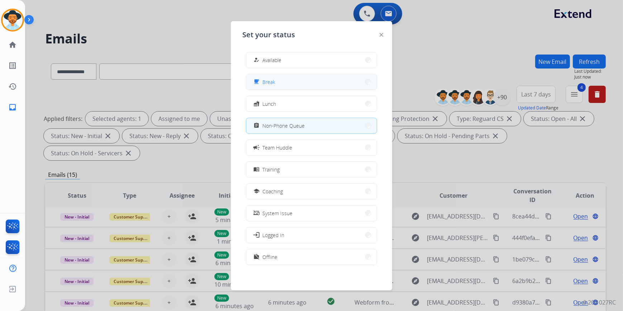
click at [298, 86] on button "free_breakfast Break" at bounding box center [311, 81] width 131 height 15
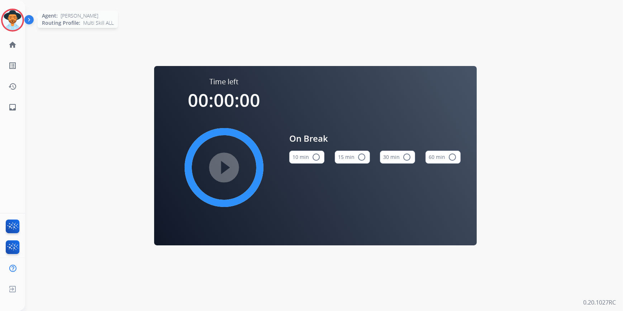
click at [17, 22] on img at bounding box center [13, 20] width 20 height 20
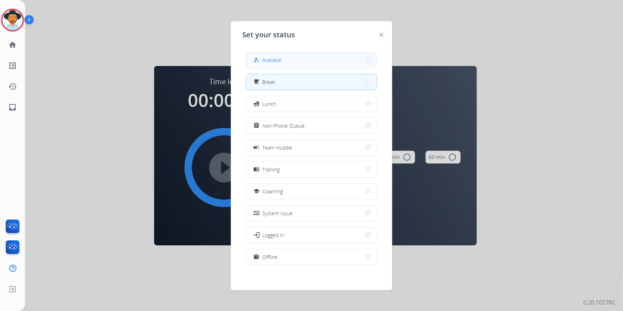
click at [298, 62] on button "how_to_reg Available" at bounding box center [311, 59] width 131 height 15
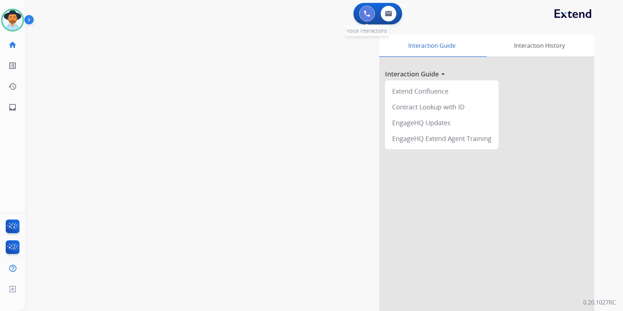
click at [368, 17] on button at bounding box center [367, 14] width 16 height 16
click at [361, 10] on button at bounding box center [367, 14] width 16 height 16
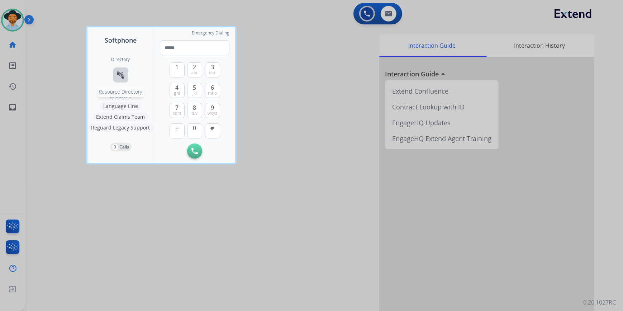
click at [120, 76] on mat-icon "connect_without_contact" at bounding box center [121, 75] width 9 height 9
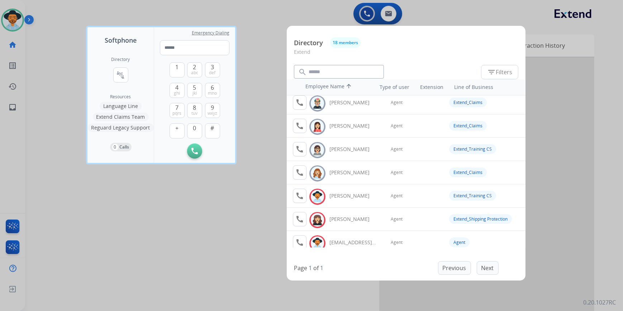
scroll to position [273, 0]
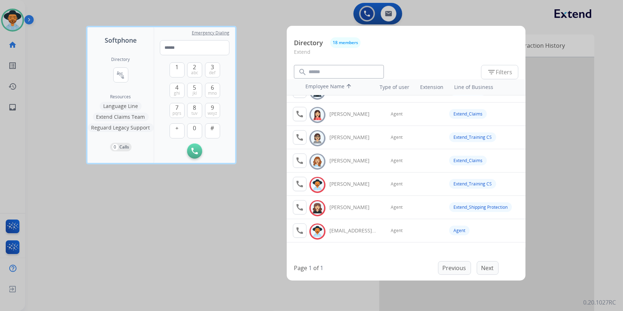
click at [251, 208] on div at bounding box center [311, 155] width 623 height 311
click at [251, 208] on div "Interaction Guide Interaction History Interaction Guide arrow_drop_up Extend Co…" at bounding box center [412, 179] width 365 height 291
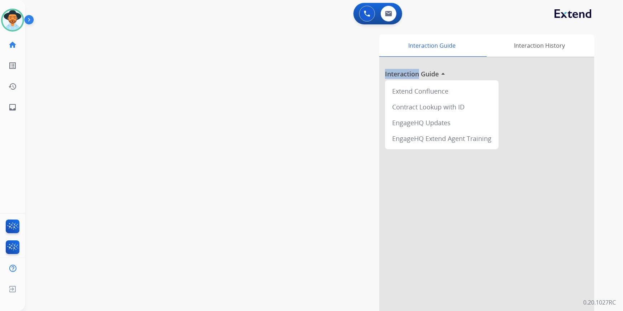
drag, startPoint x: 251, startPoint y: 208, endPoint x: 331, endPoint y: 145, distance: 101.6
click at [331, 145] on div "Interaction Guide Interaction History Interaction Guide arrow_drop_up Extend Co…" at bounding box center [412, 179] width 365 height 291
click at [12, 19] on img at bounding box center [13, 20] width 20 height 20
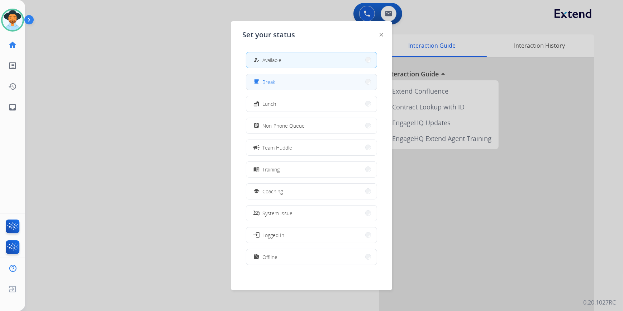
click at [276, 85] on span "Break" at bounding box center [269, 82] width 13 height 8
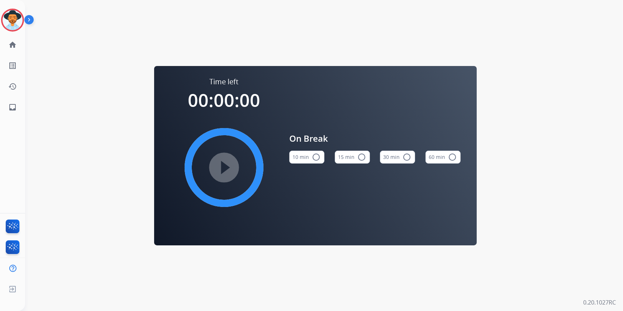
click at [349, 157] on button "15 min radio_button_unchecked" at bounding box center [352, 157] width 35 height 13
click at [222, 168] on mat-icon "play_circle_filled" at bounding box center [224, 167] width 9 height 9
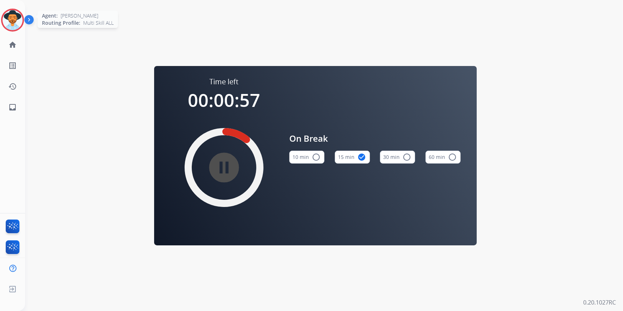
click at [10, 18] on img at bounding box center [13, 20] width 20 height 20
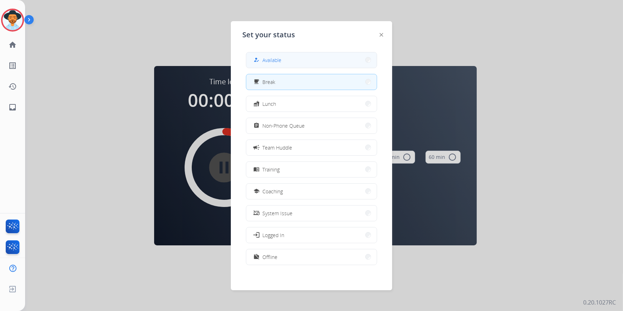
click at [284, 62] on button "how_to_reg Available" at bounding box center [311, 59] width 131 height 15
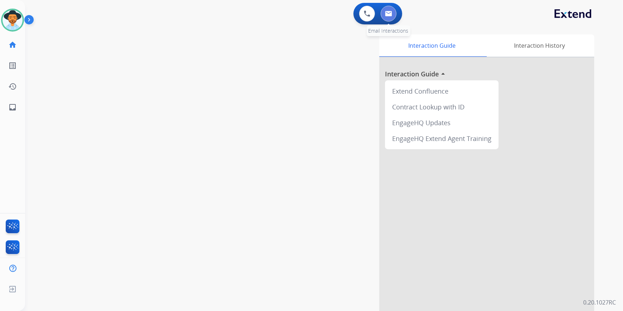
click at [394, 14] on button at bounding box center [389, 14] width 16 height 16
select select "**********"
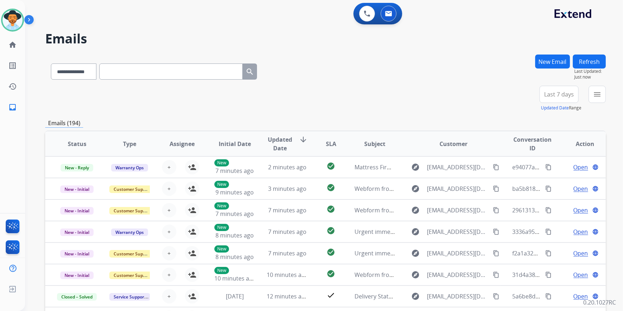
click at [606, 96] on div "**********" at bounding box center [324, 155] width 598 height 311
click at [601, 95] on mat-icon "menu" at bounding box center [597, 94] width 9 height 9
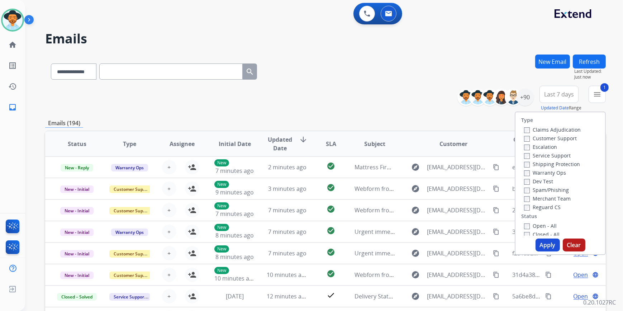
click at [539, 244] on button "Apply" at bounding box center [548, 245] width 24 height 13
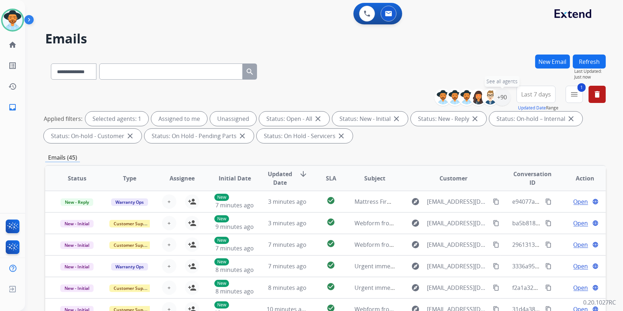
drag, startPoint x: 504, startPoint y: 99, endPoint x: 501, endPoint y: 112, distance: 13.5
click at [504, 99] on div "+90" at bounding box center [502, 97] width 17 height 17
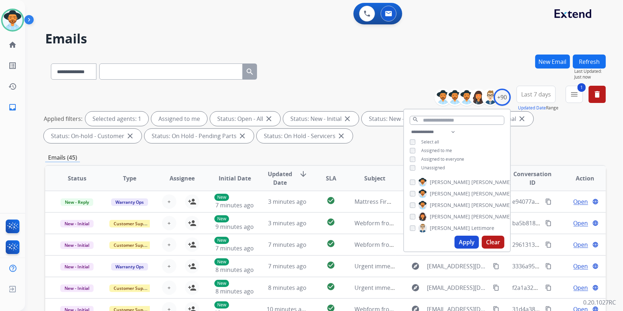
click at [473, 245] on button "Apply" at bounding box center [467, 242] width 24 height 13
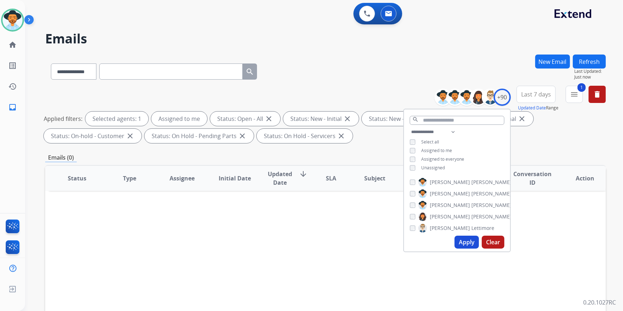
click at [480, 32] on h2 "Emails" at bounding box center [325, 39] width 561 height 14
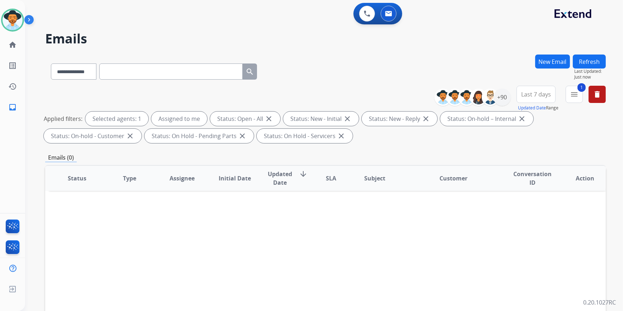
click at [545, 58] on button "New Email" at bounding box center [553, 62] width 35 height 14
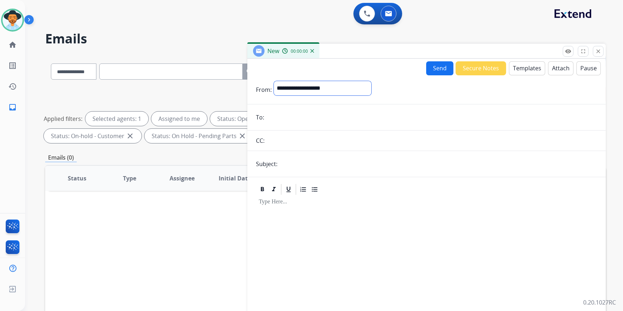
click at [320, 81] on select "**********" at bounding box center [323, 88] width 98 height 14
select select "**********"
click at [274, 81] on select "**********" at bounding box center [323, 88] width 98 height 14
click at [298, 118] on input "email" at bounding box center [432, 118] width 331 height 14
paste input "**********"
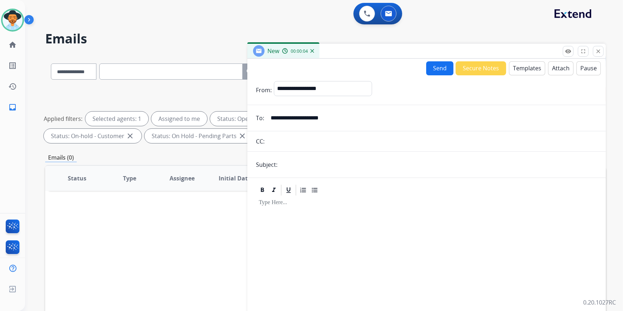
type input "**********"
click at [305, 169] on input "text" at bounding box center [439, 164] width 318 height 14
type input "**********"
click at [523, 67] on button "Templates" at bounding box center [527, 68] width 36 height 14
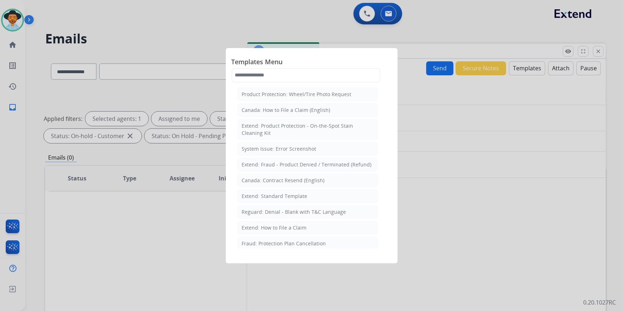
click at [498, 145] on div at bounding box center [311, 155] width 623 height 311
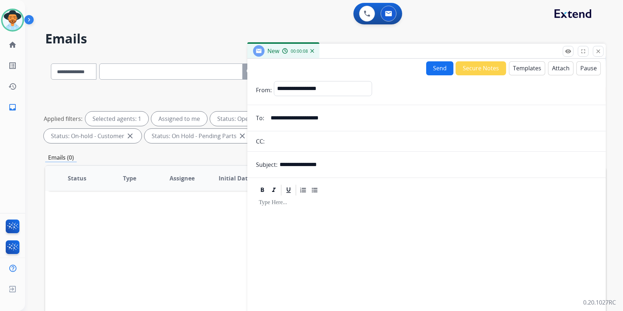
drag, startPoint x: 366, startPoint y: 160, endPoint x: 246, endPoint y: 163, distance: 119.8
click at [246, 163] on div "**********" at bounding box center [325, 249] width 561 height 388
drag, startPoint x: 291, startPoint y: 165, endPoint x: 291, endPoint y: 169, distance: 4.4
click at [291, 166] on input "text" at bounding box center [439, 164] width 318 height 14
type input "**********"
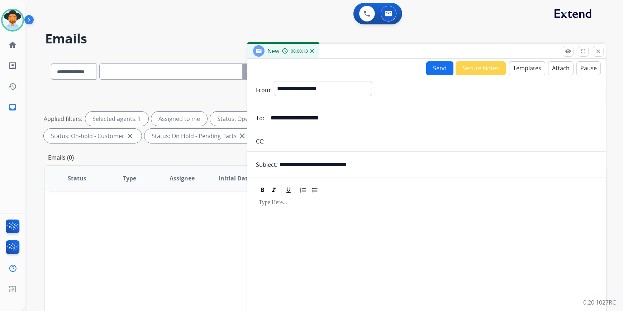
click at [530, 68] on button "Templates" at bounding box center [527, 68] width 36 height 14
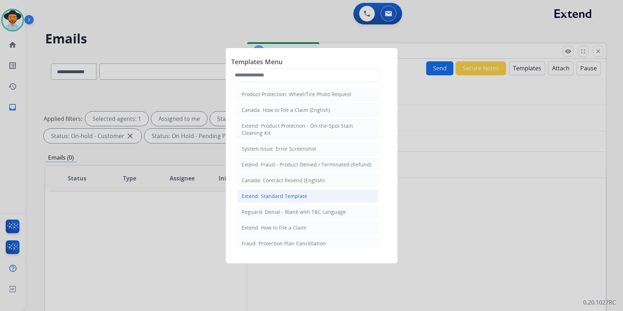
click at [291, 196] on div "Extend: Standard Template" at bounding box center [275, 196] width 66 height 7
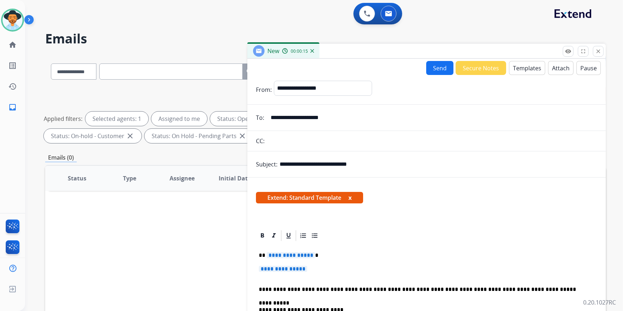
click at [278, 269] on span "**********" at bounding box center [283, 269] width 48 height 6
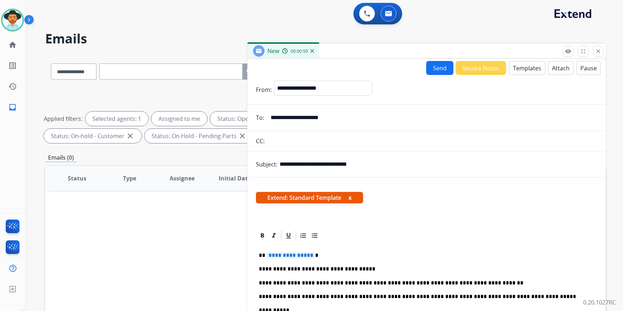
click at [380, 267] on p "**********" at bounding box center [424, 269] width 330 height 6
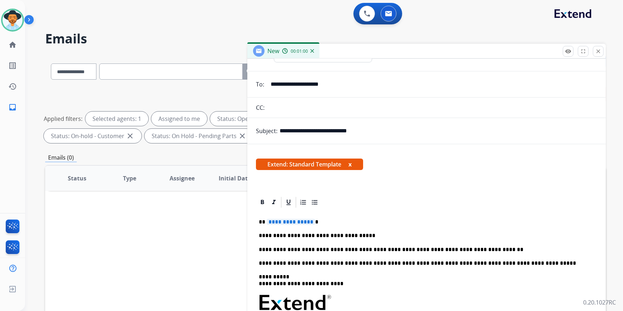
scroll to position [65, 0]
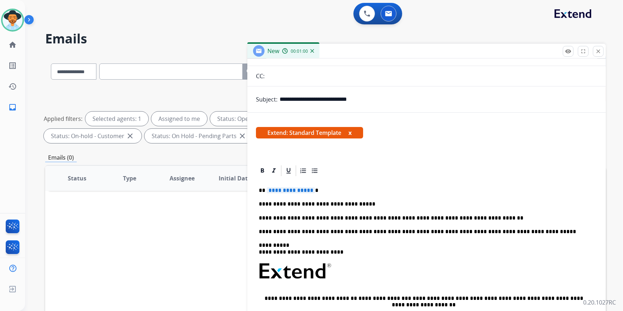
click at [479, 212] on div "**********" at bounding box center [427, 284] width 342 height 215
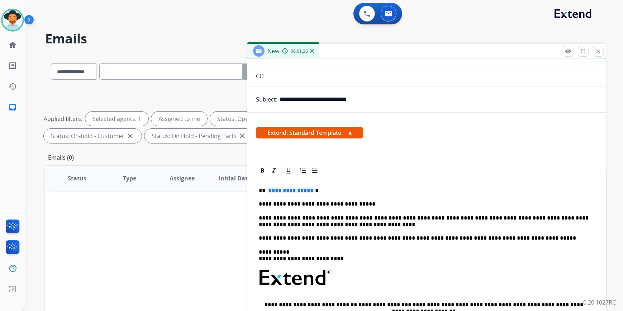
click at [292, 187] on span "**********" at bounding box center [291, 190] width 48 height 6
click at [294, 188] on span "**********" at bounding box center [291, 190] width 48 height 6
click at [296, 191] on span "**********" at bounding box center [291, 190] width 48 height 6
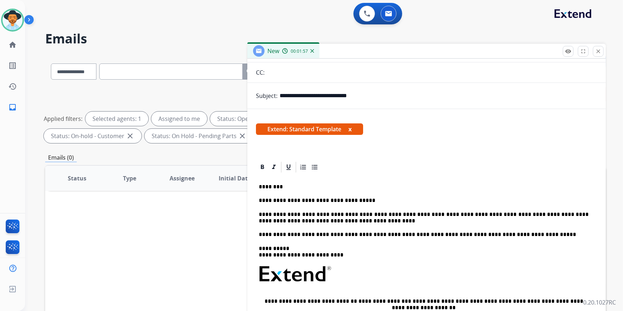
scroll to position [0, 0]
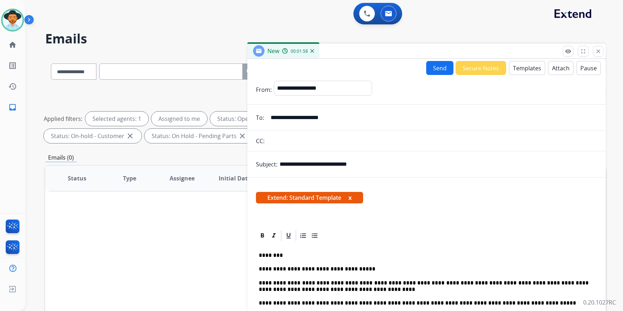
click at [434, 67] on button "Send" at bounding box center [440, 68] width 27 height 14
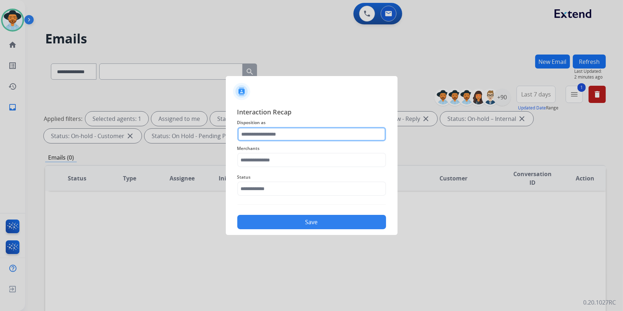
click at [275, 130] on input "text" at bounding box center [311, 134] width 149 height 14
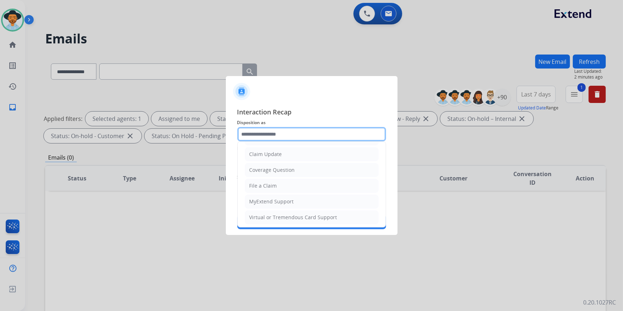
scroll to position [111, 0]
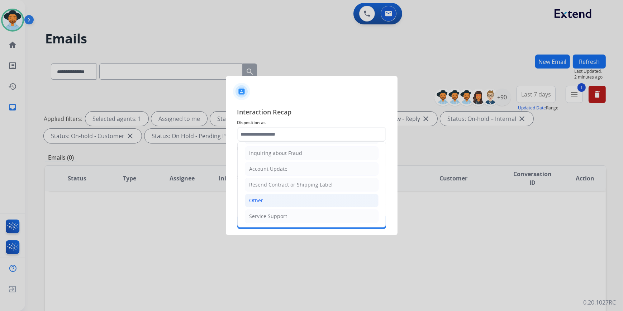
click at [263, 198] on li "Other" at bounding box center [312, 201] width 134 height 14
type input "*****"
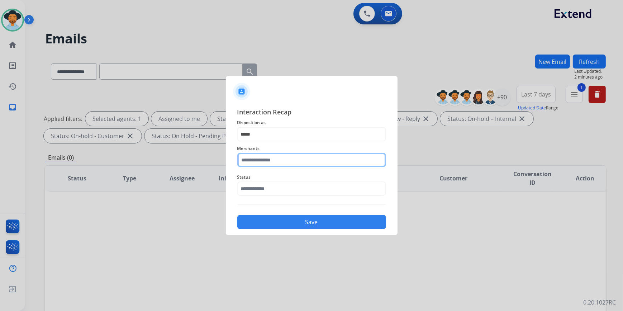
click at [266, 160] on input "text" at bounding box center [311, 160] width 149 height 14
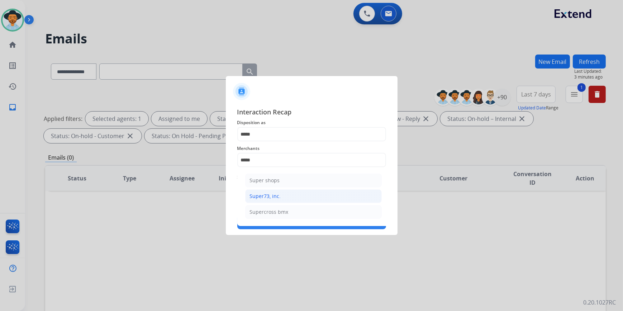
click at [295, 198] on li "Super73, inc." at bounding box center [313, 196] width 137 height 14
type input "**********"
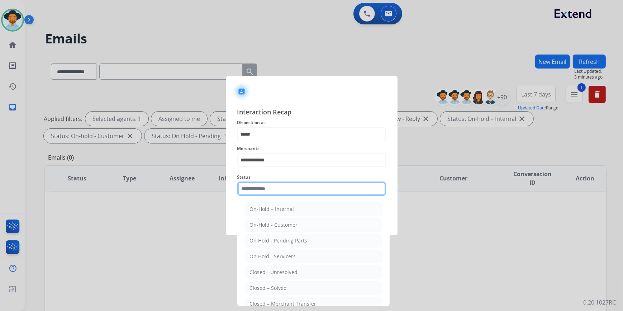
click at [272, 186] on input "text" at bounding box center [311, 189] width 149 height 14
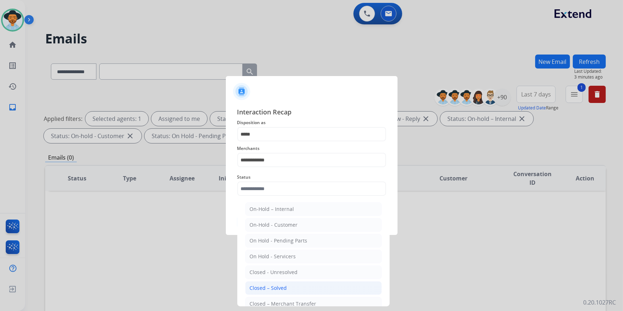
click at [262, 287] on div "Closed – Solved" at bounding box center [268, 287] width 37 height 7
type input "**********"
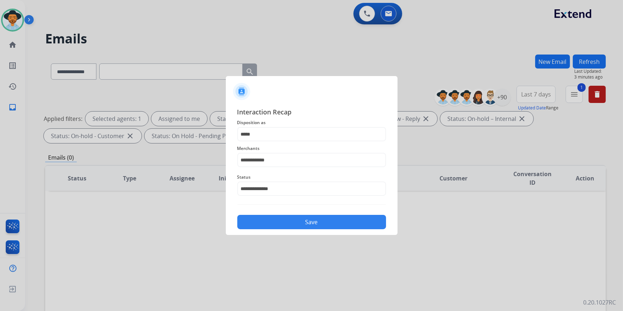
click at [282, 218] on button "Save" at bounding box center [311, 222] width 149 height 14
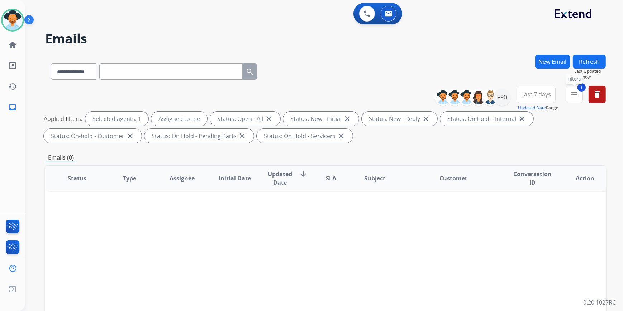
click at [573, 94] on mat-icon "menu" at bounding box center [574, 94] width 9 height 9
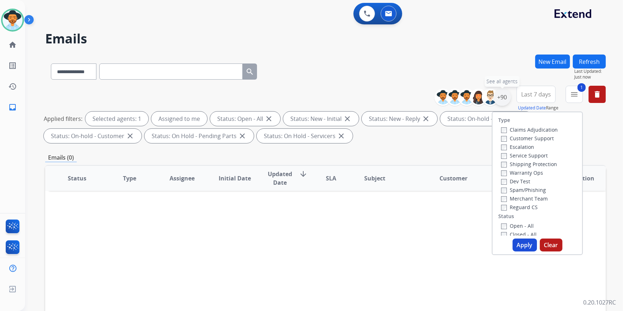
click at [505, 97] on div "+90" at bounding box center [502, 97] width 17 height 17
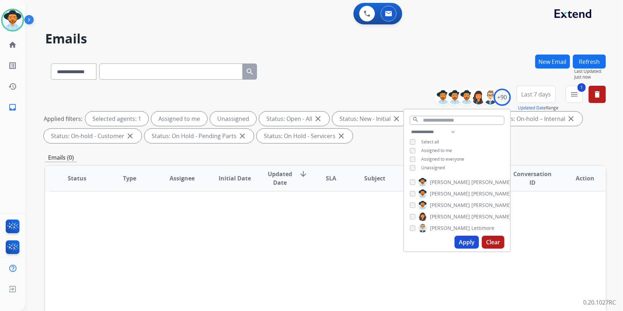
click at [463, 249] on div "Apply Clear" at bounding box center [457, 242] width 106 height 19
click at [466, 241] on button "Apply" at bounding box center [467, 242] width 24 height 13
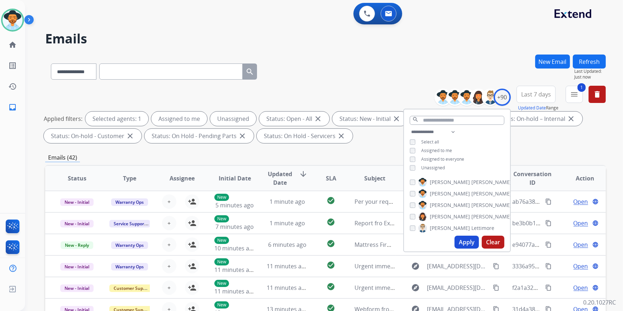
click at [304, 84] on div "**********" at bounding box center [325, 70] width 561 height 31
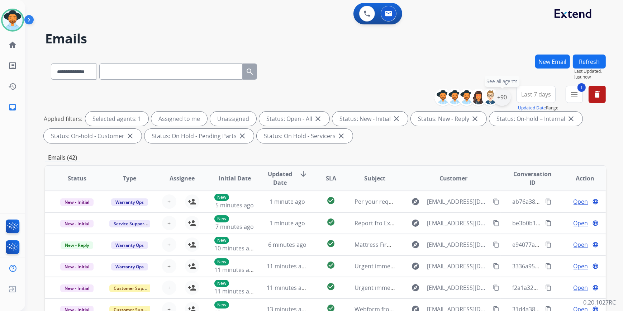
click at [499, 99] on div "+90" at bounding box center [502, 97] width 17 height 17
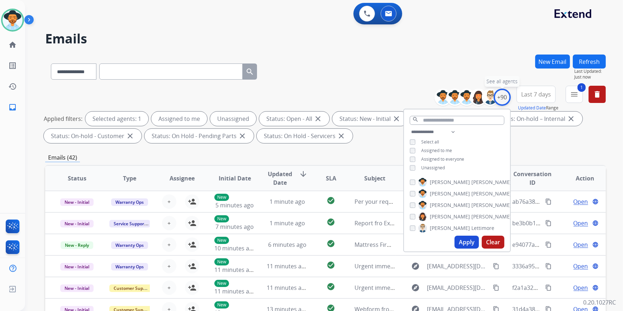
click at [499, 100] on div "+90" at bounding box center [502, 97] width 17 height 17
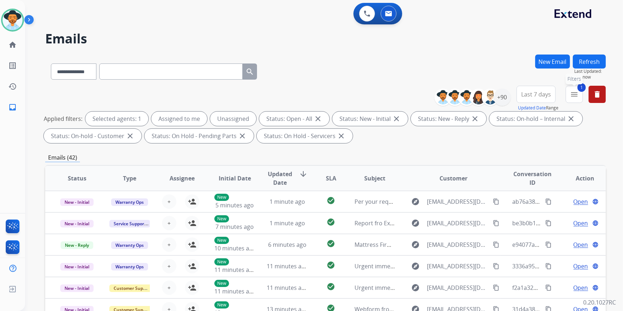
click at [575, 94] on mat-icon "menu" at bounding box center [574, 94] width 9 height 9
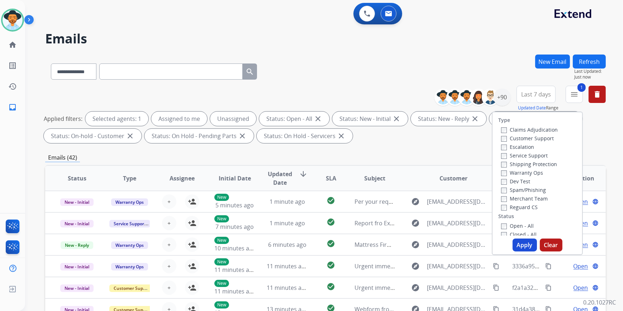
click at [518, 246] on button "Apply" at bounding box center [525, 245] width 24 height 13
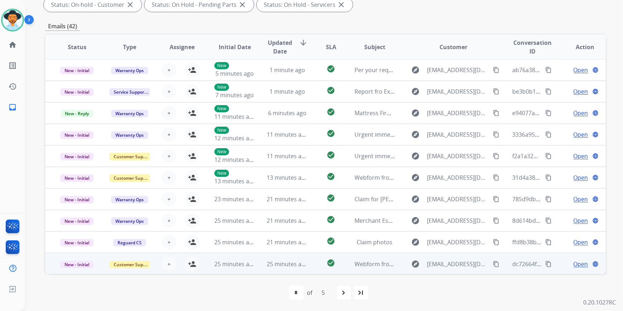
scroll to position [0, 0]
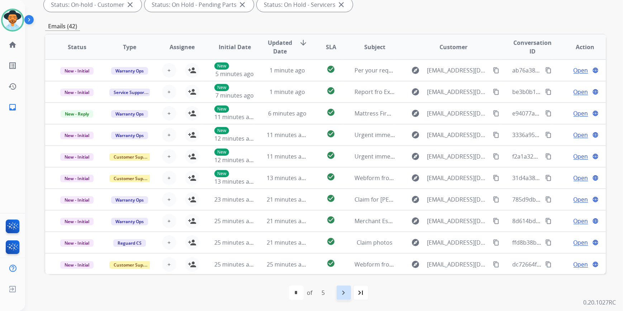
click at [345, 291] on mat-icon "navigate_next" at bounding box center [344, 292] width 9 height 9
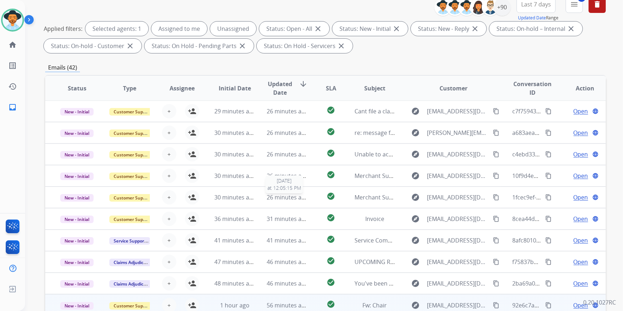
scroll to position [131, 0]
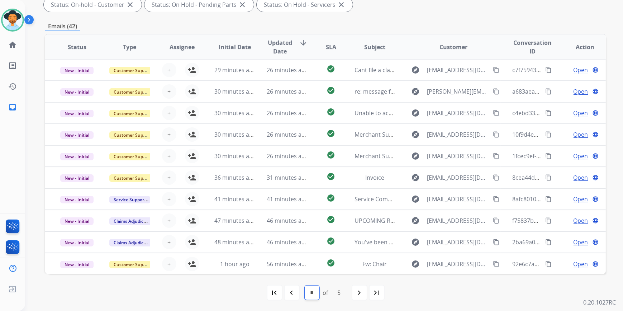
click at [312, 291] on select "* * * * *" at bounding box center [312, 293] width 15 height 14
click at [292, 295] on mat-icon "navigate_before" at bounding box center [292, 292] width 9 height 9
select select "*"
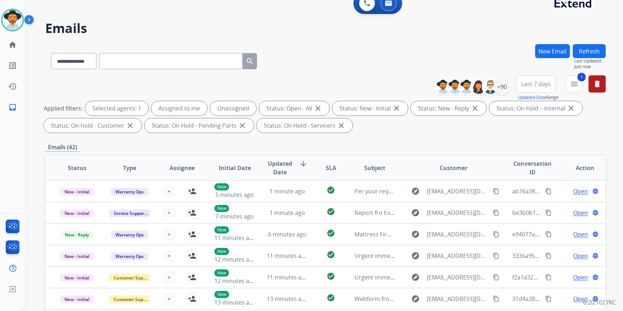
scroll to position [0, 0]
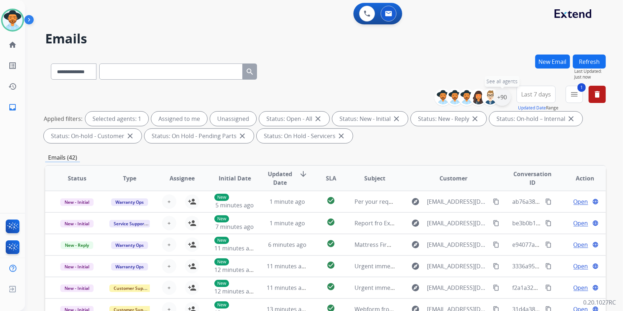
click at [506, 93] on div "+90" at bounding box center [502, 97] width 17 height 17
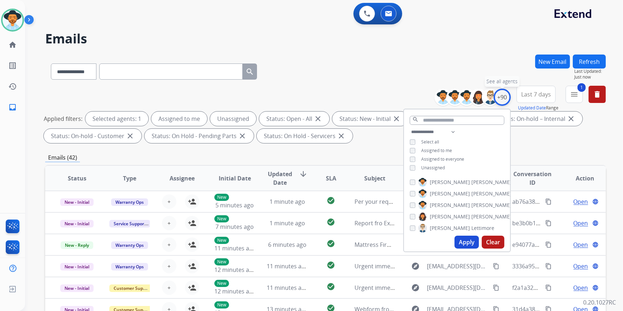
click at [506, 93] on div "+90" at bounding box center [502, 97] width 17 height 17
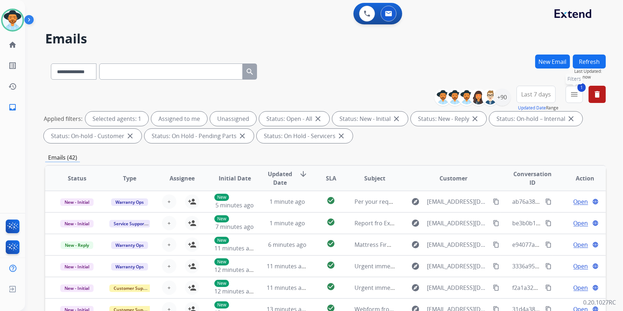
click at [577, 89] on button "1 menu Filters" at bounding box center [574, 94] width 17 height 17
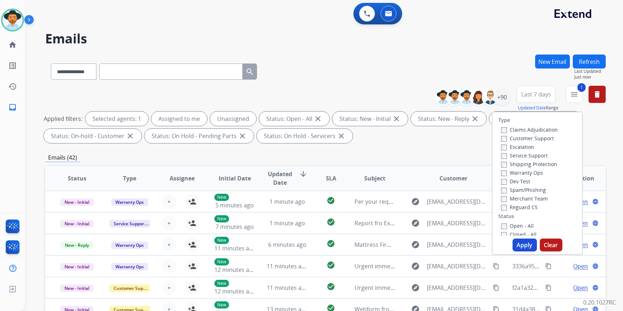
click at [503, 234] on label "Closed - All" at bounding box center [520, 234] width 36 height 7
click at [521, 247] on button "Apply" at bounding box center [525, 245] width 24 height 13
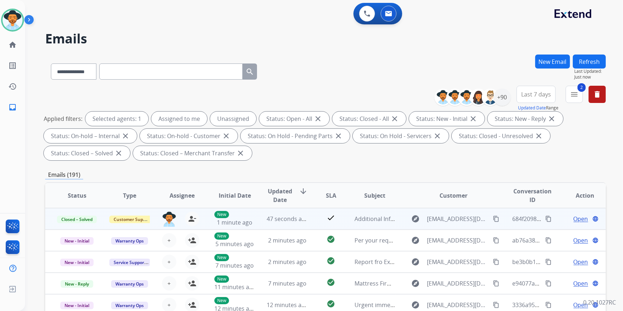
click at [380, 223] on td "Additional Information Required" at bounding box center [369, 219] width 53 height 22
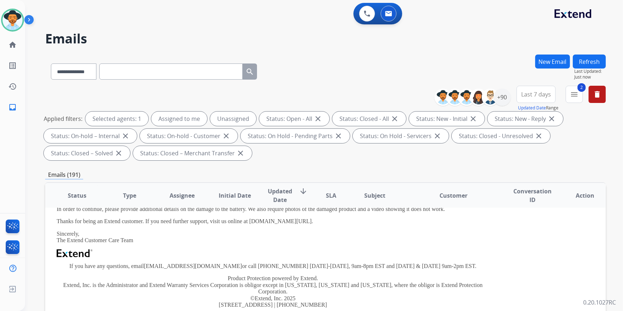
scroll to position [0, 0]
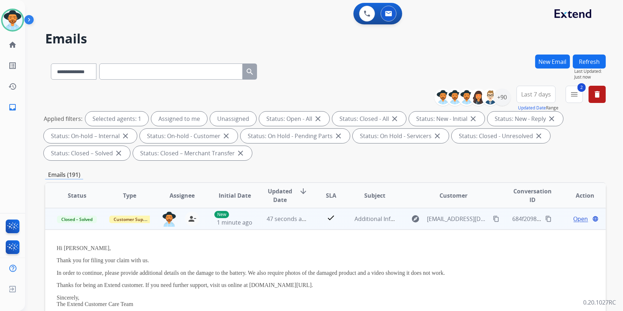
click at [546, 216] on mat-icon "content_copy" at bounding box center [549, 219] width 6 height 6
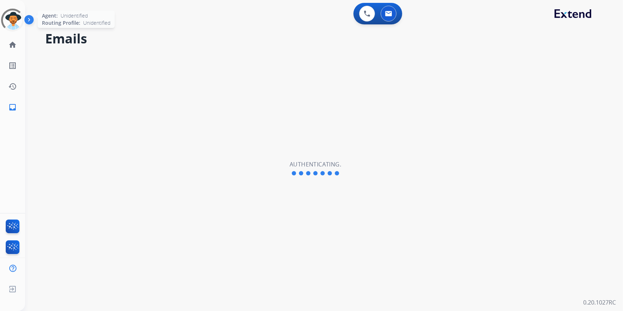
select select "**********"
click at [12, 17] on img at bounding box center [13, 20] width 20 height 20
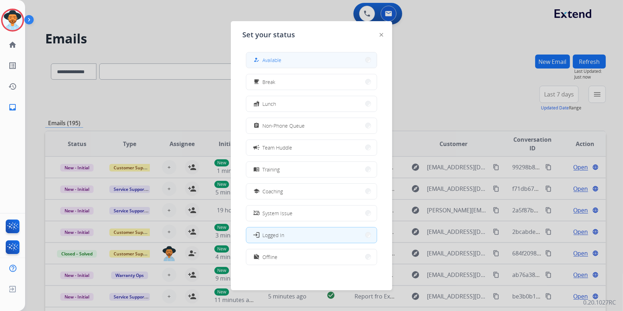
click at [263, 61] on div "how_to_reg Available" at bounding box center [266, 60] width 29 height 9
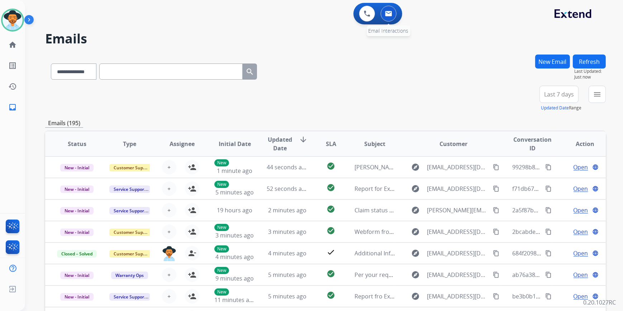
click at [395, 15] on button at bounding box center [389, 14] width 16 height 16
click at [390, 14] on img at bounding box center [388, 14] width 7 height 6
click at [388, 17] on button at bounding box center [389, 14] width 16 height 16
drag, startPoint x: 539, startPoint y: 52, endPoint x: 544, endPoint y: 54, distance: 5.3
click at [539, 52] on div "**********" at bounding box center [315, 181] width 581 height 311
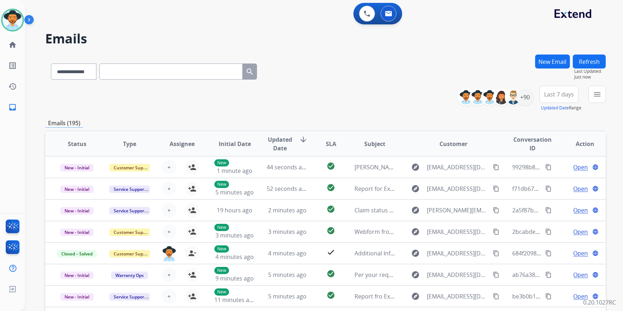
click at [549, 57] on button "New Email" at bounding box center [553, 62] width 35 height 14
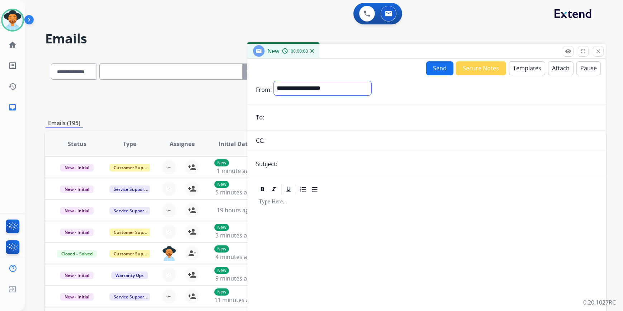
click at [318, 84] on select "**********" at bounding box center [323, 88] width 98 height 14
select select "**********"
click at [274, 81] on select "**********" at bounding box center [323, 88] width 98 height 14
click at [308, 110] on form "**********" at bounding box center [427, 199] width 359 height 249
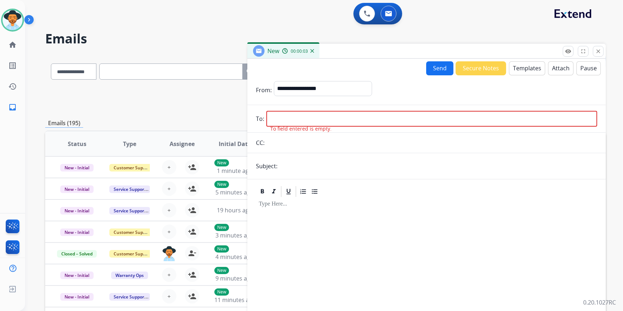
drag, startPoint x: 308, startPoint y: 110, endPoint x: 277, endPoint y: 118, distance: 31.9
paste input "**********"
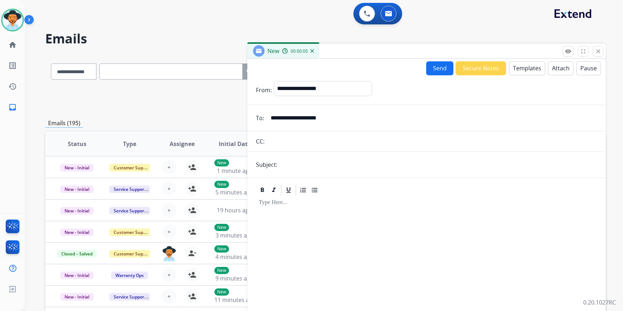
type input "**********"
click at [288, 165] on input "text" at bounding box center [439, 164] width 318 height 14
type input "**********"
click at [517, 71] on button "Templates" at bounding box center [527, 68] width 36 height 14
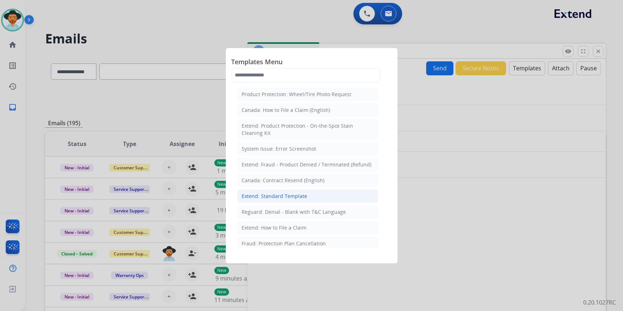
click at [280, 190] on li "Extend: Standard Template" at bounding box center [307, 196] width 141 height 14
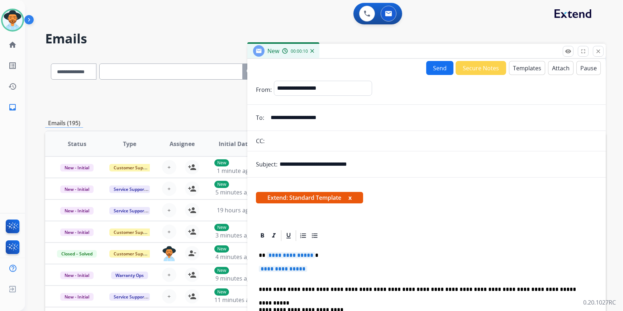
click at [281, 267] on span "**********" at bounding box center [283, 269] width 48 height 6
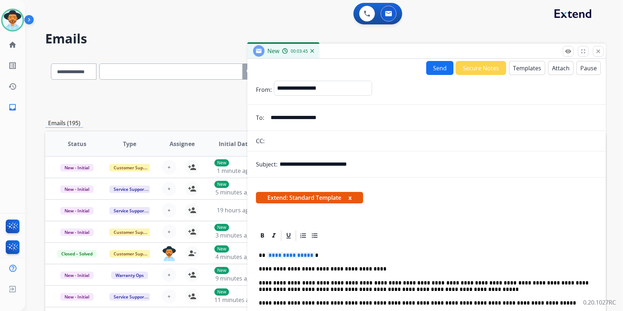
click at [292, 257] on span "**********" at bounding box center [291, 255] width 48 height 6
click at [435, 69] on button "Send" at bounding box center [440, 68] width 27 height 14
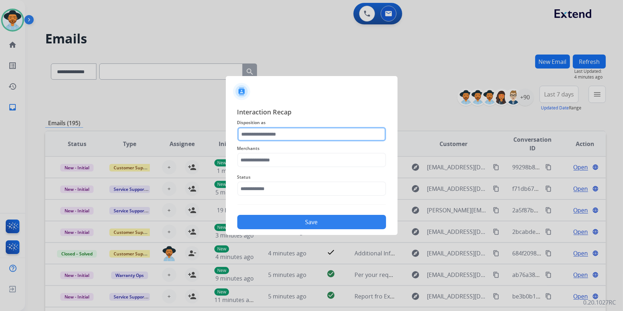
click at [285, 133] on input "text" at bounding box center [311, 134] width 149 height 14
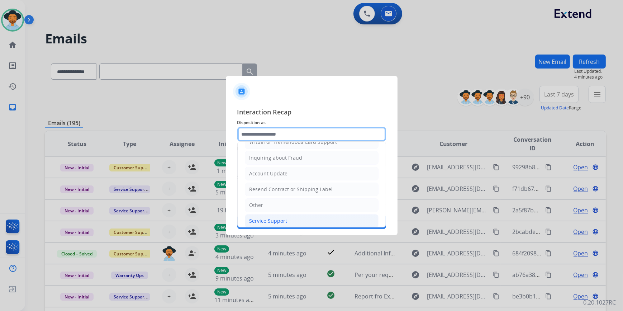
scroll to position [111, 0]
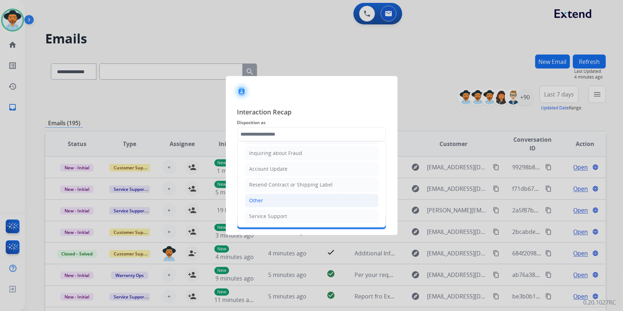
click at [274, 201] on li "Other" at bounding box center [312, 201] width 134 height 14
type input "*****"
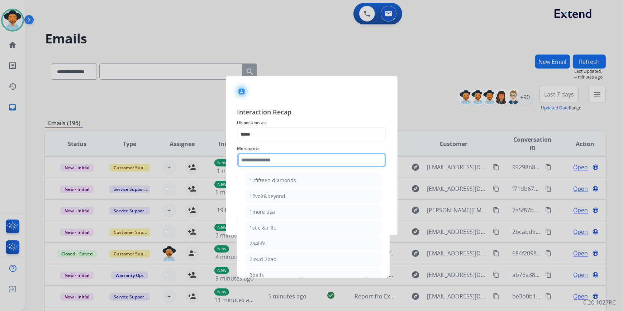
click at [273, 163] on input "text" at bounding box center [311, 160] width 149 height 14
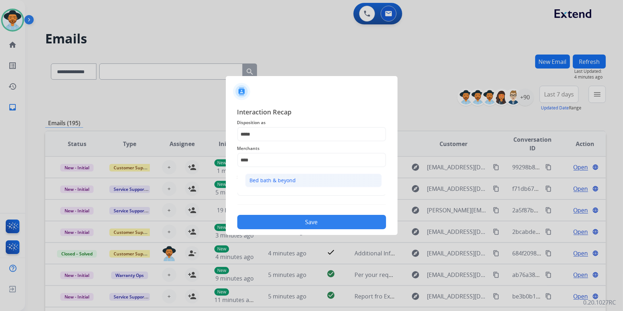
click at [273, 183] on div "Bed bath & beyond" at bounding box center [273, 180] width 46 height 7
type input "**********"
click at [259, 197] on div "Status" at bounding box center [311, 184] width 149 height 29
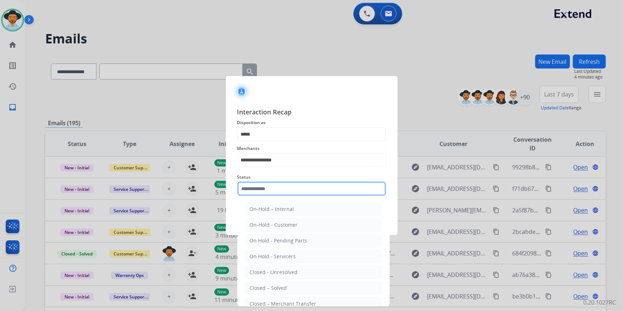
click at [262, 191] on input "text" at bounding box center [311, 189] width 149 height 14
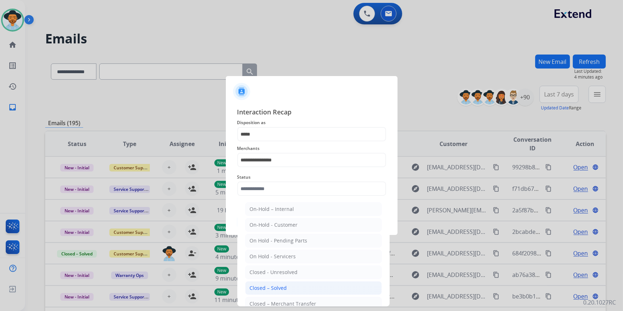
click at [271, 286] on div "Closed – Solved" at bounding box center [268, 287] width 37 height 7
type input "**********"
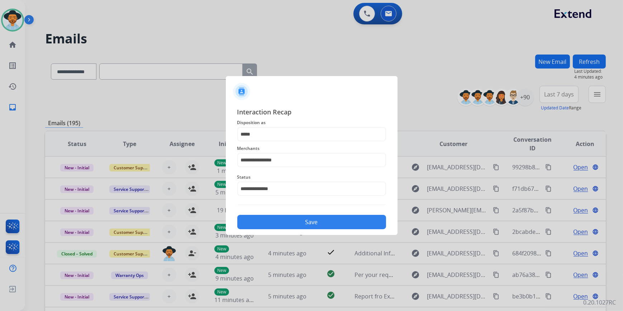
click at [310, 219] on button "Save" at bounding box center [311, 222] width 149 height 14
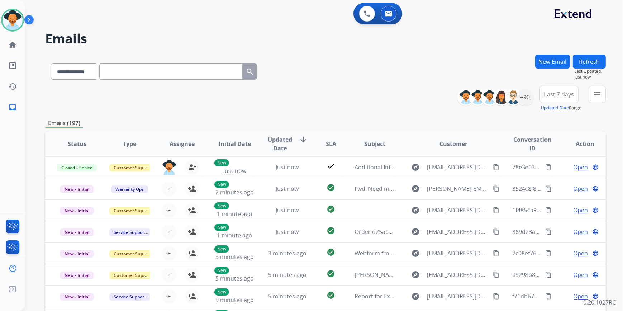
click at [336, 97] on div "**********" at bounding box center [325, 99] width 561 height 26
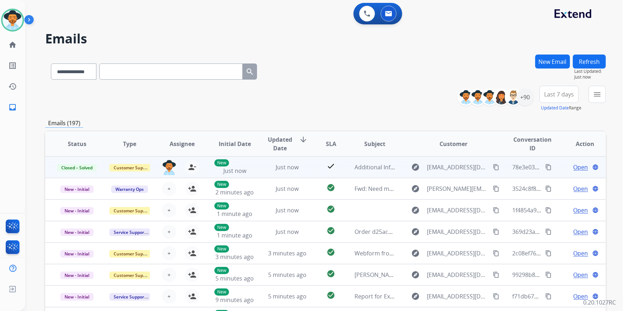
click at [546, 167] on mat-icon "content_copy" at bounding box center [549, 167] width 6 height 6
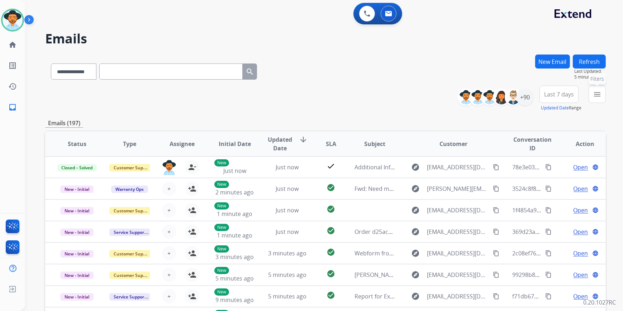
click at [598, 98] on mat-icon "menu" at bounding box center [597, 94] width 9 height 9
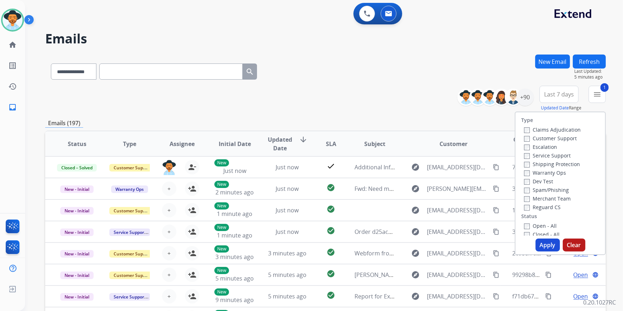
click at [549, 249] on button "Apply" at bounding box center [548, 245] width 24 height 13
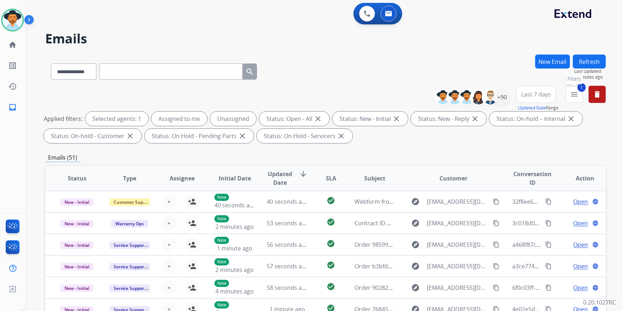
click at [576, 98] on mat-icon "menu" at bounding box center [574, 94] width 9 height 9
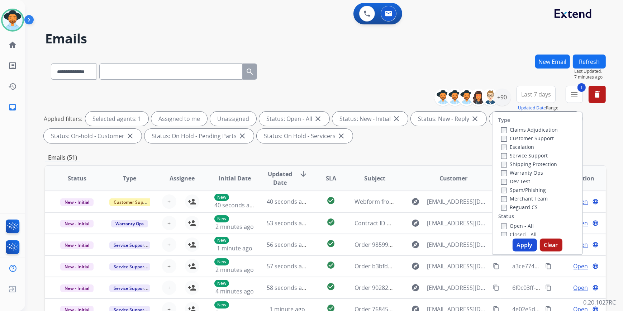
click at [523, 241] on button "Apply" at bounding box center [525, 245] width 24 height 13
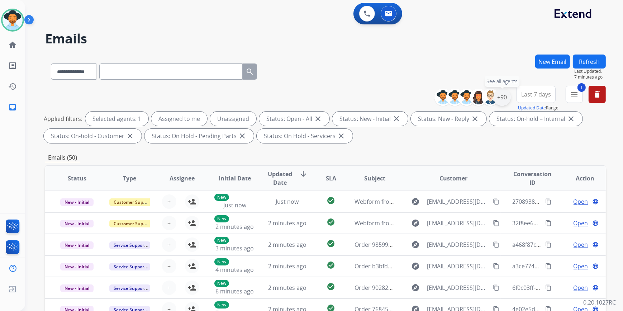
click at [507, 94] on div "+90" at bounding box center [502, 97] width 17 height 17
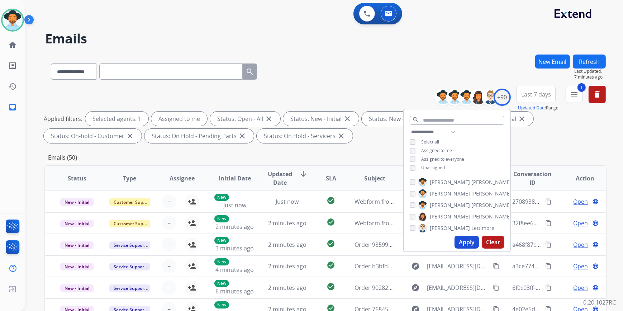
click at [466, 244] on button "Apply" at bounding box center [467, 242] width 24 height 13
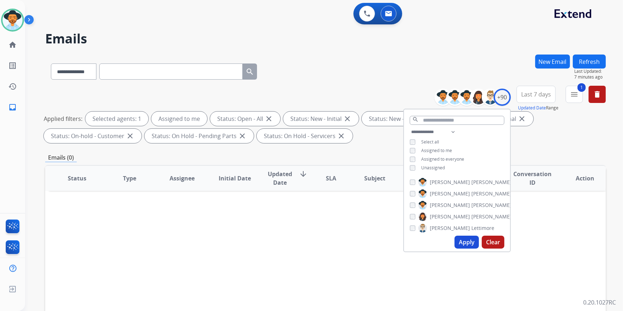
click at [370, 240] on div "Status Type Assignee Initial Date Updated Date arrow_downward SLA Subject Custo…" at bounding box center [325, 285] width 561 height 240
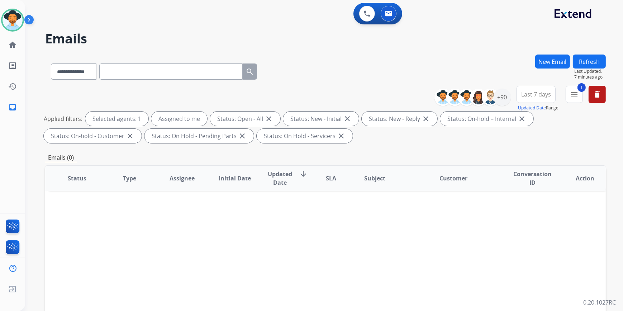
click at [370, 240] on div "Status Type Assignee Initial Date Updated Date arrow_downward SLA Subject Custo…" at bounding box center [325, 285] width 561 height 240
click at [83, 75] on select "**********" at bounding box center [73, 71] width 45 height 16
select select "**********"
click at [51, 63] on select "**********" at bounding box center [73, 71] width 45 height 16
paste input "**********"
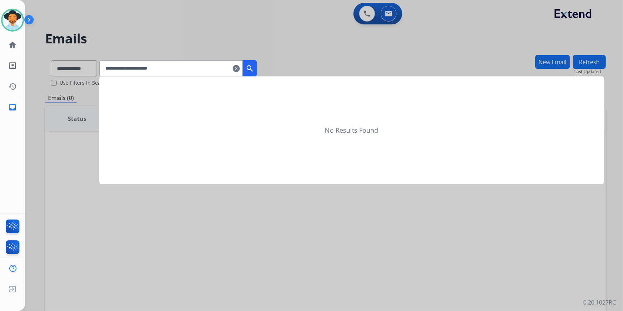
type input "**********"
click at [254, 68] on mat-icon "search" at bounding box center [250, 68] width 9 height 9
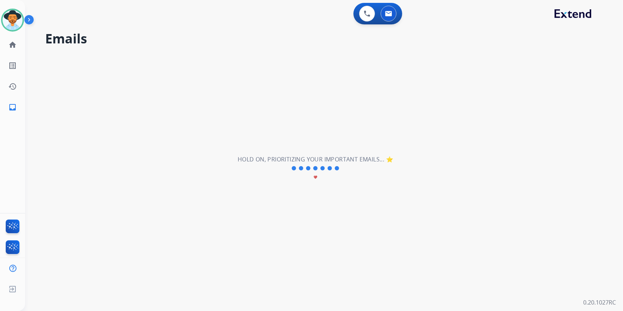
click at [316, 177] on mat-icon "favorite" at bounding box center [316, 177] width 4 height 4
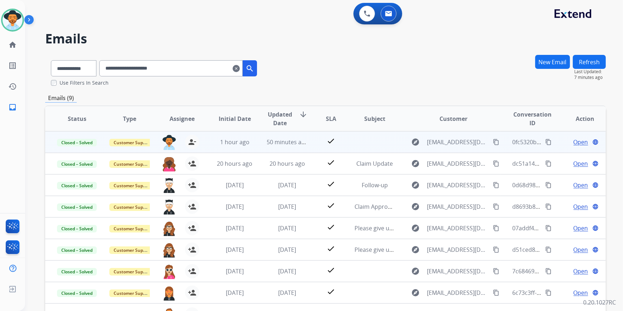
click at [300, 147] on td "50 minutes ago" at bounding box center [281, 142] width 53 height 22
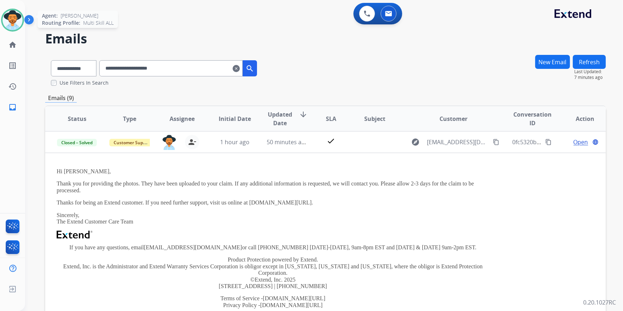
click at [10, 22] on img at bounding box center [13, 20] width 20 height 20
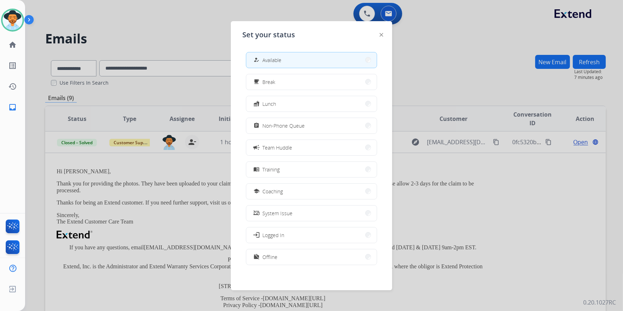
drag, startPoint x: 198, startPoint y: 11, endPoint x: 326, endPoint y: 39, distance: 130.3
click at [199, 12] on div at bounding box center [311, 155] width 623 height 311
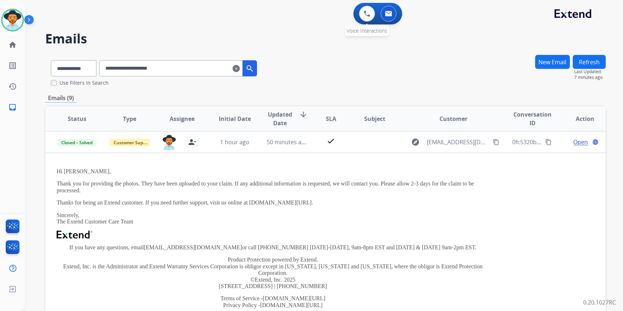
click at [363, 20] on div "0 Voice Interactions" at bounding box center [368, 14] width 22 height 16
click at [362, 13] on button at bounding box center [367, 14] width 16 height 16
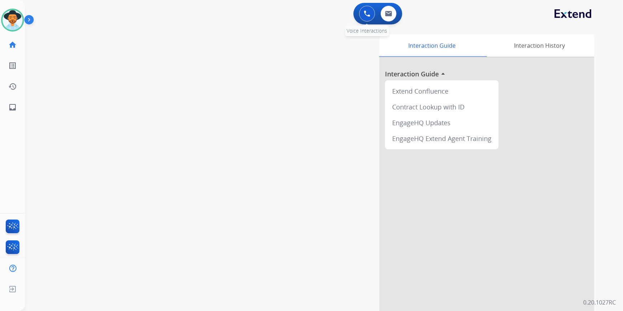
click at [363, 18] on button at bounding box center [367, 14] width 16 height 16
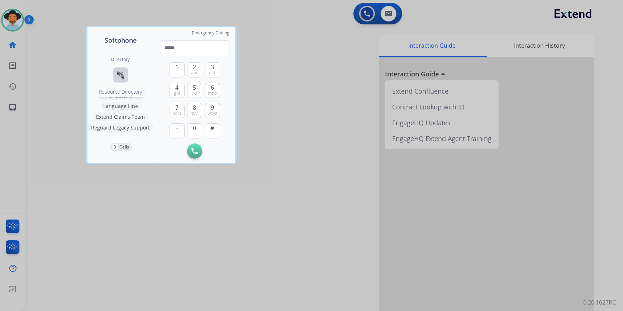
click at [128, 73] on div "Directory connect_without_contact Resource Directory" at bounding box center [121, 75] width 19 height 37
click at [124, 77] on mat-icon "connect_without_contact" at bounding box center [121, 75] width 9 height 9
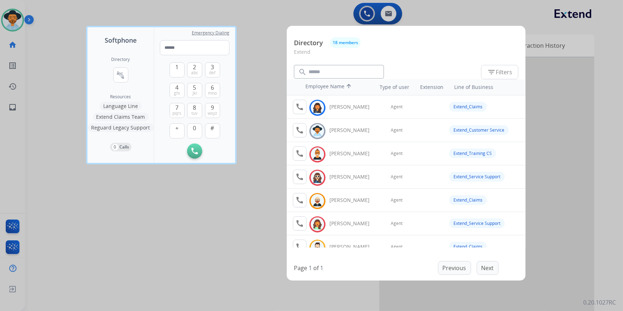
click at [183, 191] on div at bounding box center [311, 155] width 623 height 311
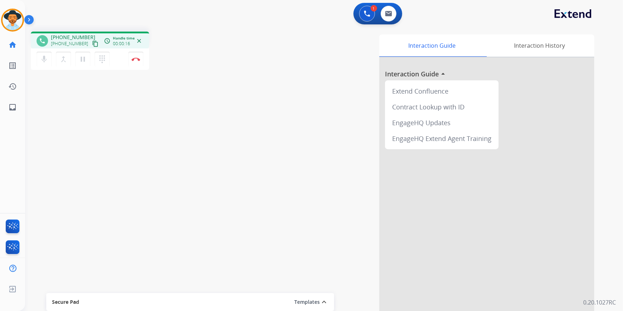
click at [92, 43] on mat-icon "content_copy" at bounding box center [95, 44] width 6 height 6
click at [136, 61] on button "Disconnect" at bounding box center [135, 59] width 15 height 15
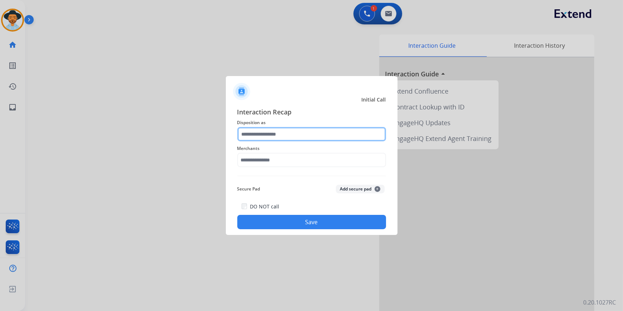
click at [297, 134] on input "text" at bounding box center [311, 134] width 149 height 14
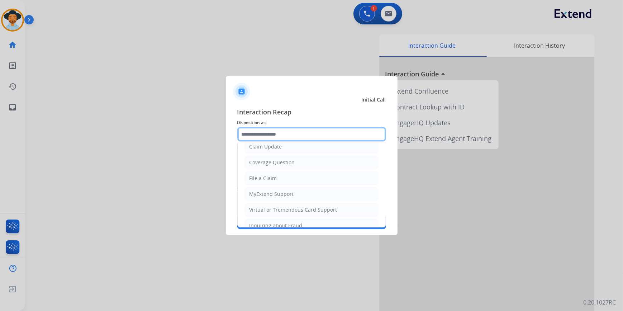
scroll to position [98, 0]
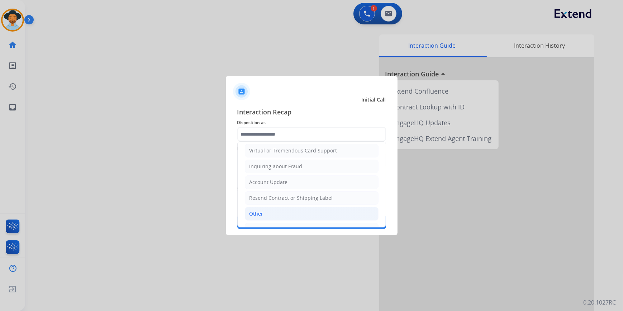
click at [274, 215] on li "Other" at bounding box center [312, 214] width 134 height 14
type input "*****"
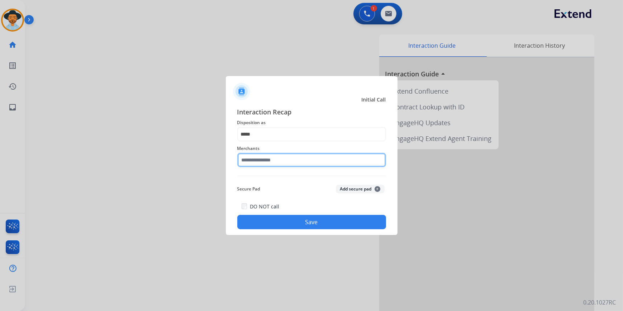
click at [277, 160] on input "text" at bounding box center [311, 160] width 149 height 14
drag, startPoint x: 294, startPoint y: 159, endPoint x: 146, endPoint y: 165, distance: 147.9
click at [0, 165] on app-contact-recap-modal "**********" at bounding box center [0, 155] width 0 height 311
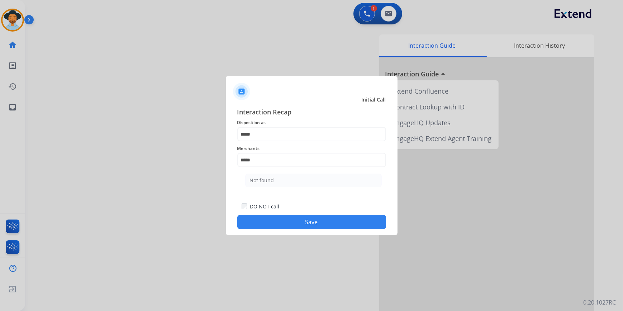
click at [281, 181] on li "Not found" at bounding box center [313, 181] width 137 height 14
type input "*********"
click at [272, 220] on button "Save" at bounding box center [311, 222] width 149 height 14
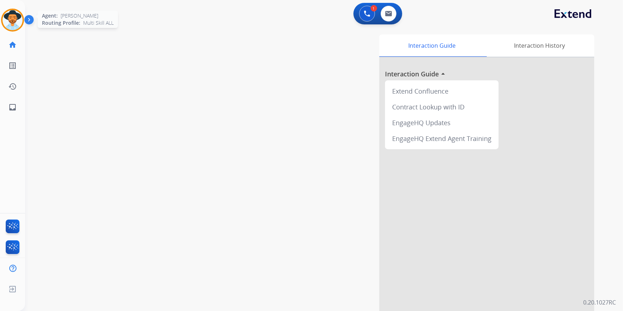
click at [18, 25] on img at bounding box center [13, 20] width 20 height 20
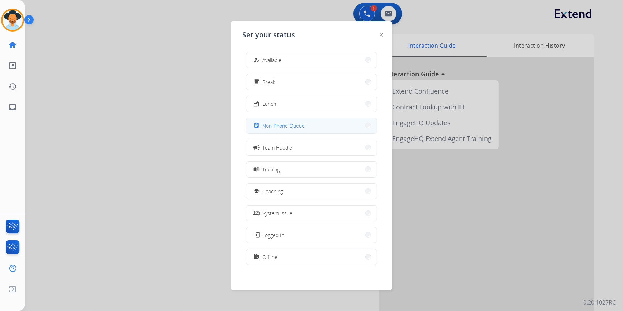
click at [296, 121] on button "assignment Non-Phone Queue" at bounding box center [311, 125] width 131 height 15
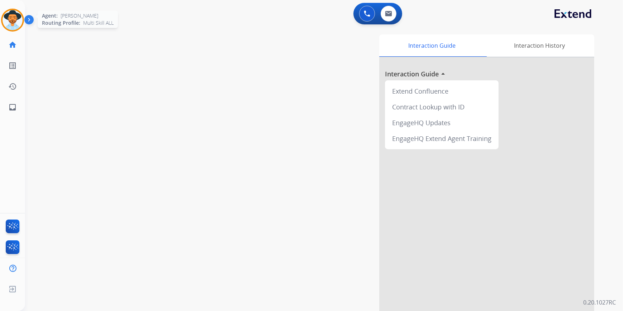
click at [14, 14] on img at bounding box center [13, 20] width 20 height 20
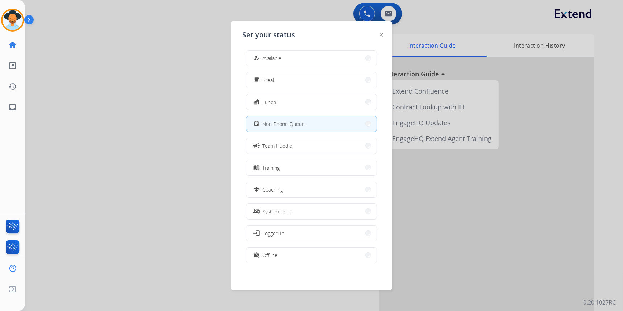
scroll to position [2, 0]
click at [294, 254] on button "work_off Offline" at bounding box center [311, 254] width 131 height 15
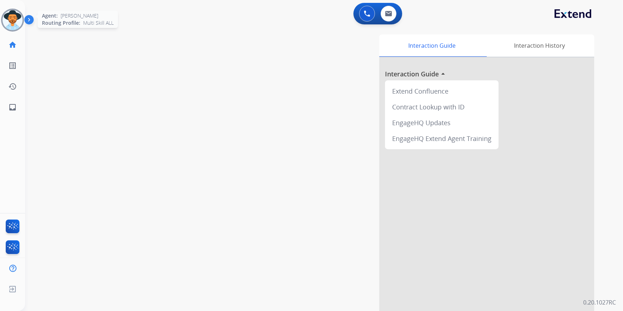
click at [14, 21] on img at bounding box center [13, 20] width 20 height 20
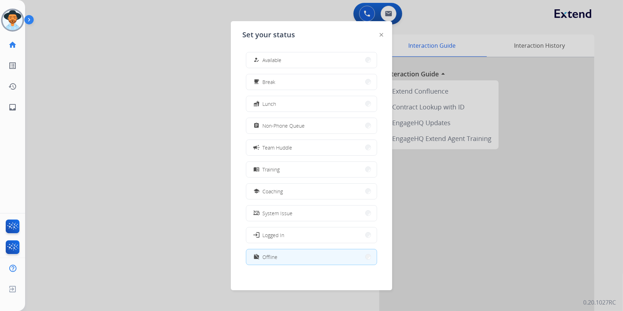
click at [114, 44] on div at bounding box center [311, 155] width 623 height 311
